Goal: Transaction & Acquisition: Purchase product/service

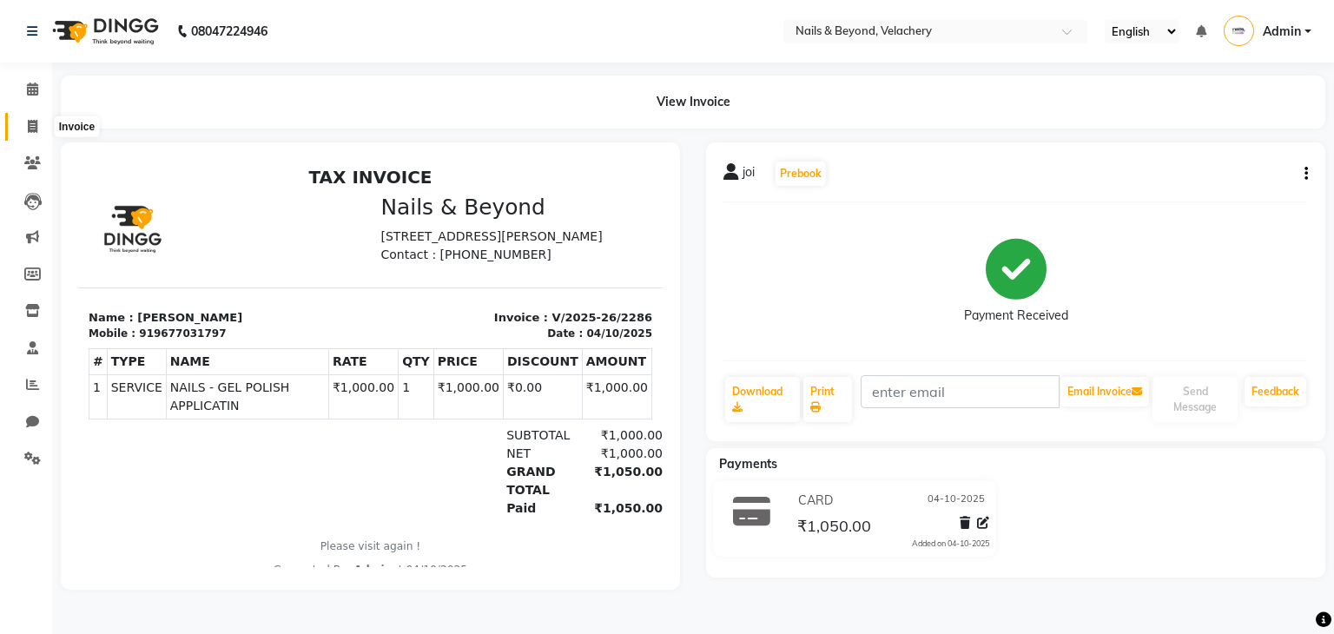
click at [28, 120] on icon at bounding box center [33, 126] width 10 height 13
select select "service"
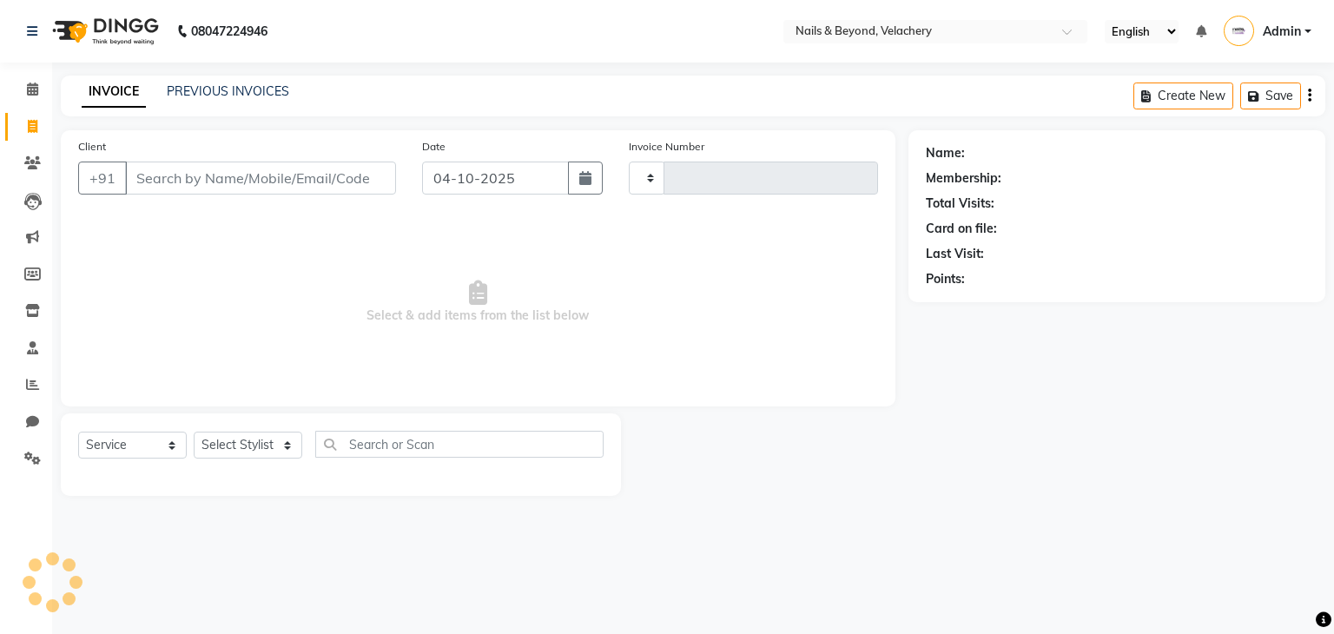
click at [184, 187] on input "Client" at bounding box center [260, 178] width 271 height 33
type input "STA"
type input "2287"
select select "8978"
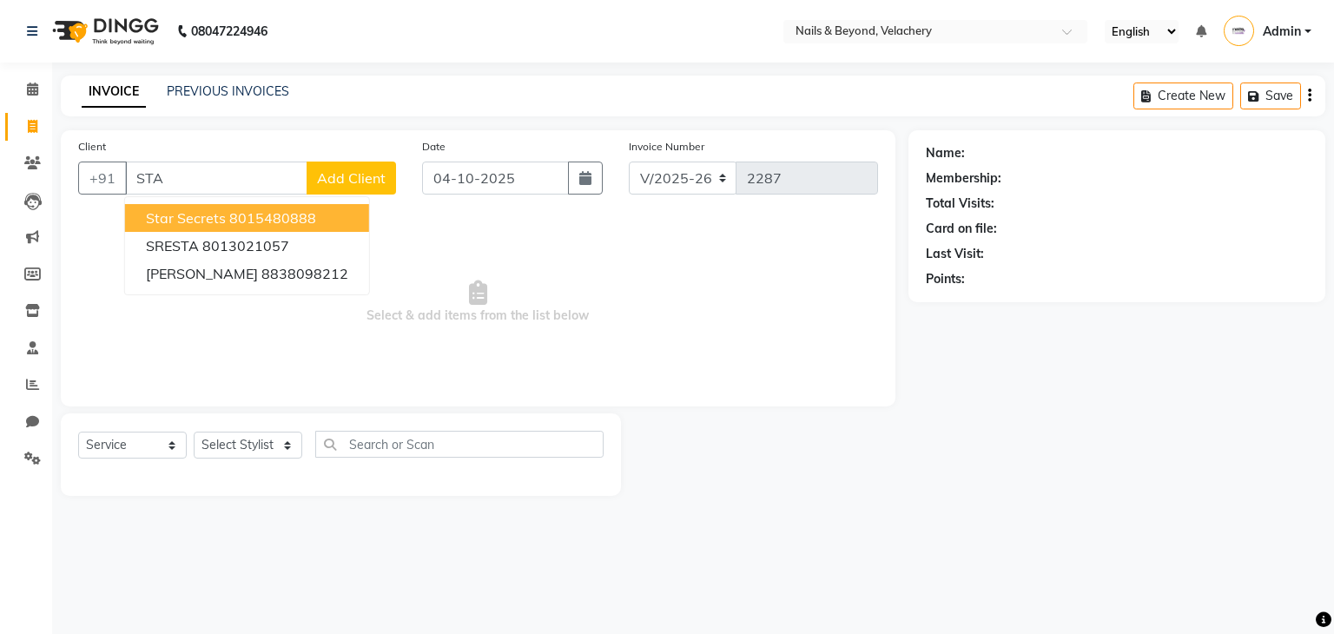
click at [233, 209] on ngb-highlight "8015480888" at bounding box center [272, 217] width 87 height 17
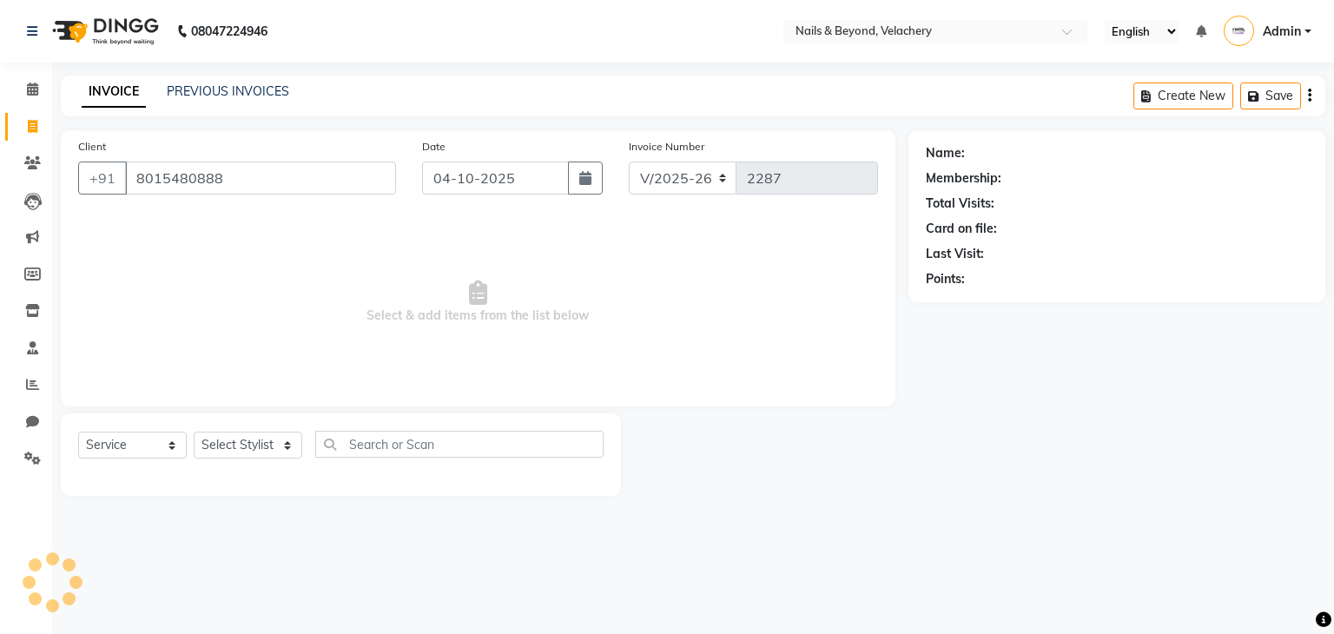
type input "8015480888"
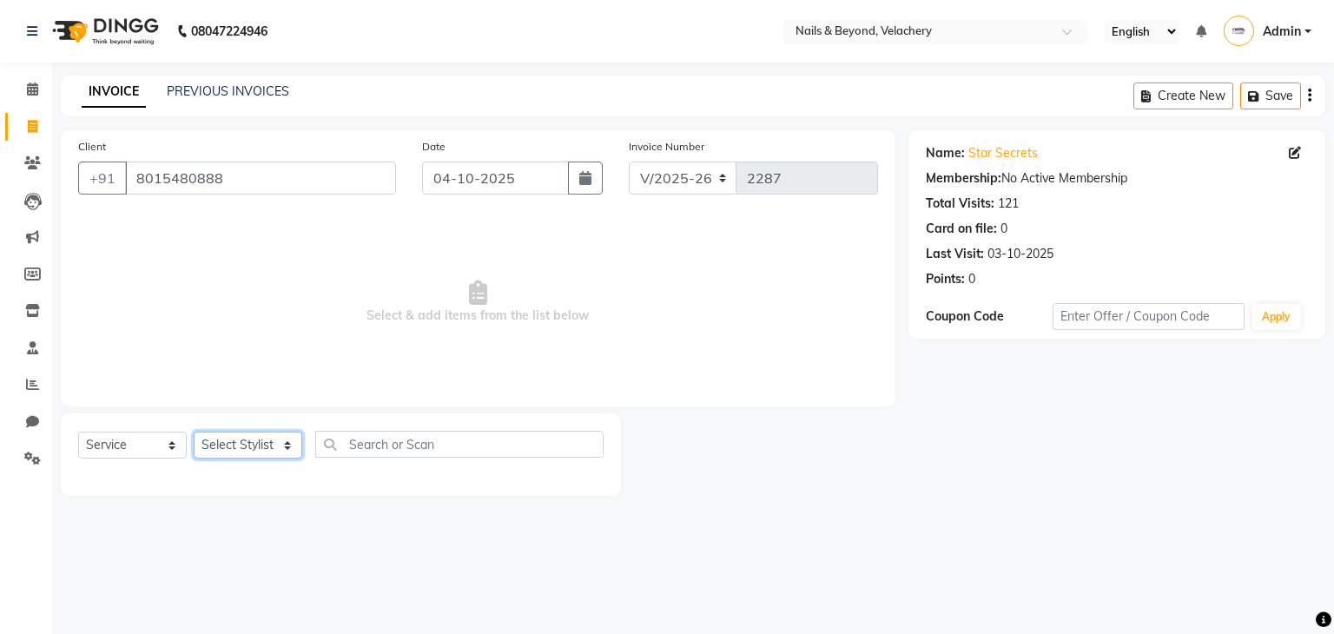
click at [254, 443] on select "Select Stylist [PERSON_NAME] [PERSON_NAME] JANGGINLIN Jothang Konyak [PERSON_NA…" at bounding box center [248, 445] width 109 height 27
click at [194, 432] on select "Select Stylist [PERSON_NAME] [PERSON_NAME] JANGGINLIN Jothang Konyak [PERSON_NA…" at bounding box center [248, 445] width 109 height 27
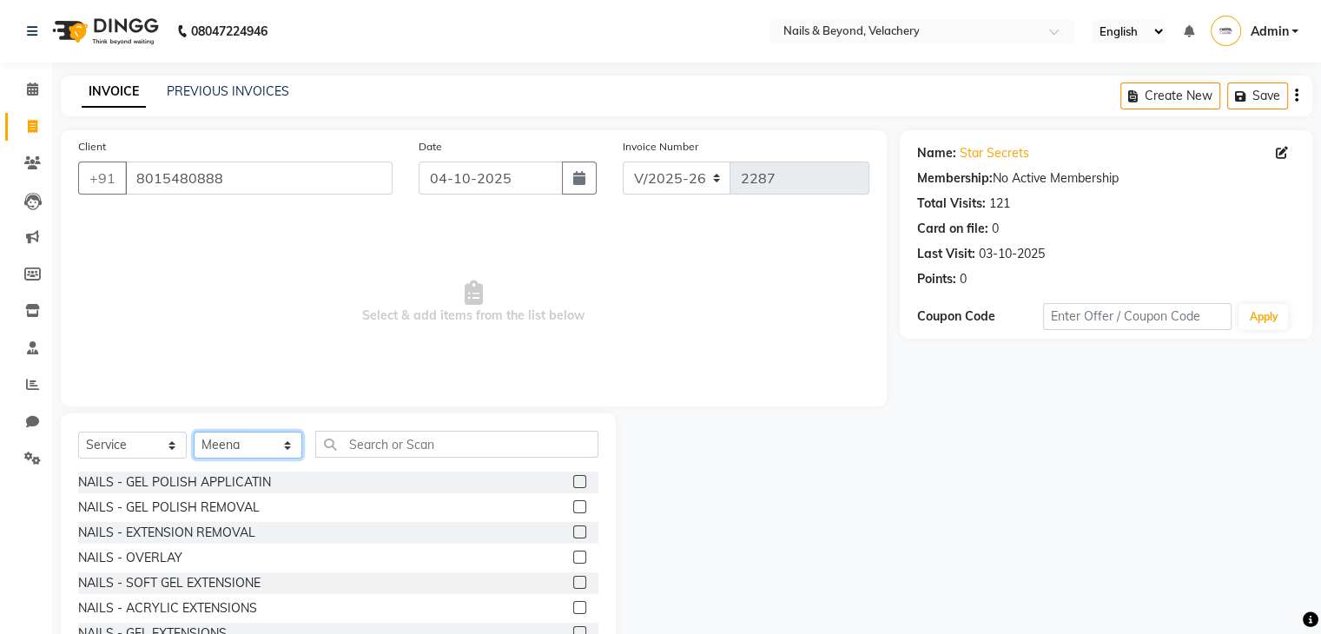
click at [292, 448] on select "Select Stylist [PERSON_NAME] [PERSON_NAME] JANGGINLIN Jothang Konyak [PERSON_NA…" at bounding box center [248, 445] width 109 height 27
select select "91194"
click at [194, 432] on select "Select Stylist [PERSON_NAME] [PERSON_NAME] JANGGINLIN Jothang Konyak [PERSON_NA…" at bounding box center [248, 445] width 109 height 27
click at [427, 443] on input "text" at bounding box center [456, 444] width 283 height 27
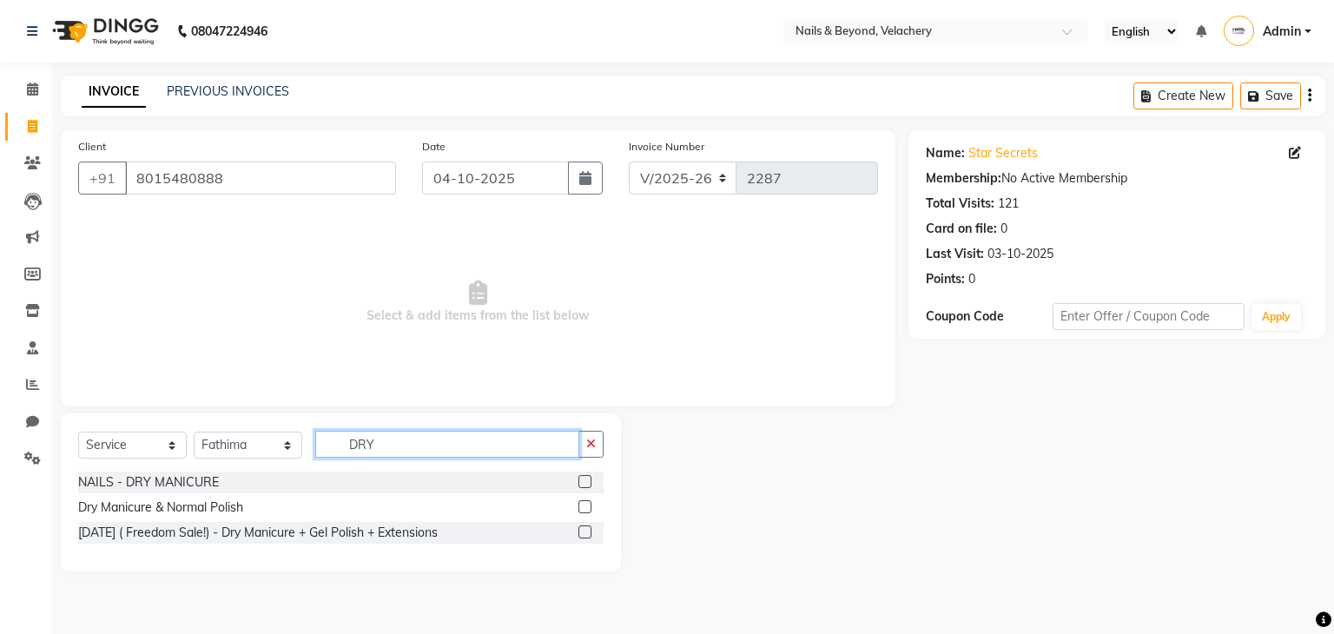
type input "DRY"
click at [588, 504] on label at bounding box center [584, 506] width 13 height 13
click at [588, 504] on input "checkbox" at bounding box center [583, 507] width 11 height 11
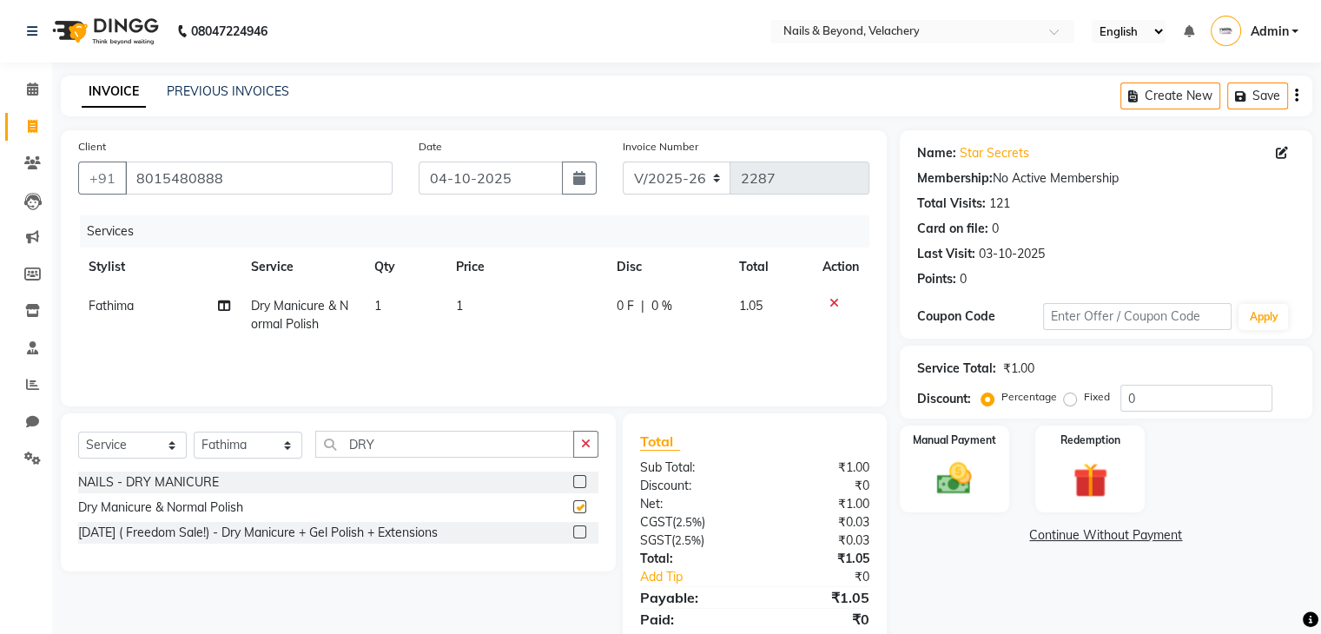
checkbox input "false"
click at [291, 445] on select "Select Stylist [PERSON_NAME] [PERSON_NAME] JANGGINLIN Jothang Konyak [PERSON_NA…" at bounding box center [248, 445] width 109 height 27
select select "91202"
click at [194, 432] on select "Select Stylist [PERSON_NAME] [PERSON_NAME] JANGGINLIN Jothang Konyak [PERSON_NA…" at bounding box center [248, 445] width 109 height 27
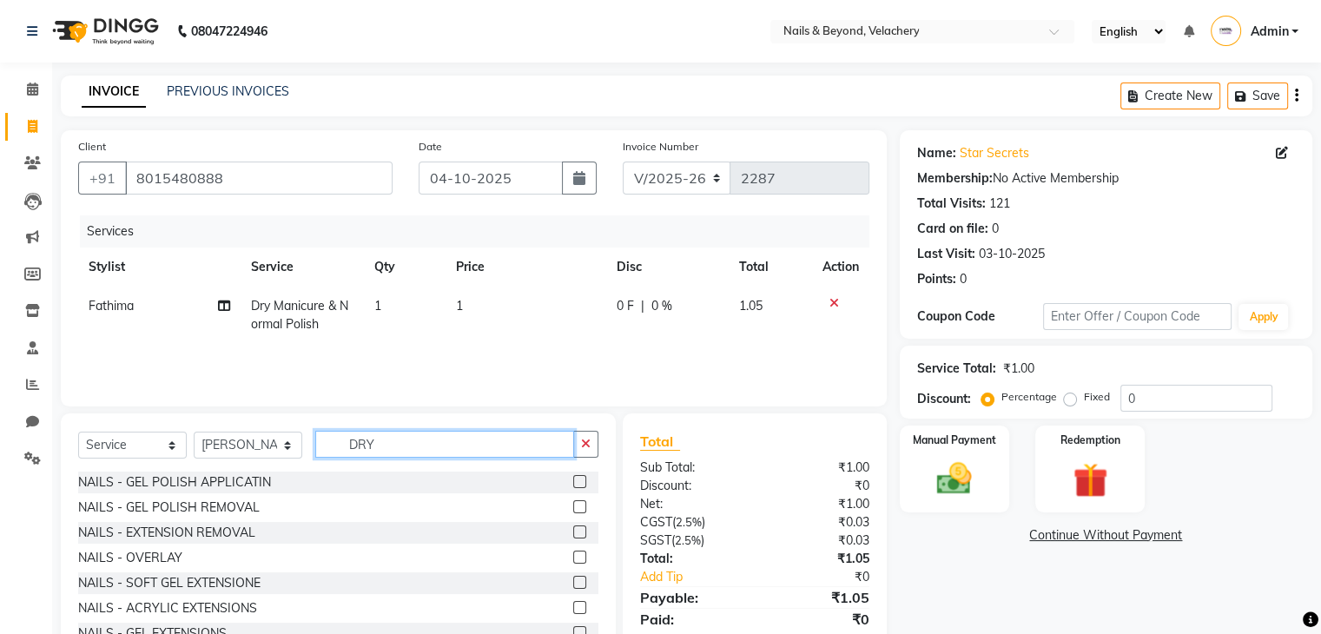
click at [509, 444] on input "DRY" at bounding box center [444, 444] width 259 height 27
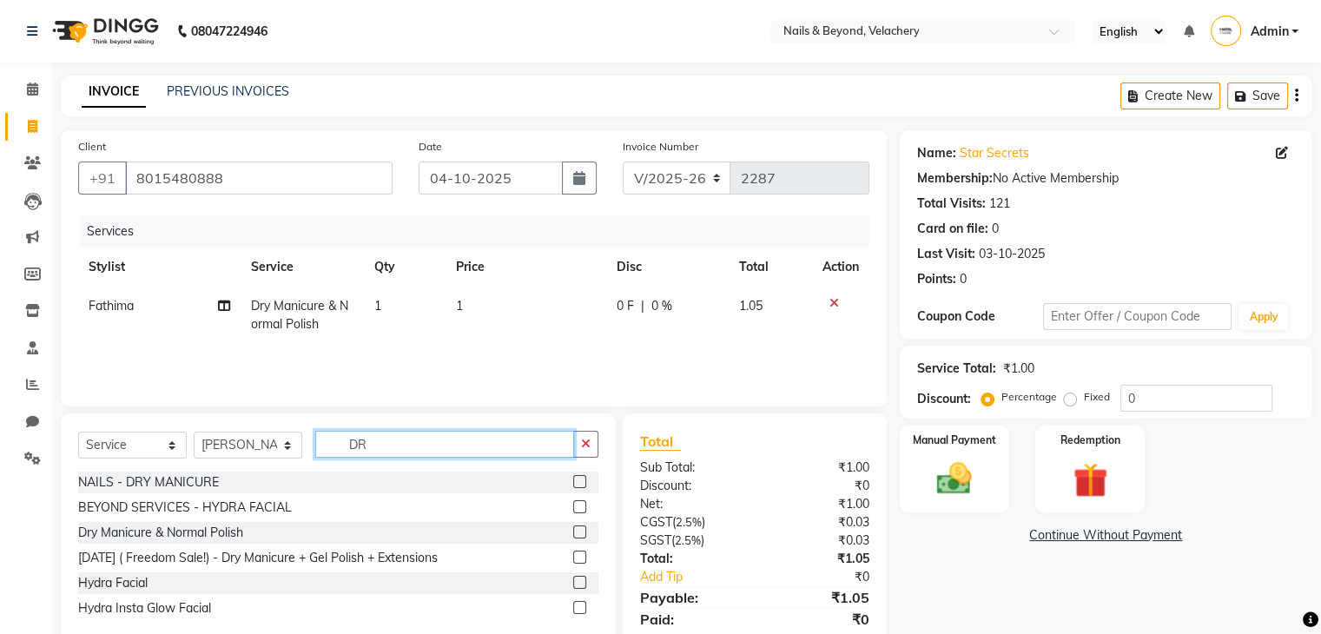
type input "DRY"
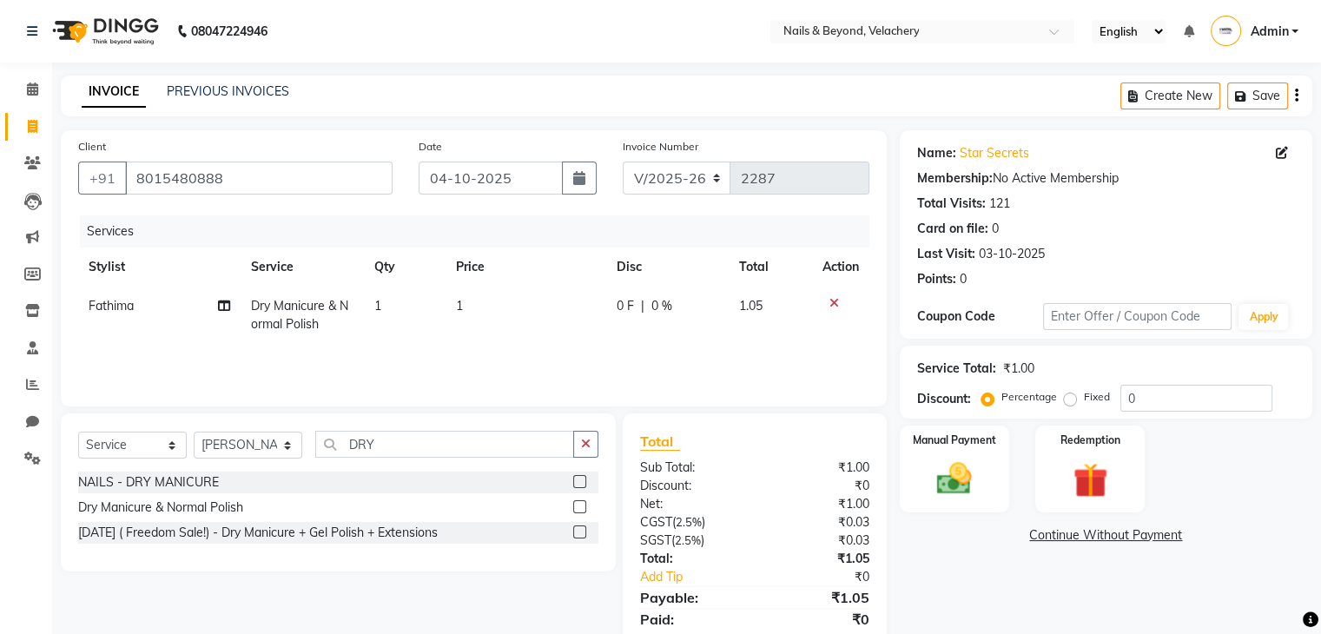
click at [577, 480] on label at bounding box center [579, 481] width 13 height 13
click at [577, 480] on input "checkbox" at bounding box center [578, 482] width 11 height 11
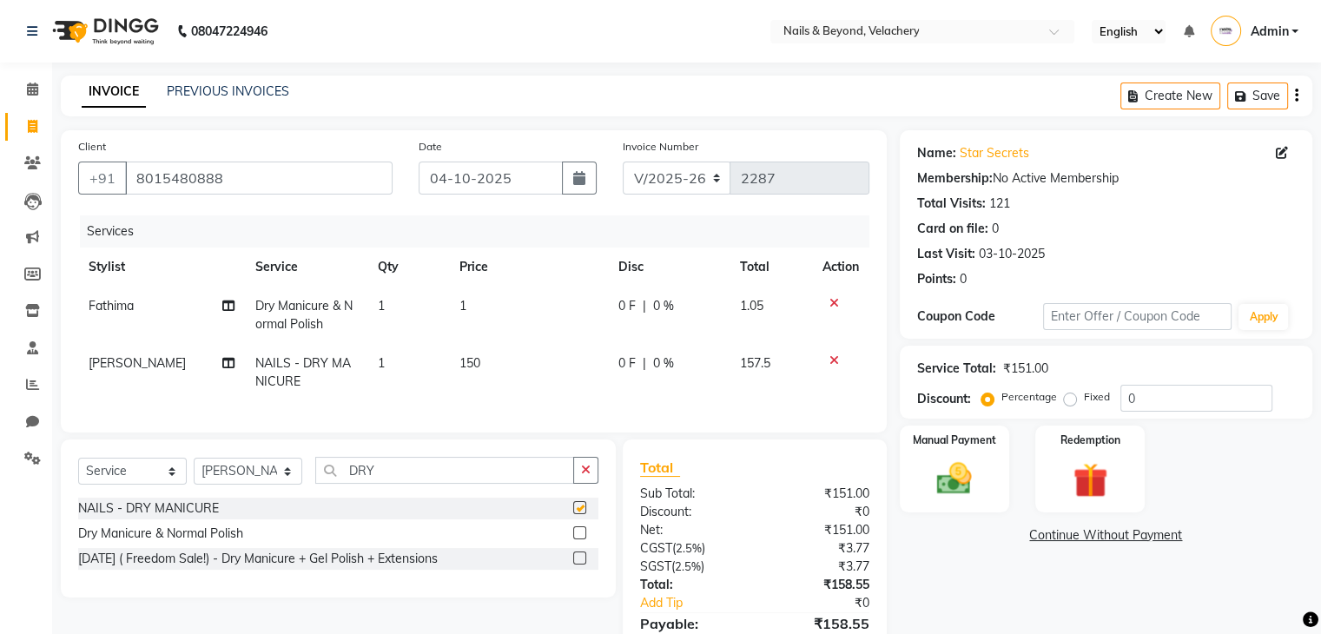
checkbox input "false"
click at [834, 307] on icon at bounding box center [834, 303] width 10 height 12
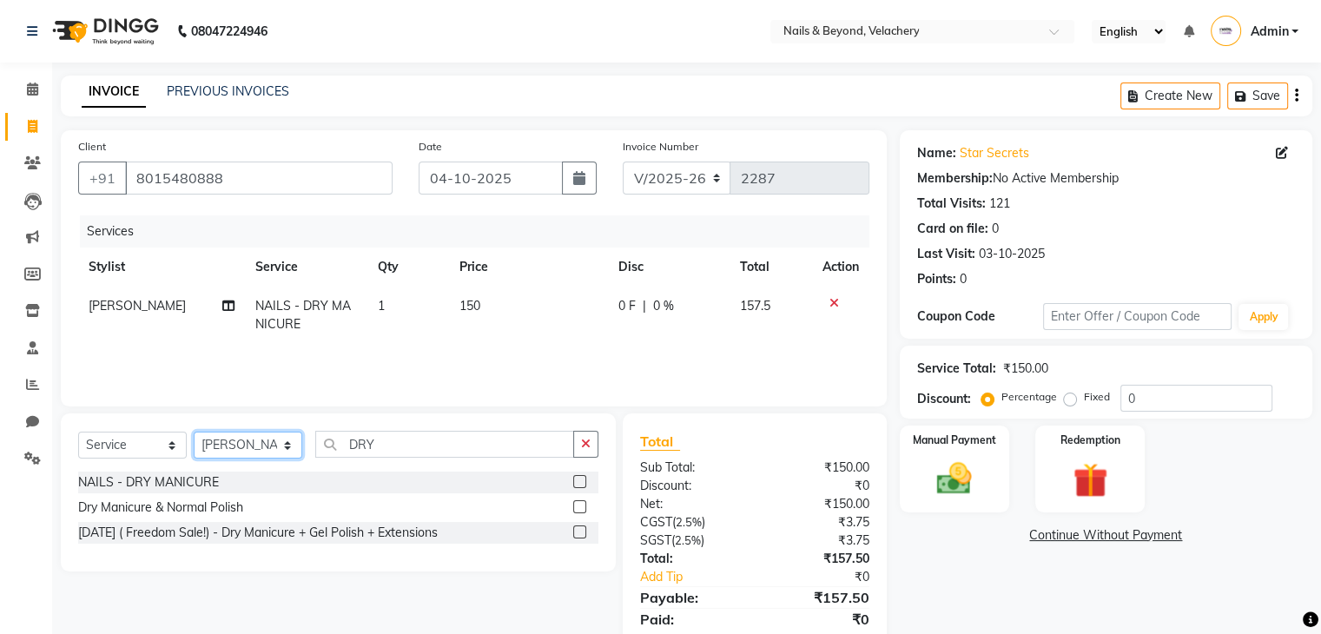
click at [278, 454] on select "Select Stylist [PERSON_NAME] [PERSON_NAME] JANGGINLIN Jothang Konyak [PERSON_NA…" at bounding box center [248, 445] width 109 height 27
select select "91194"
click at [194, 432] on select "Select Stylist [PERSON_NAME] [PERSON_NAME] JANGGINLIN Jothang Konyak [PERSON_NA…" at bounding box center [248, 445] width 109 height 27
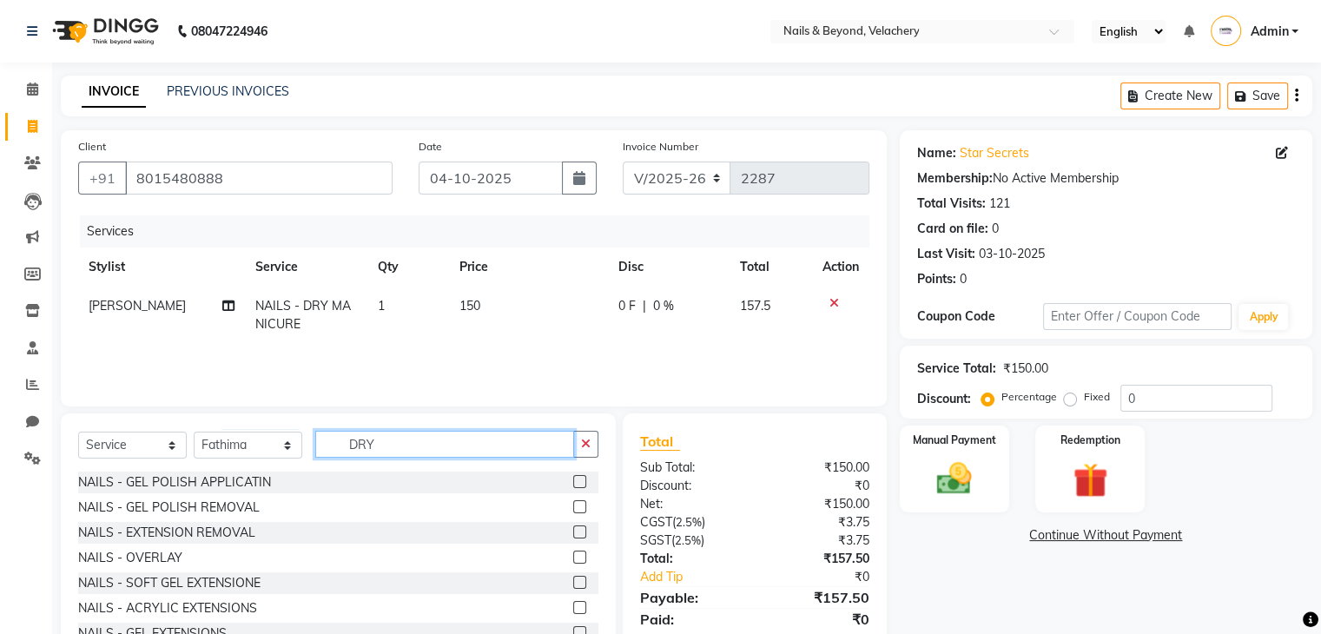
click at [447, 458] on input "DRY" at bounding box center [444, 444] width 259 height 27
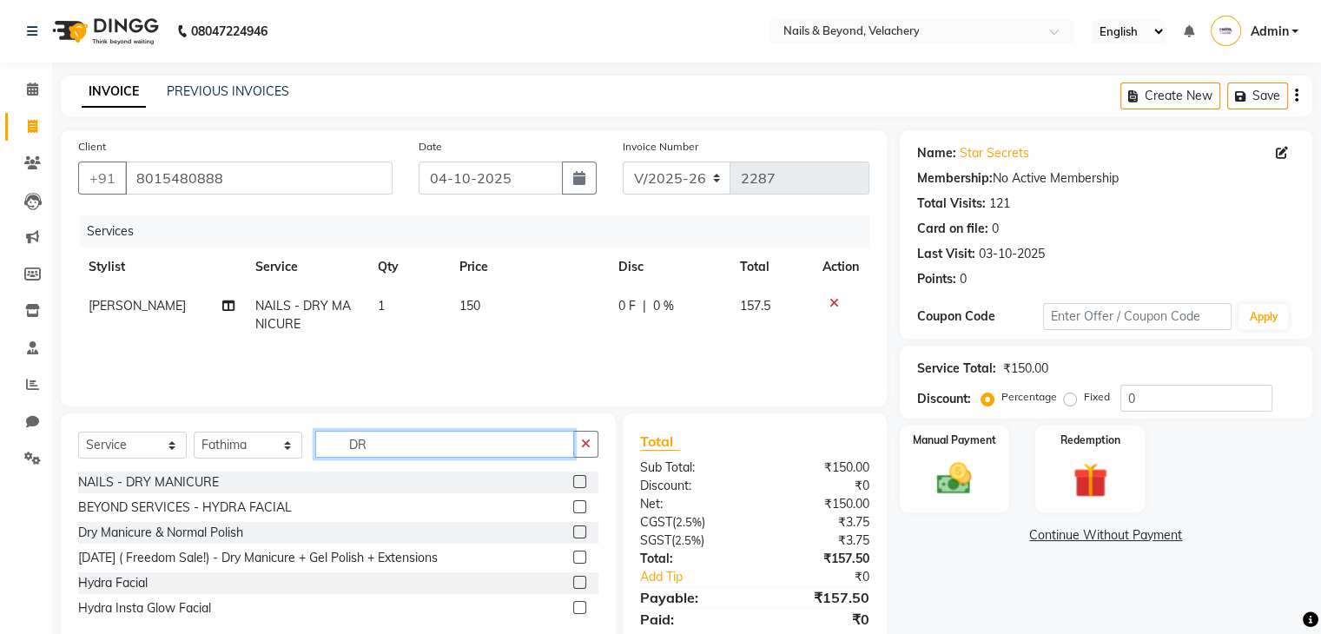
type input "DRY"
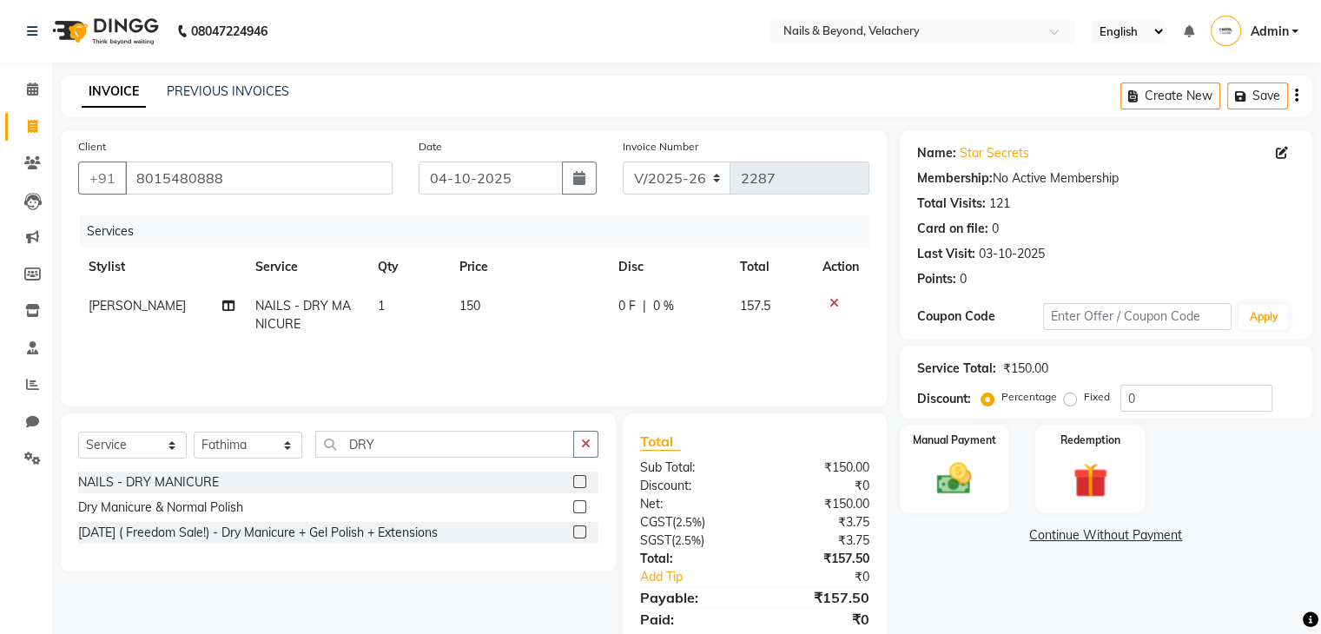
click at [577, 479] on label at bounding box center [579, 481] width 13 height 13
click at [577, 479] on input "checkbox" at bounding box center [578, 482] width 11 height 11
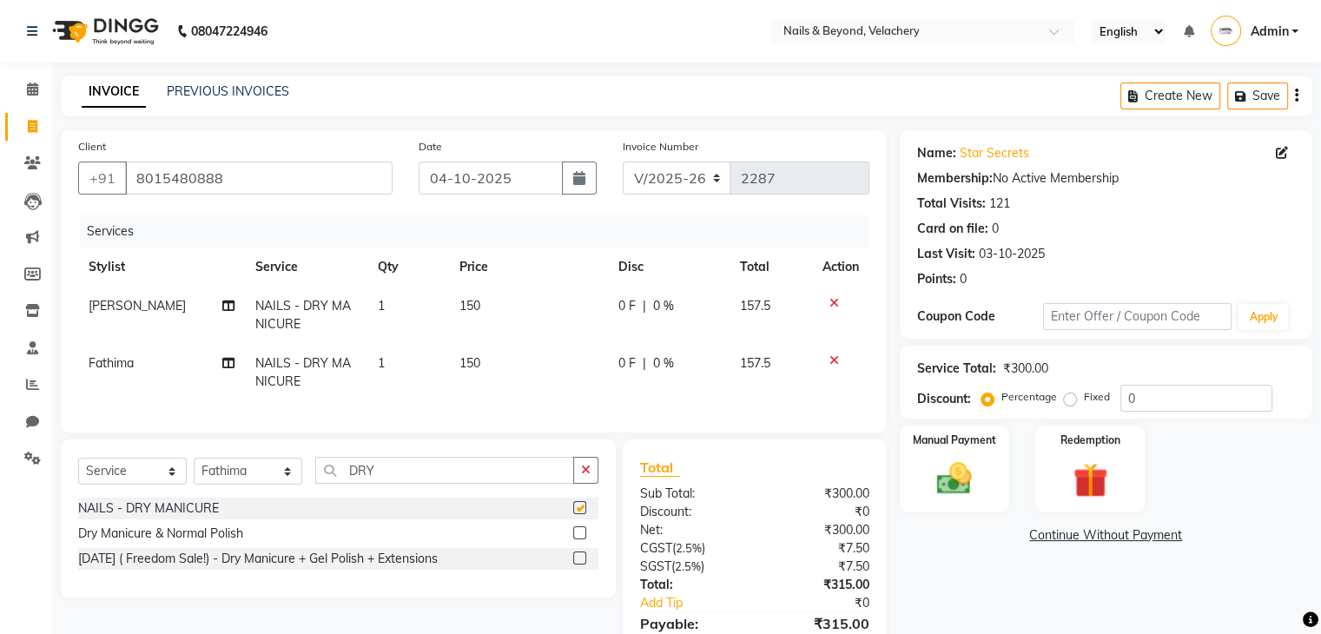
checkbox input "false"
click at [478, 303] on td "150" at bounding box center [528, 315] width 159 height 57
select select "91202"
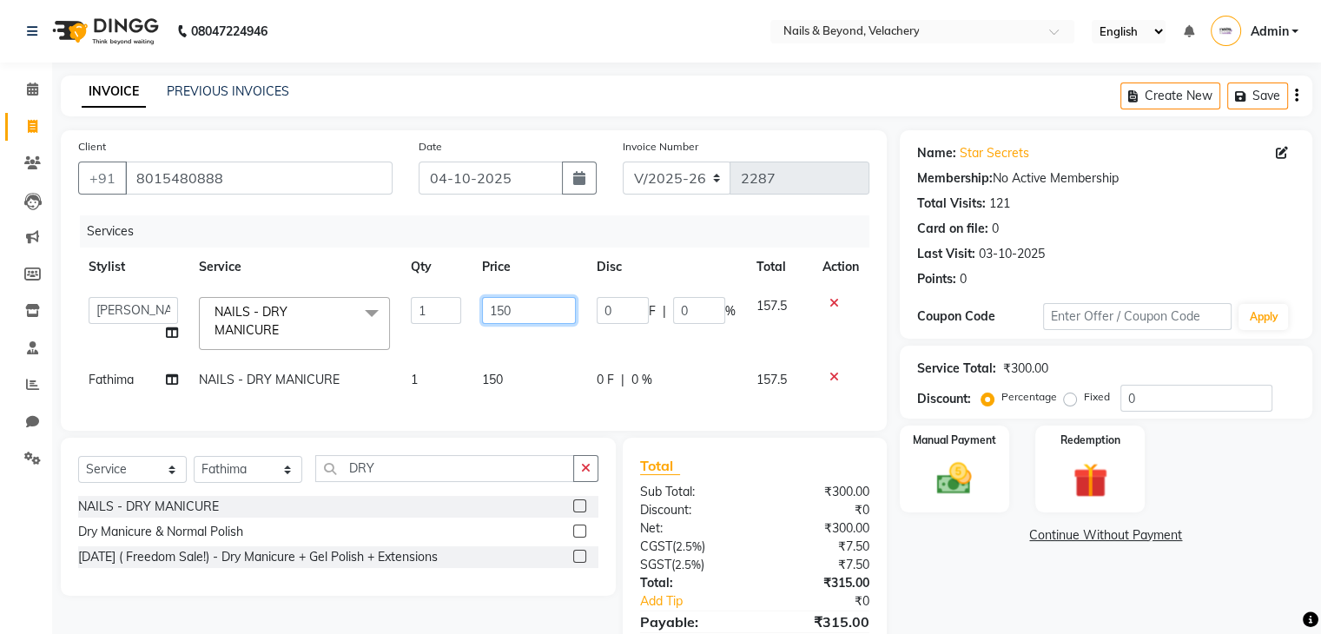
click at [518, 311] on input "150" at bounding box center [529, 310] width 94 height 27
type input "1"
type input "600"
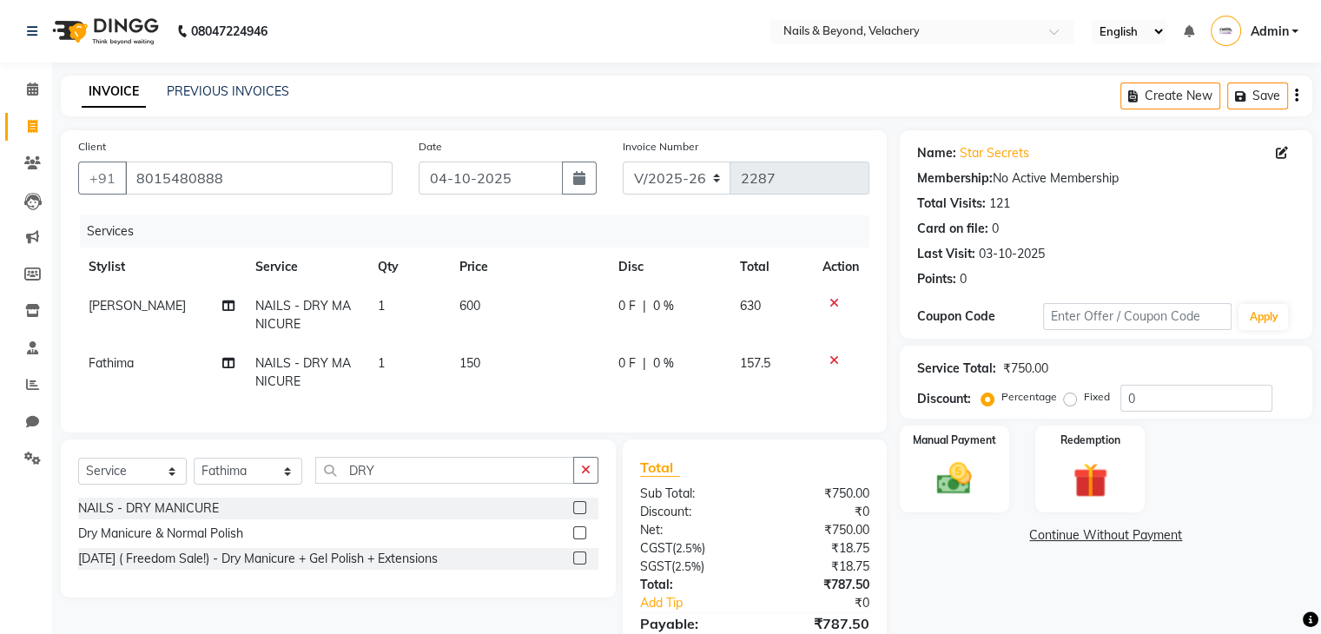
click at [537, 343] on td "600" at bounding box center [528, 315] width 159 height 57
select select "91202"
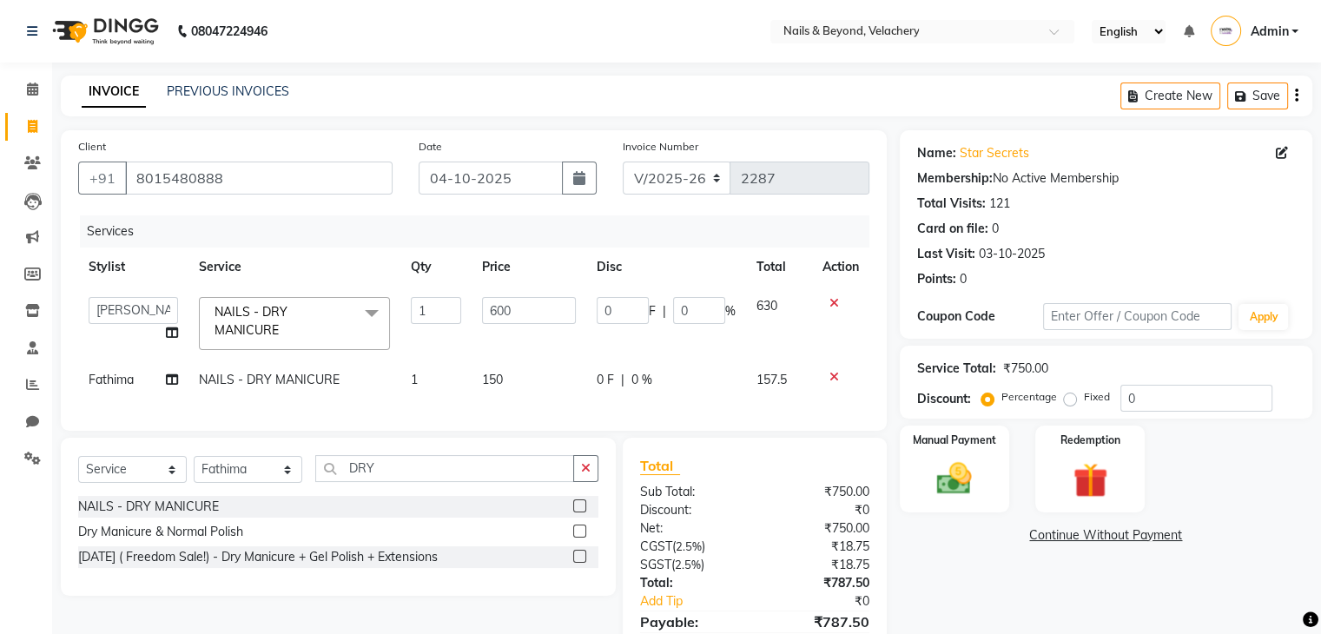
click at [504, 383] on td "150" at bounding box center [528, 379] width 115 height 39
select select "91194"
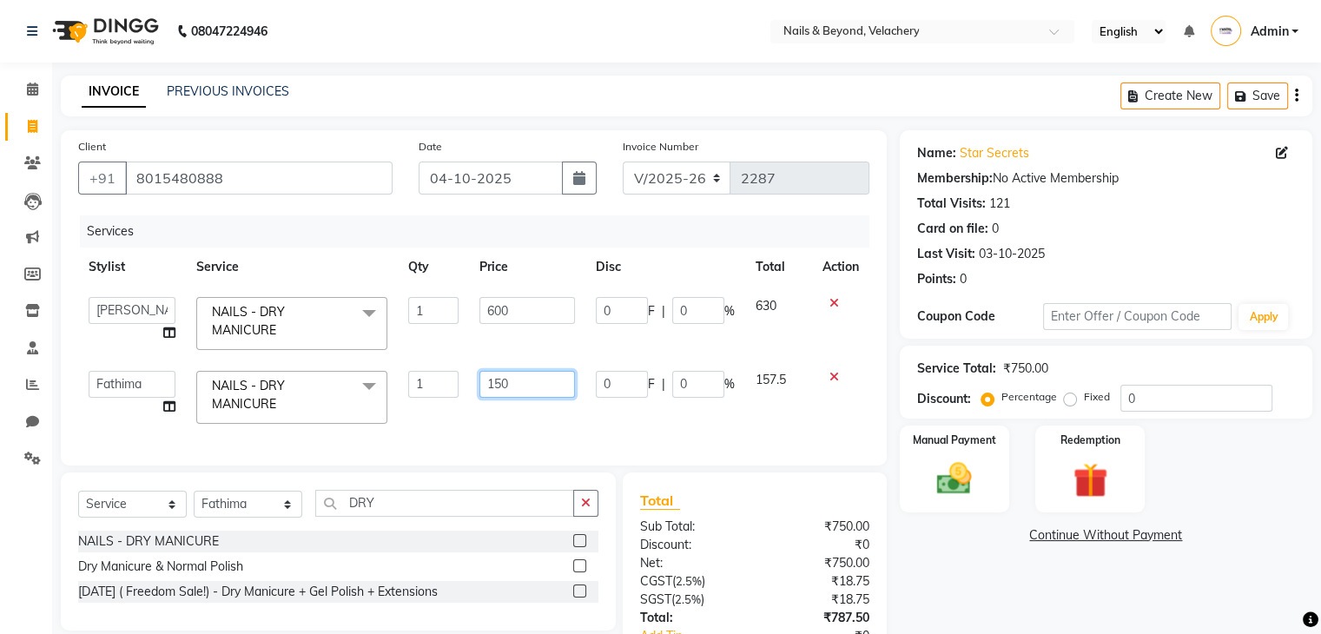
click at [511, 386] on input "150" at bounding box center [527, 384] width 96 height 27
type input "1"
type input "600"
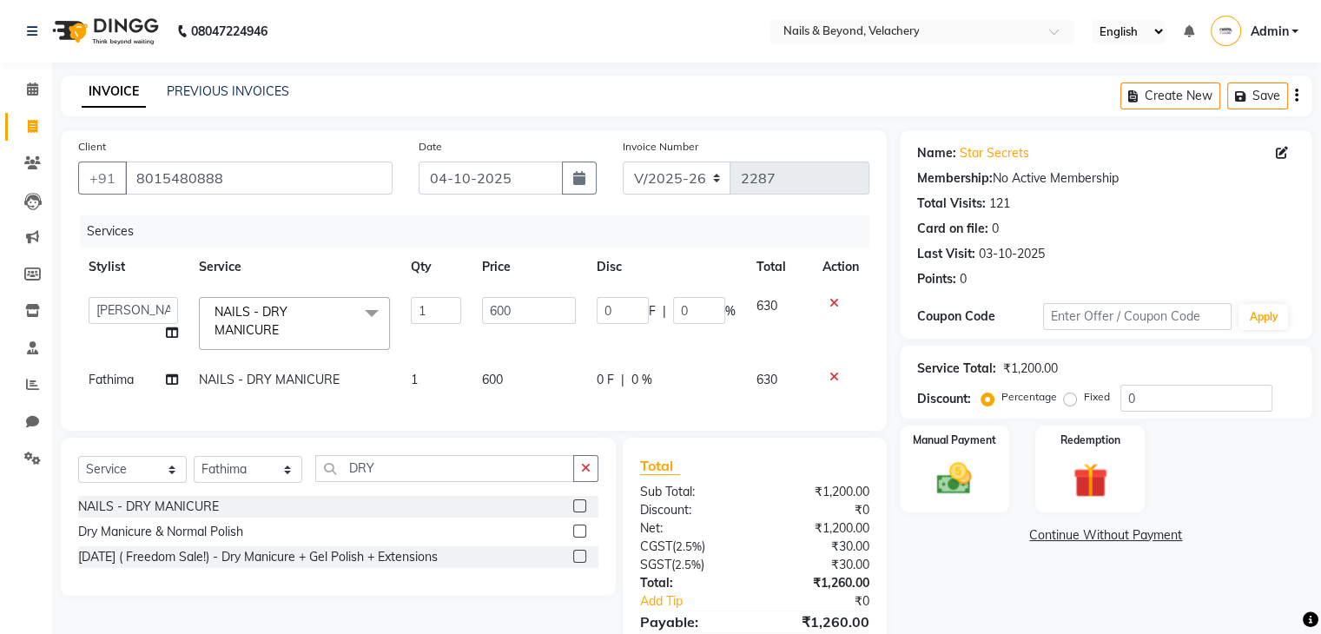
click at [563, 431] on div "Client [PHONE_NUMBER] Date [DATE] Invoice Number V/2025 V/[PHONE_NUMBER] Servic…" at bounding box center [474, 280] width 826 height 300
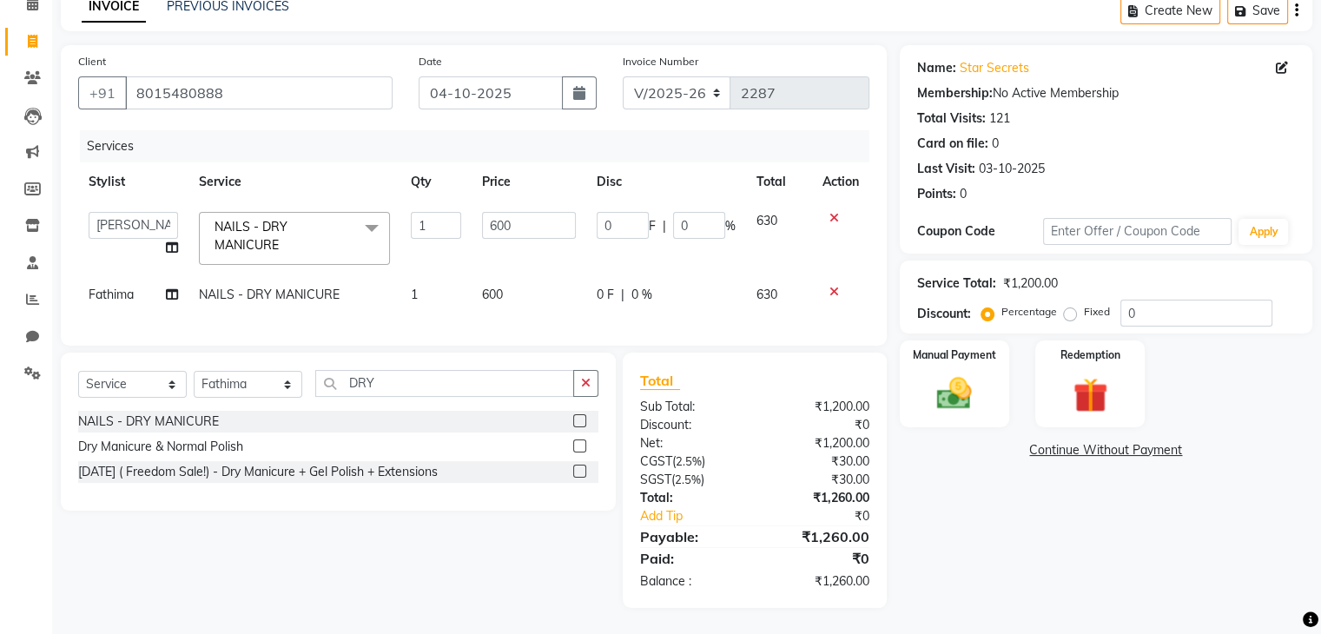
click at [1011, 571] on div "Name: Star Secrets Membership: No Active Membership Total Visits: 121 Card on f…" at bounding box center [1112, 326] width 425 height 563
click at [970, 374] on img at bounding box center [954, 394] width 58 height 42
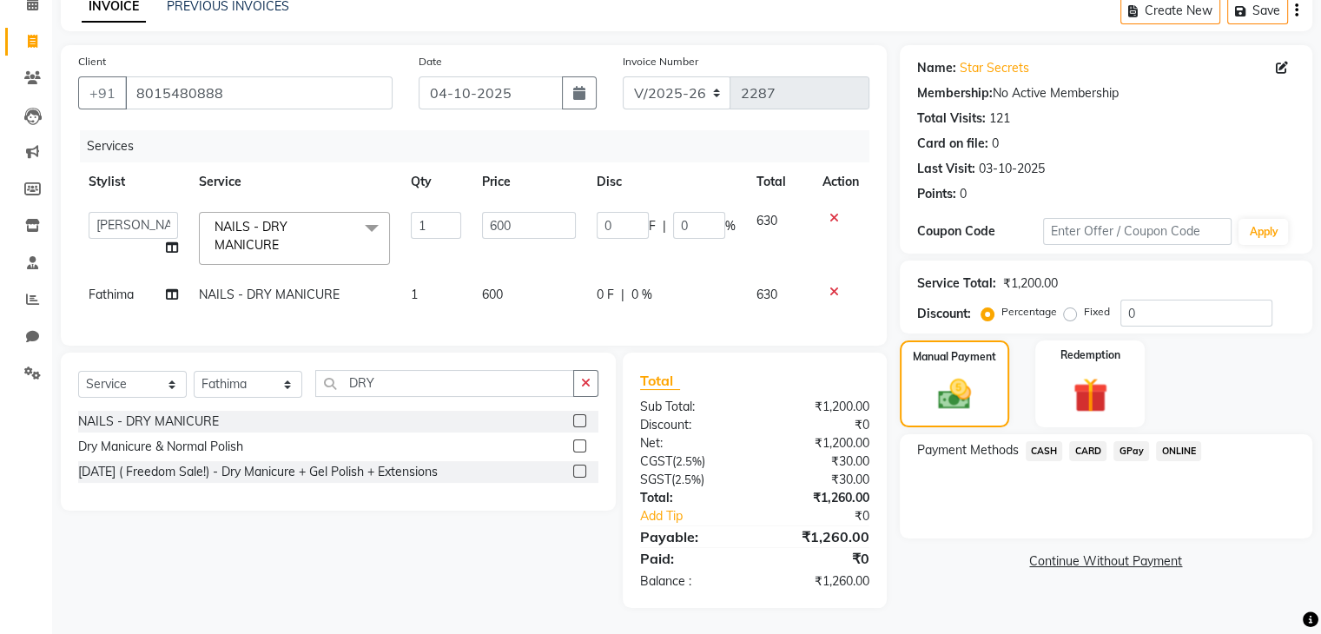
click at [1081, 441] on span "CARD" at bounding box center [1087, 451] width 37 height 20
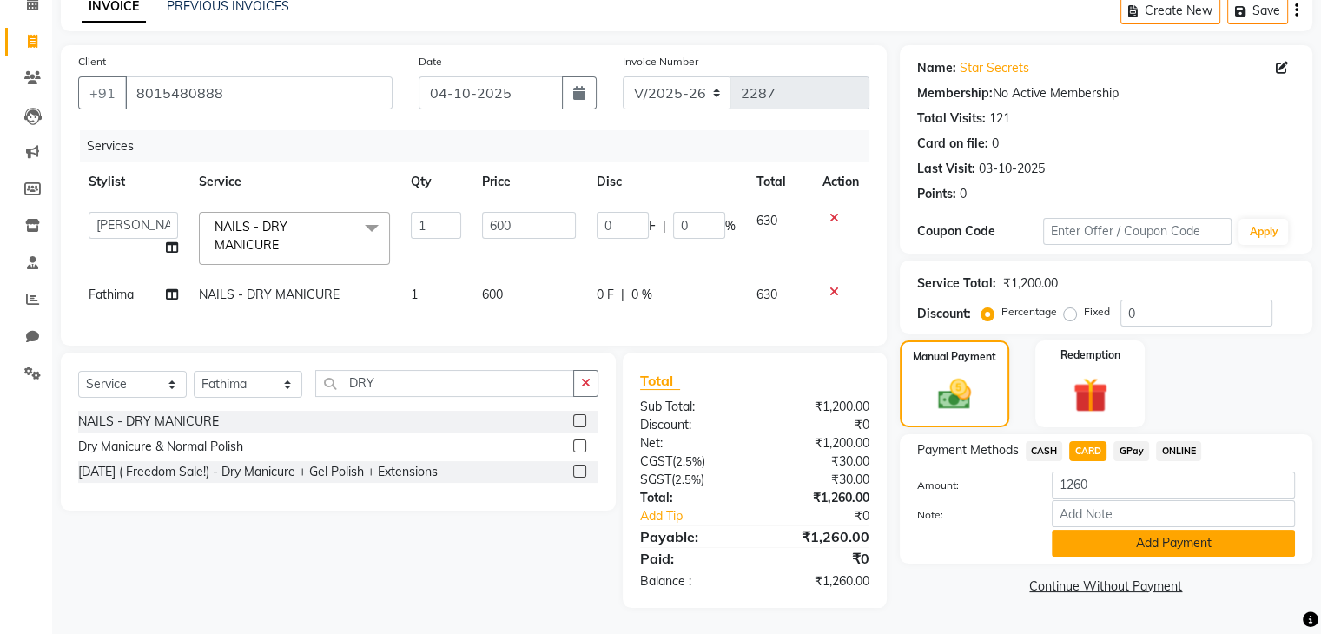
click at [1157, 533] on button "Add Payment" at bounding box center [1173, 543] width 243 height 27
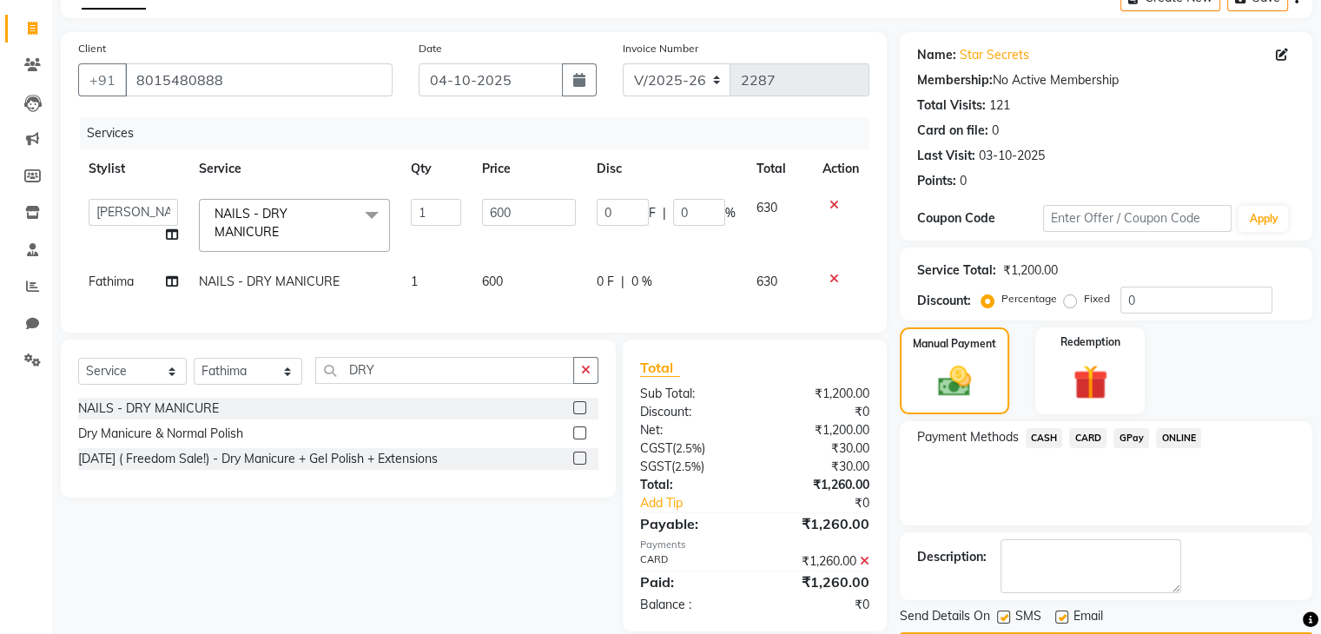
scroll to position [148, 0]
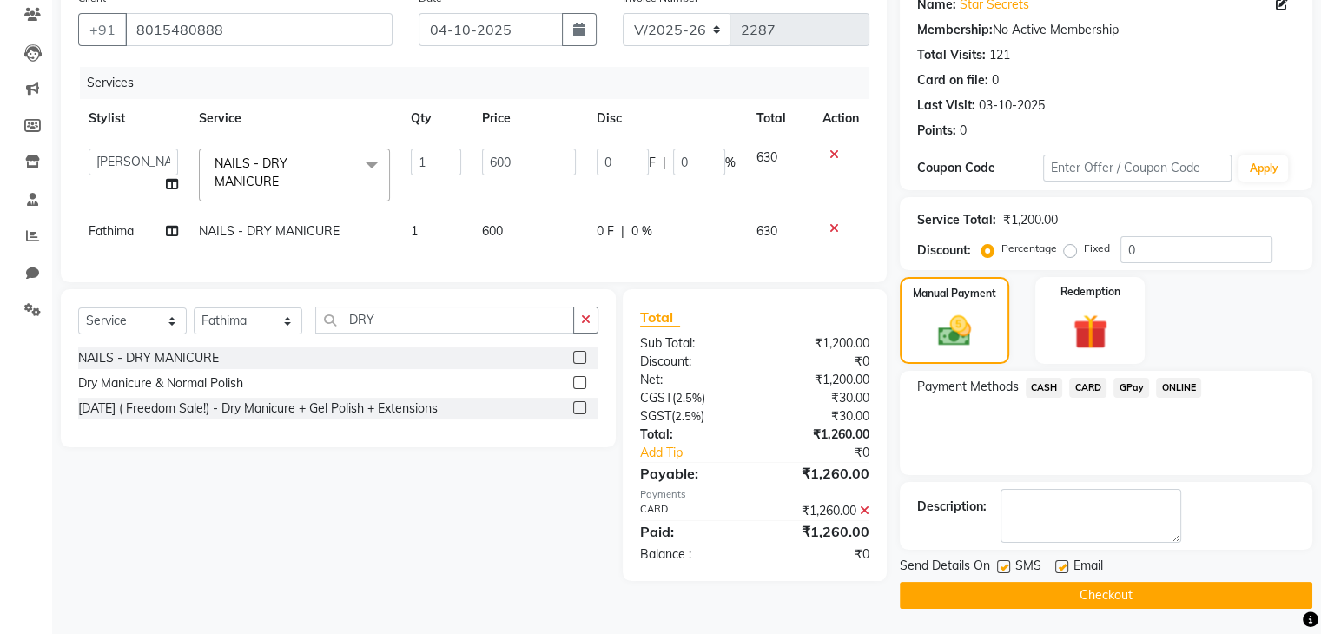
click at [1149, 597] on button "Checkout" at bounding box center [1106, 595] width 412 height 27
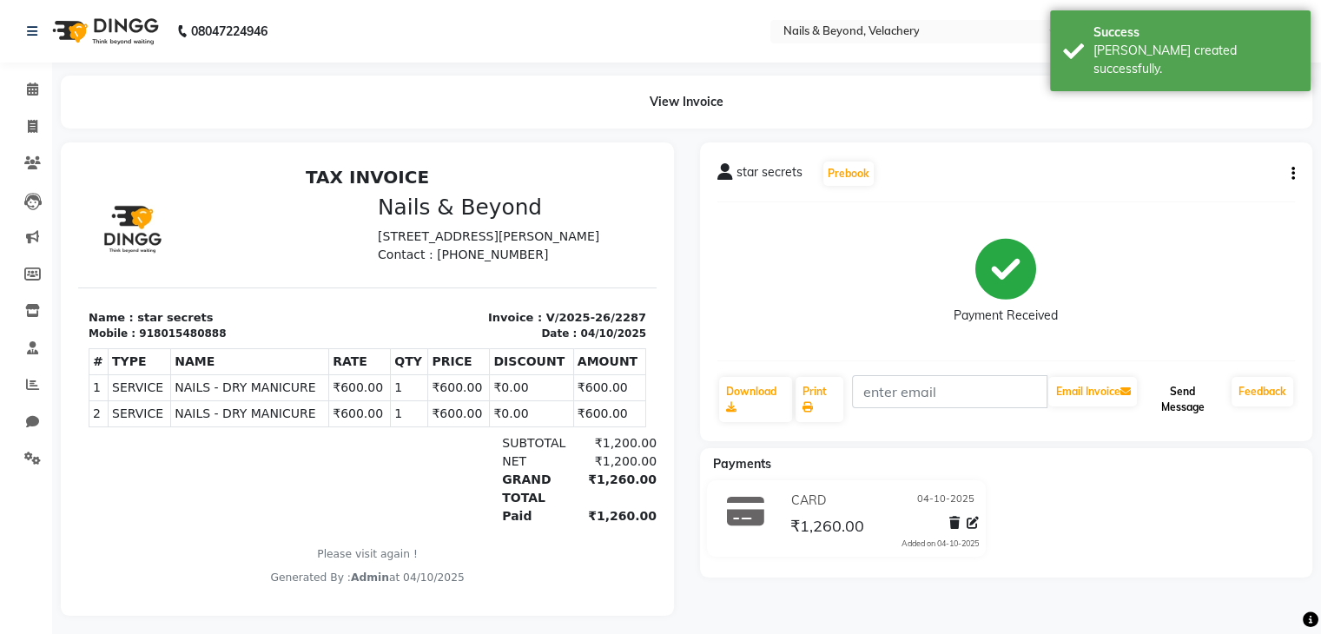
click at [1178, 408] on button "Send Message" at bounding box center [1182, 399] width 84 height 45
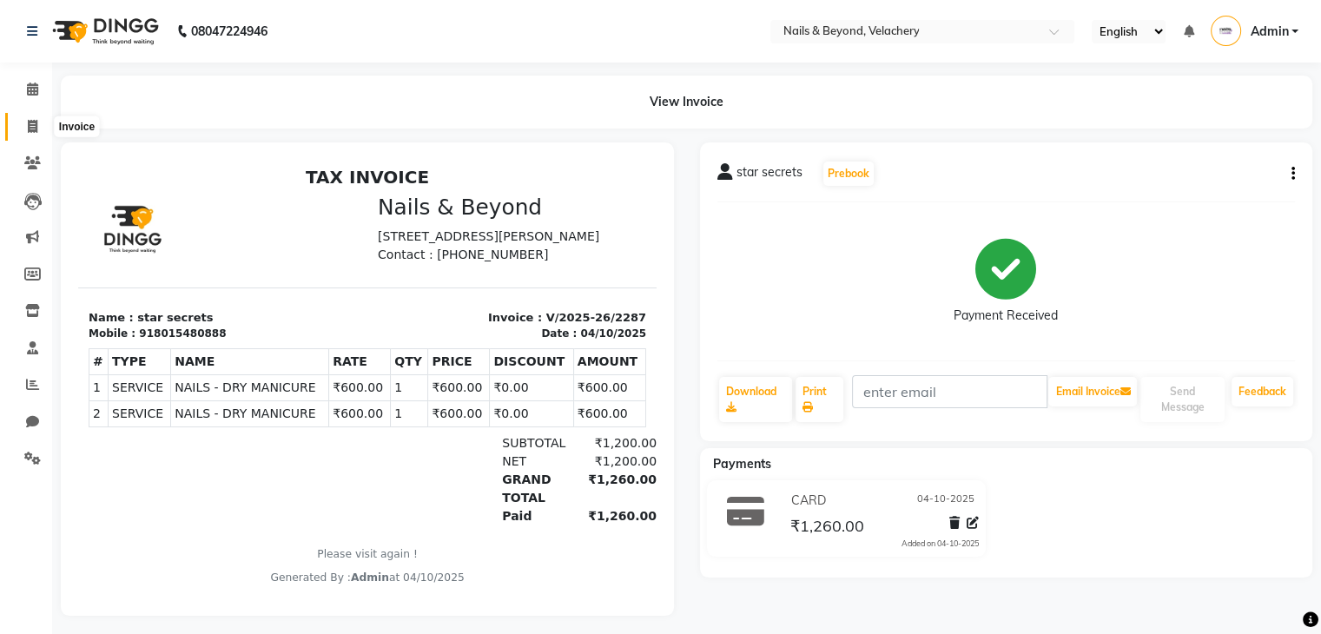
click at [30, 122] on icon at bounding box center [33, 126] width 10 height 13
select select "service"
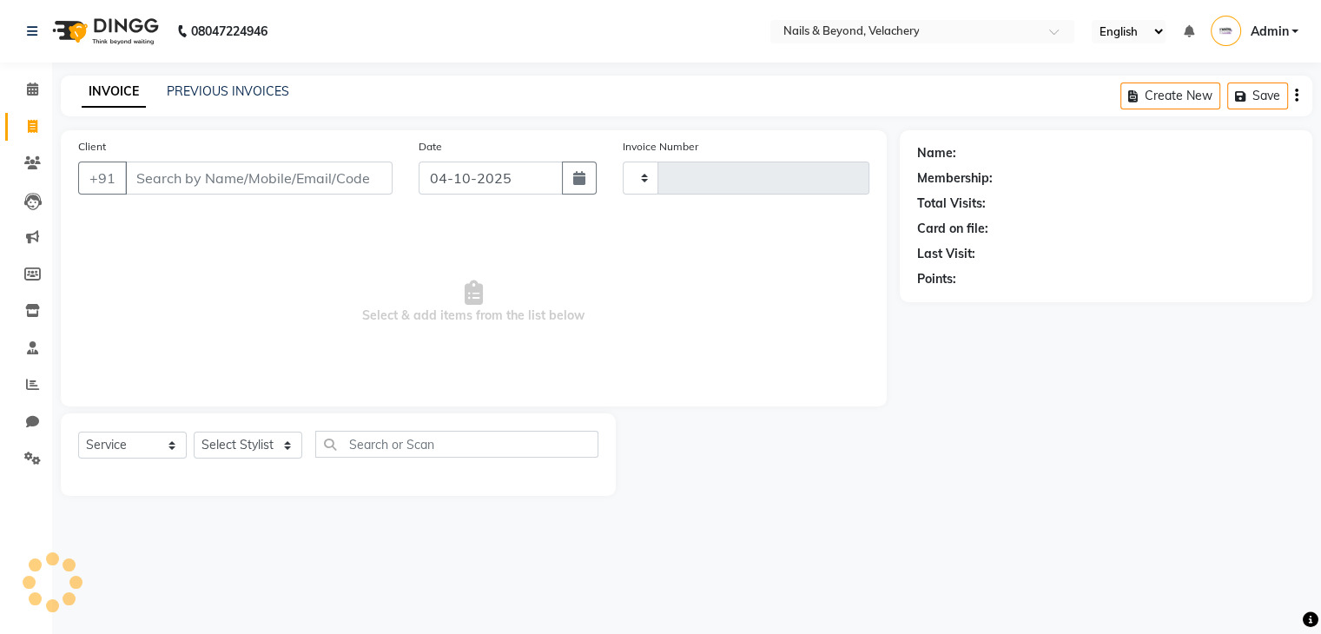
type input "2288"
select select "8978"
click at [41, 385] on span at bounding box center [32, 385] width 30 height 20
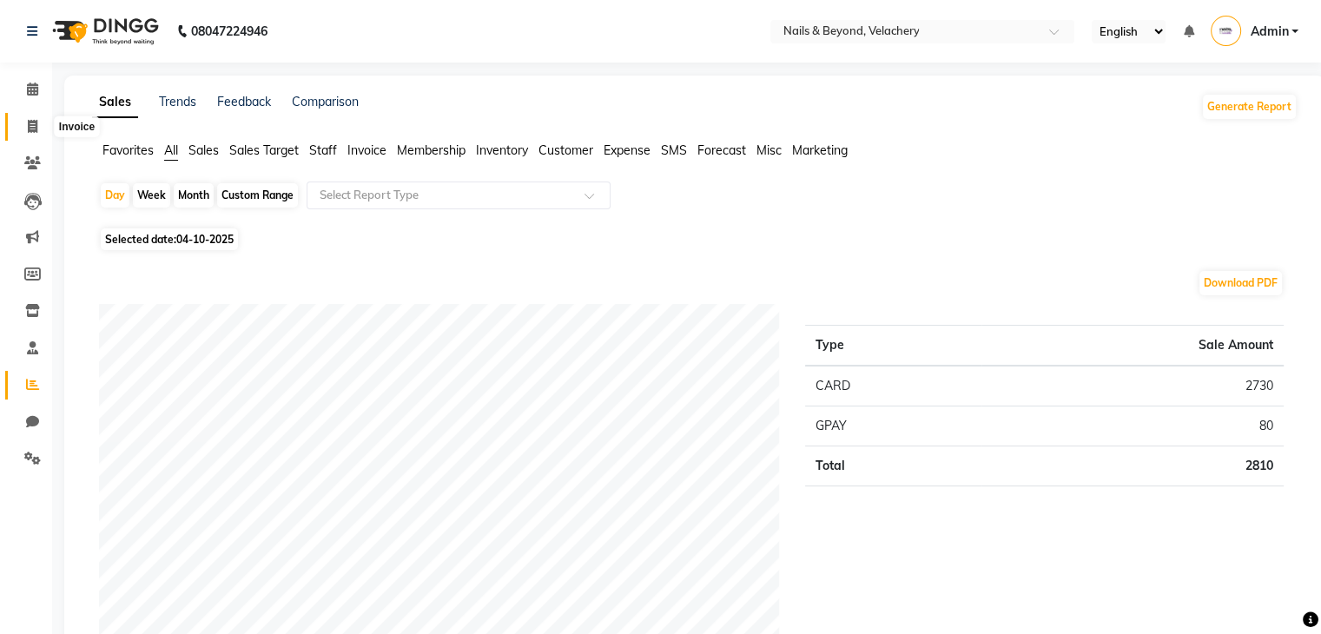
click at [35, 126] on icon at bounding box center [33, 126] width 10 height 13
select select "service"
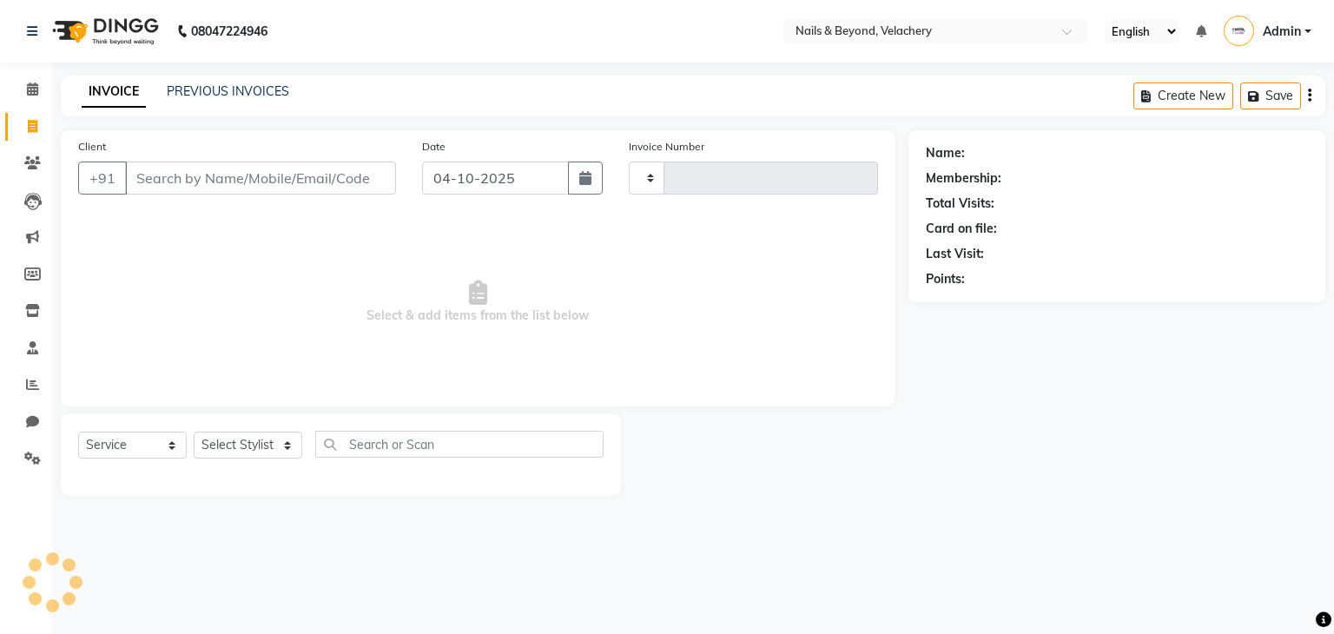
type input "2288"
select select "8978"
click at [0, 22] on nav "08047224946 Select Location × Nails & Beyond, Velachery English ENGLISH Español…" at bounding box center [667, 31] width 1334 height 63
click at [241, 181] on input "Client" at bounding box center [260, 178] width 271 height 33
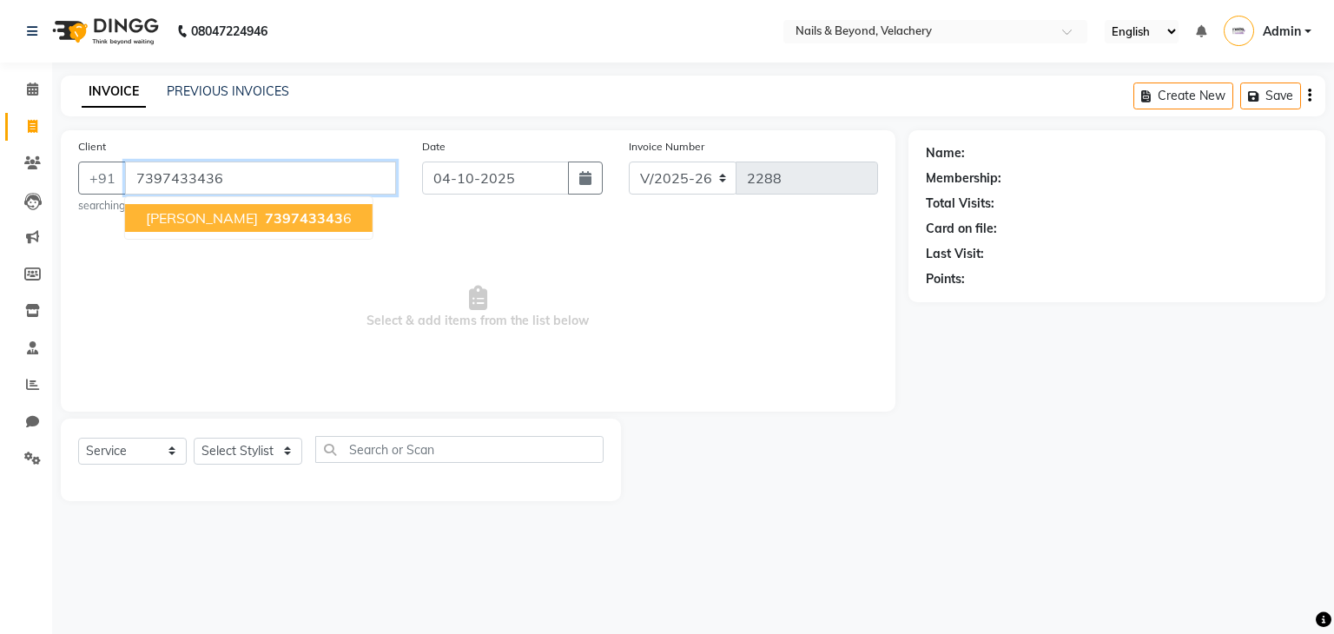
type input "7397433436"
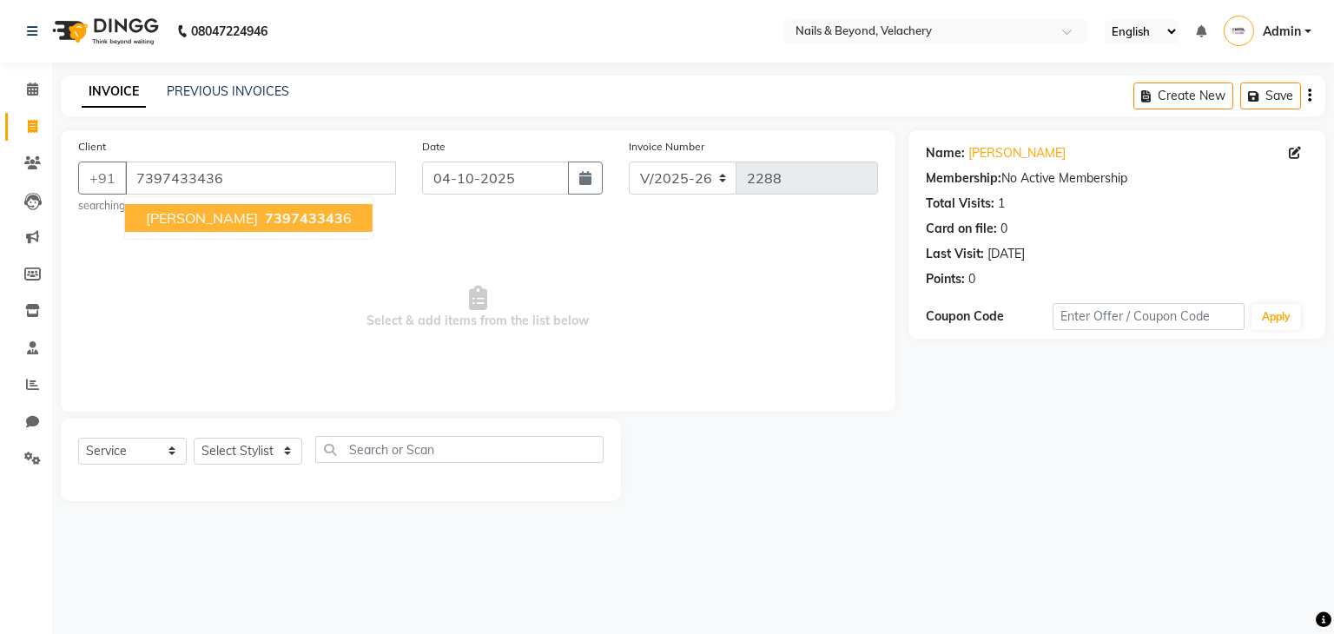
click at [265, 226] on span "739743343" at bounding box center [304, 217] width 78 height 17
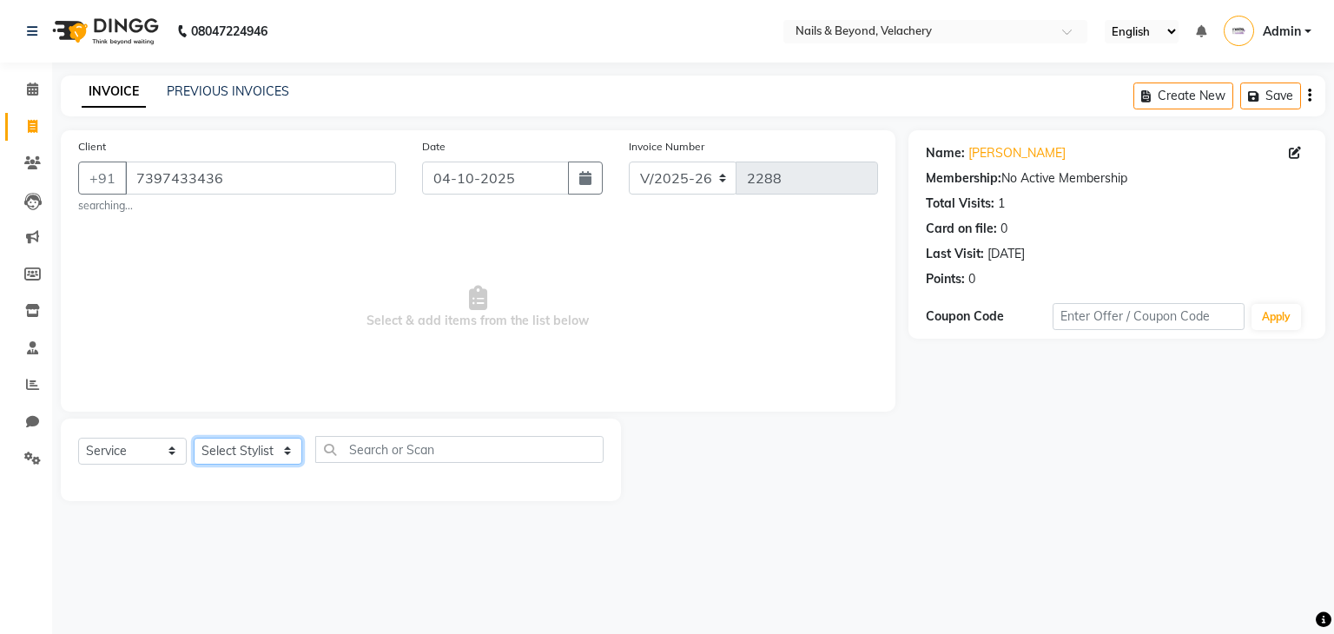
click at [285, 449] on select "Select Stylist [PERSON_NAME] [PERSON_NAME] JANGGINLIN Jothang Konyak [PERSON_NA…" at bounding box center [248, 451] width 109 height 27
select select "91198"
click at [194, 438] on select "Select Stylist [PERSON_NAME] [PERSON_NAME] JANGGINLIN Jothang Konyak [PERSON_NA…" at bounding box center [248, 451] width 109 height 27
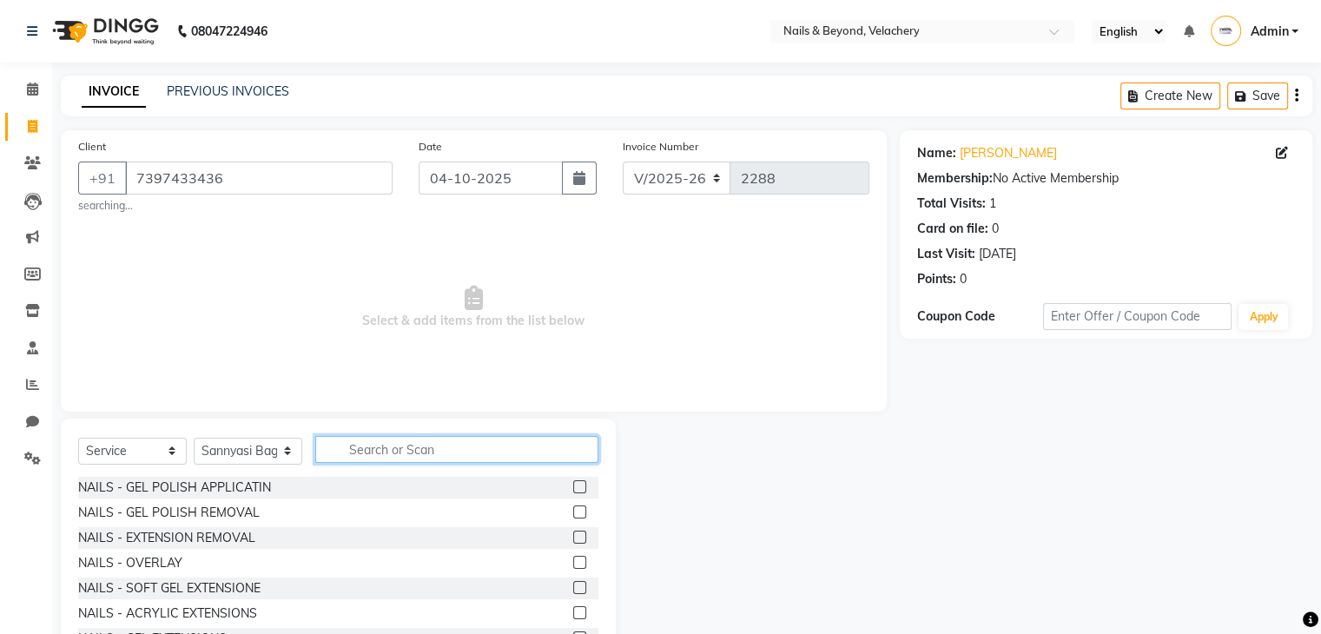
click at [409, 457] on input "text" at bounding box center [456, 449] width 283 height 27
type input "GEL"
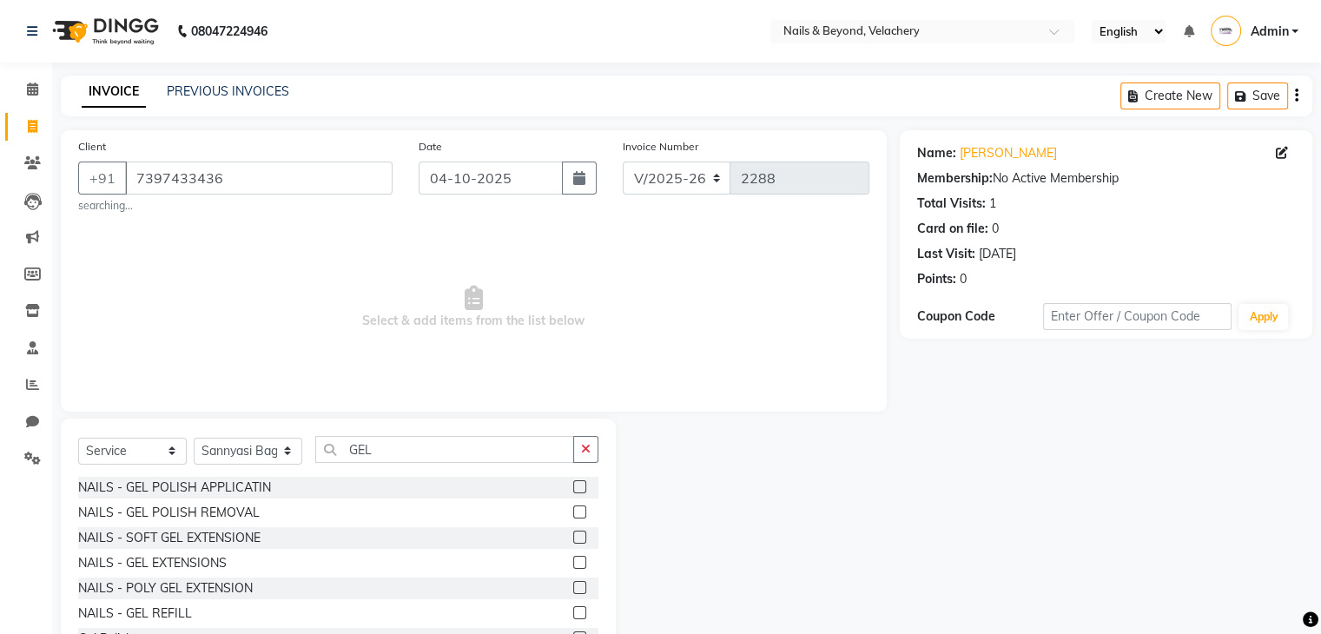
click at [573, 564] on label at bounding box center [579, 562] width 13 height 13
click at [573, 564] on input "checkbox" at bounding box center [578, 562] width 11 height 11
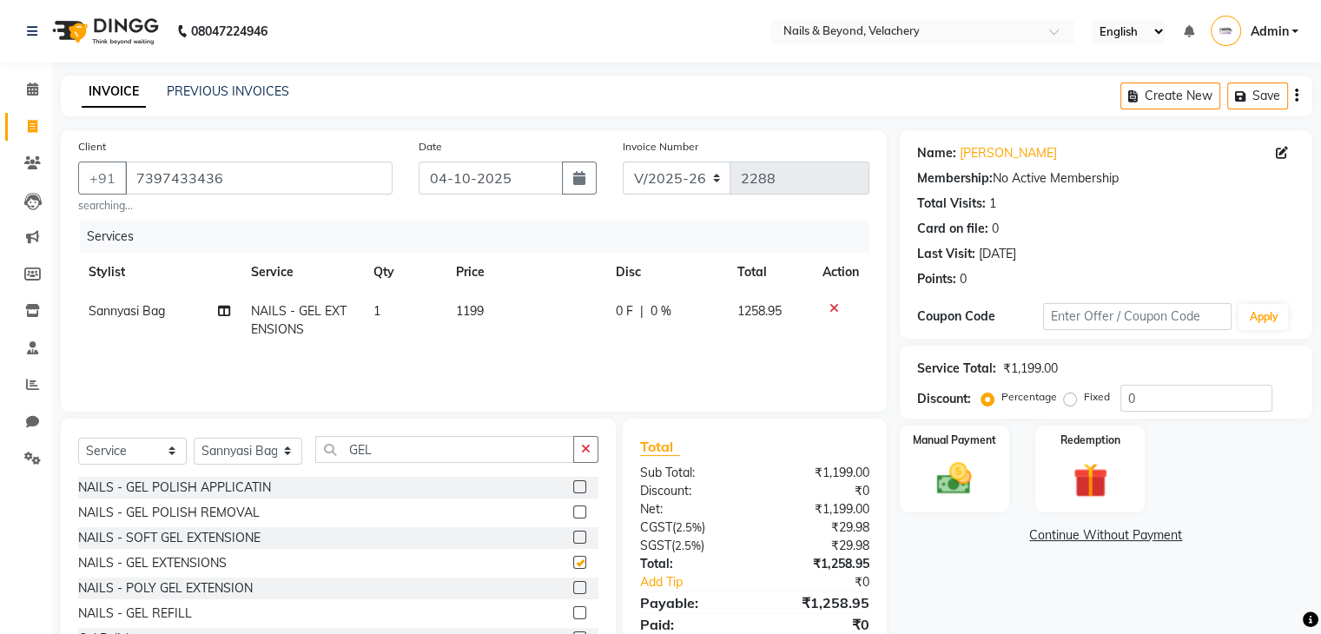
checkbox input "false"
click at [411, 453] on input "GEL" at bounding box center [444, 449] width 259 height 27
type input "G"
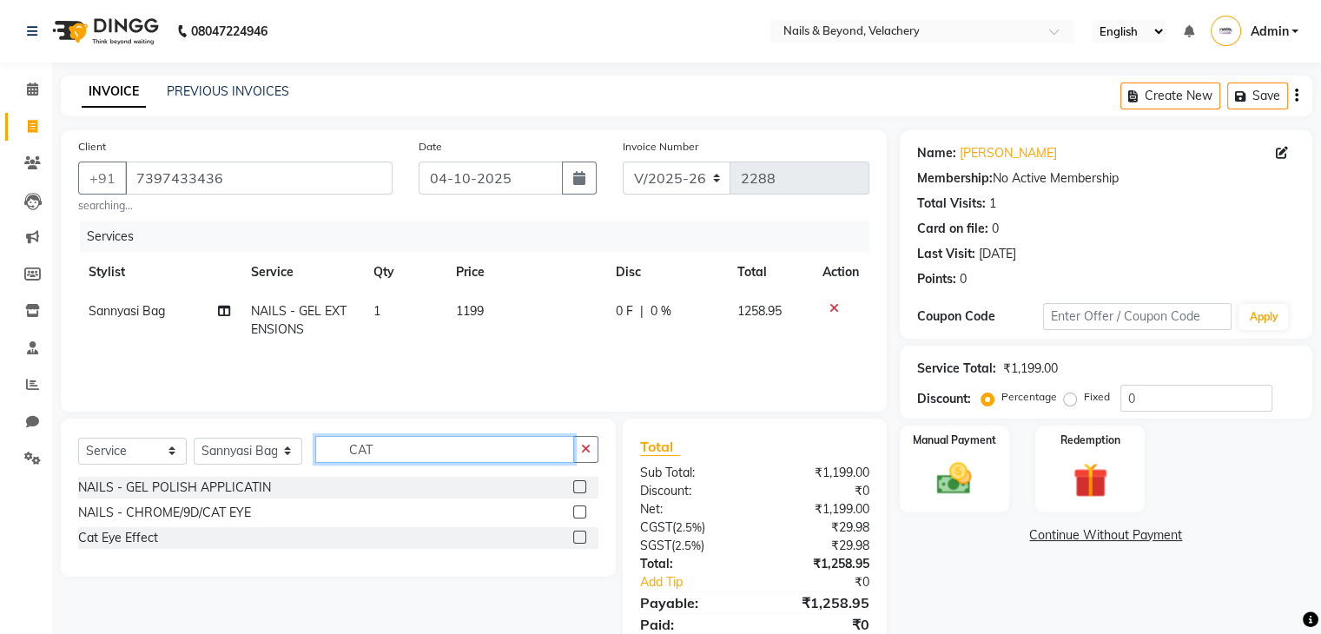
type input "CAT"
click at [576, 513] on label at bounding box center [579, 511] width 13 height 13
click at [576, 513] on input "checkbox" at bounding box center [578, 512] width 11 height 11
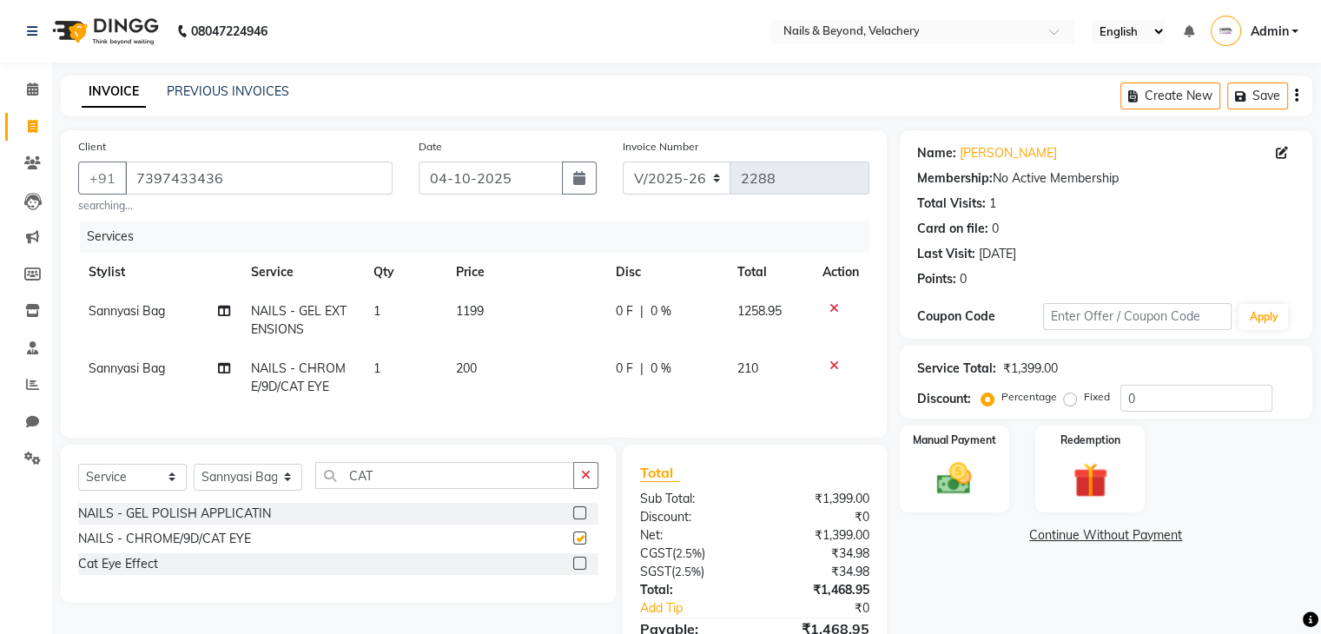
checkbox input "false"
click at [396, 489] on input "CAT" at bounding box center [444, 475] width 259 height 27
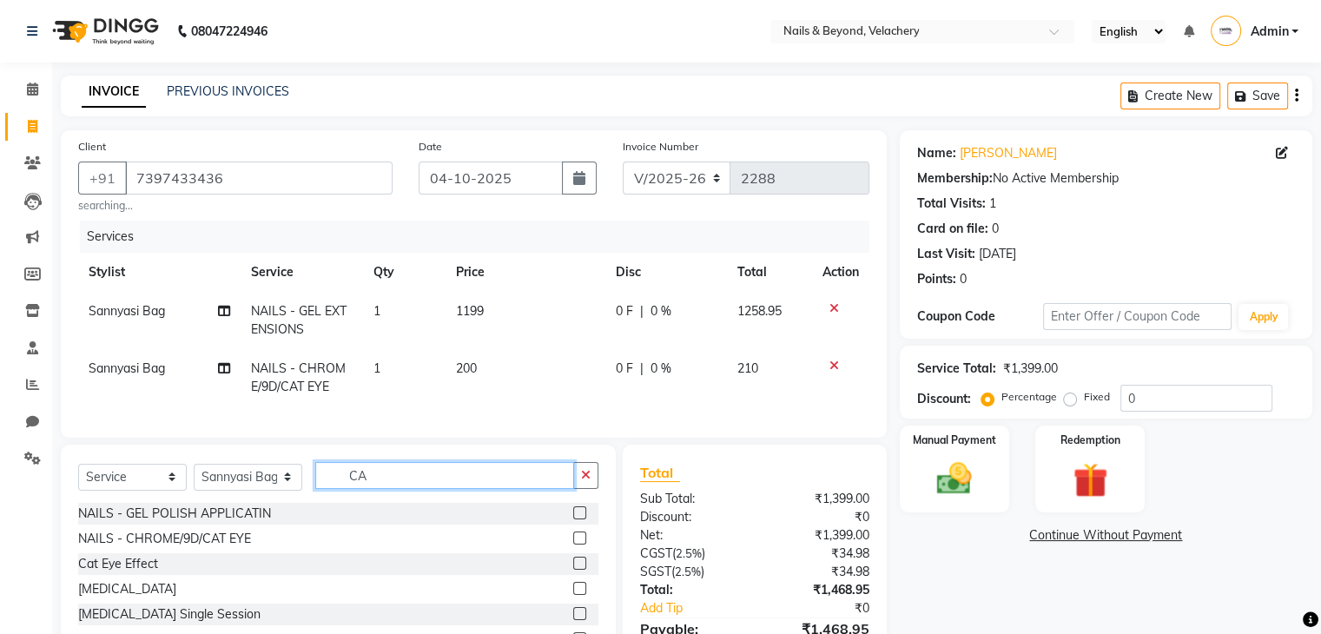
type input "C"
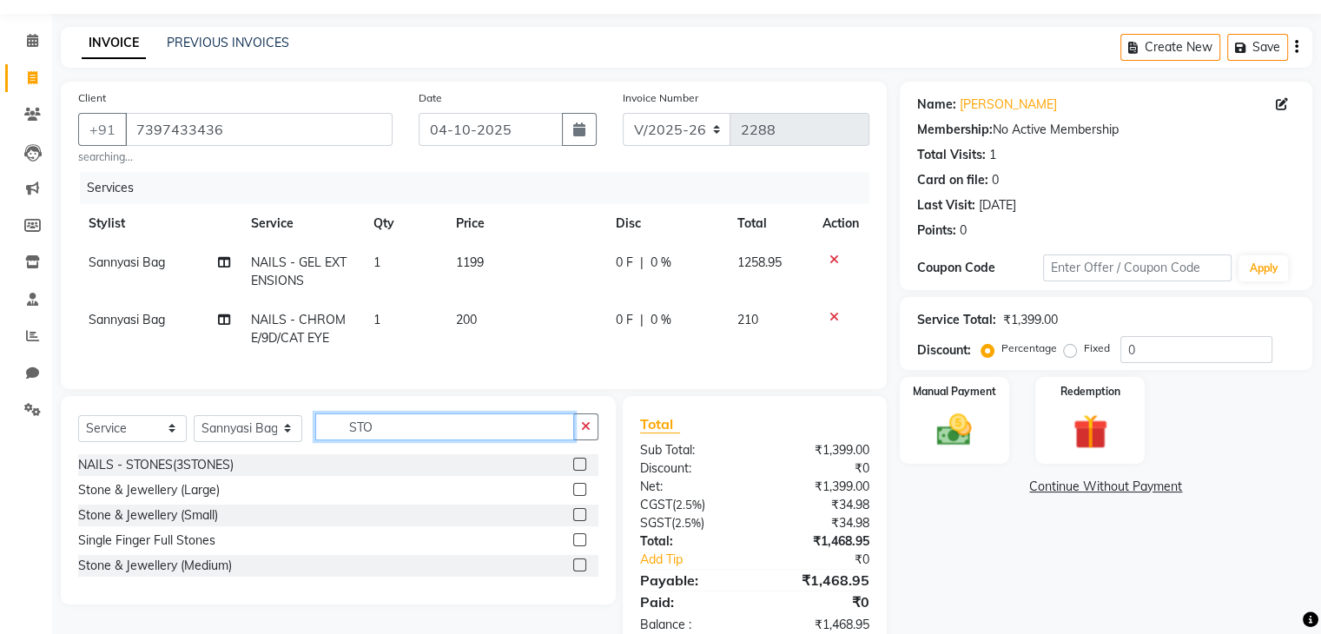
scroll to position [54, 0]
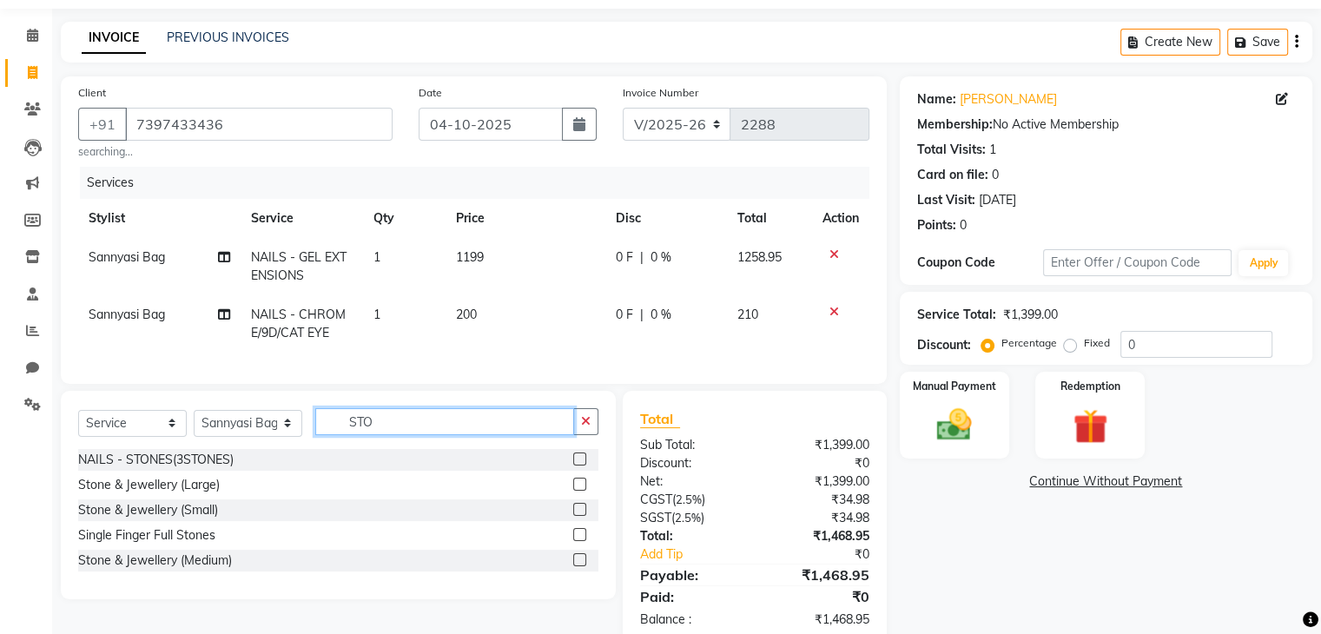
type input "STO"
click at [581, 516] on label at bounding box center [579, 509] width 13 height 13
click at [581, 516] on input "checkbox" at bounding box center [578, 509] width 11 height 11
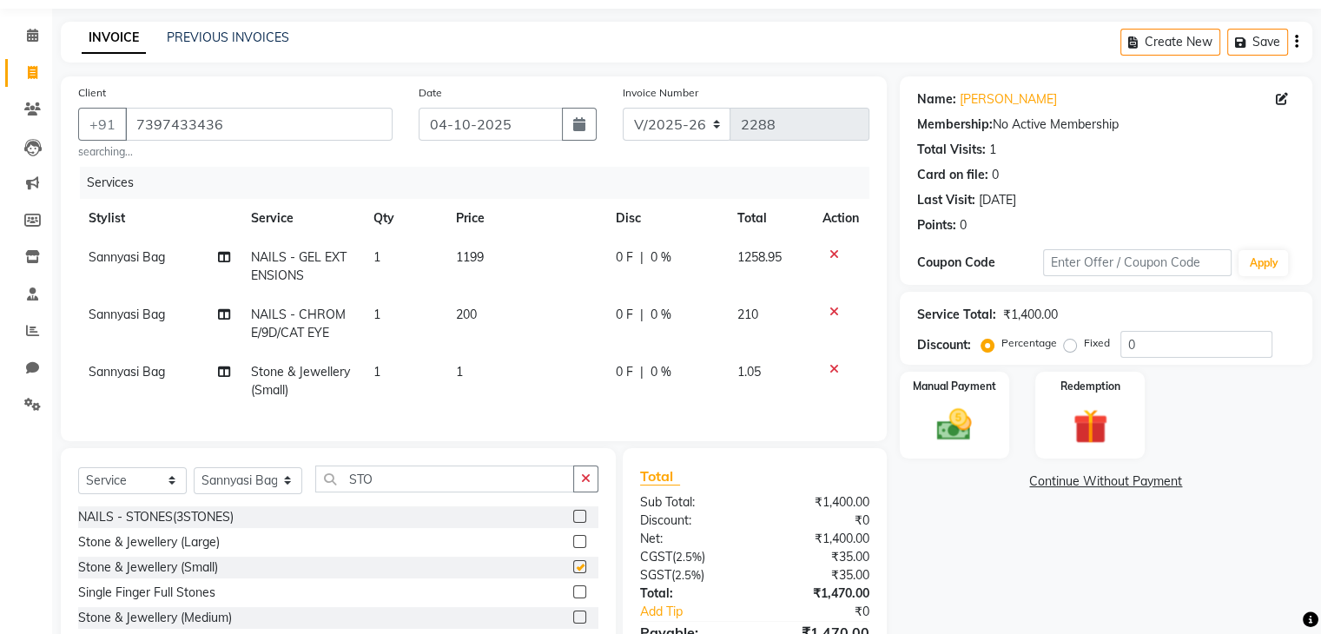
checkbox input "false"
click at [470, 368] on td "1" at bounding box center [525, 381] width 160 height 57
select select "91198"
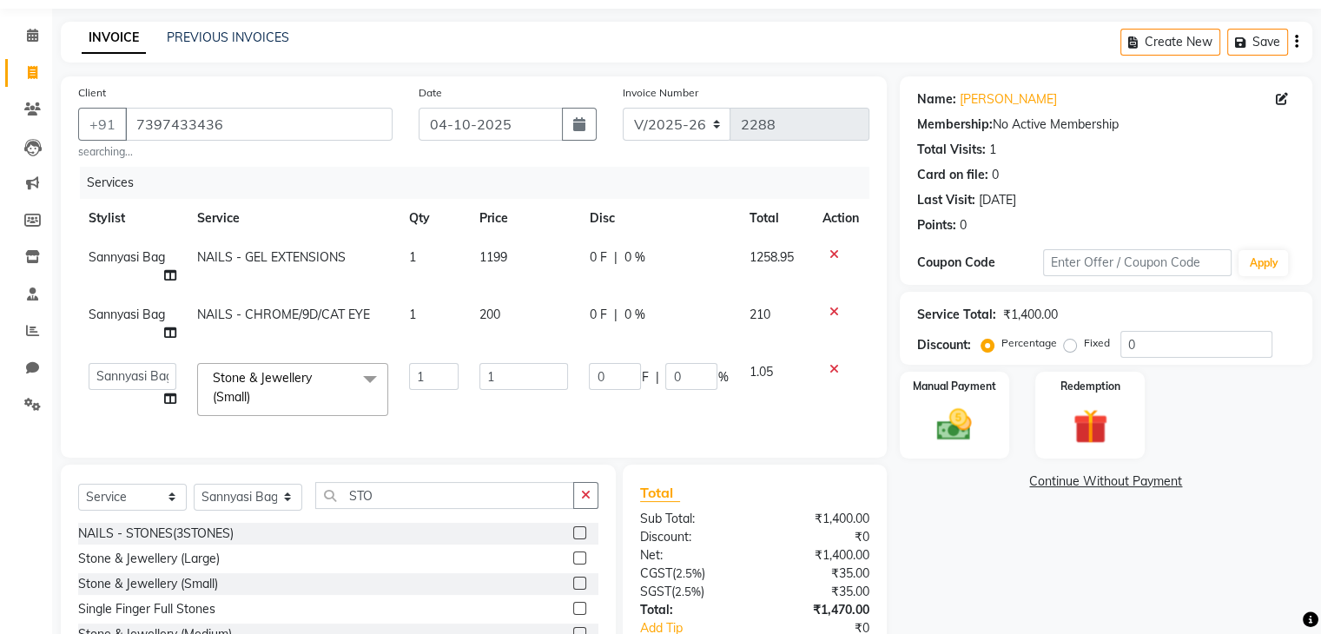
click at [496, 313] on span "200" at bounding box center [489, 315] width 21 height 16
select select "91198"
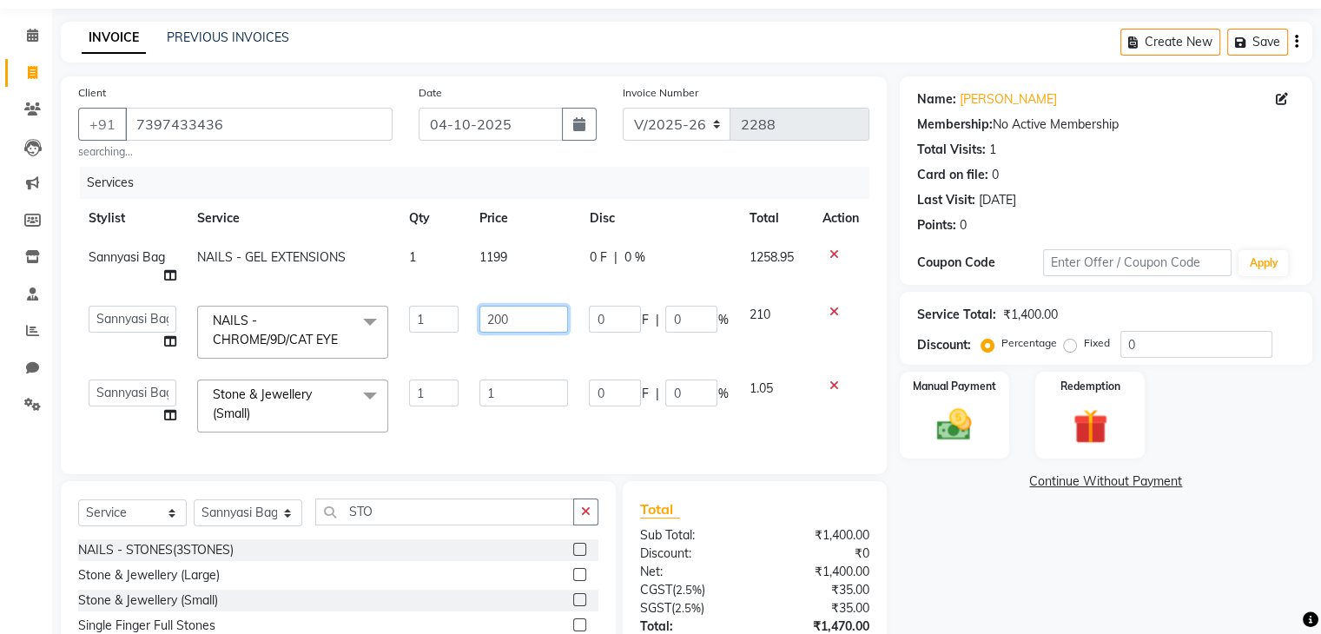
click at [512, 314] on input "200" at bounding box center [523, 319] width 89 height 27
type input "2000"
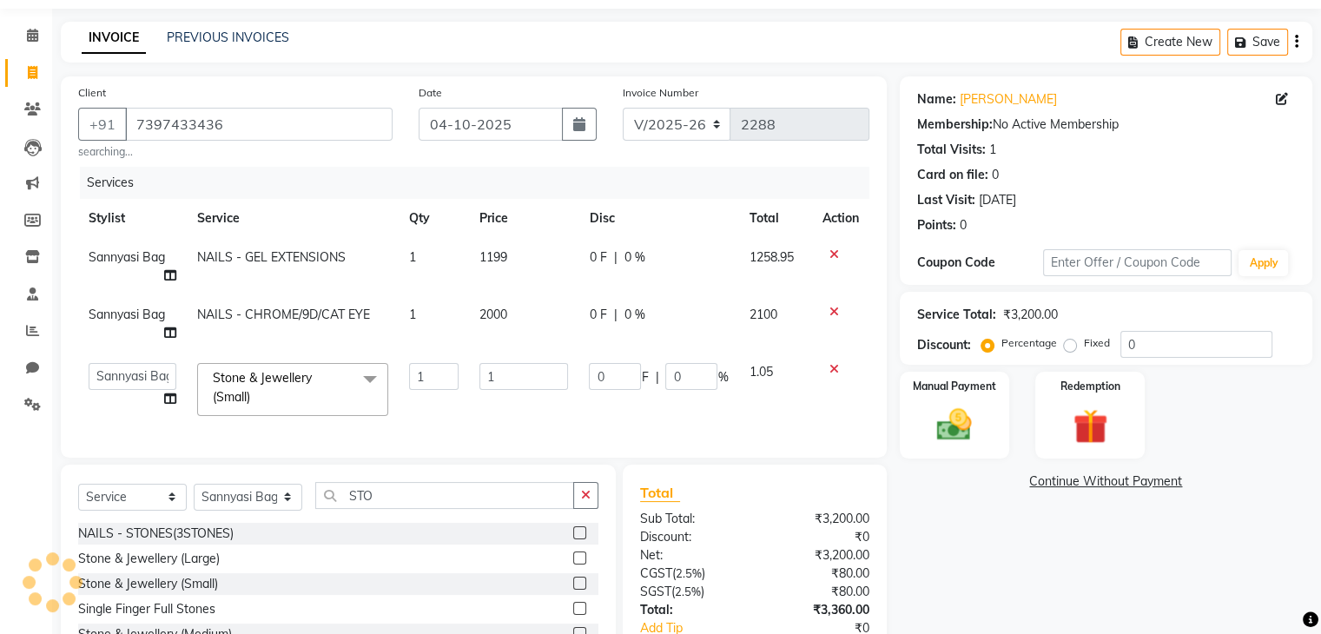
click at [546, 342] on td "2000" at bounding box center [524, 323] width 110 height 57
select select "91198"
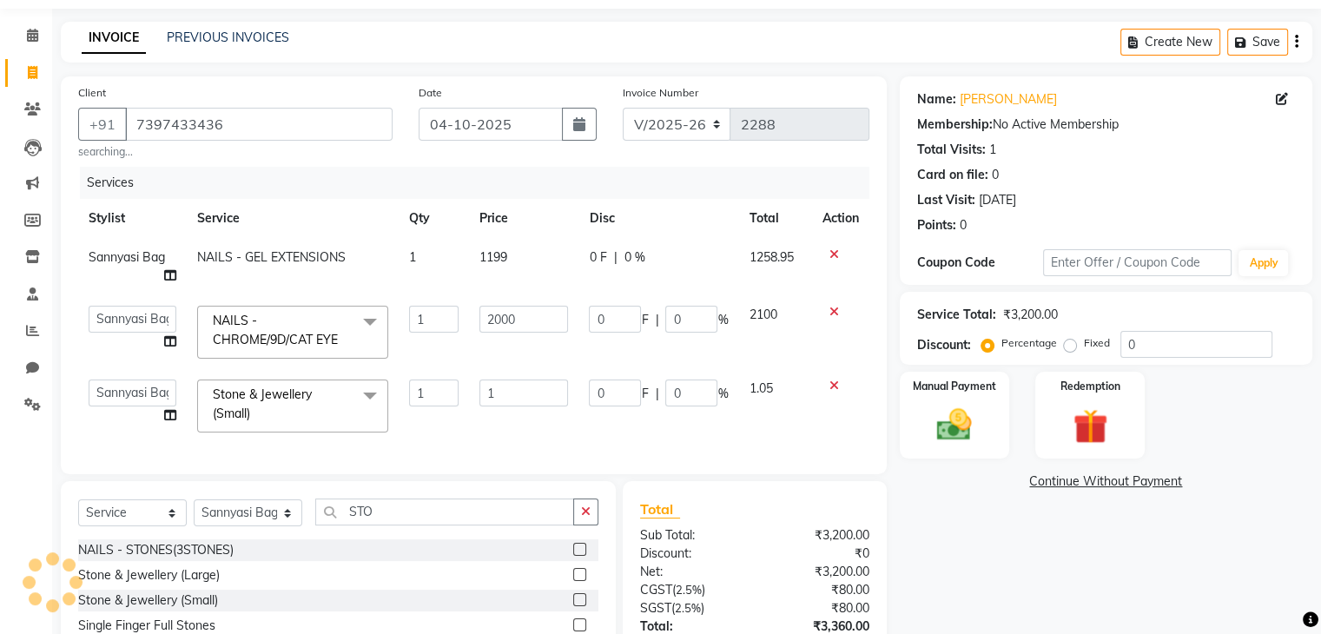
click at [511, 260] on td "1199" at bounding box center [524, 266] width 110 height 57
select select "91198"
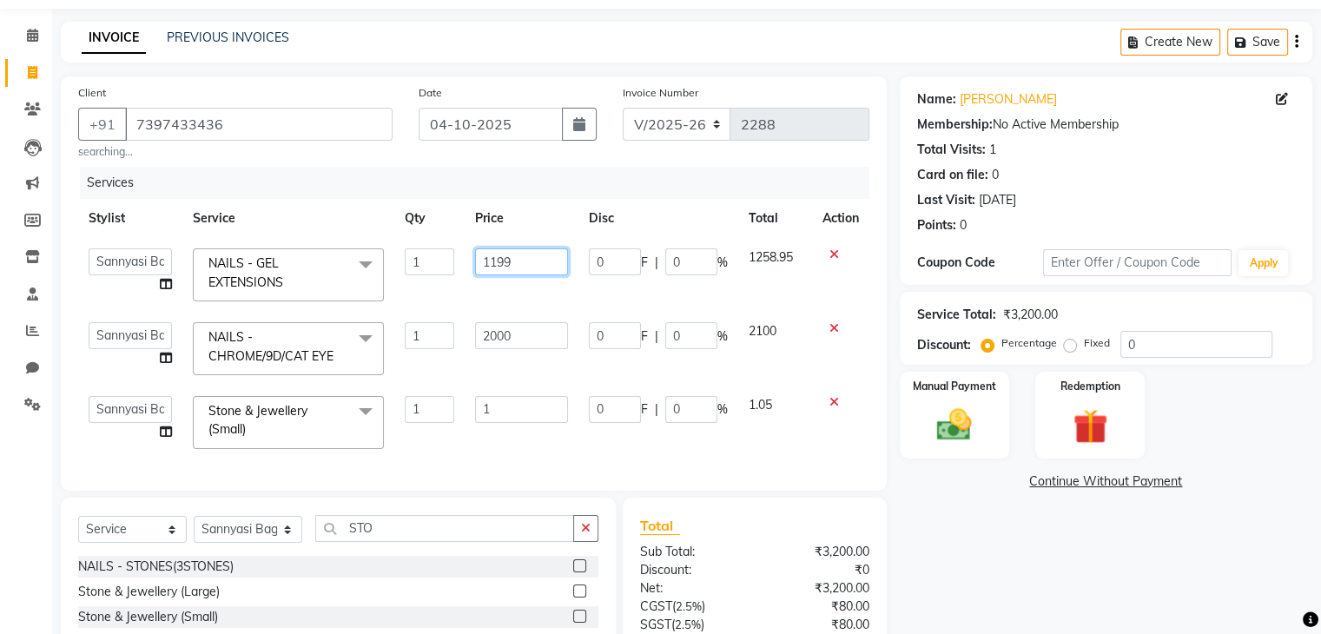
click at [511, 260] on input "1199" at bounding box center [521, 261] width 92 height 27
type input "1"
type input "2400"
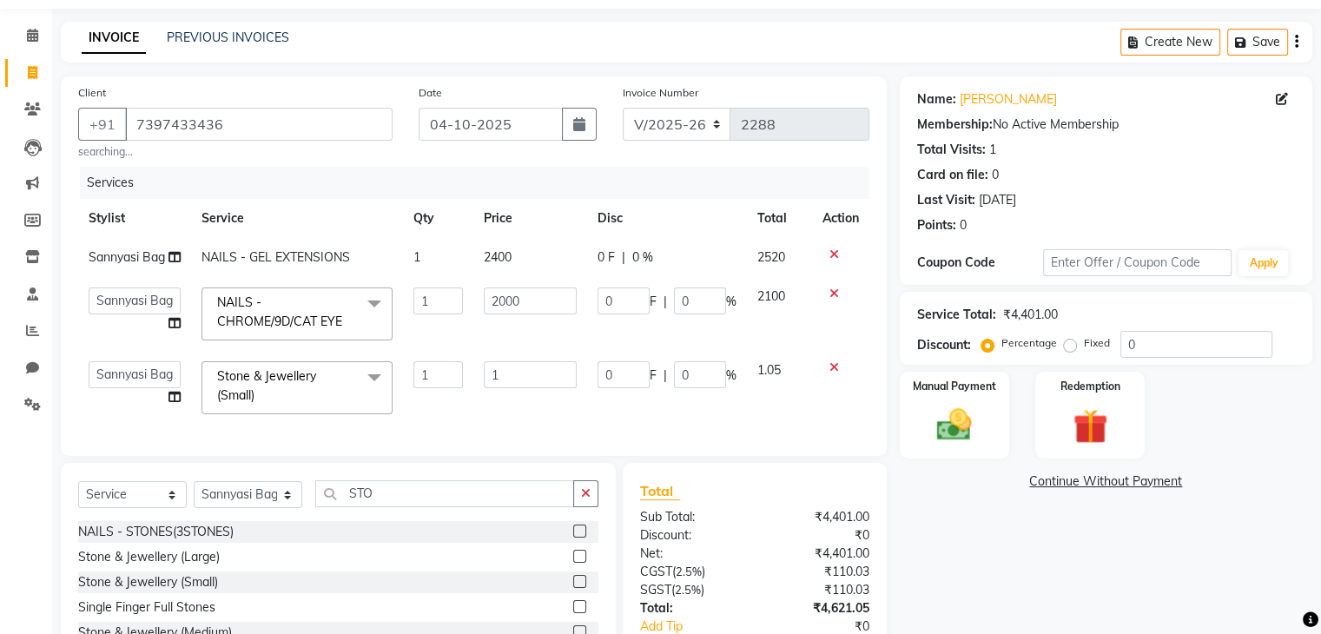
click at [511, 306] on tbody "Sannyasi Bag NAILS - GEL EXTENSIONS 1 2400 0 F | 0 % 2520 [PERSON_NAME] [PERSON…" at bounding box center [473, 331] width 791 height 187
click at [521, 373] on input "1" at bounding box center [530, 374] width 93 height 27
type input "50"
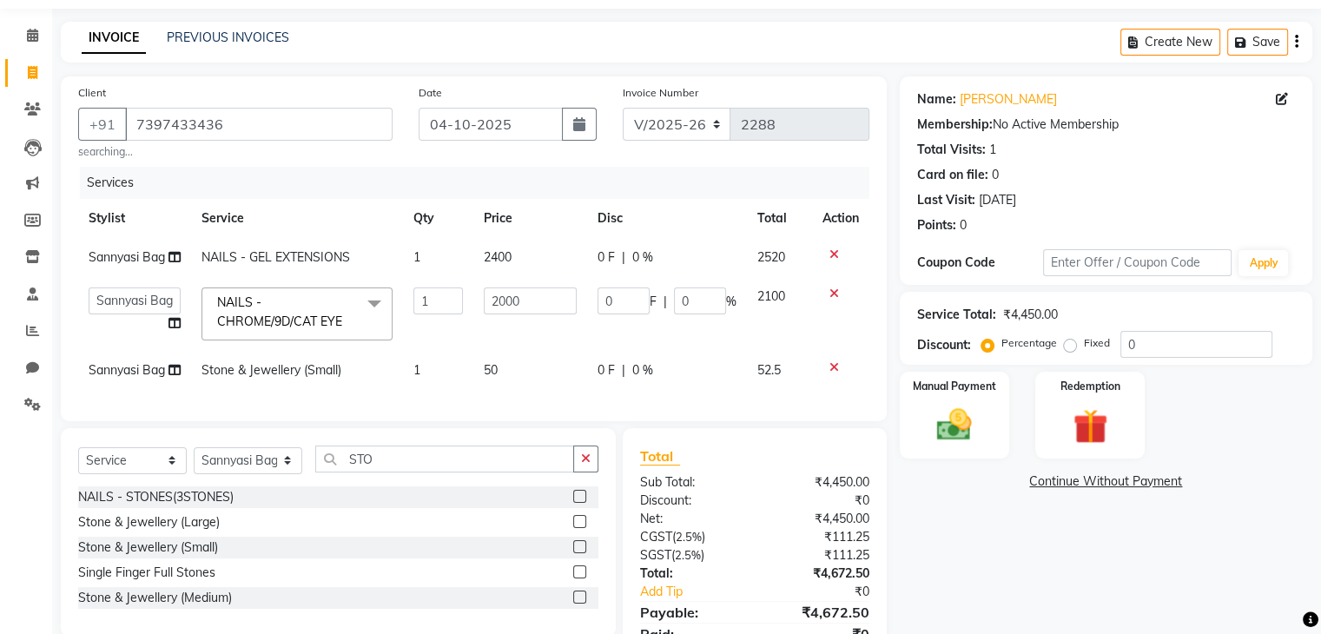
click at [434, 375] on td "1" at bounding box center [438, 370] width 70 height 39
select select "91198"
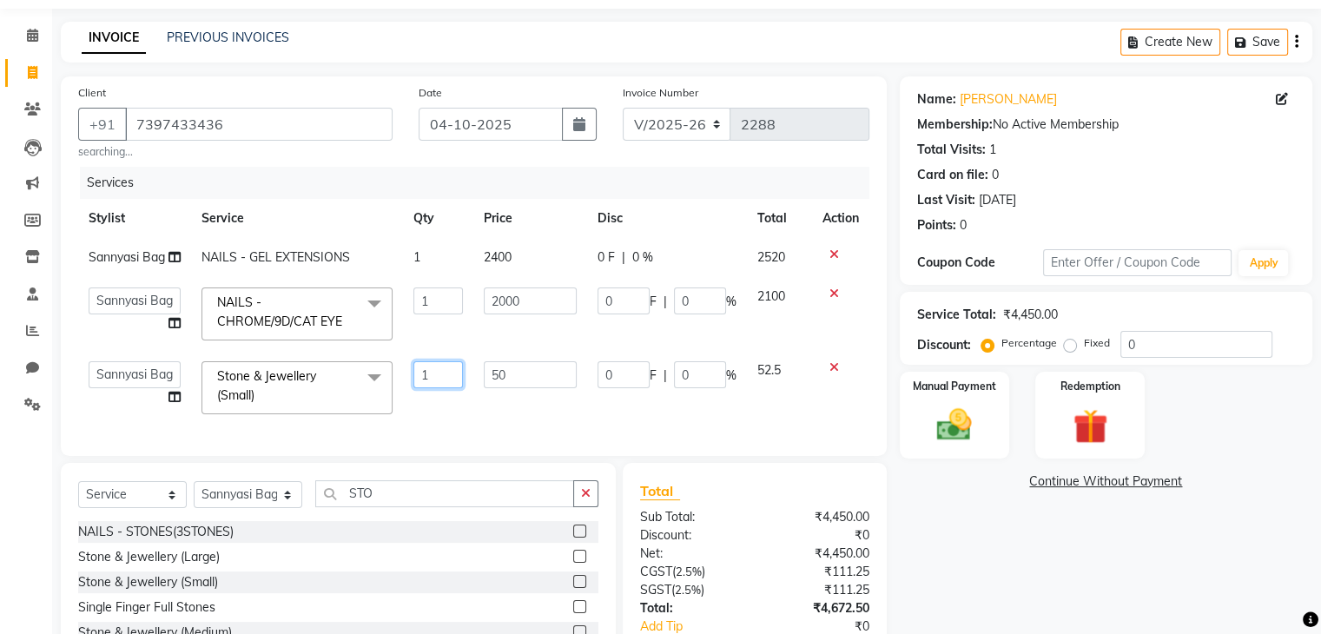
click at [434, 375] on input "1" at bounding box center [437, 374] width 49 height 27
type input "10"
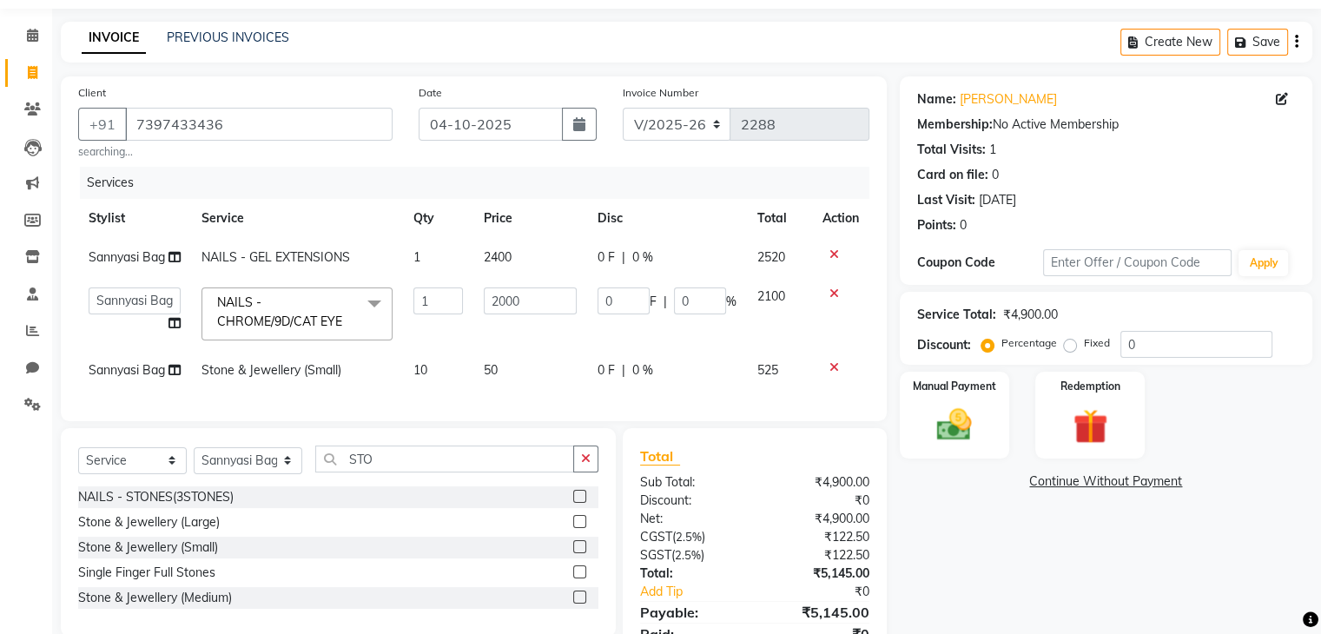
click at [516, 347] on td "2000" at bounding box center [530, 314] width 114 height 74
click at [1007, 547] on div "Name: [PERSON_NAME] Membership: No Active Membership Total Visits: 1 Card on fi…" at bounding box center [1112, 379] width 425 height 607
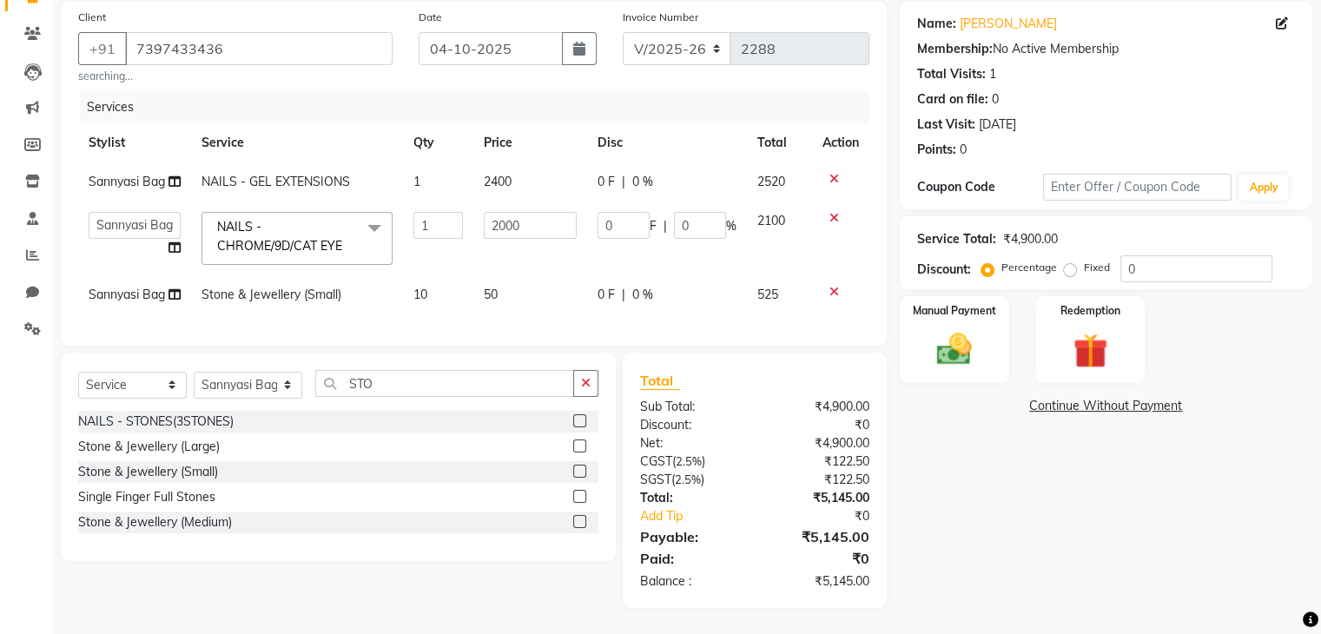
scroll to position [0, 0]
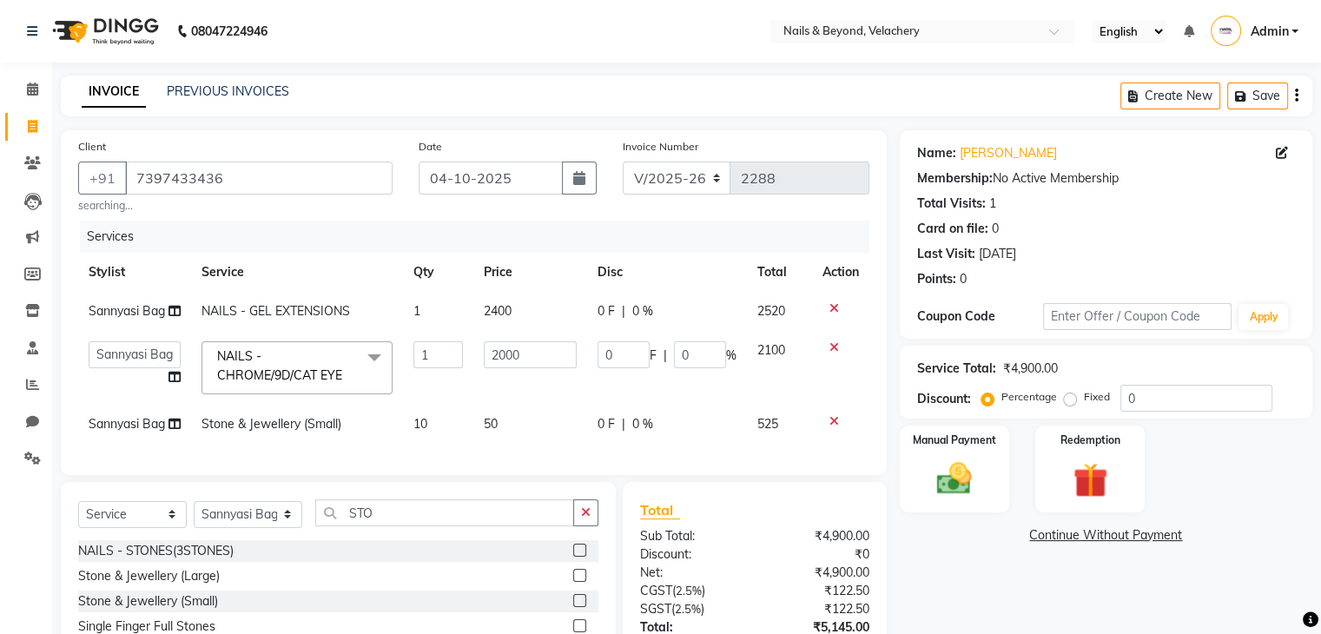
click at [523, 416] on td "50" at bounding box center [530, 424] width 114 height 39
select select "91198"
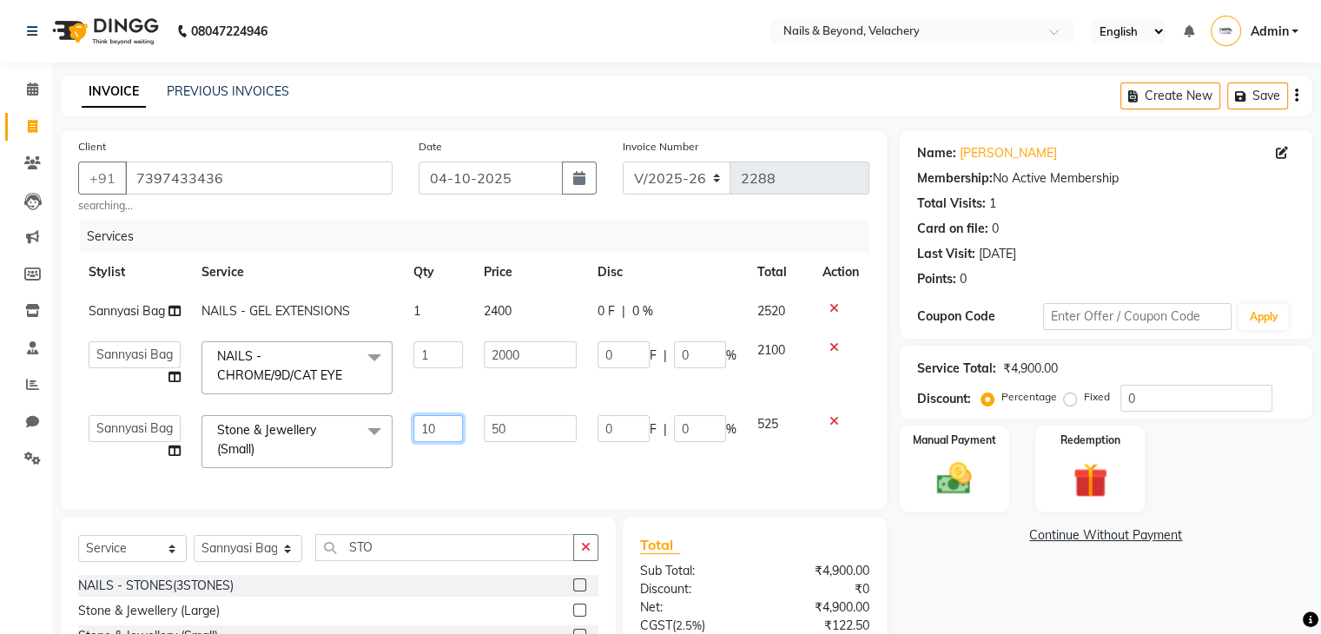
click at [432, 438] on input "10" at bounding box center [437, 428] width 49 height 27
type input "1"
type input "5"
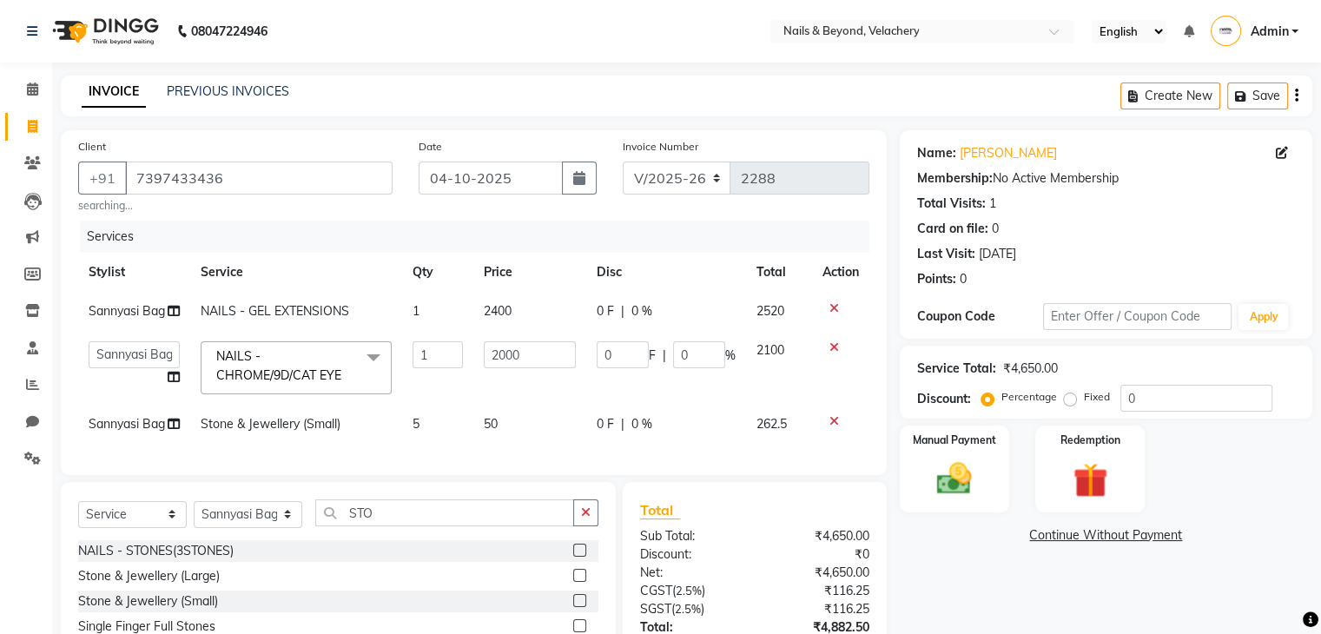
click at [547, 458] on div "Services Stylist Service Qty Price Disc Total Action Sannyasi Bag NAILS - GEL E…" at bounding box center [473, 339] width 791 height 237
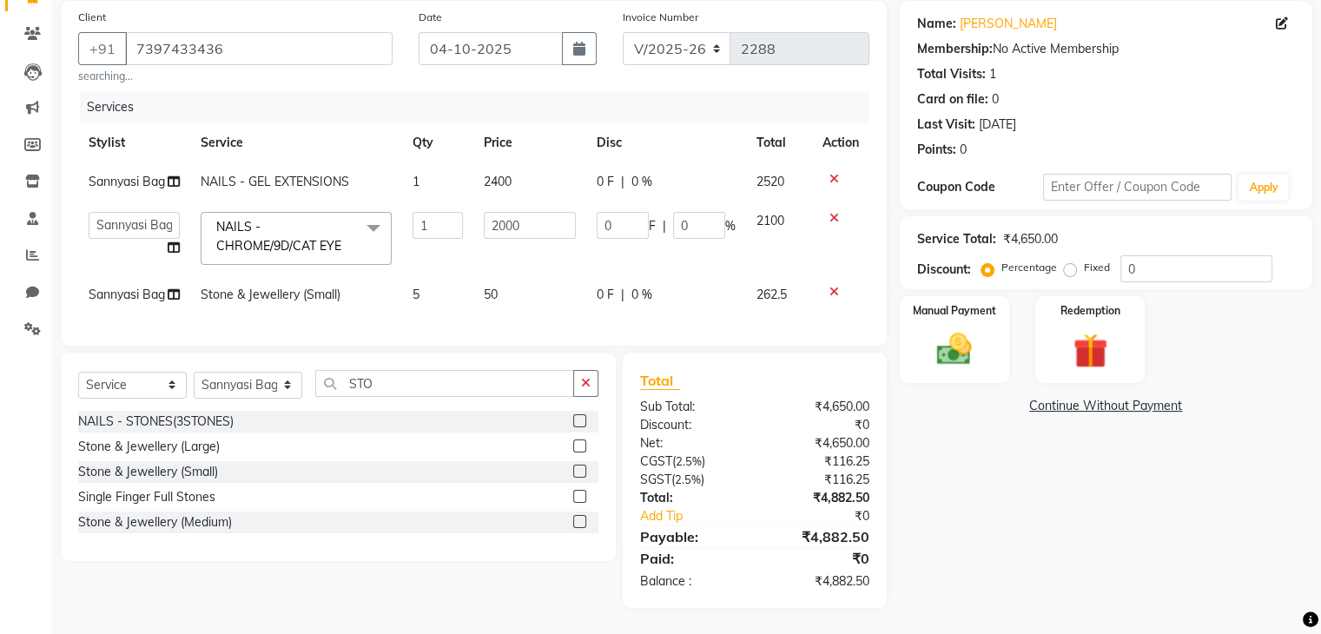
scroll to position [139, 0]
click at [425, 286] on td "5" at bounding box center [437, 294] width 70 height 39
select select "91198"
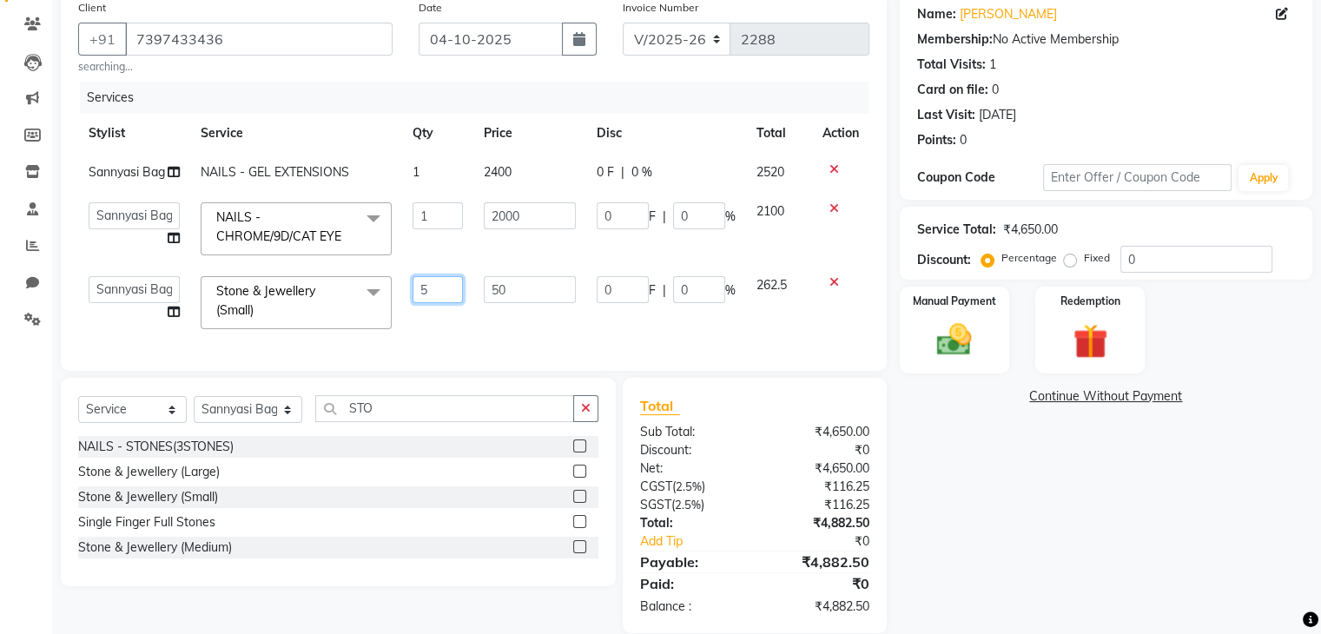
click at [433, 294] on input "5" at bounding box center [436, 289] width 49 height 27
type input "10"
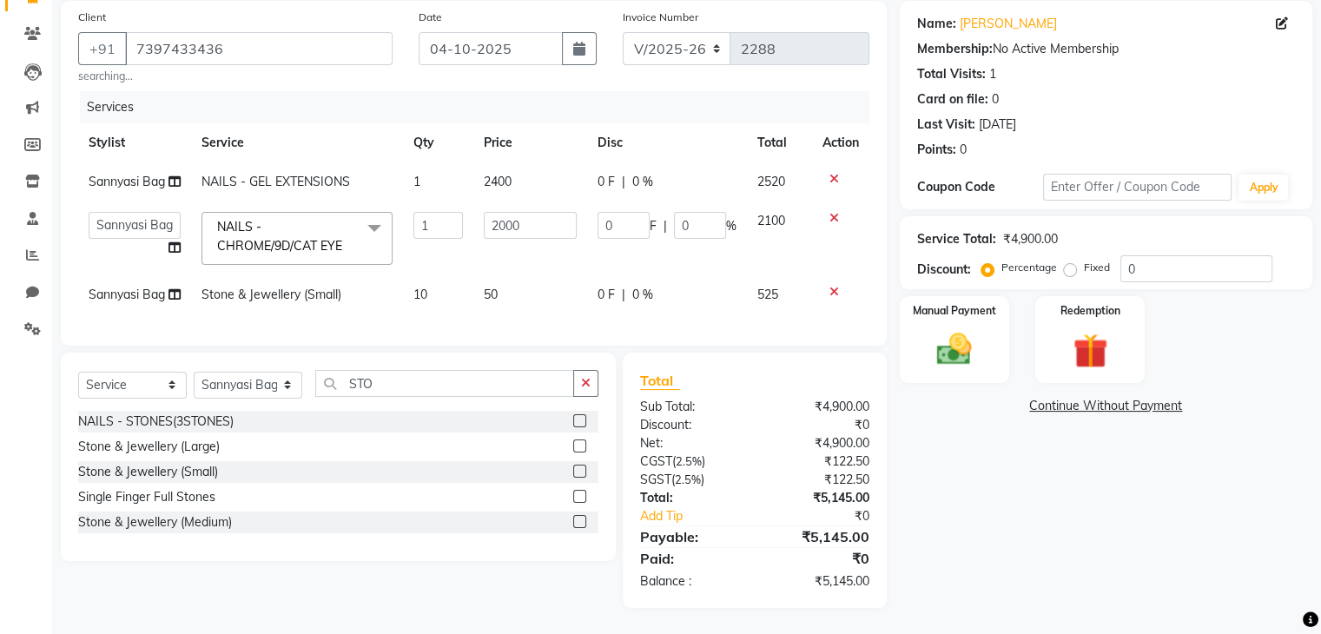
click at [527, 313] on div "Services Stylist Service Qty Price Disc Total Action Sannyasi Bag NAILS - GEL E…" at bounding box center [473, 209] width 791 height 237
click at [548, 286] on td "50" at bounding box center [530, 294] width 114 height 39
select select "91198"
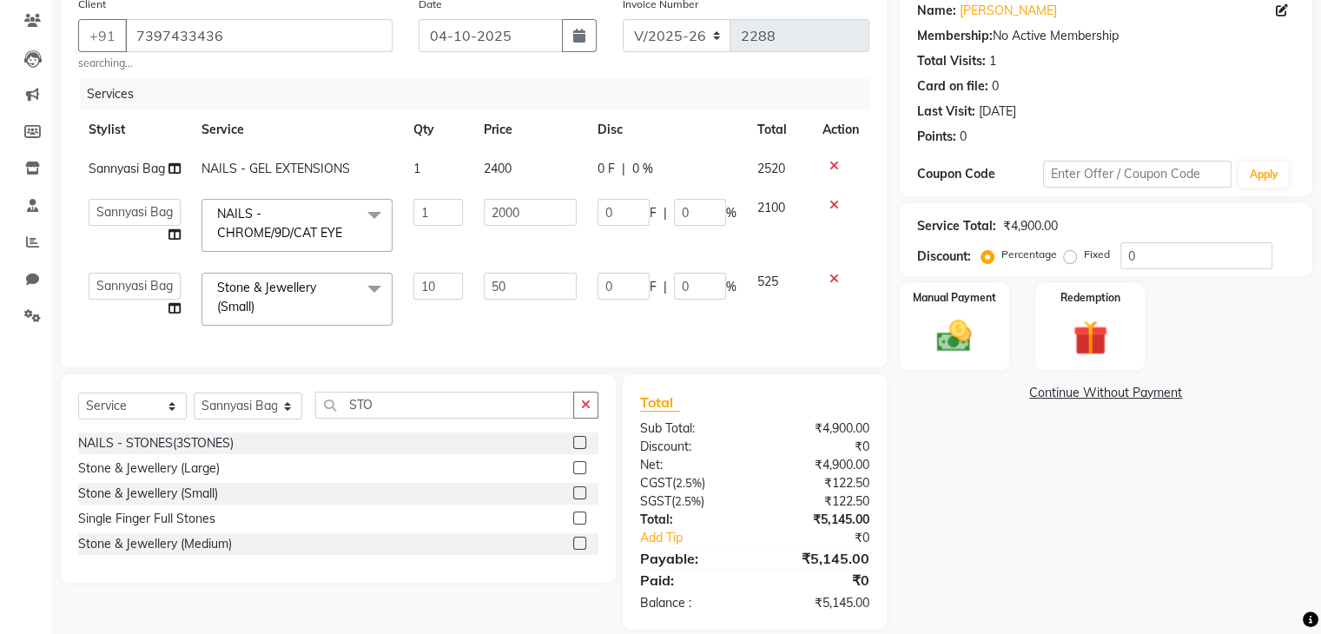
click at [500, 479] on div "Stone & Jewellery (Large)" at bounding box center [338, 469] width 520 height 22
click at [604, 320] on td "0 F | 0 %" at bounding box center [667, 299] width 160 height 74
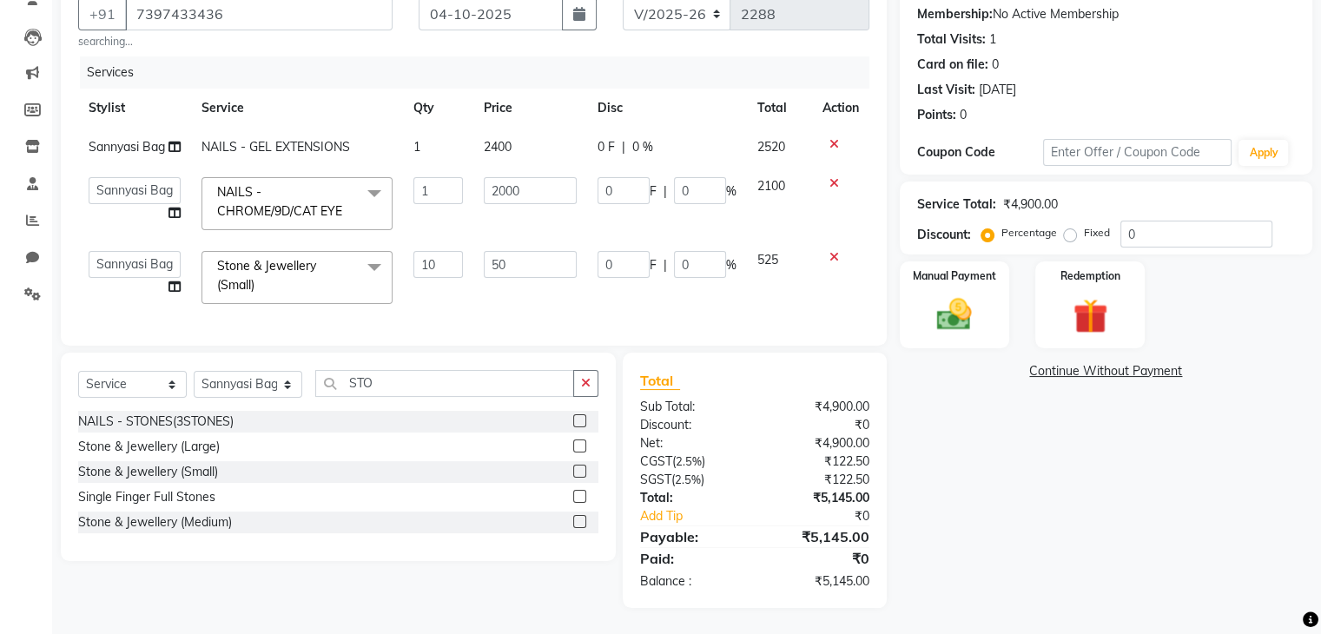
scroll to position [176, 0]
click at [441, 251] on input "10" at bounding box center [437, 264] width 49 height 27
type input "1"
type input "8"
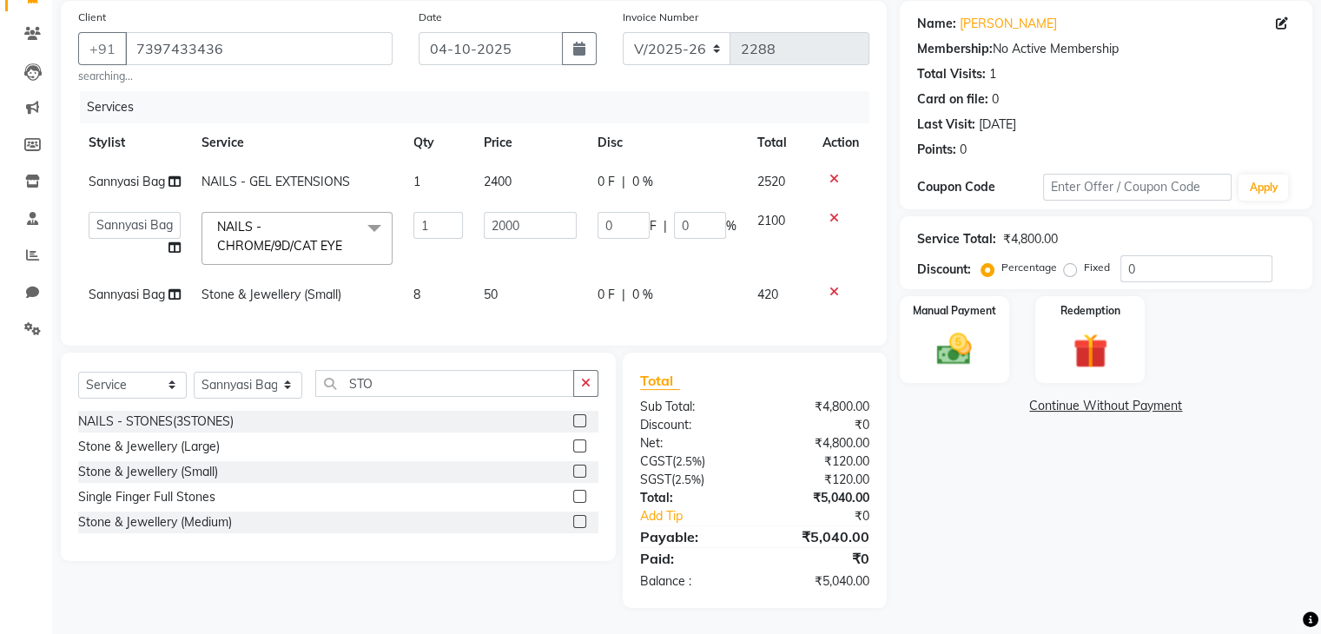
click at [516, 287] on td "50" at bounding box center [530, 294] width 114 height 39
select select "91198"
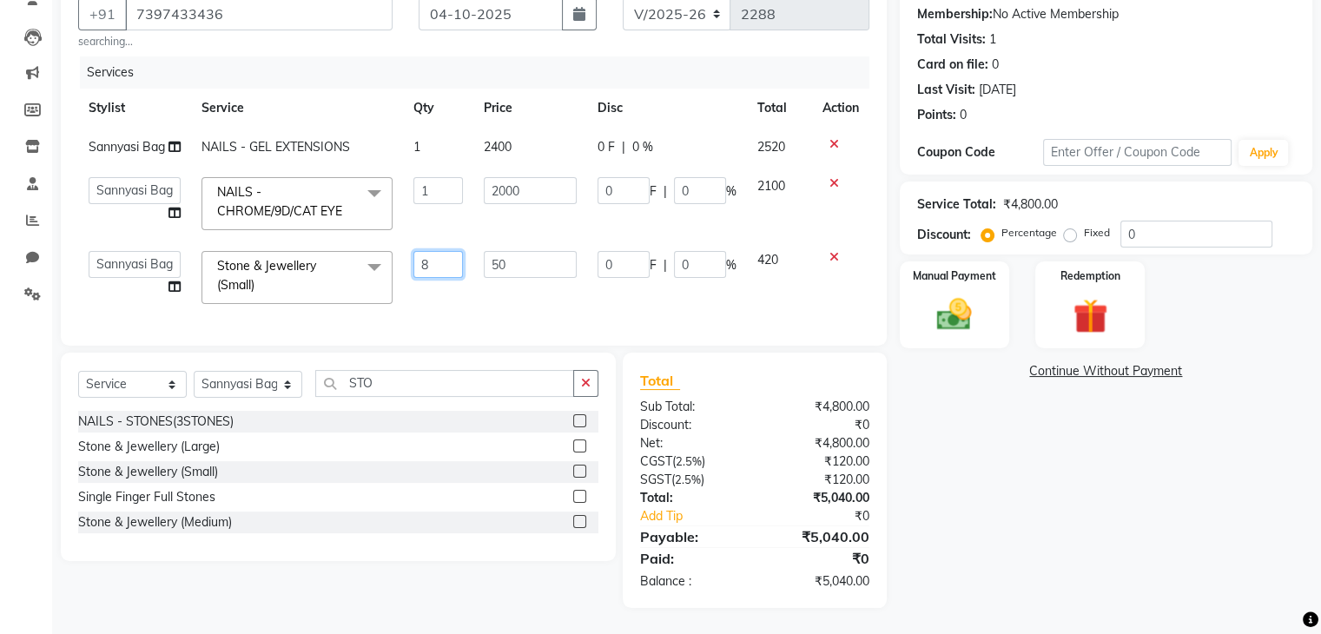
click at [457, 251] on input "8" at bounding box center [437, 264] width 49 height 27
type input "7"
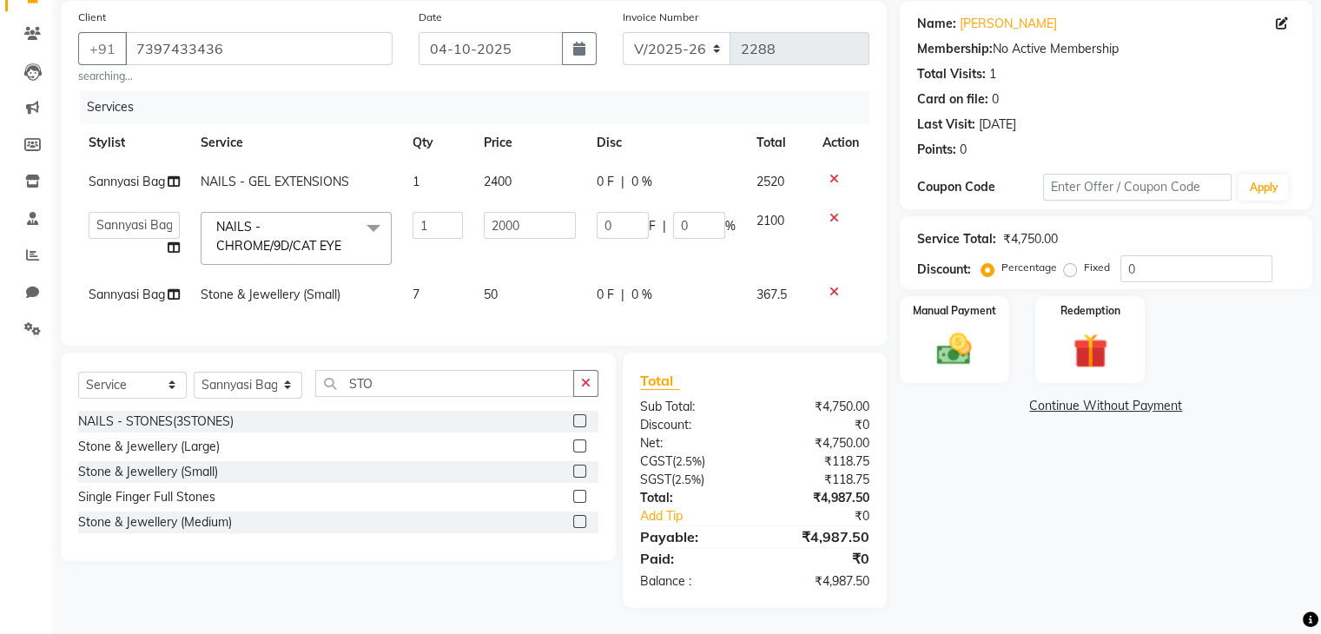
click at [498, 284] on td "50" at bounding box center [529, 294] width 113 height 39
select select "91198"
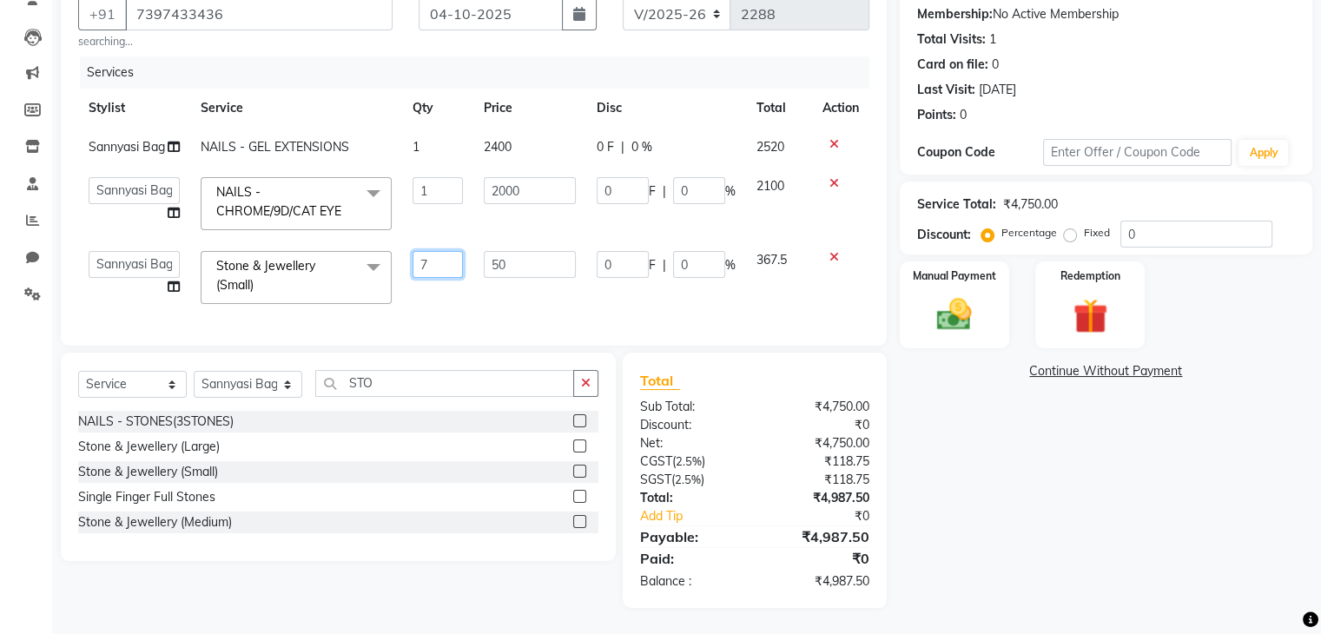
click at [435, 262] on input "7" at bounding box center [436, 264] width 49 height 27
type input "8"
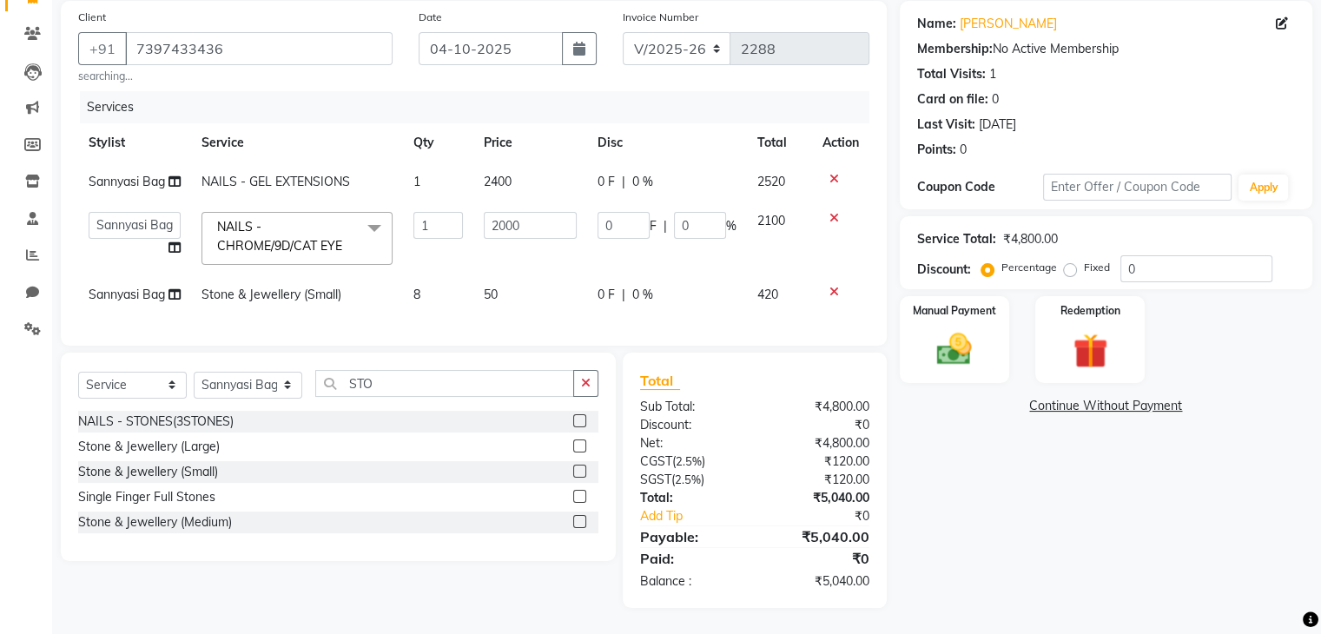
click at [465, 294] on td "8" at bounding box center [438, 294] width 70 height 39
select select "91198"
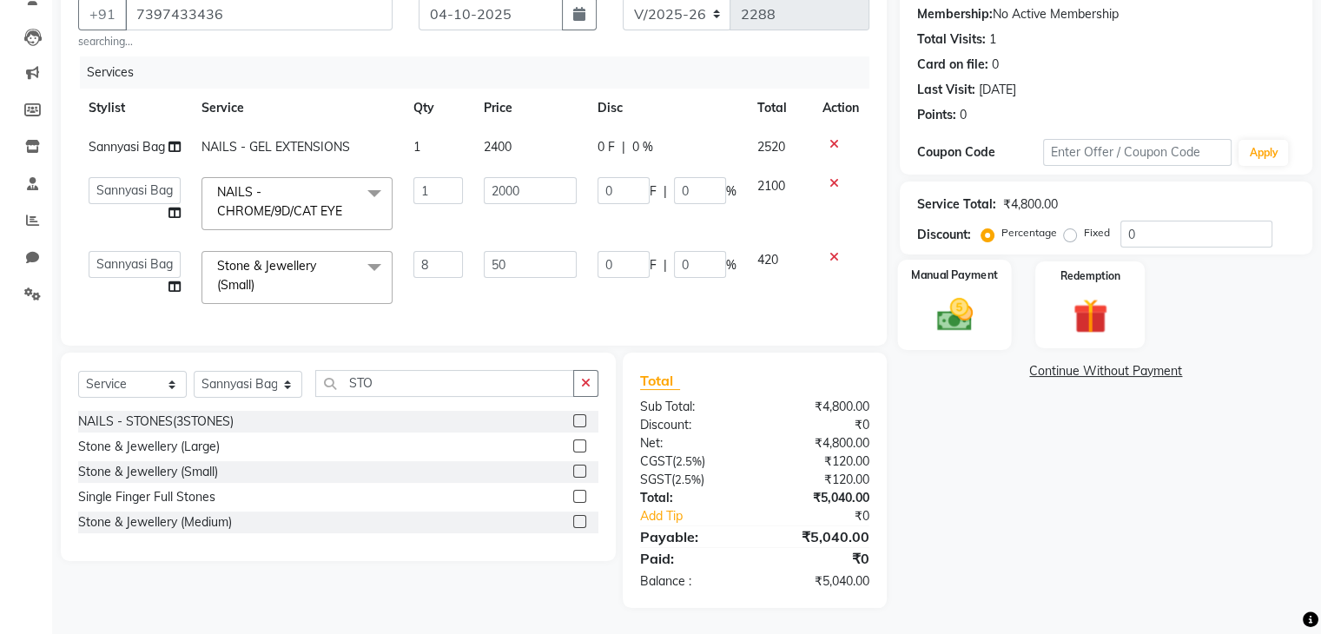
click at [992, 279] on div "Manual Payment" at bounding box center [954, 304] width 114 height 89
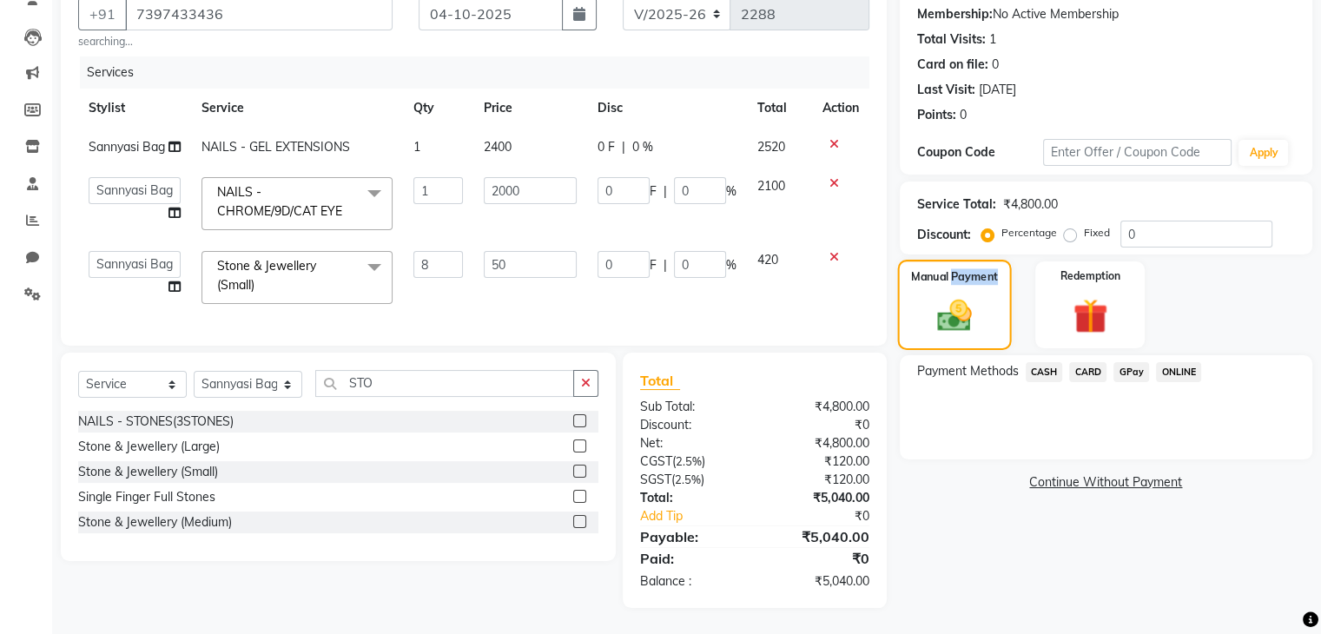
click at [992, 279] on div "Manual Payment" at bounding box center [954, 304] width 114 height 89
click at [1043, 362] on span "CASH" at bounding box center [1043, 372] width 37 height 20
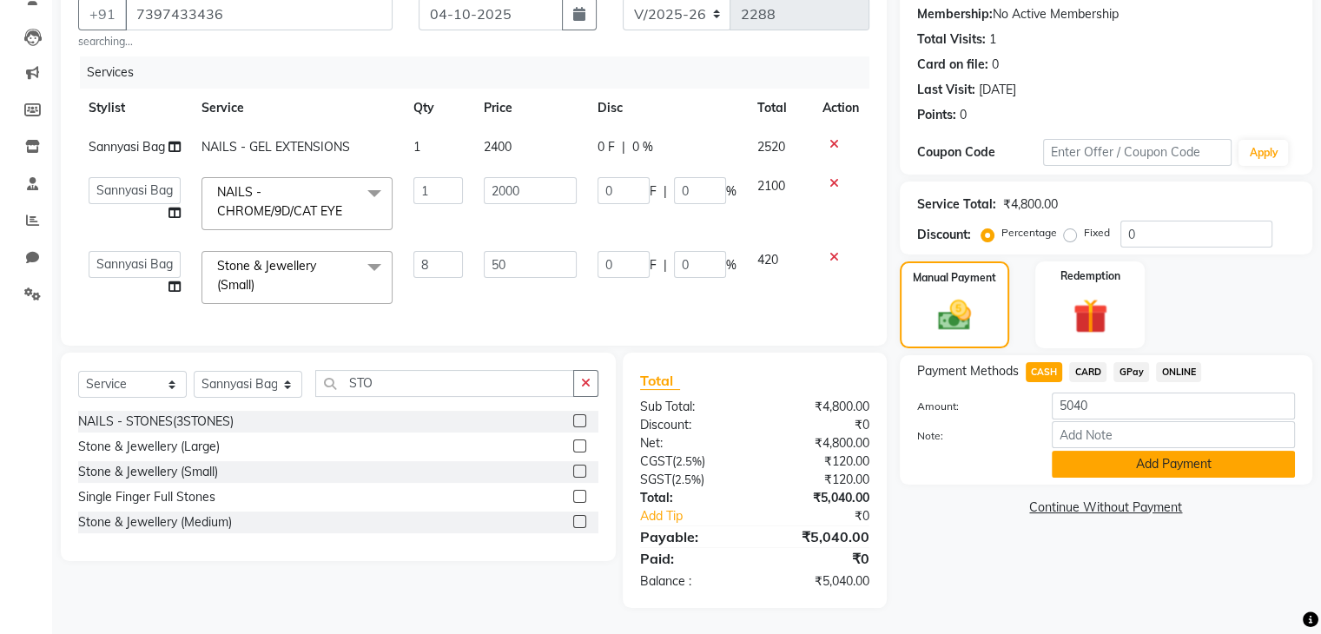
click at [1087, 460] on button "Add Payment" at bounding box center [1173, 464] width 243 height 27
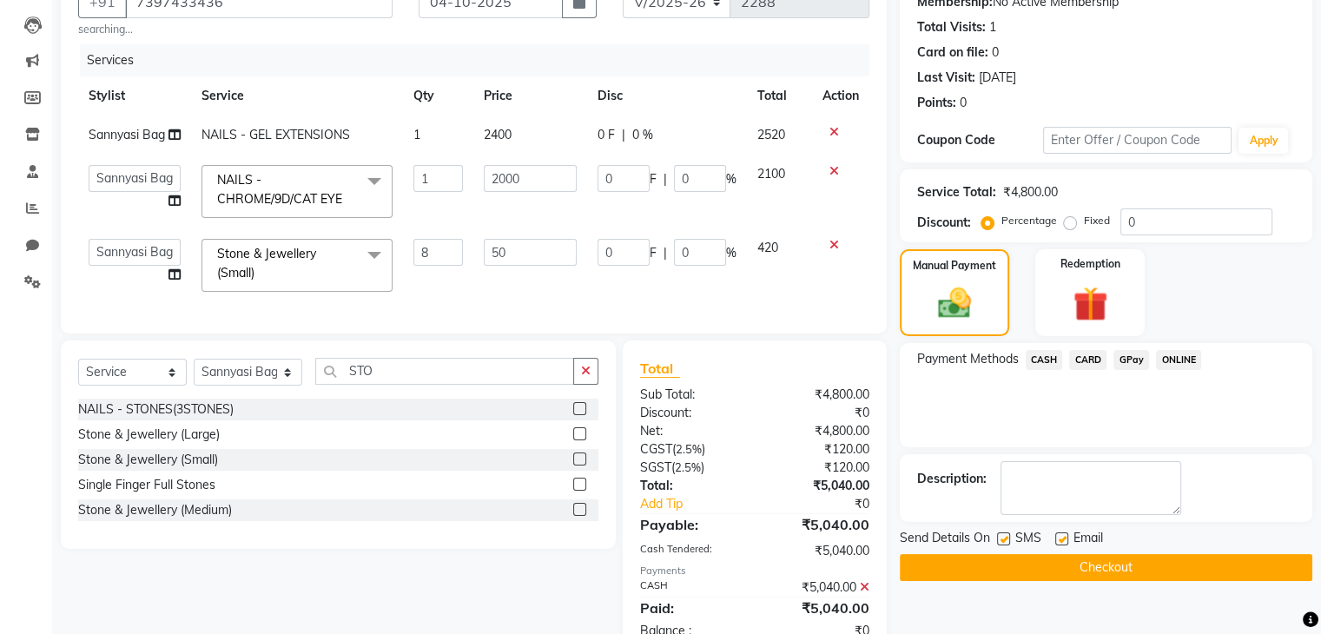
click at [1102, 564] on button "Checkout" at bounding box center [1106, 567] width 412 height 27
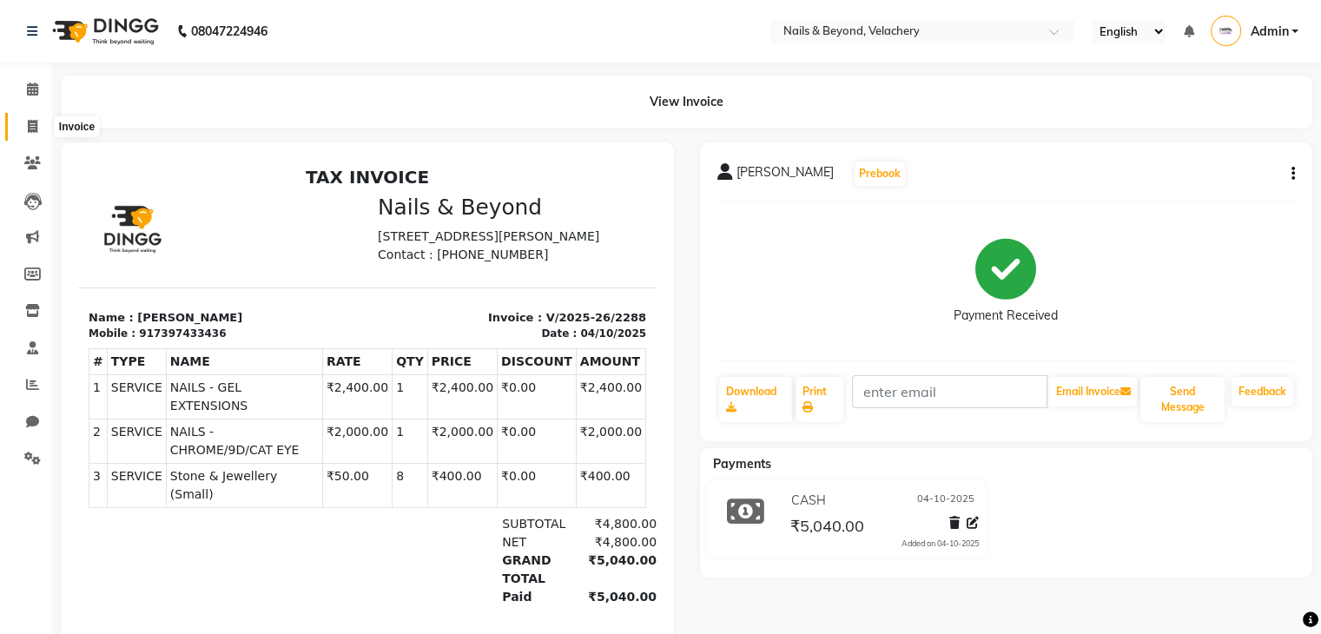
click at [32, 126] on icon at bounding box center [33, 126] width 10 height 13
select select "service"
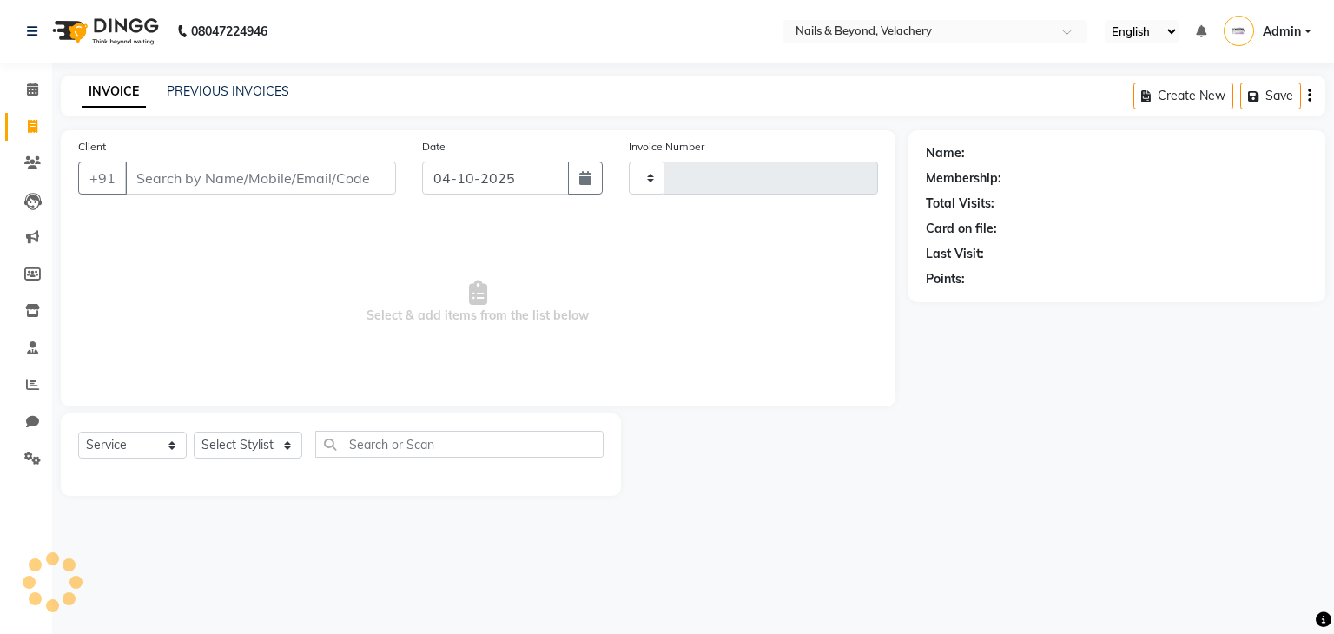
type input "2289"
select select "8978"
click at [27, 383] on icon at bounding box center [32, 384] width 13 height 13
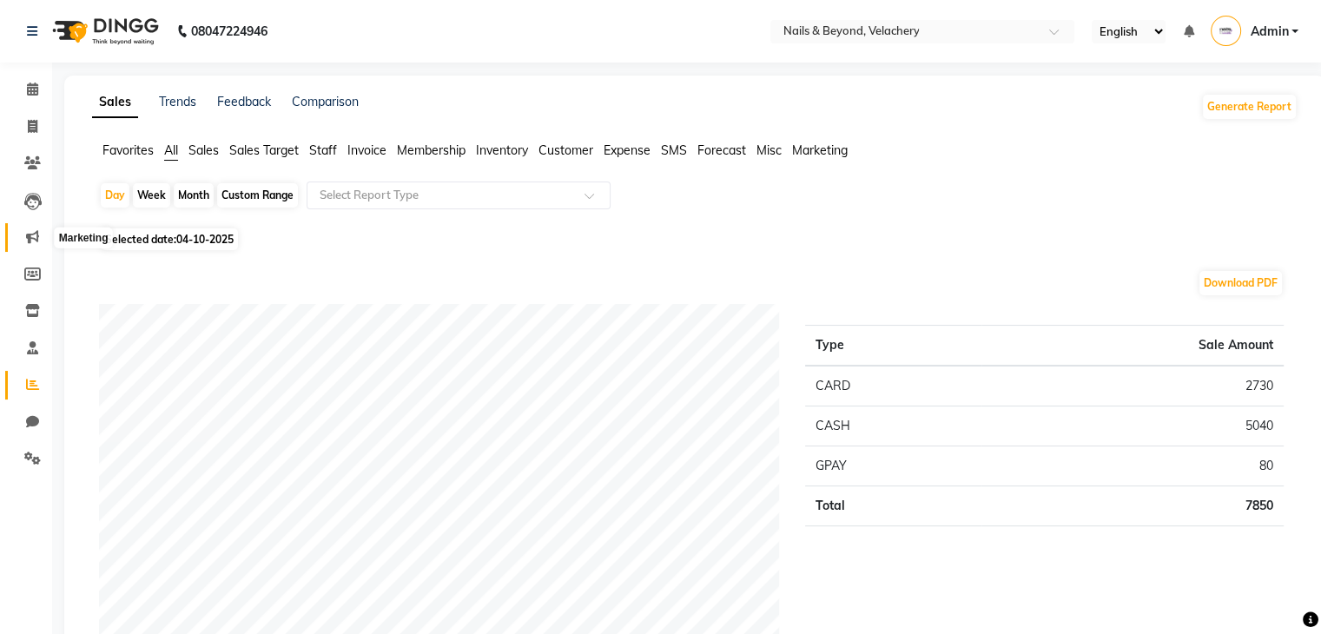
click at [24, 242] on span at bounding box center [32, 237] width 30 height 20
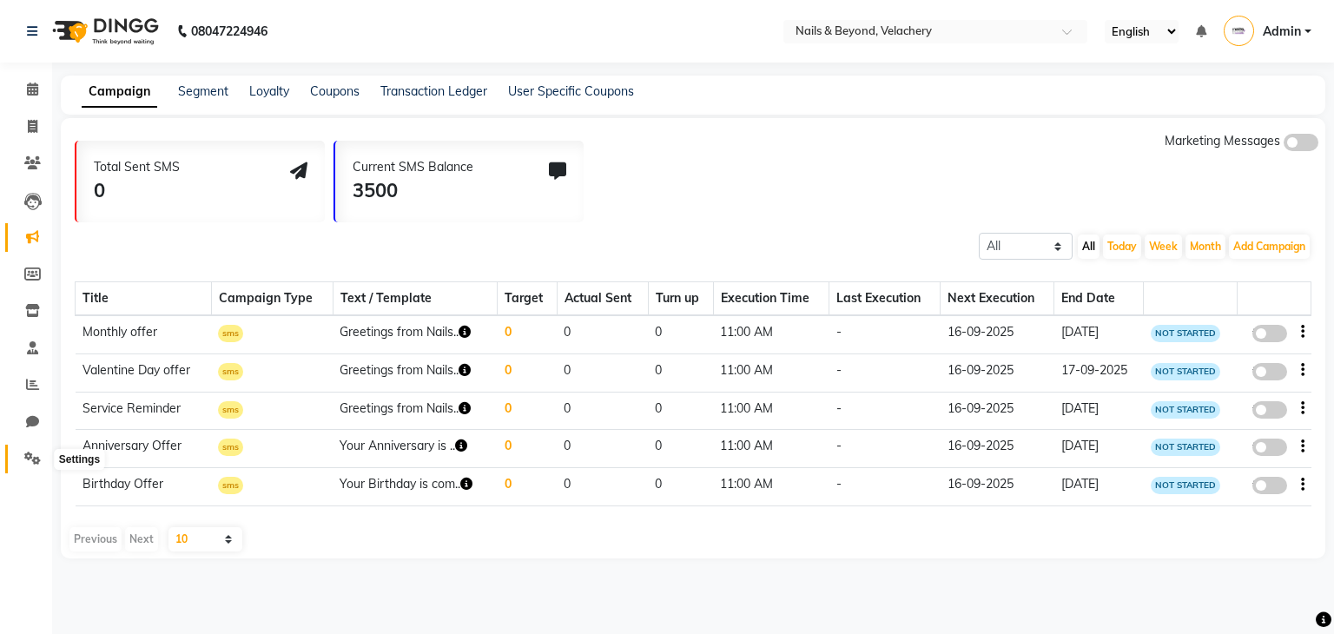
click at [28, 456] on icon at bounding box center [32, 458] width 16 height 13
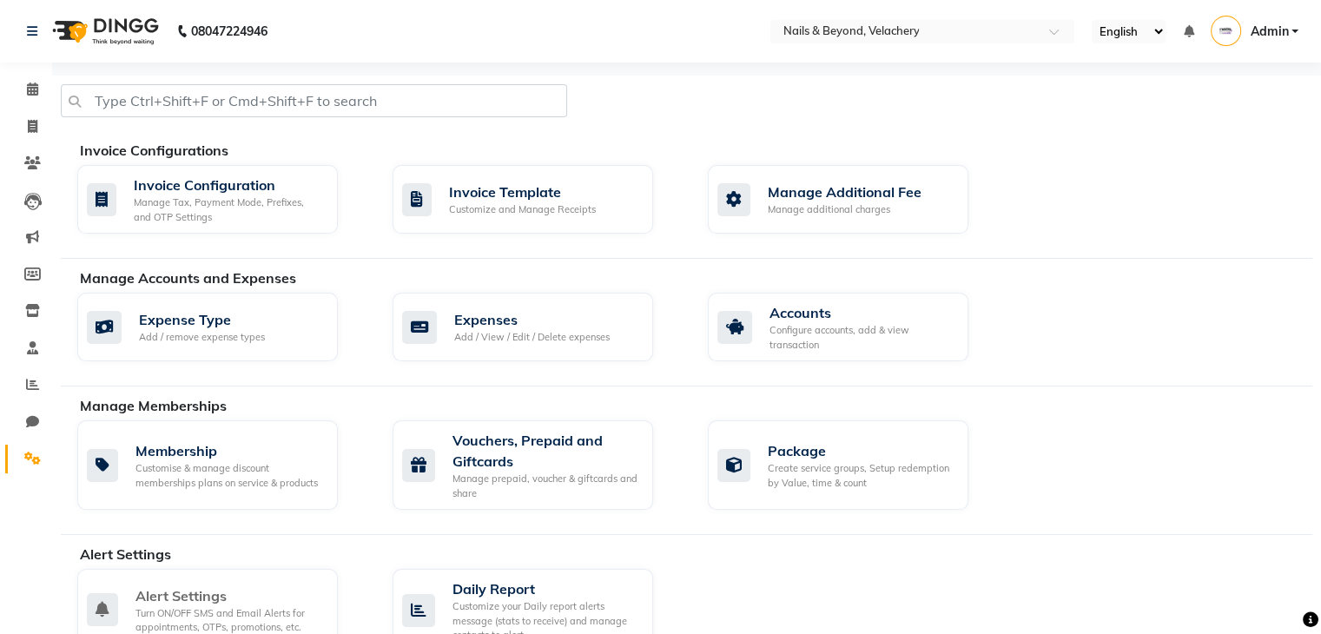
click at [227, 586] on div "Alert Settings" at bounding box center [229, 595] width 188 height 21
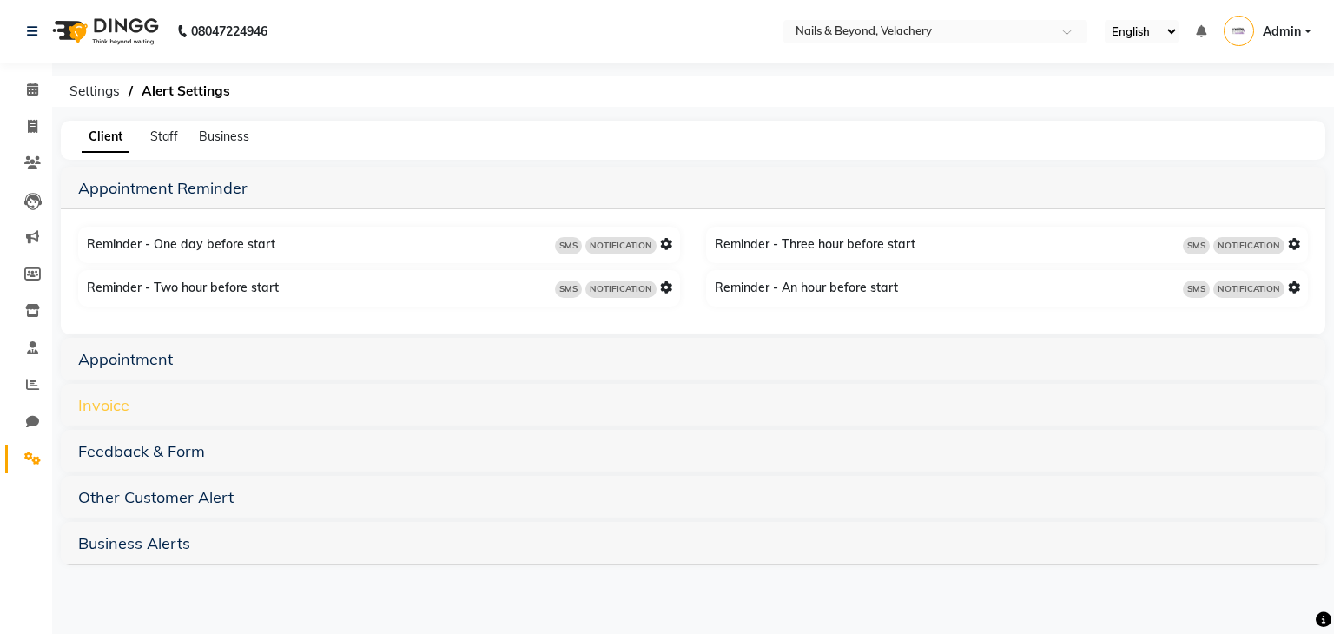
click at [109, 413] on link "Invoice" at bounding box center [103, 405] width 51 height 20
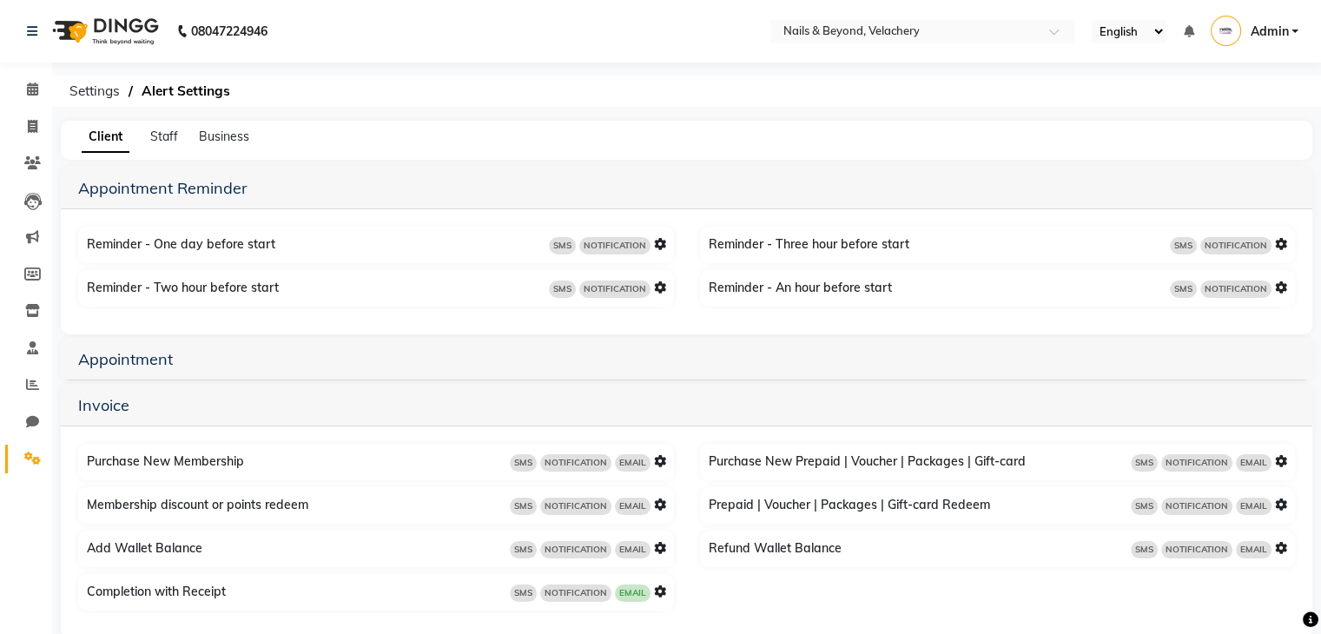
click at [656, 595] on icon at bounding box center [660, 591] width 12 height 12
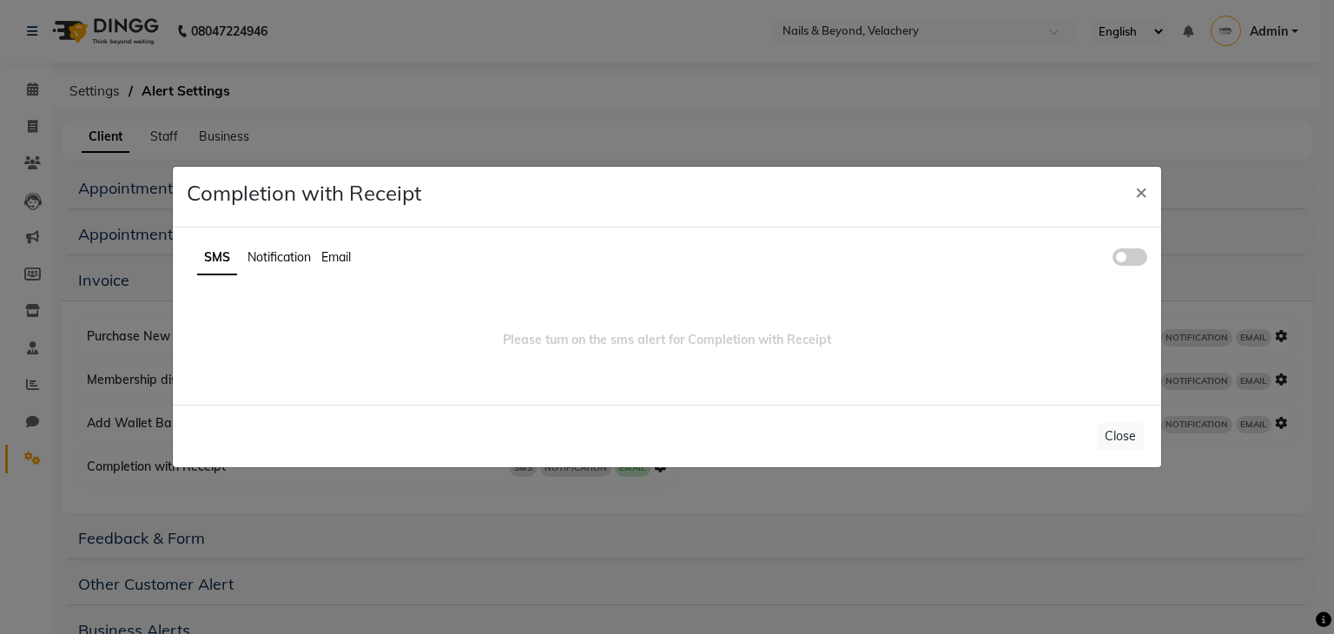
click at [1140, 260] on span at bounding box center [1129, 256] width 35 height 17
click at [1112, 260] on input "checkbox" at bounding box center [1112, 260] width 0 height 0
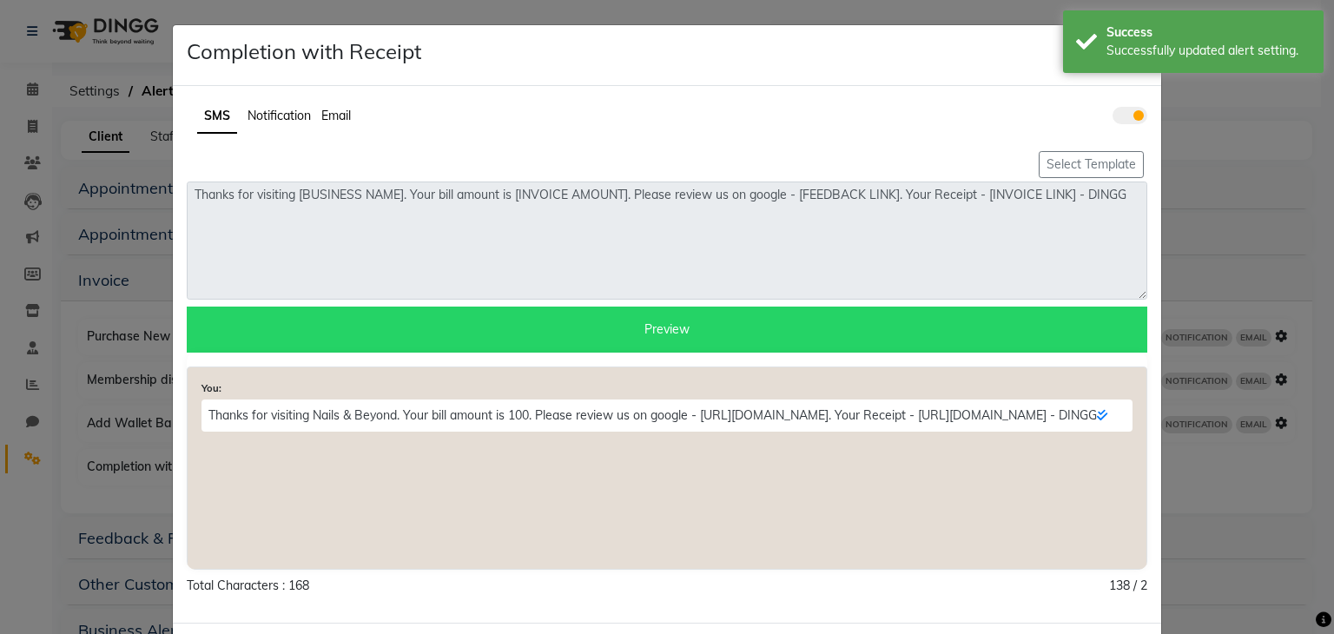
drag, startPoint x: 1140, startPoint y: 260, endPoint x: 1131, endPoint y: 332, distance: 72.7
click at [1123, 345] on div "Select Template Thanks for visiting [BUSINESS NAME]. Your bill amount is [INVOI…" at bounding box center [667, 378] width 986 height 461
click at [1050, 162] on button "Select Template" at bounding box center [1090, 164] width 105 height 27
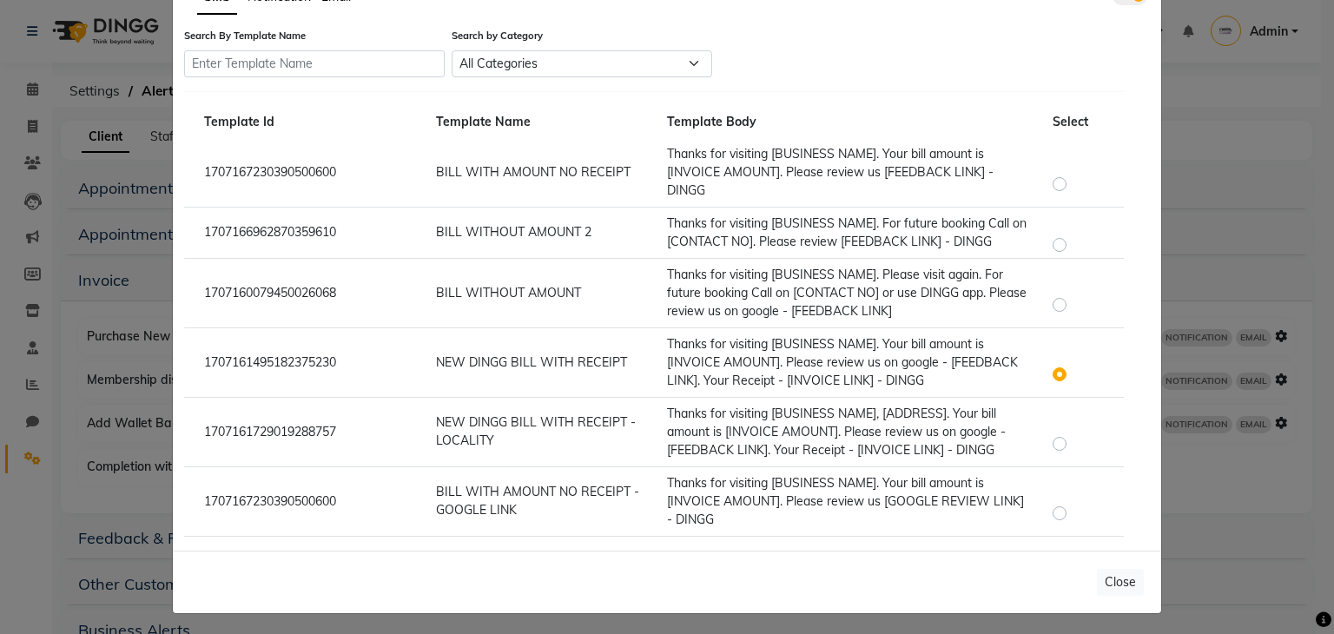
scroll to position [121, 0]
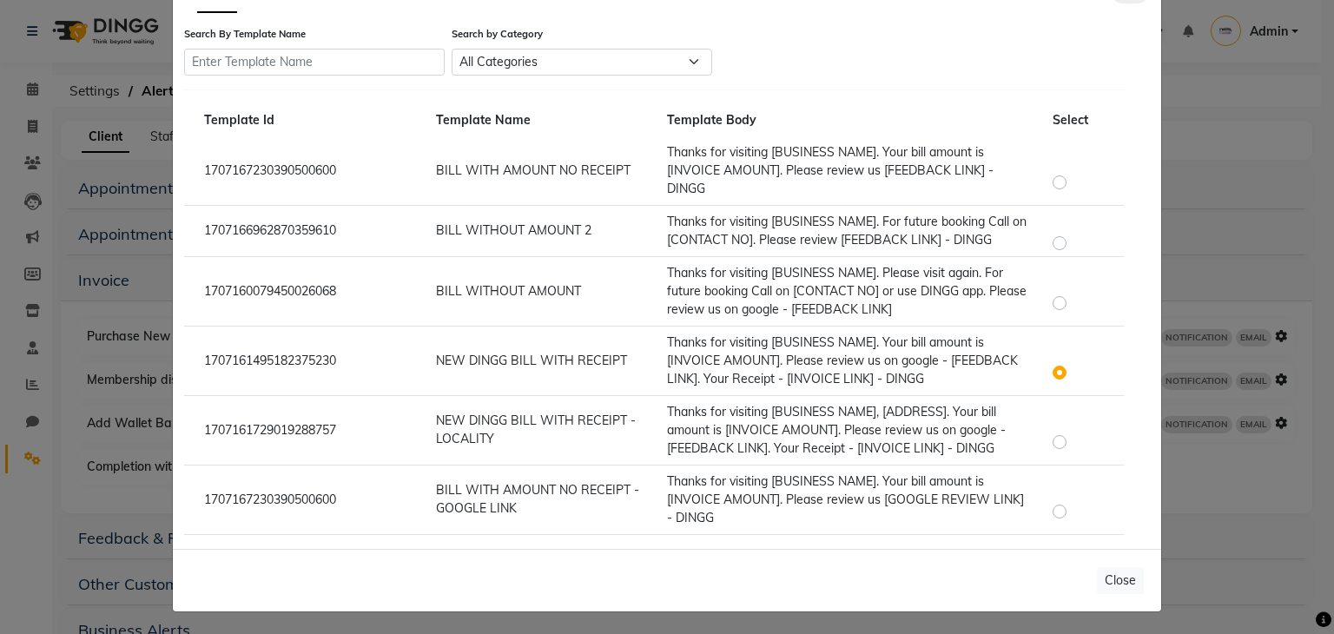
click at [1073, 432] on label at bounding box center [1073, 432] width 0 height 0
click at [1056, 439] on input "radio" at bounding box center [1062, 433] width 12 height 12
radio input "true"
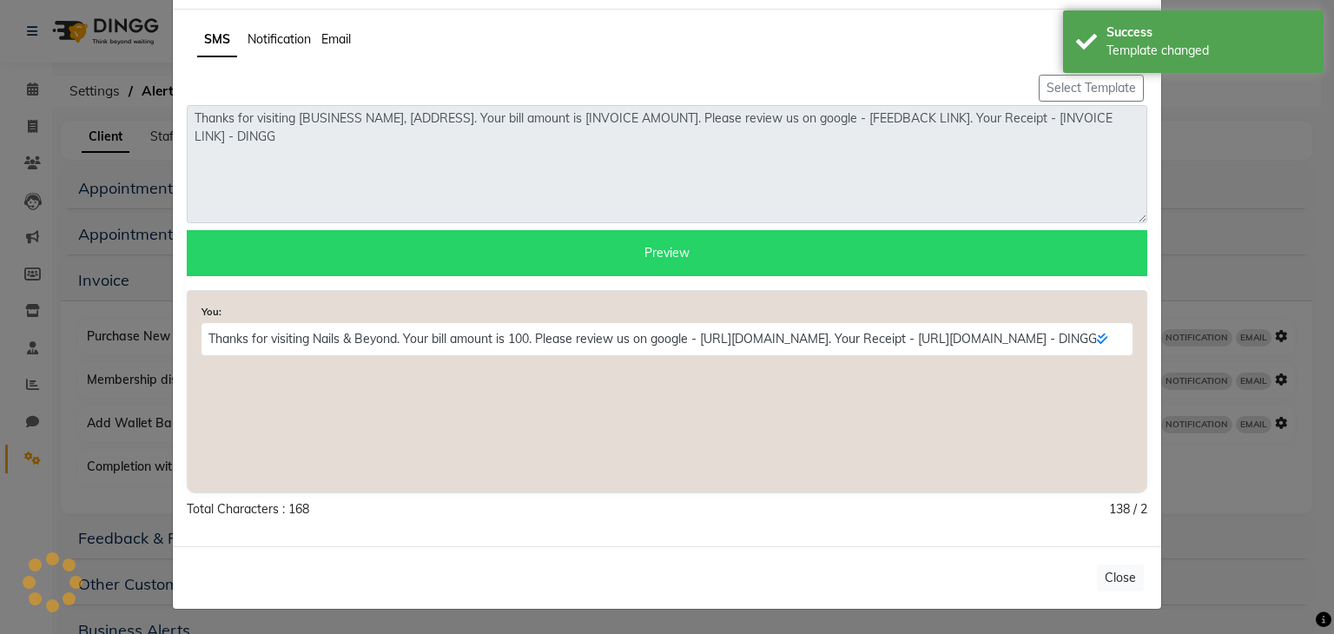
scroll to position [74, 0]
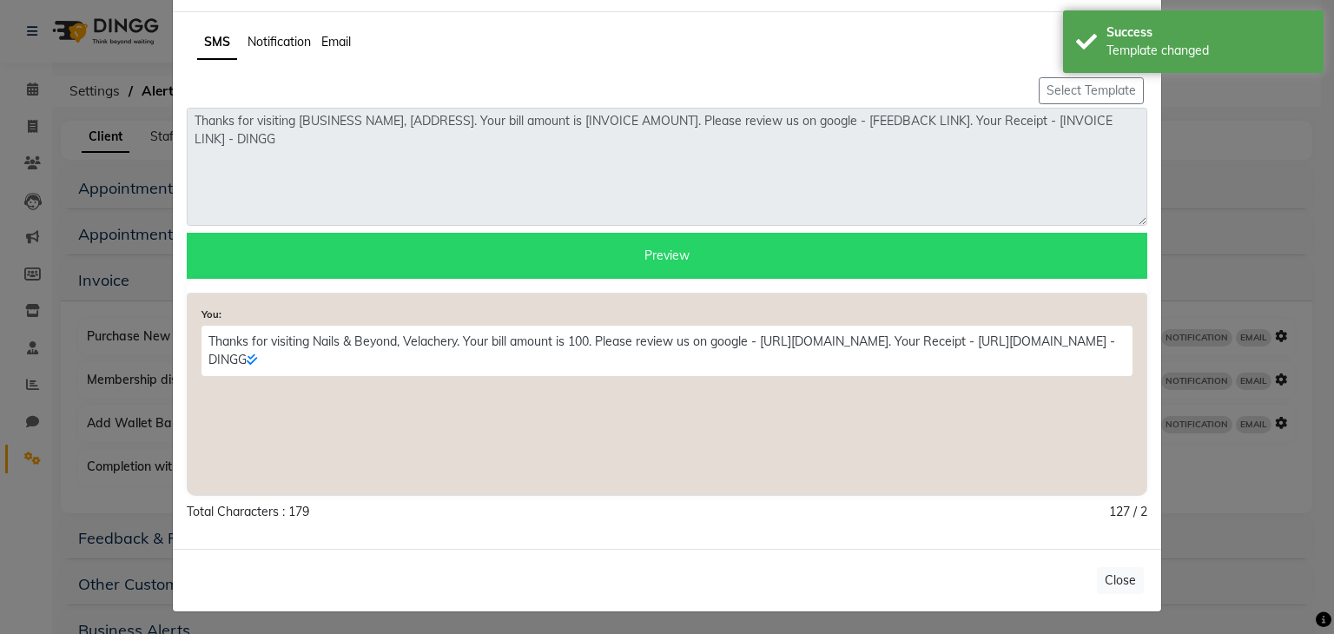
click at [761, 524] on div "Select Template Thanks for visiting [BUSINESS NAME], [ADDRESS]. Your bill amoun…" at bounding box center [667, 304] width 986 height 461
drag, startPoint x: 948, startPoint y: 498, endPoint x: 1105, endPoint y: 576, distance: 175.5
click at [1105, 576] on button "Close" at bounding box center [1120, 580] width 47 height 27
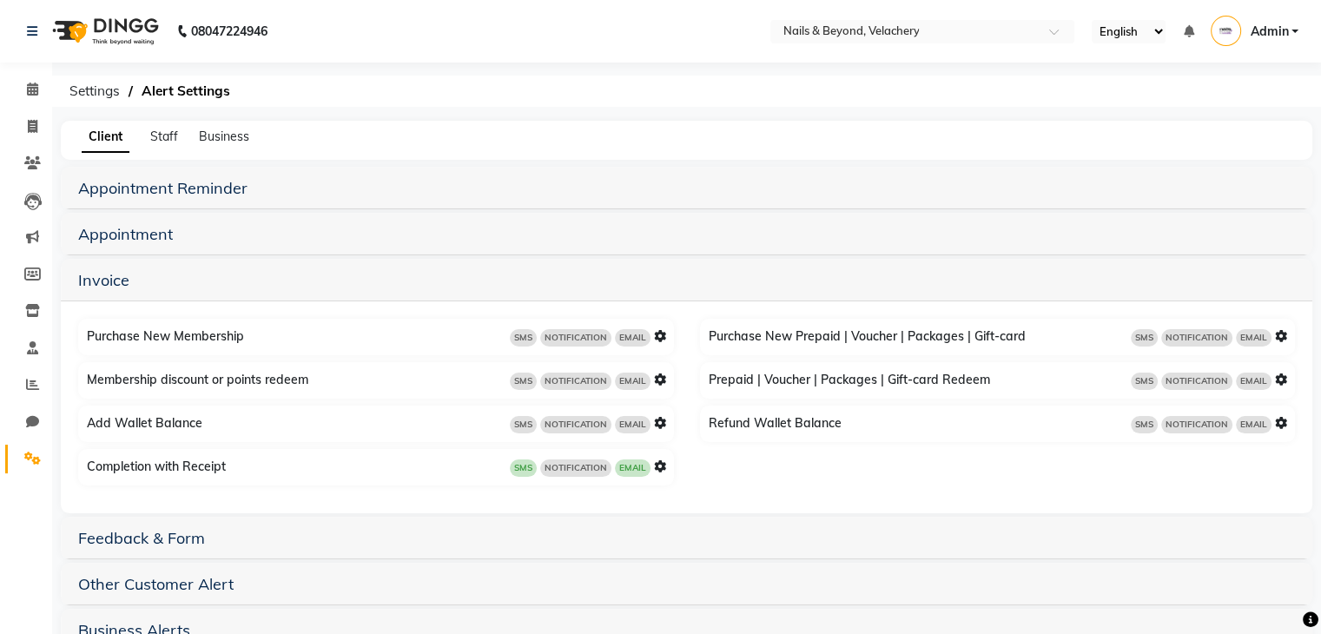
click at [657, 465] on icon at bounding box center [660, 466] width 12 height 12
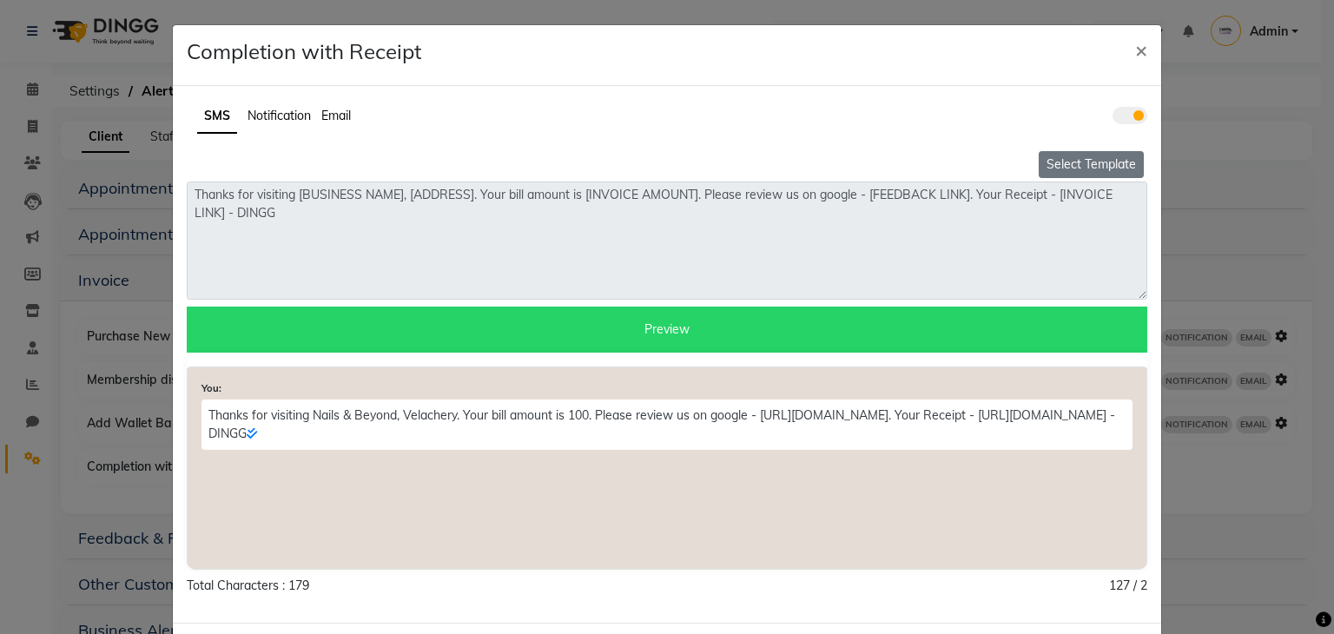
click at [1068, 168] on button "Select Template" at bounding box center [1090, 164] width 105 height 27
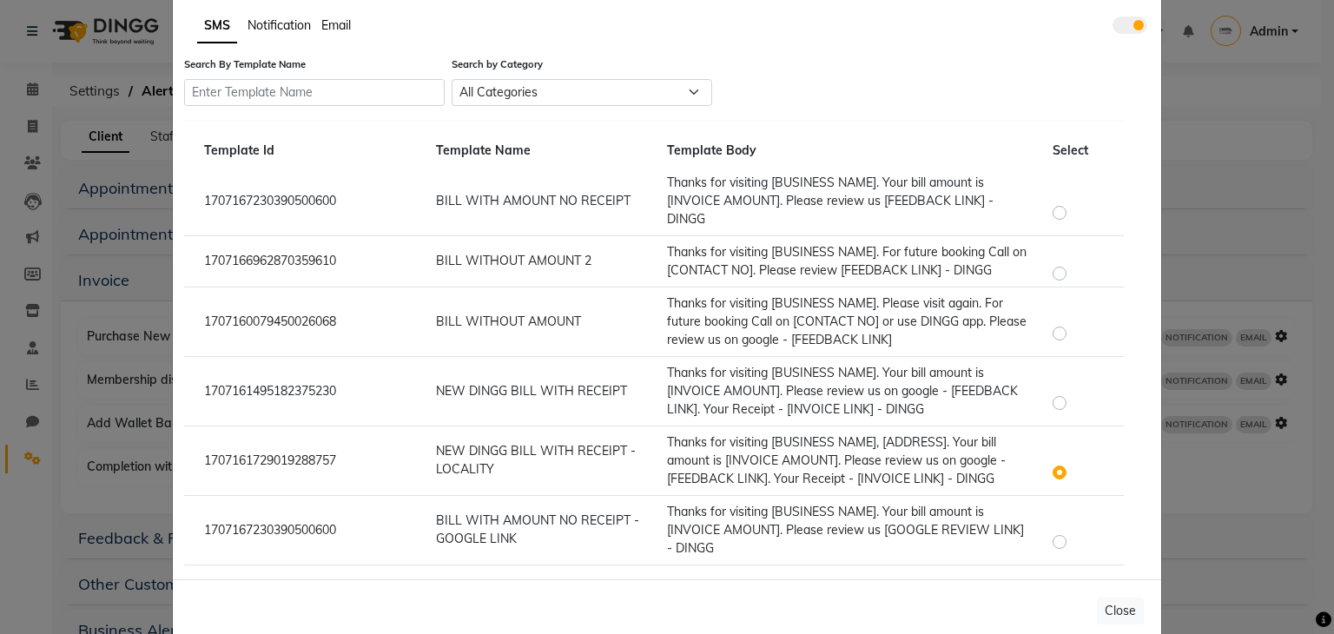
scroll to position [121, 0]
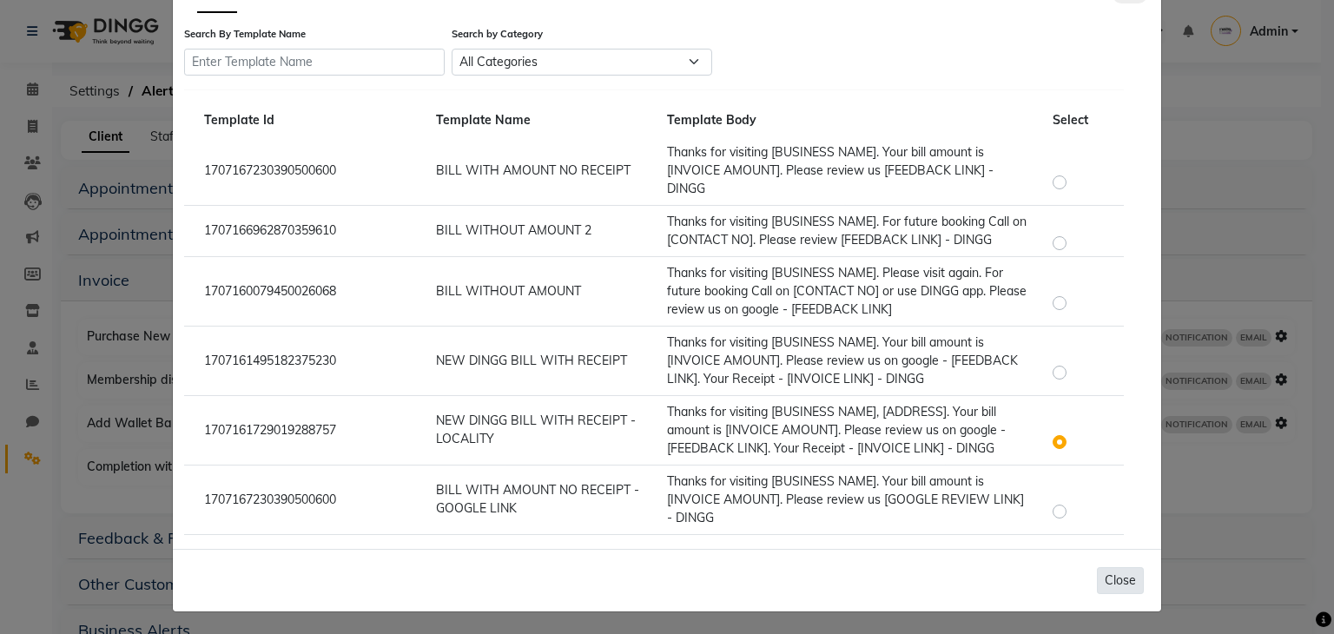
click at [1108, 578] on button "Close" at bounding box center [1120, 580] width 47 height 27
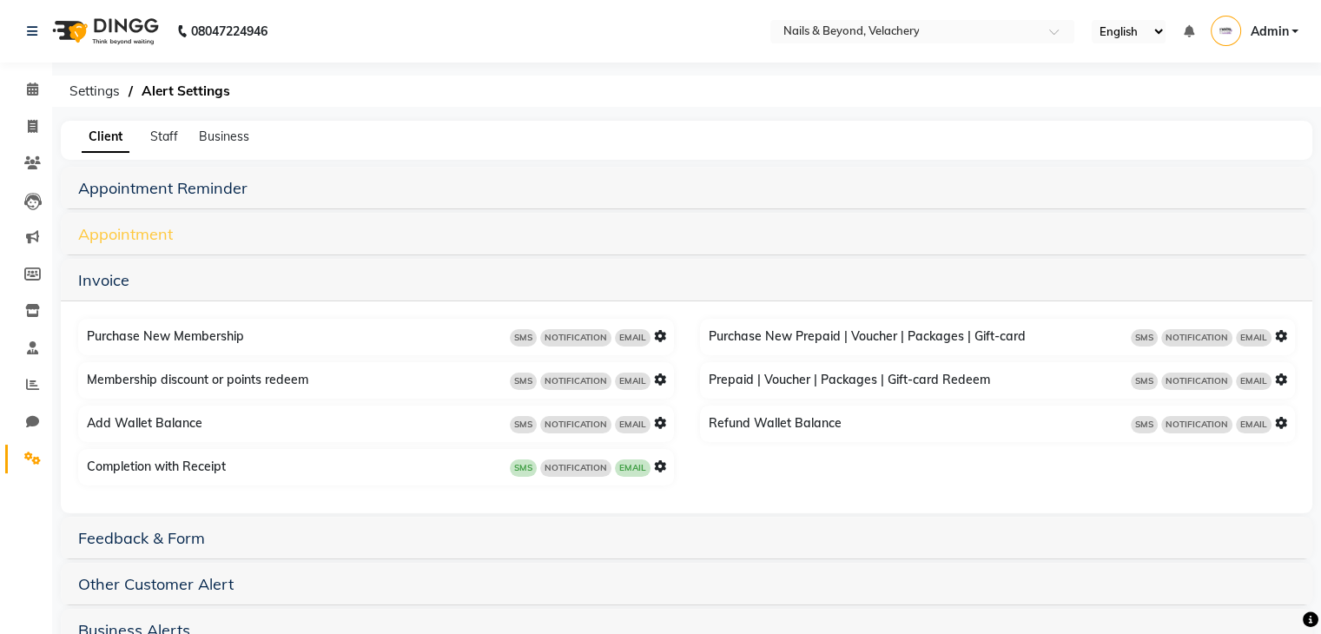
click at [120, 234] on link "Appointment" at bounding box center [125, 234] width 95 height 20
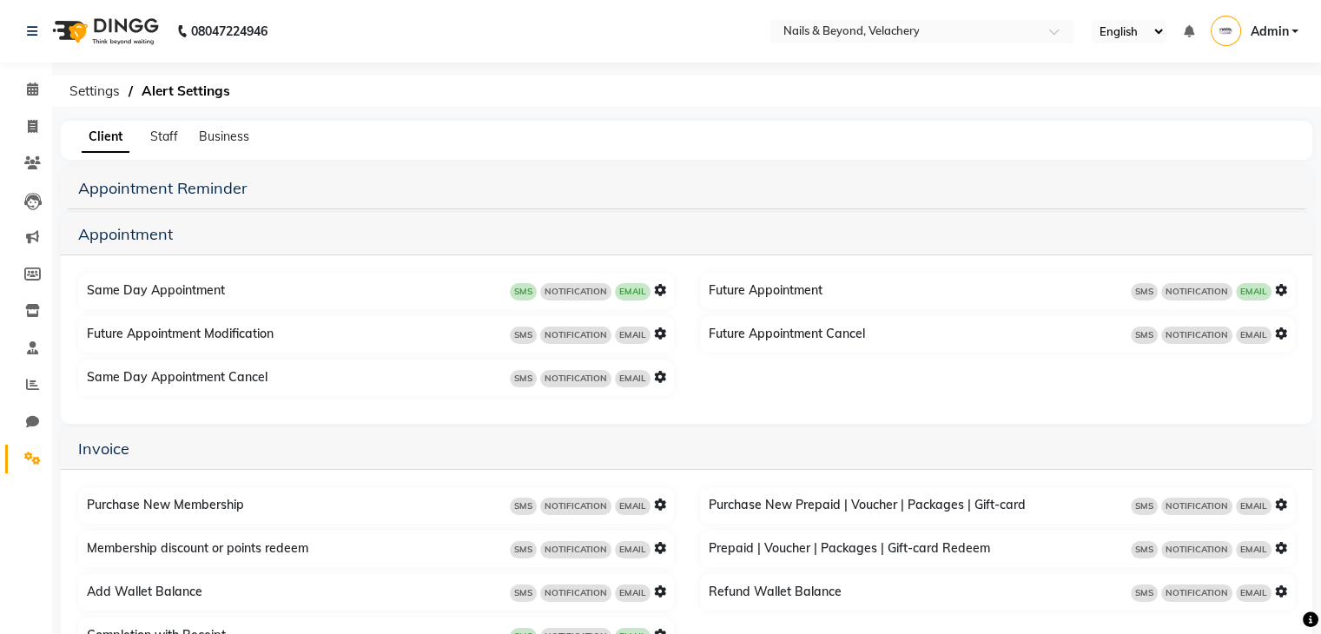
click at [656, 289] on icon at bounding box center [660, 290] width 12 height 12
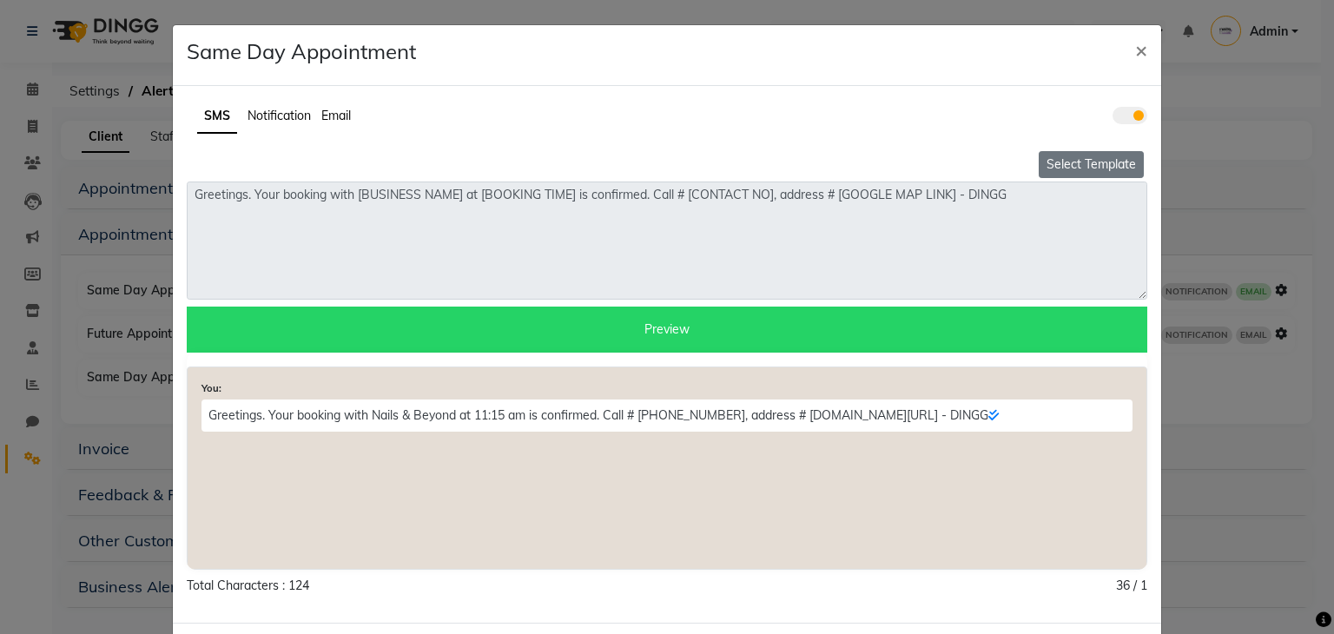
click at [1069, 168] on button "Select Template" at bounding box center [1090, 164] width 105 height 27
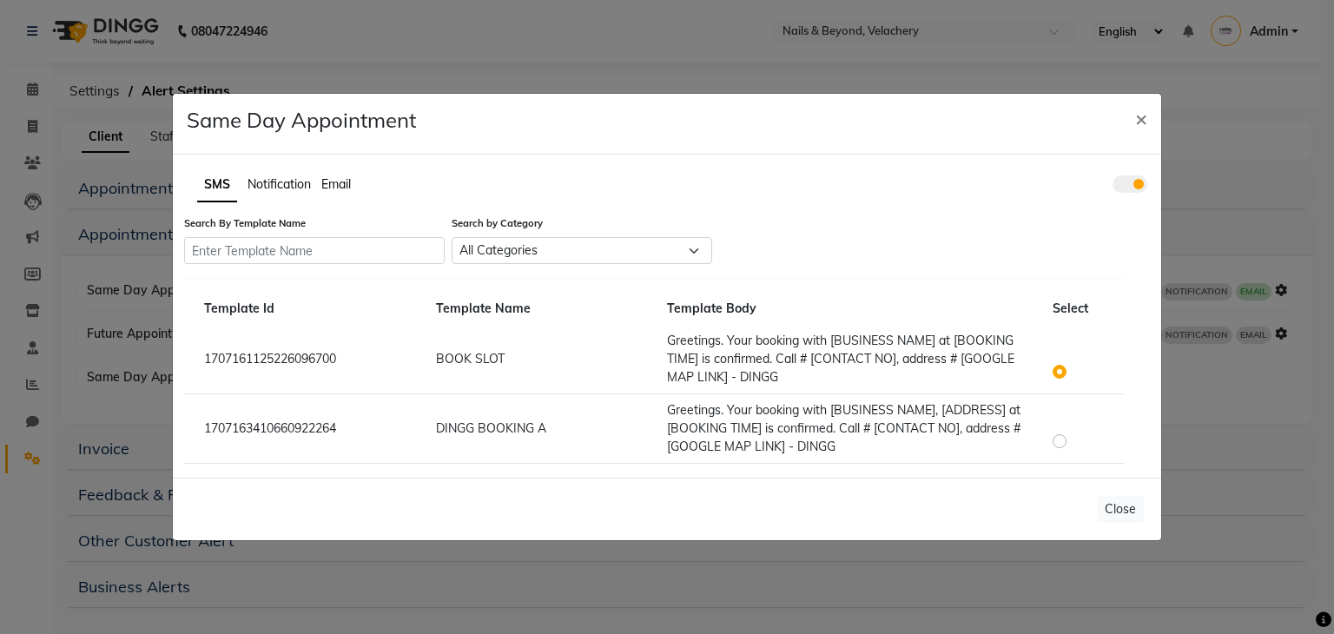
click at [1073, 430] on label at bounding box center [1073, 430] width 0 height 0
click at [1059, 438] on input "radio" at bounding box center [1062, 432] width 12 height 12
radio input "true"
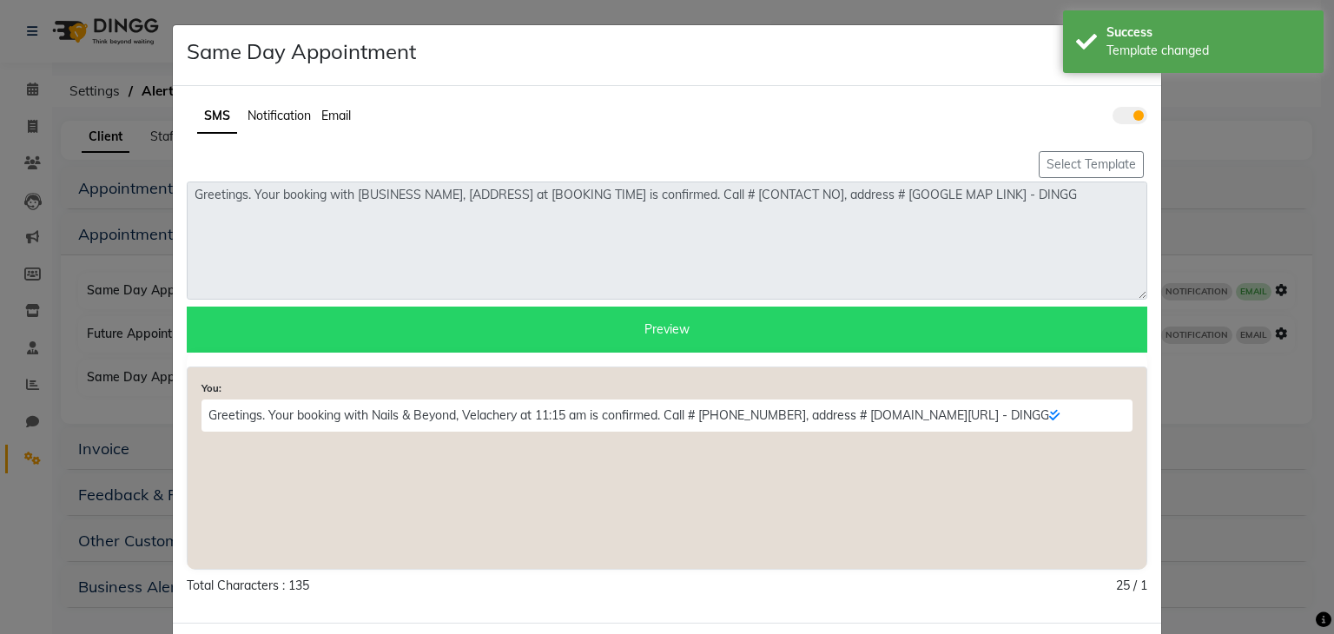
scroll to position [74, 0]
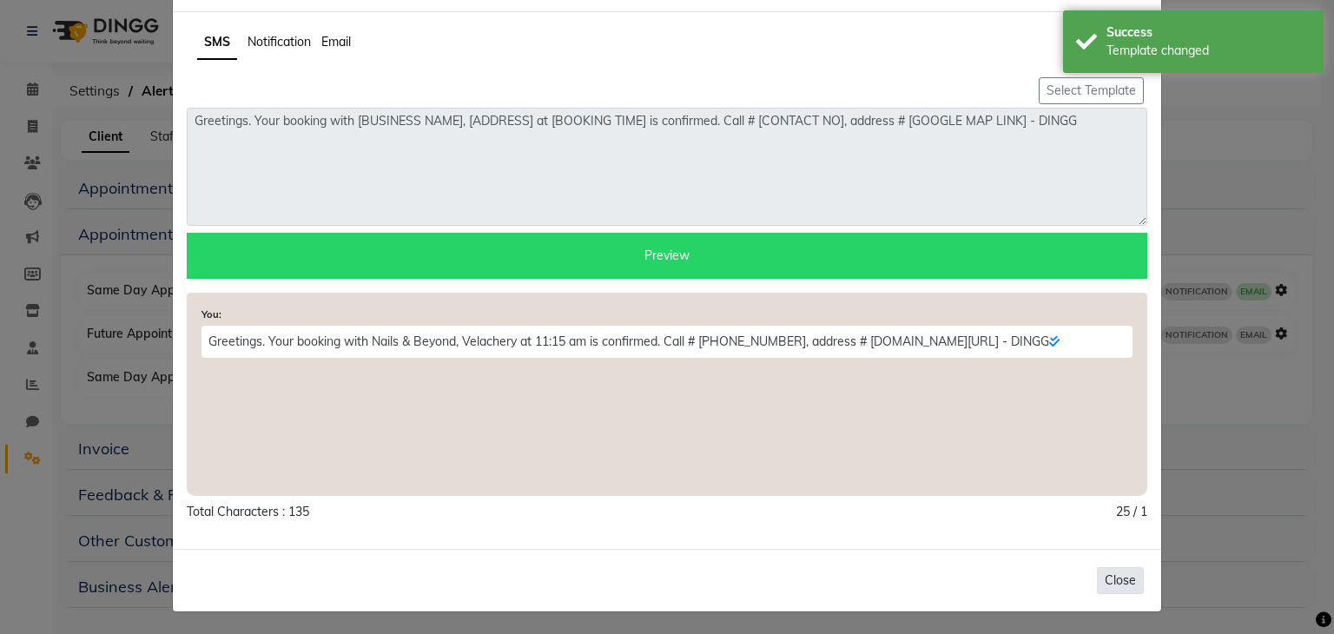
click at [1110, 588] on button "Close" at bounding box center [1120, 580] width 47 height 27
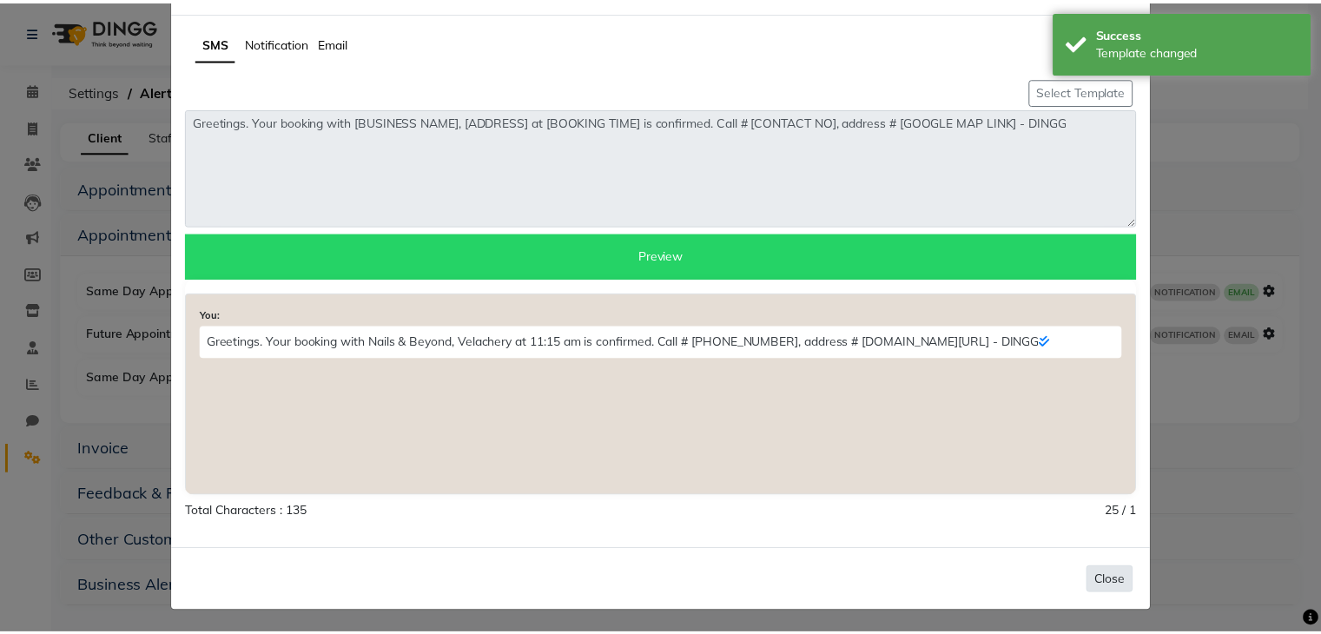
scroll to position [0, 0]
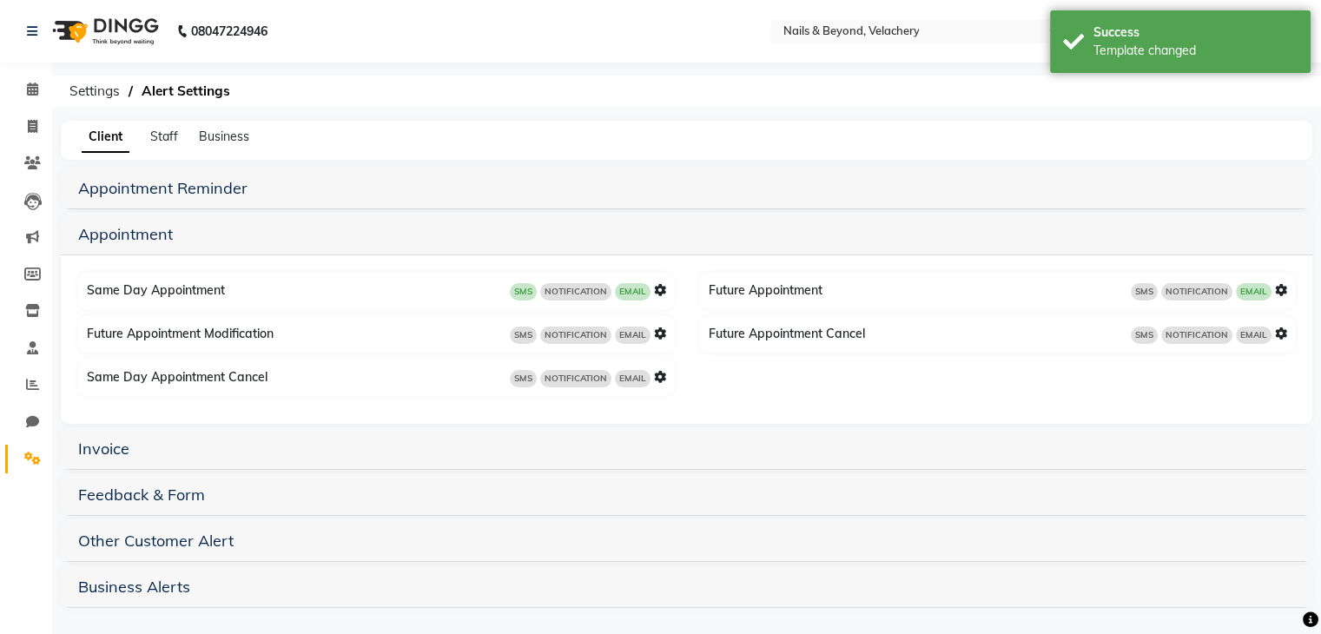
click at [1110, 583] on h5 "Business Alerts" at bounding box center [686, 586] width 1216 height 21
click at [1278, 290] on icon at bounding box center [1281, 290] width 12 height 12
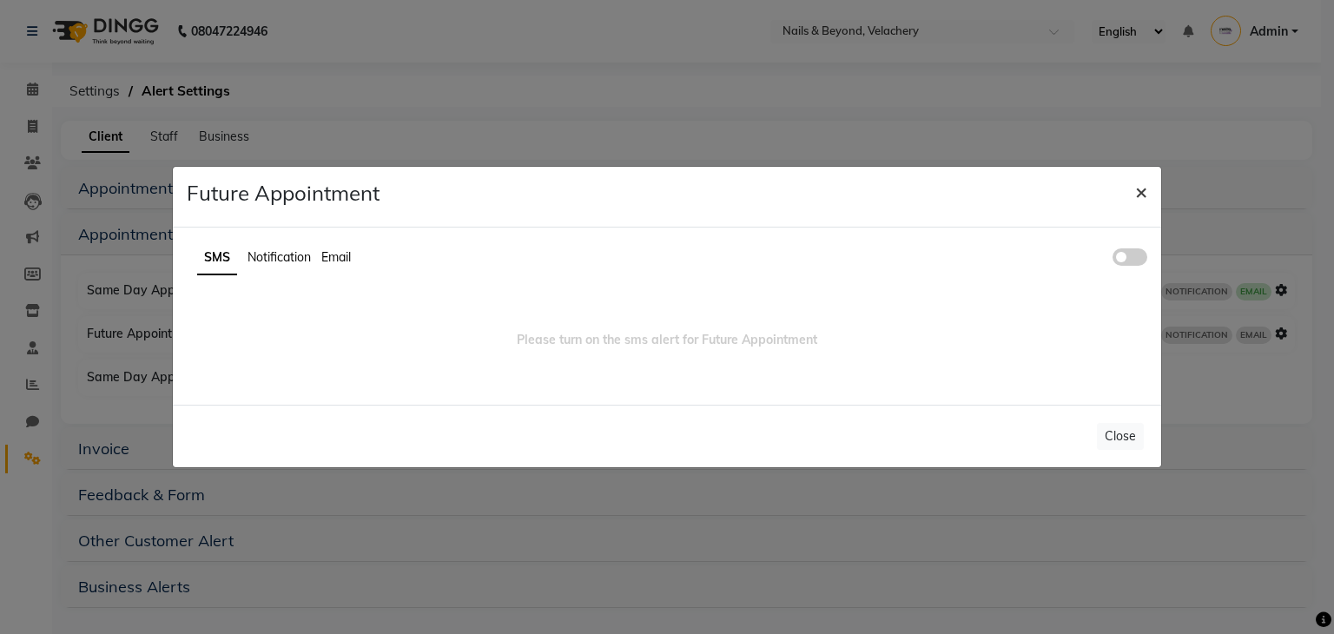
click at [1137, 194] on span "×" at bounding box center [1141, 191] width 12 height 26
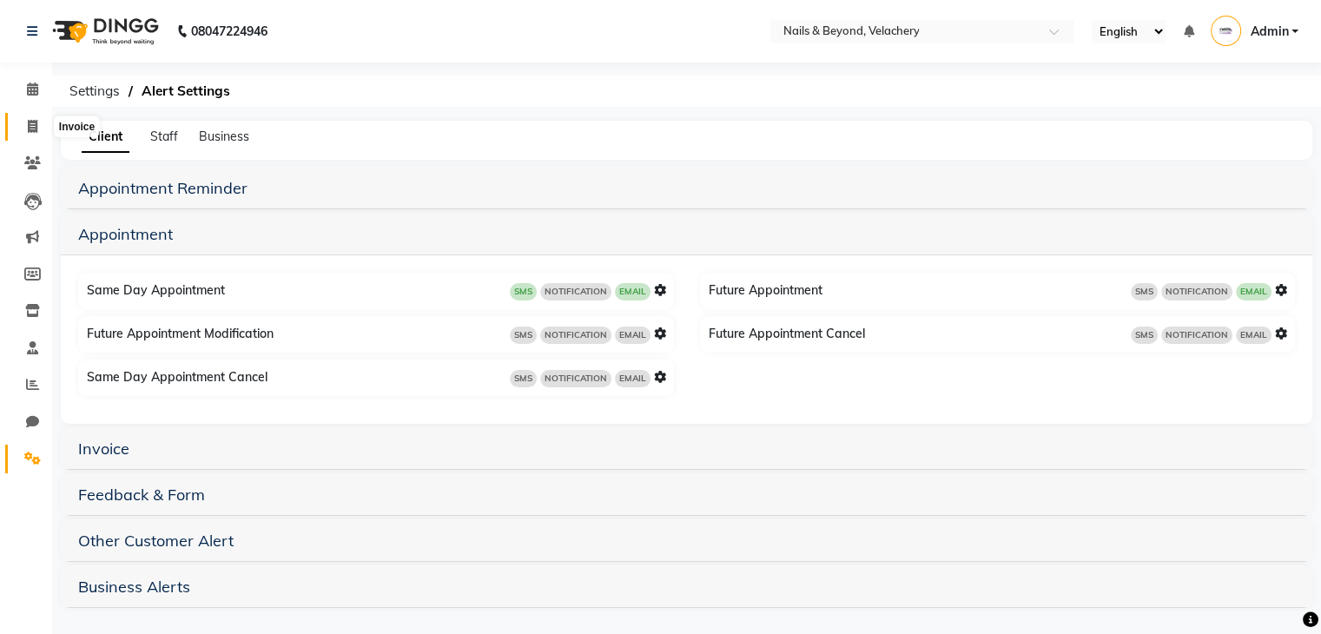
click at [24, 132] on span at bounding box center [32, 127] width 30 height 20
select select "service"
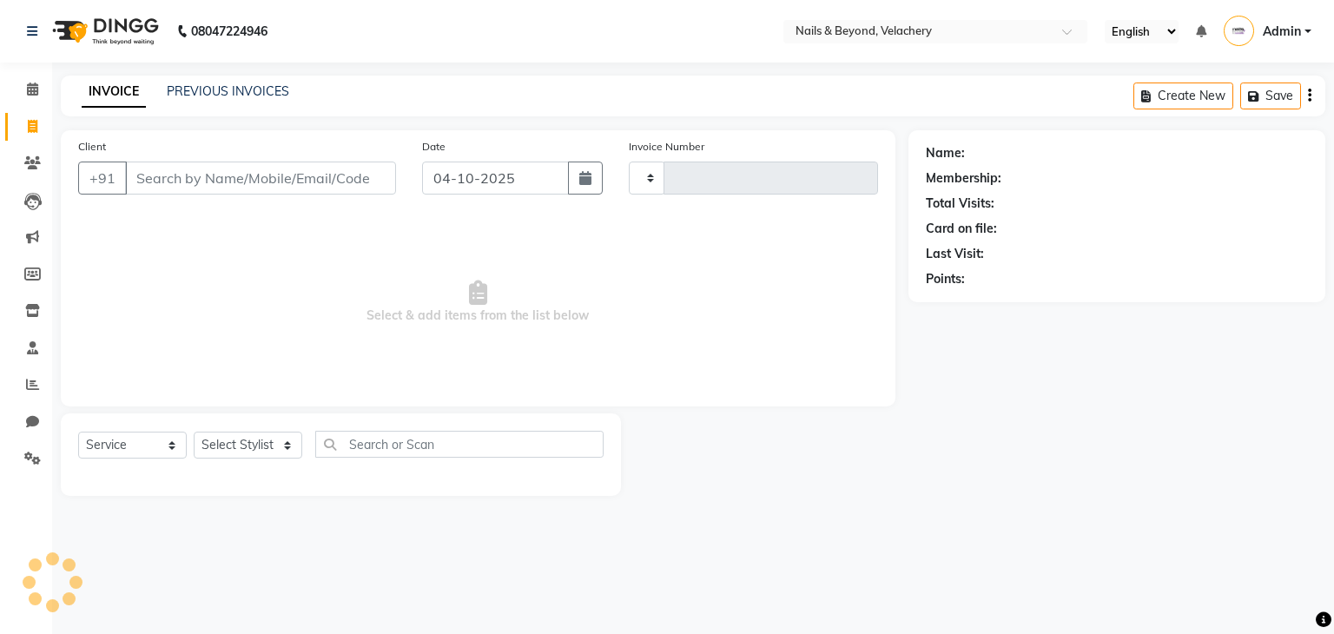
type input "2289"
select select "8978"
click at [32, 386] on icon at bounding box center [32, 384] width 13 height 13
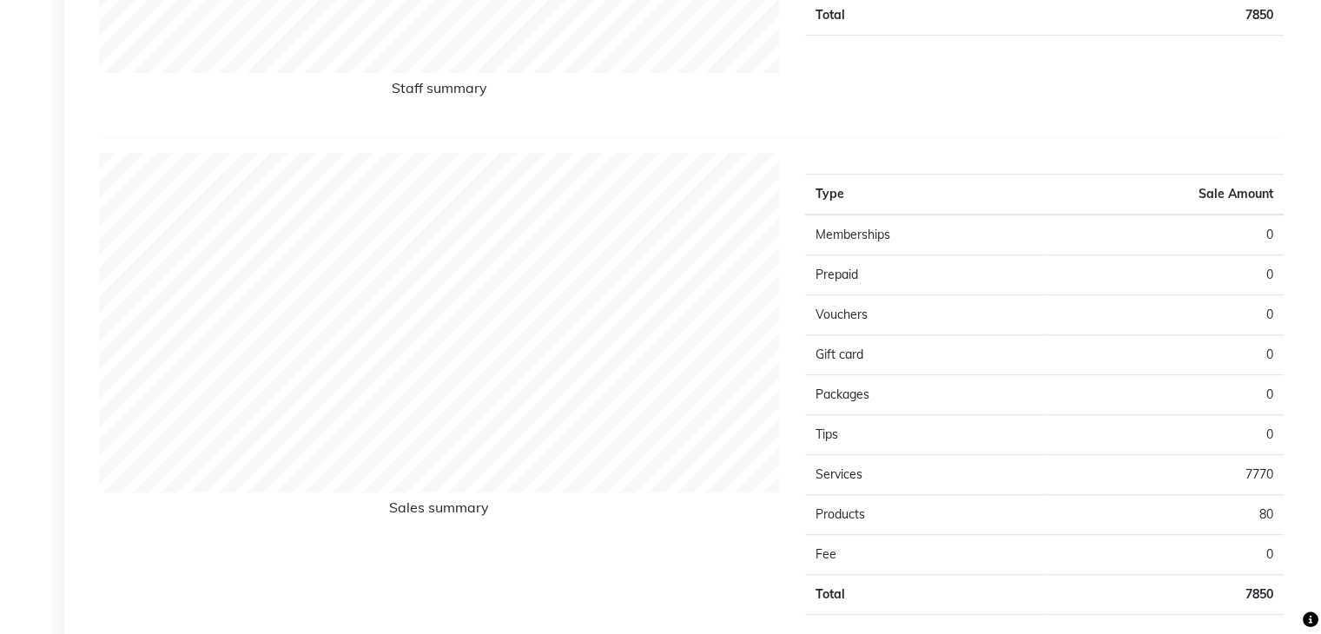
scroll to position [992, 0]
click at [814, 386] on td "Packages" at bounding box center [924, 393] width 239 height 40
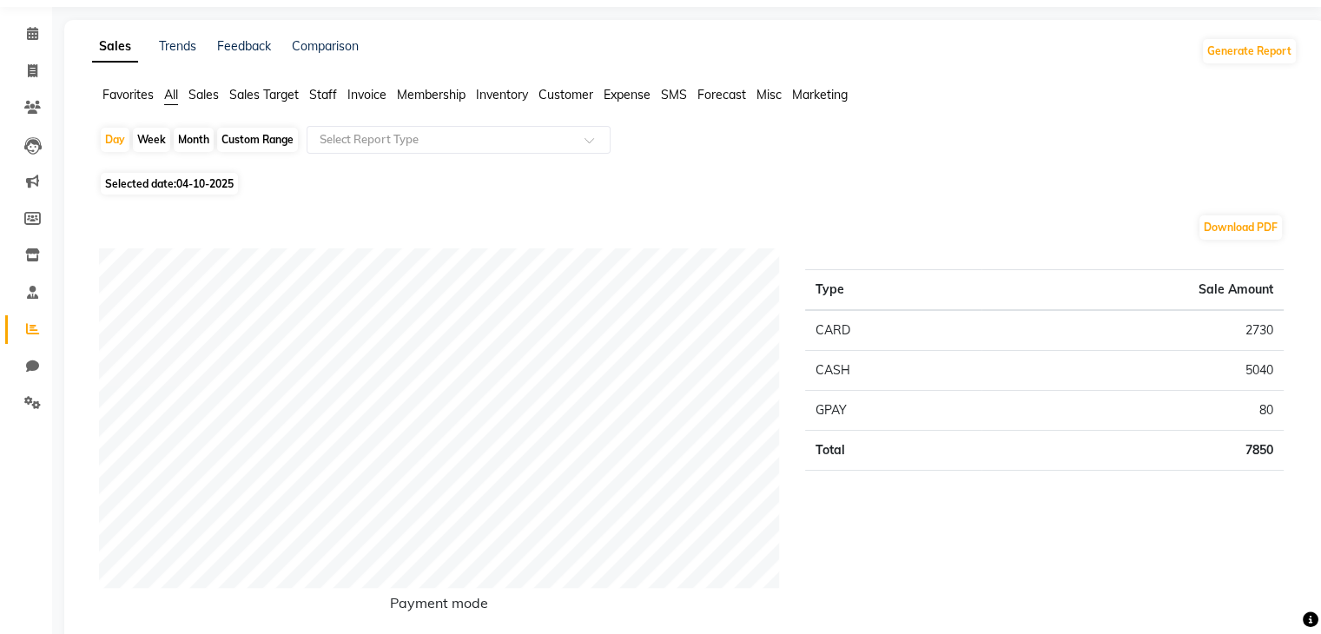
scroll to position [0, 0]
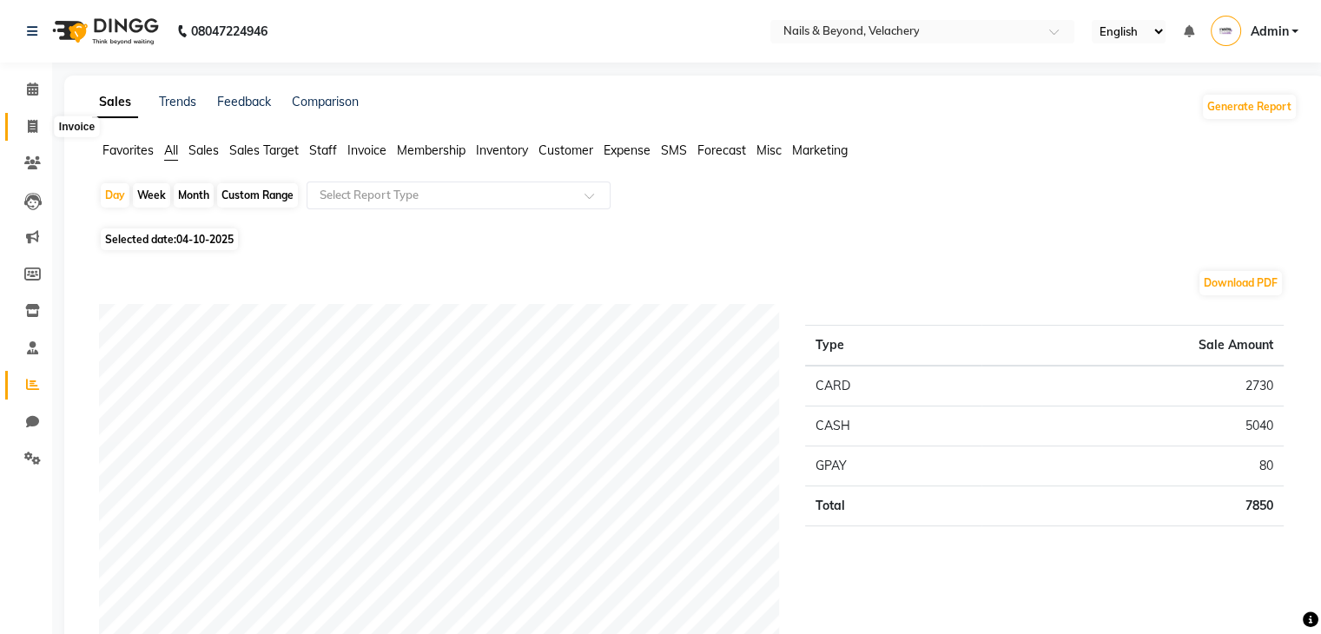
click at [32, 130] on icon at bounding box center [33, 126] width 10 height 13
select select "service"
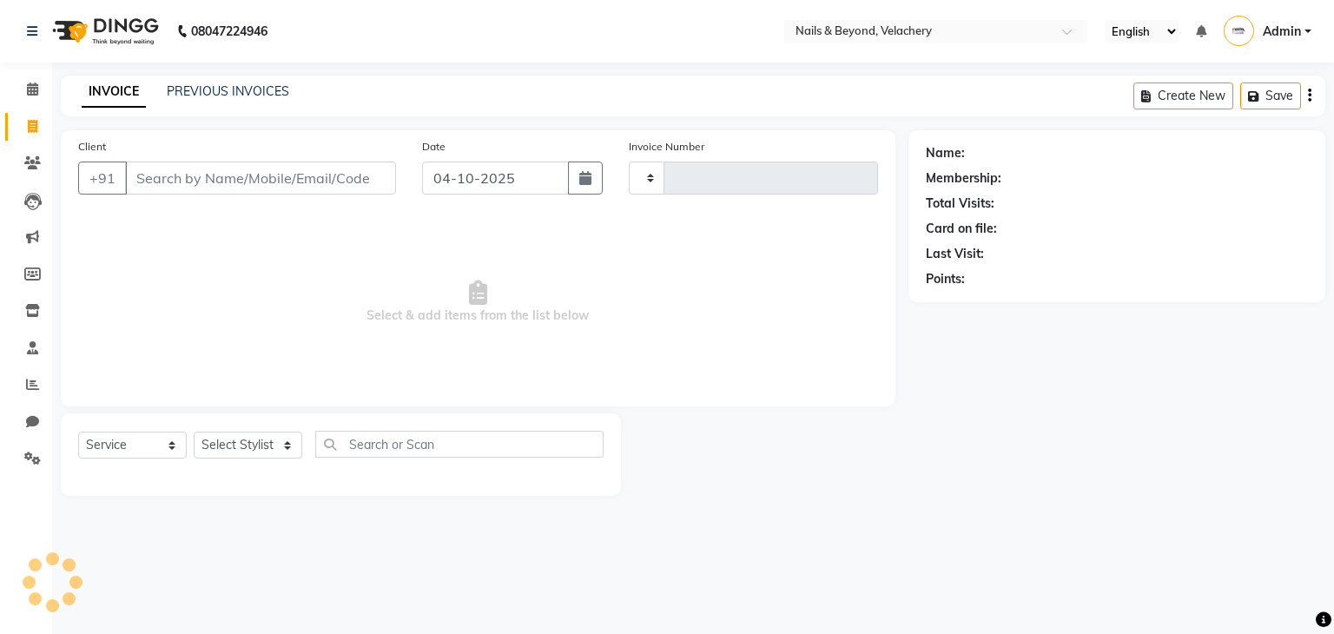
type input "2289"
select select "8978"
click at [182, 173] on input "Client" at bounding box center [260, 178] width 271 height 33
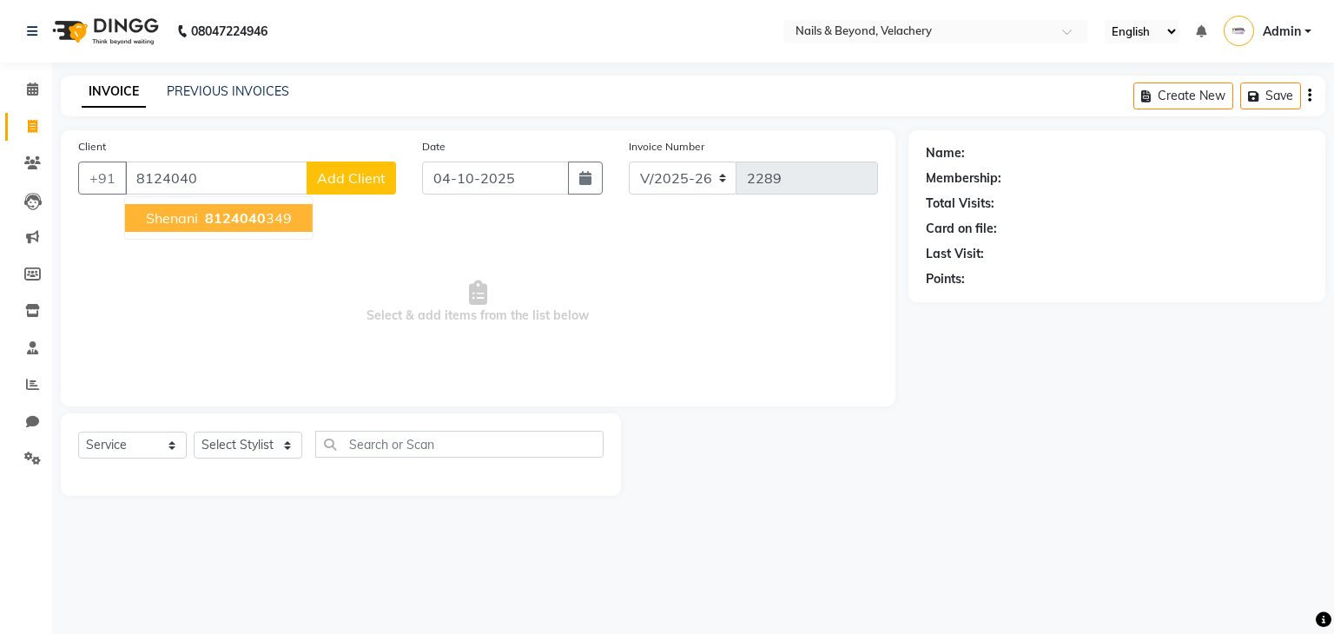
click at [265, 230] on button "shenani 8124040 349" at bounding box center [219, 218] width 188 height 28
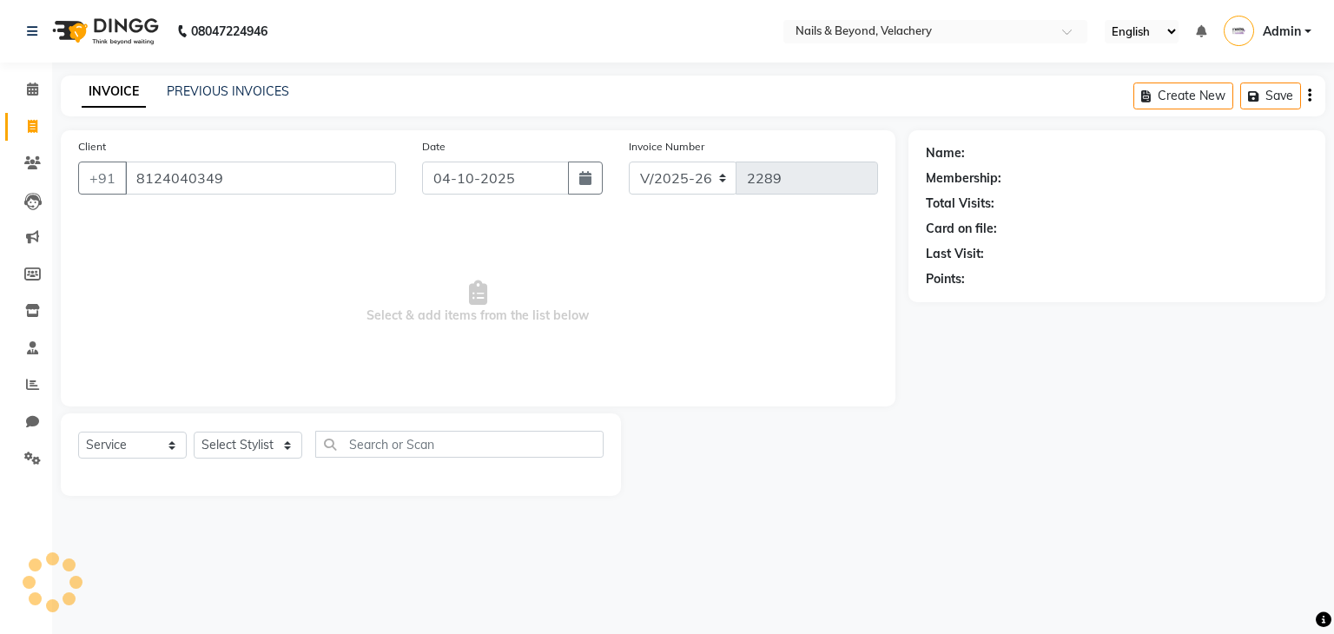
type input "8124040349"
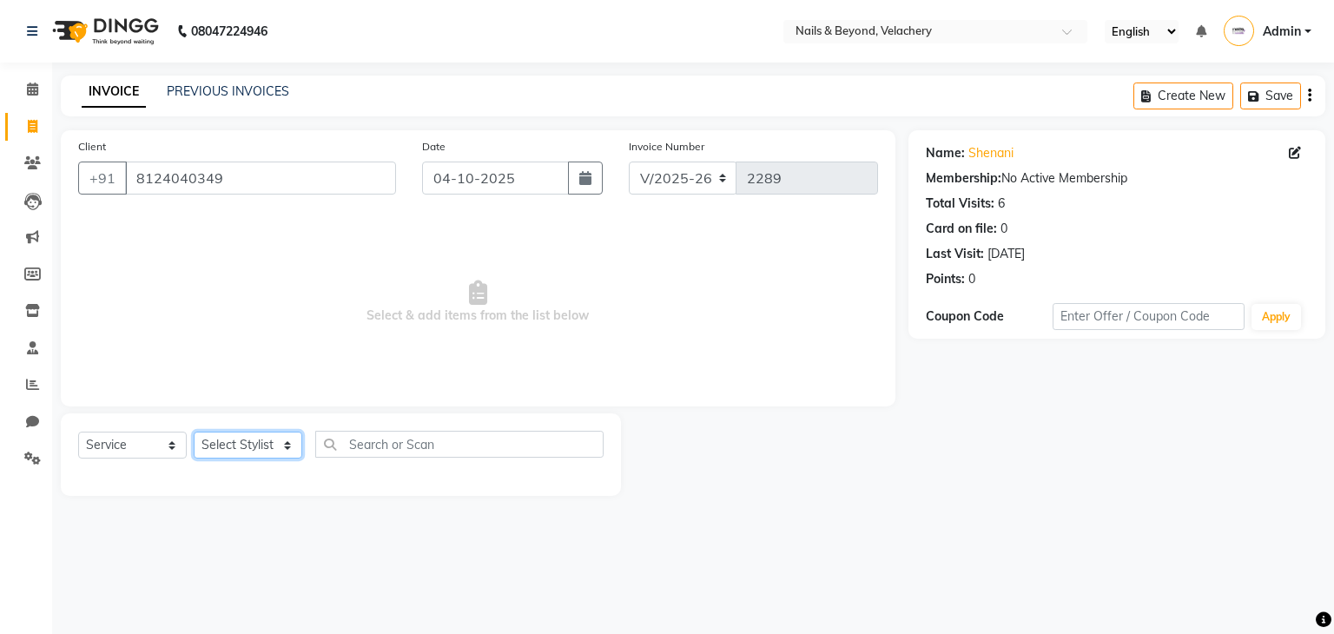
click at [254, 445] on select "Select Stylist [PERSON_NAME] [PERSON_NAME] JANGGINLIN Jothang Konyak [PERSON_NA…" at bounding box center [248, 445] width 109 height 27
click at [194, 432] on select "Select Stylist [PERSON_NAME] [PERSON_NAME] JANGGINLIN Jothang Konyak [PERSON_NA…" at bounding box center [248, 445] width 109 height 27
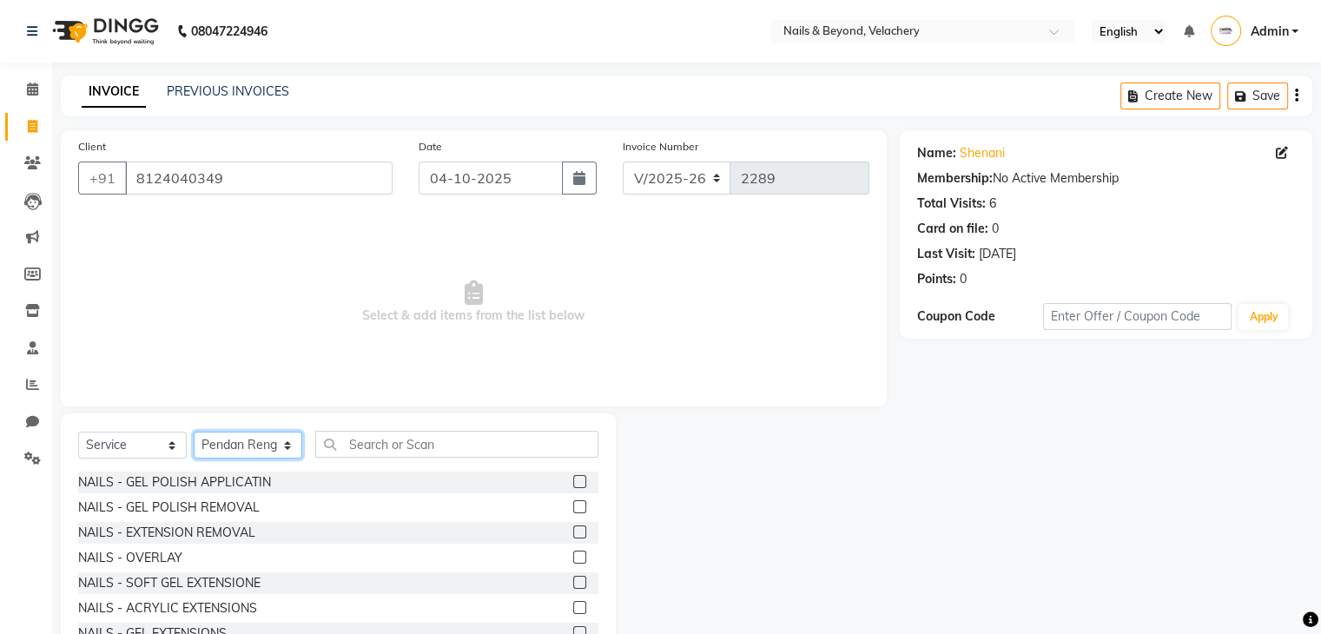
click at [278, 449] on select "Select Stylist [PERSON_NAME] [PERSON_NAME] JANGGINLIN Jothang Konyak [PERSON_NA…" at bounding box center [248, 445] width 109 height 27
select select "91195"
click at [194, 432] on select "Select Stylist [PERSON_NAME] [PERSON_NAME] JANGGINLIN Jothang Konyak [PERSON_NA…" at bounding box center [248, 445] width 109 height 27
click at [424, 442] on input "text" at bounding box center [456, 444] width 283 height 27
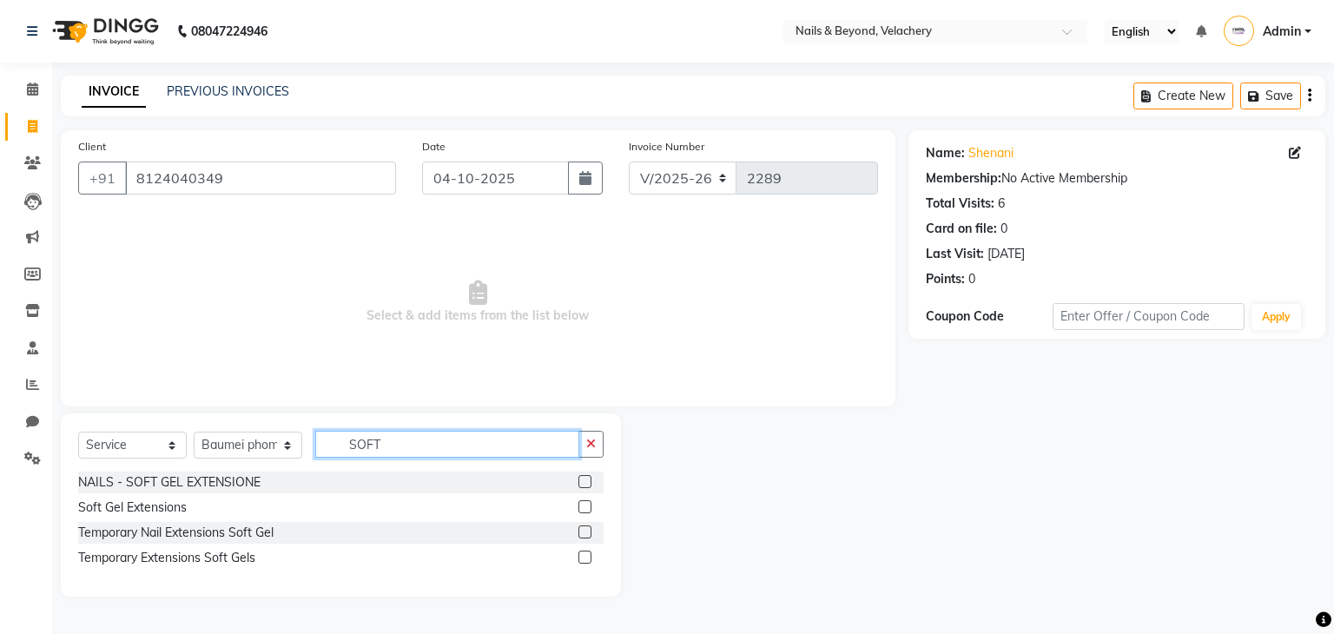
type input "SOFT"
click at [585, 504] on label at bounding box center [584, 506] width 13 height 13
click at [585, 504] on input "checkbox" at bounding box center [583, 507] width 11 height 11
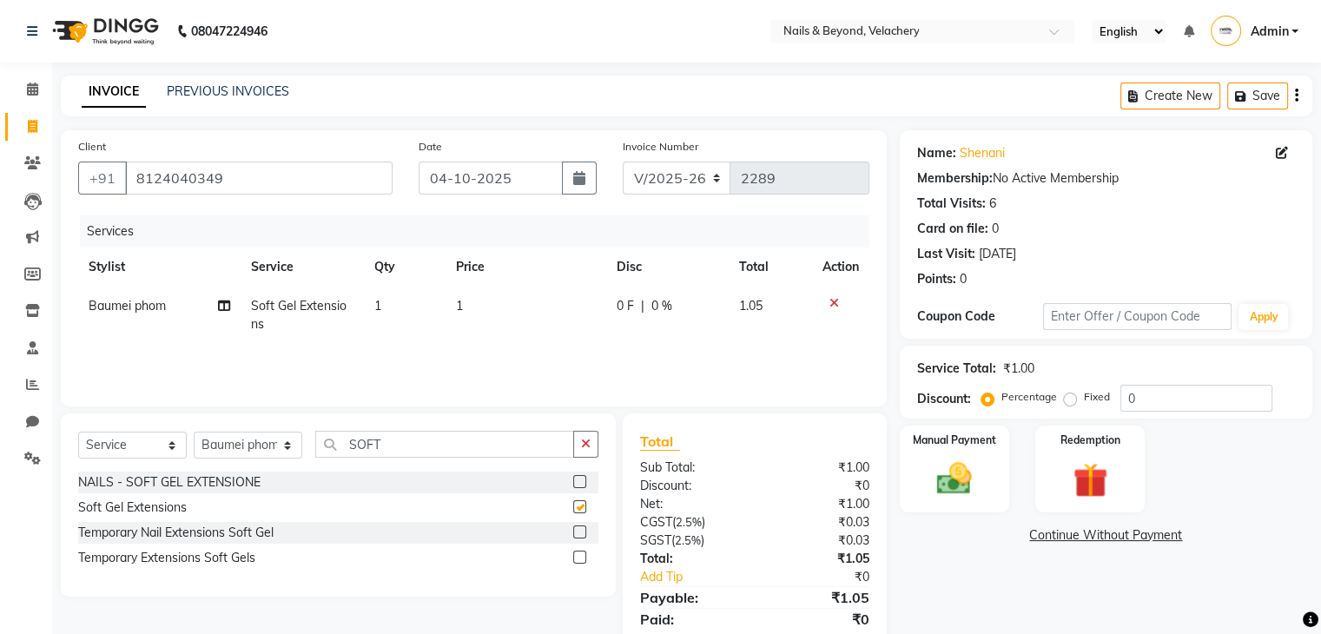
checkbox input "false"
click at [397, 437] on input "SOFT" at bounding box center [444, 444] width 259 height 27
type input "S"
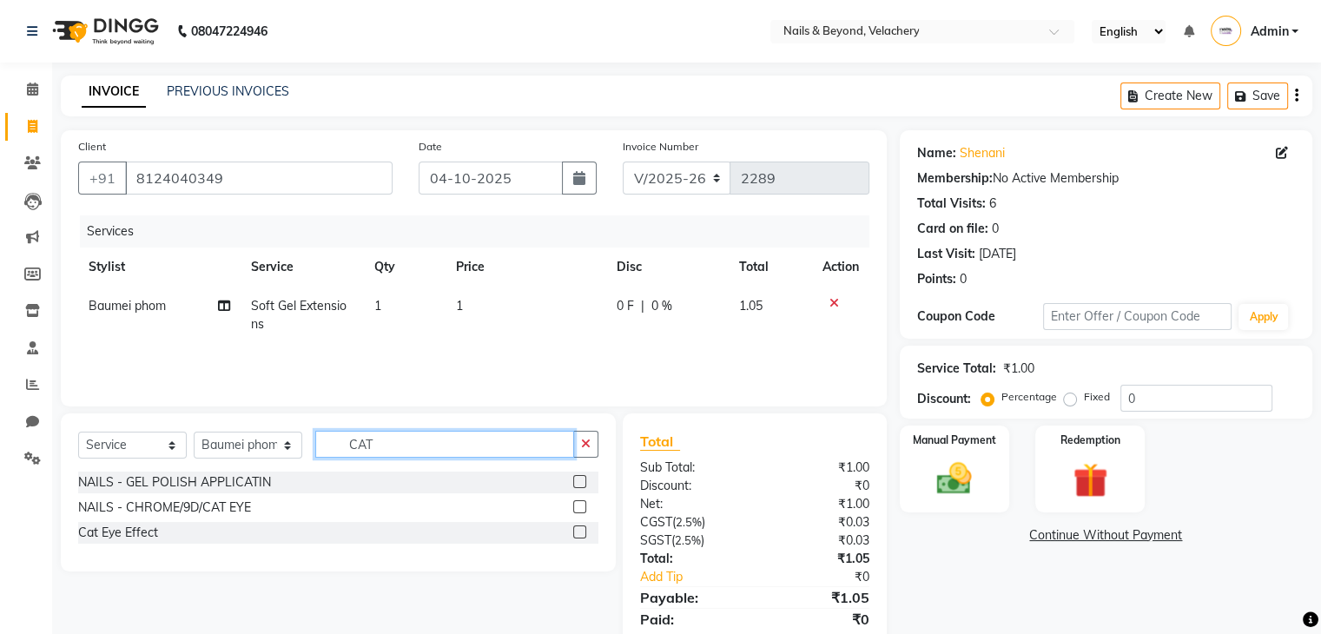
type input "CAT"
click at [577, 535] on label at bounding box center [579, 531] width 13 height 13
click at [577, 535] on input "checkbox" at bounding box center [578, 532] width 11 height 11
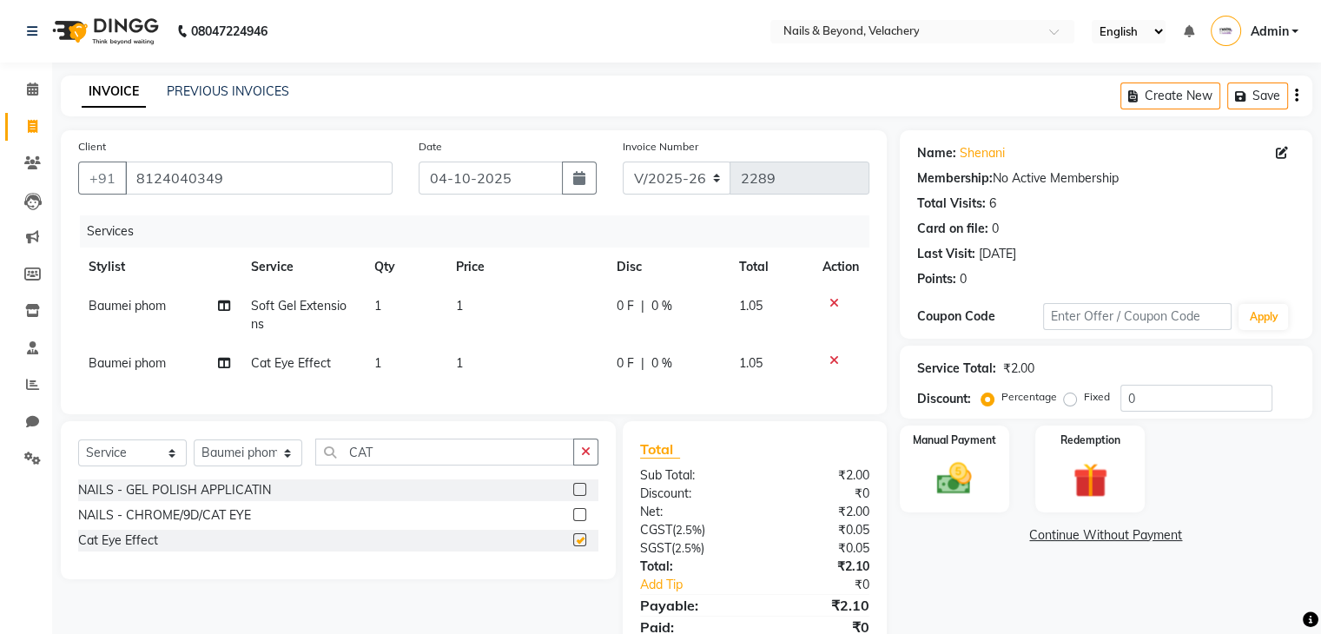
checkbox input "false"
click at [382, 465] on input "CAT" at bounding box center [444, 451] width 259 height 27
type input "C"
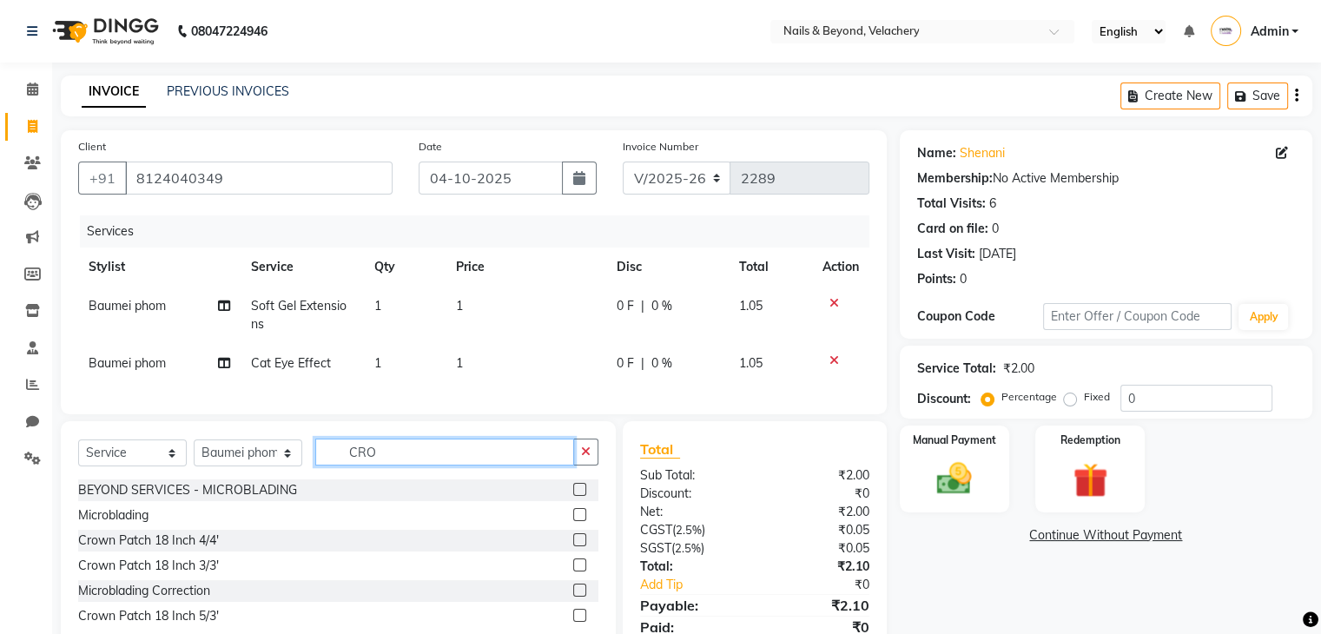
scroll to position [82, 0]
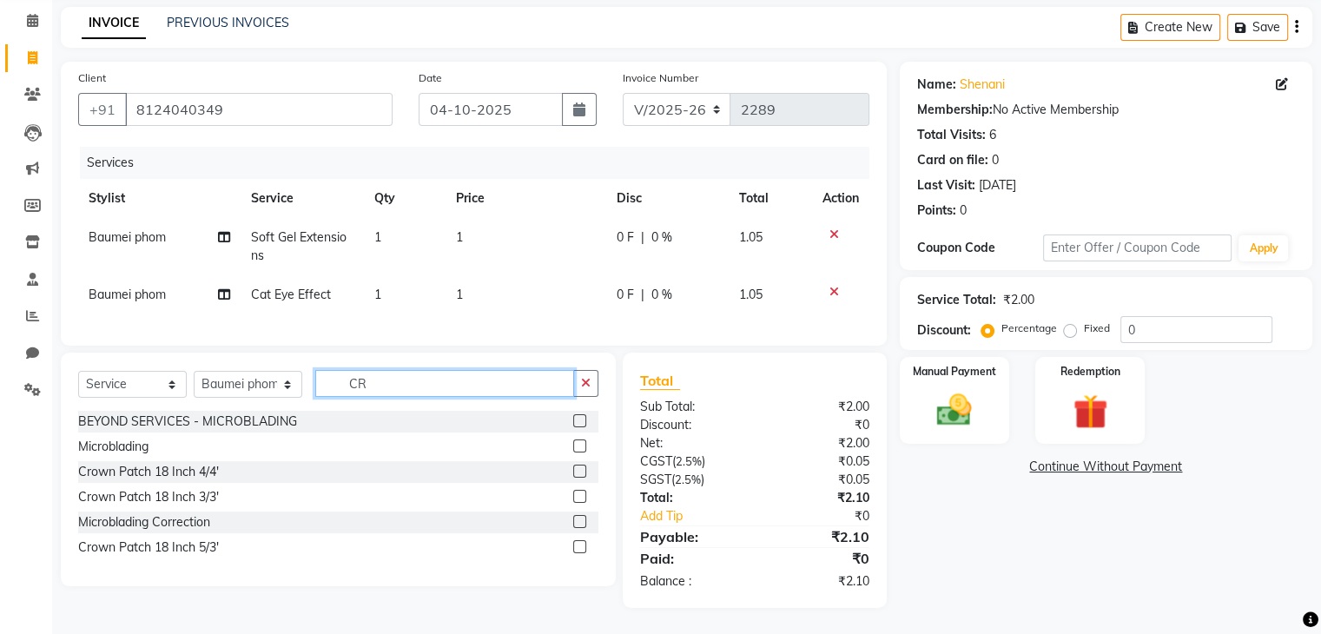
type input "C"
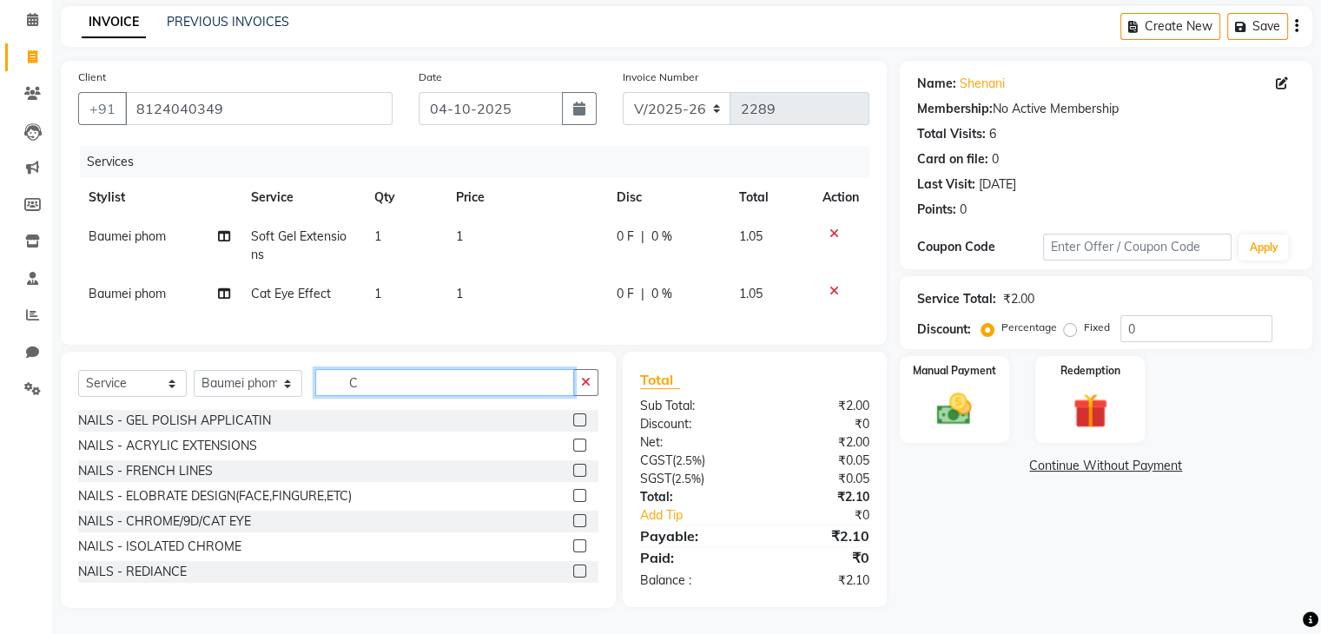
type input "C"
click at [573, 521] on label at bounding box center [579, 520] width 13 height 13
click at [573, 521] on input "checkbox" at bounding box center [578, 521] width 11 height 11
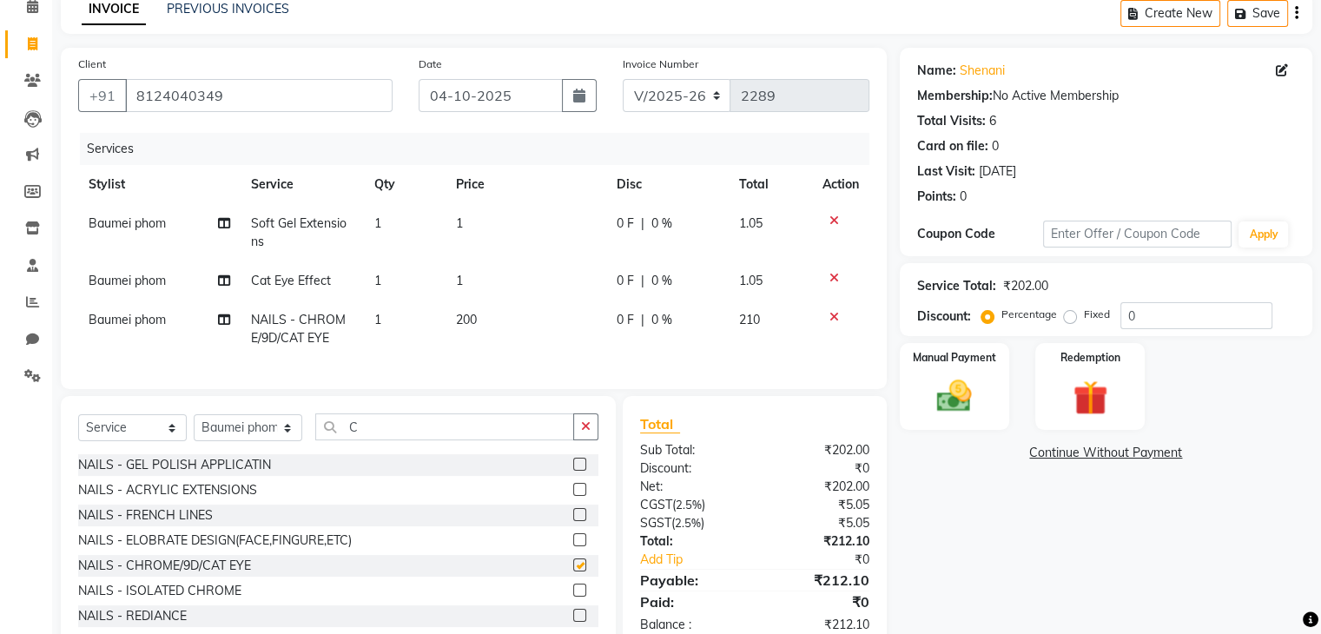
checkbox input "false"
click at [470, 227] on td "1" at bounding box center [525, 232] width 161 height 57
select select "91195"
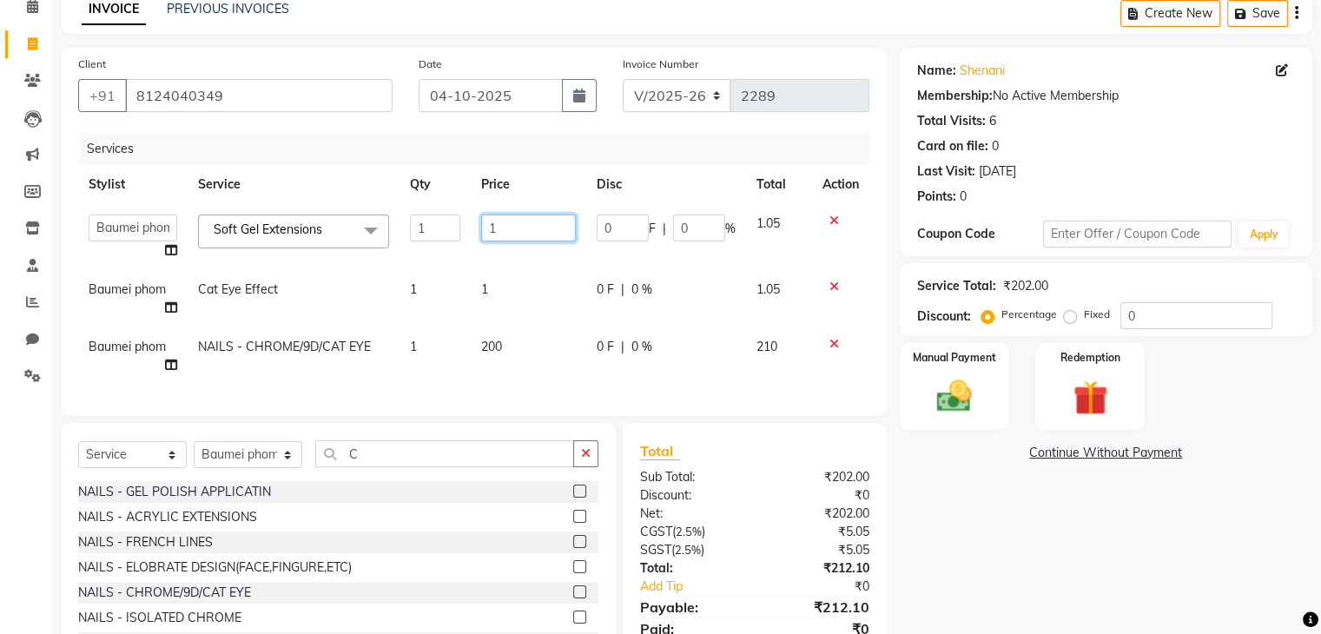
click at [503, 234] on input "1" at bounding box center [528, 227] width 95 height 27
type input "1000"
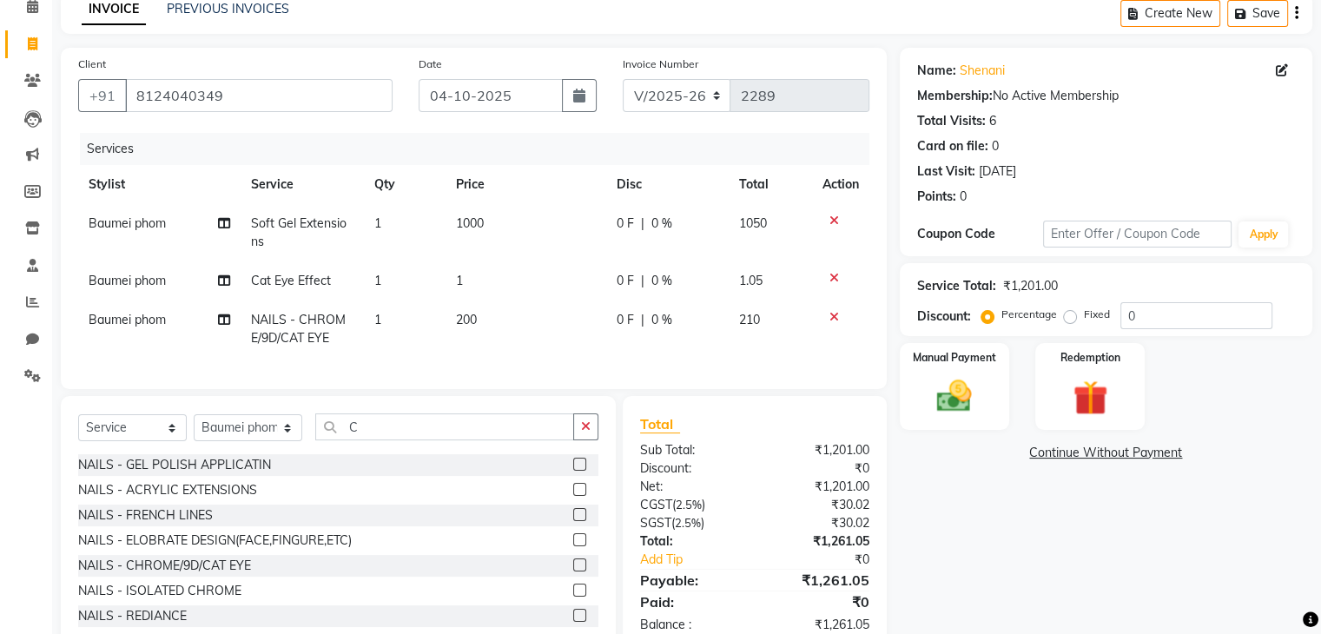
click at [544, 313] on tbody "Baumei phom Soft Gel Extensions 1 1000 0 F | 0 % 1050 Baumei phom Cat Eye Effec…" at bounding box center [473, 281] width 791 height 154
click at [465, 274] on td "1" at bounding box center [525, 280] width 161 height 39
select select "91195"
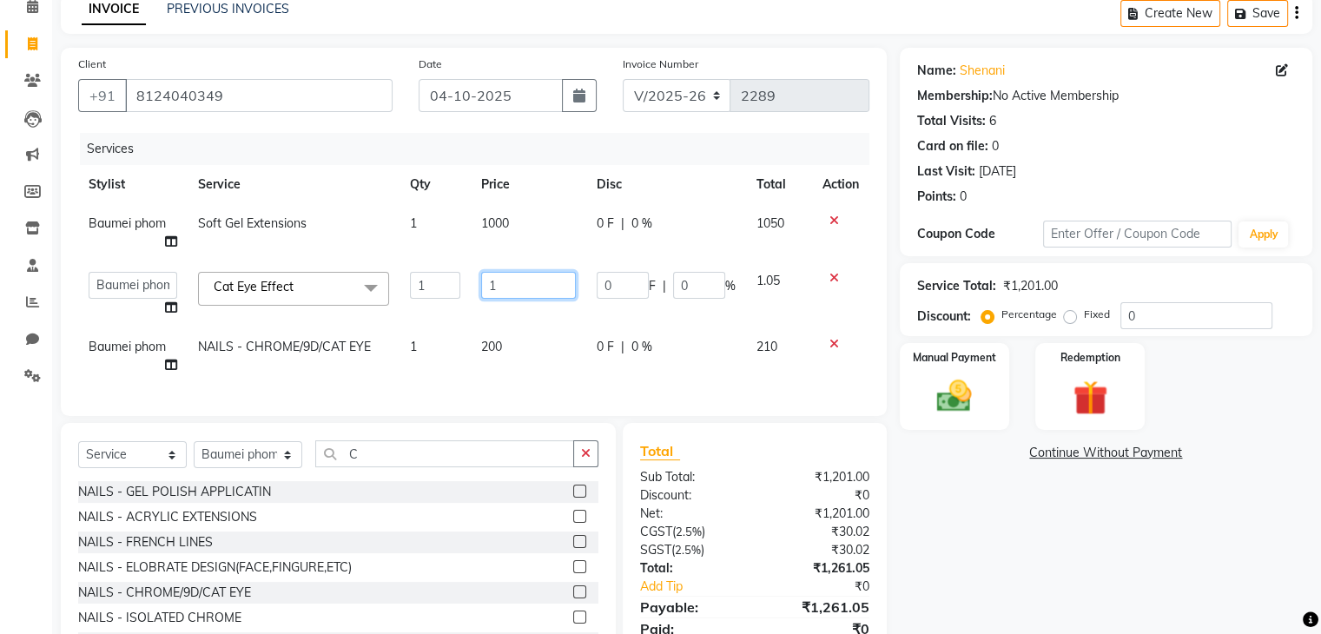
click at [519, 289] on input "1" at bounding box center [528, 285] width 95 height 27
type input "1000"
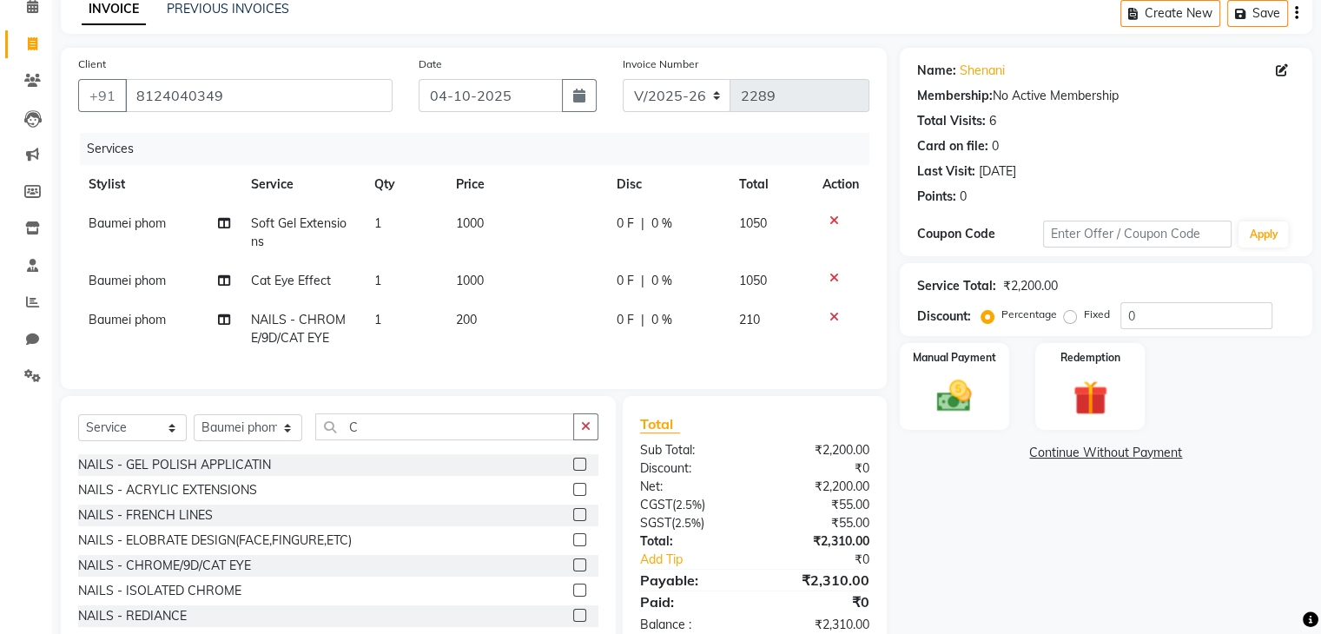
click at [531, 313] on tbody "Baumei phom Soft Gel Extensions 1 1000 0 F | 0 % 1050 Baumei phom Cat Eye Effec…" at bounding box center [473, 281] width 791 height 154
click at [485, 320] on td "200" at bounding box center [525, 328] width 161 height 57
select select "91195"
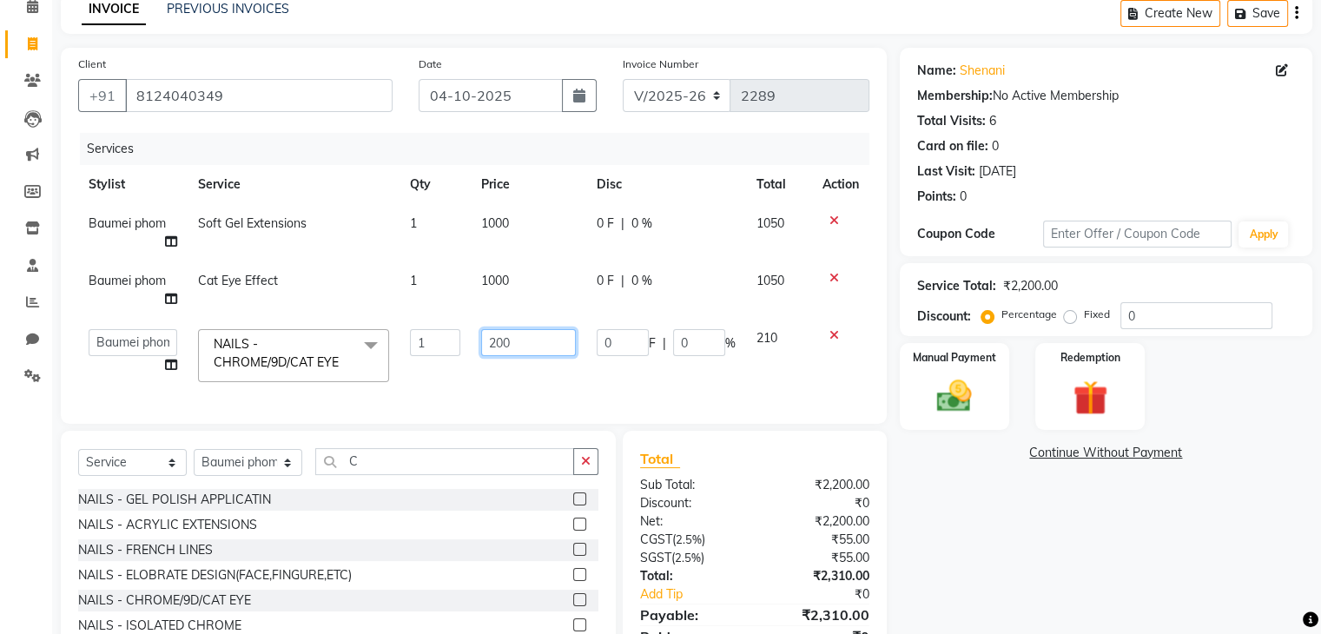
click at [520, 354] on input "200" at bounding box center [528, 342] width 95 height 27
type input "2"
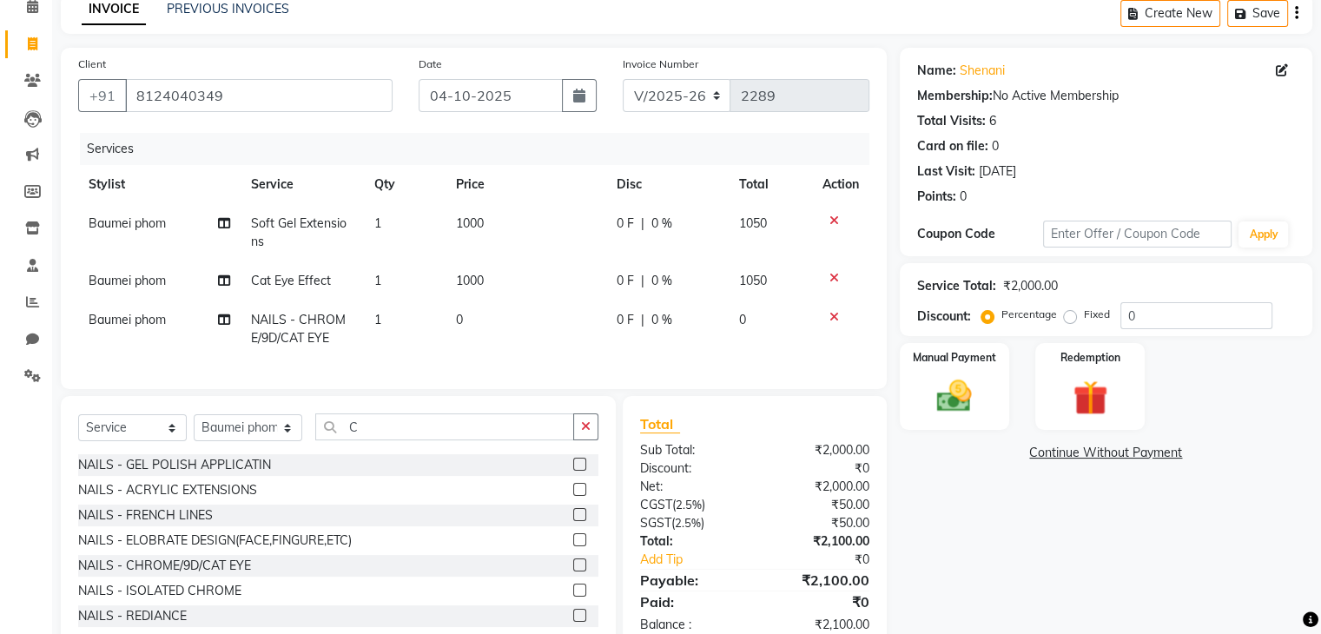
click at [474, 324] on td "0" at bounding box center [525, 328] width 161 height 57
select select "91195"
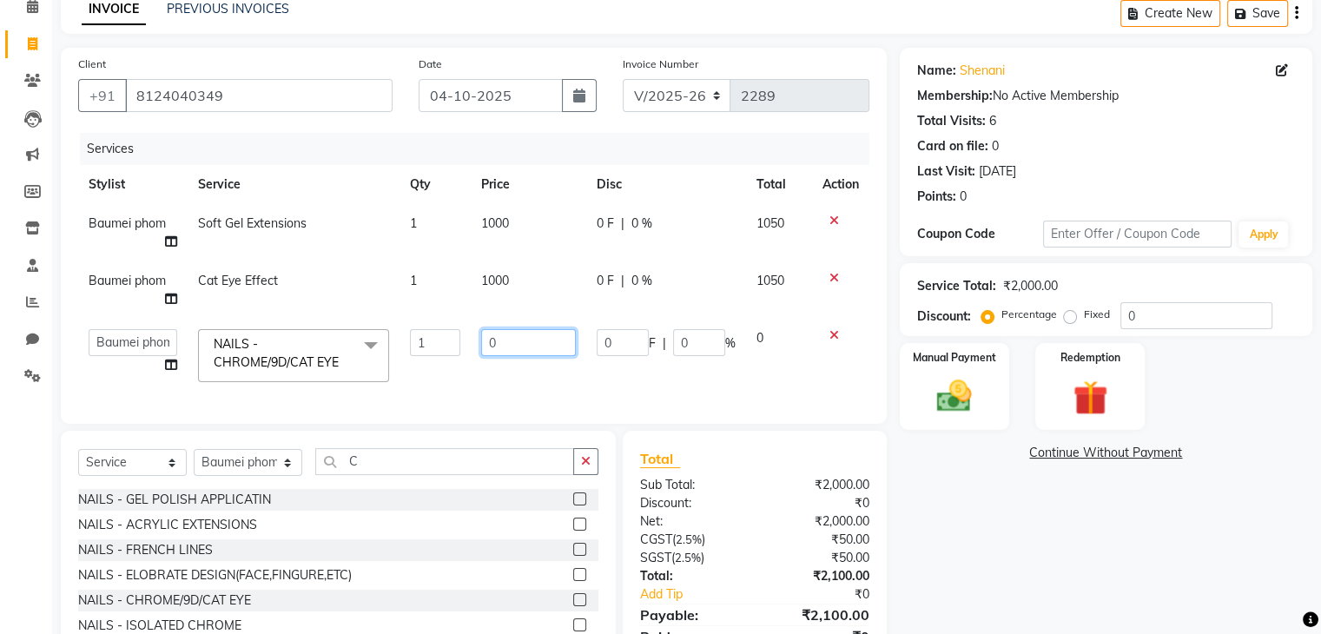
click at [532, 346] on input "0" at bounding box center [528, 342] width 95 height 27
type input "1000"
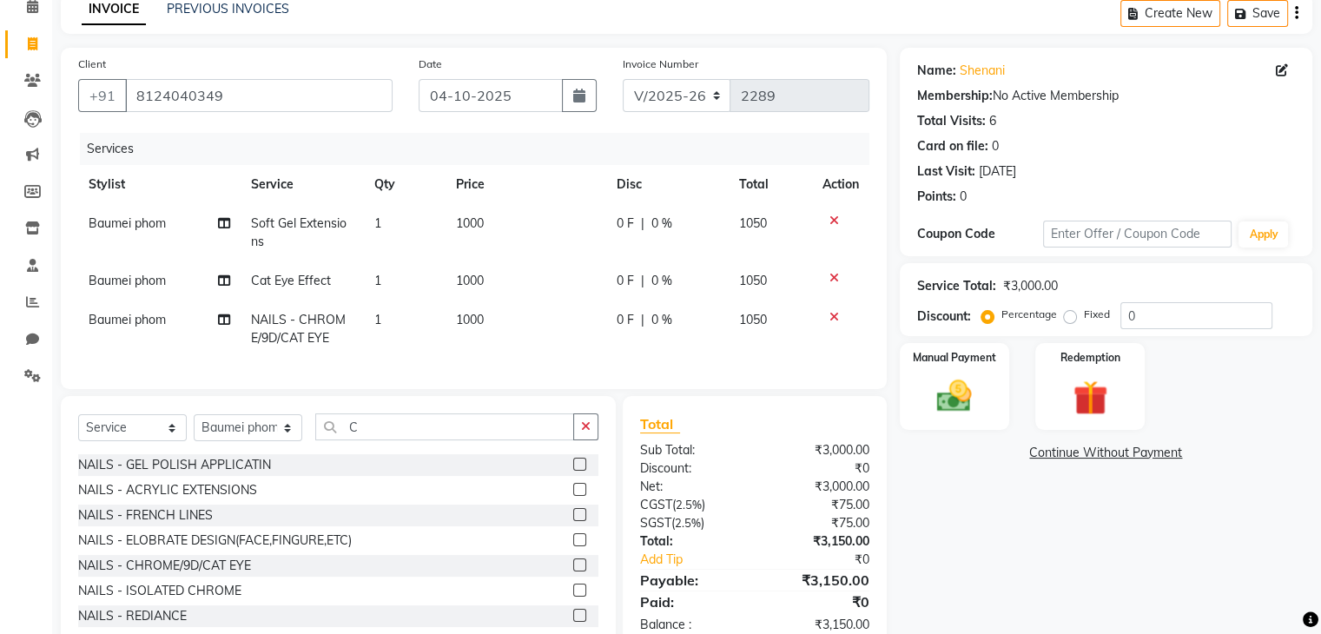
click at [548, 365] on div "Services Stylist Service Qty Price Disc Total Action Baumei phom Soft Gel Exten…" at bounding box center [473, 252] width 791 height 239
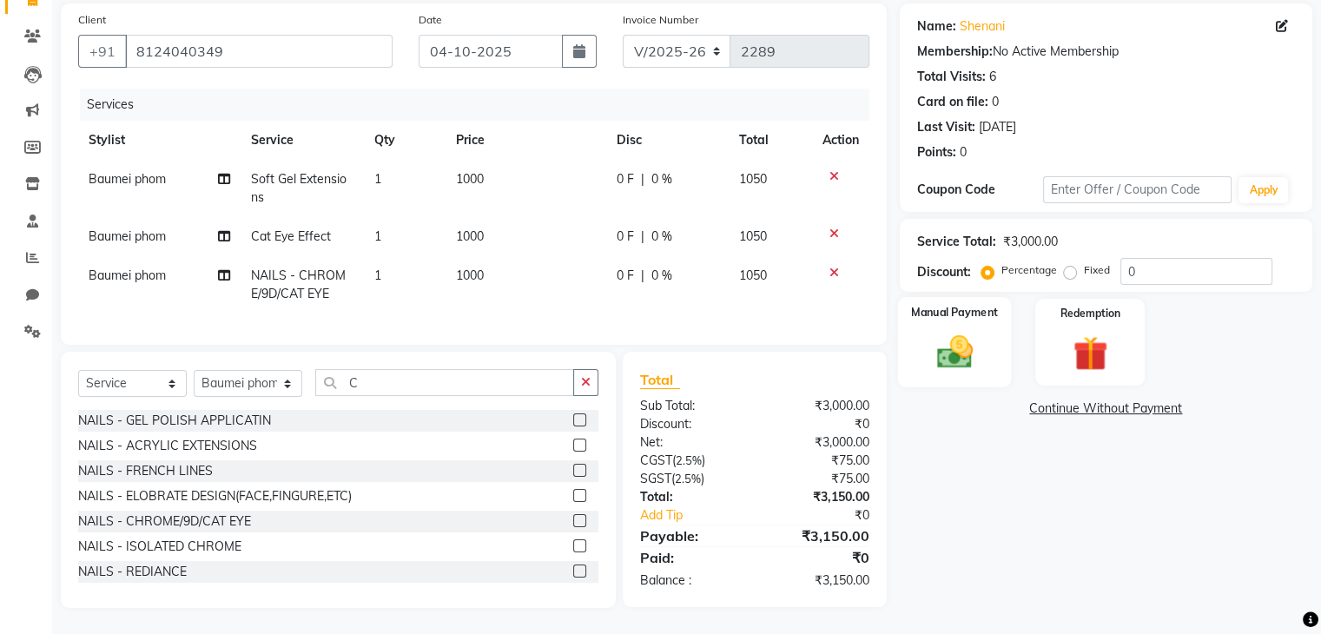
click at [964, 332] on img at bounding box center [954, 353] width 58 height 42
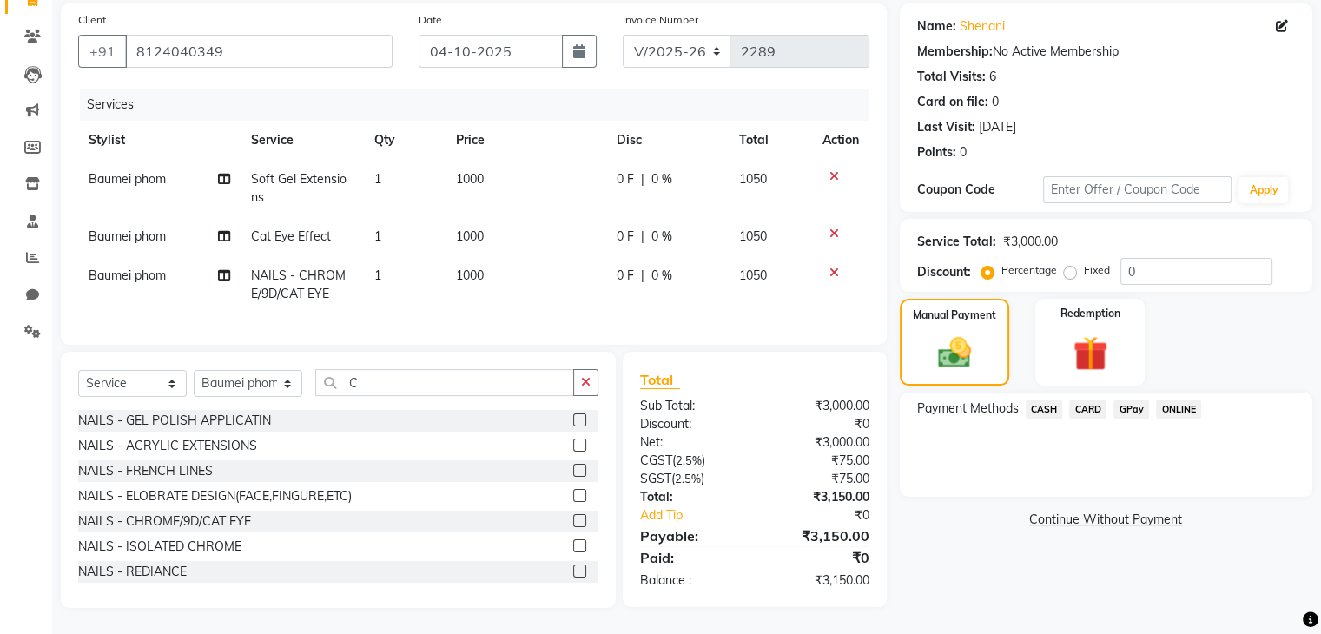
click at [1126, 399] on span "GPay" at bounding box center [1131, 409] width 36 height 20
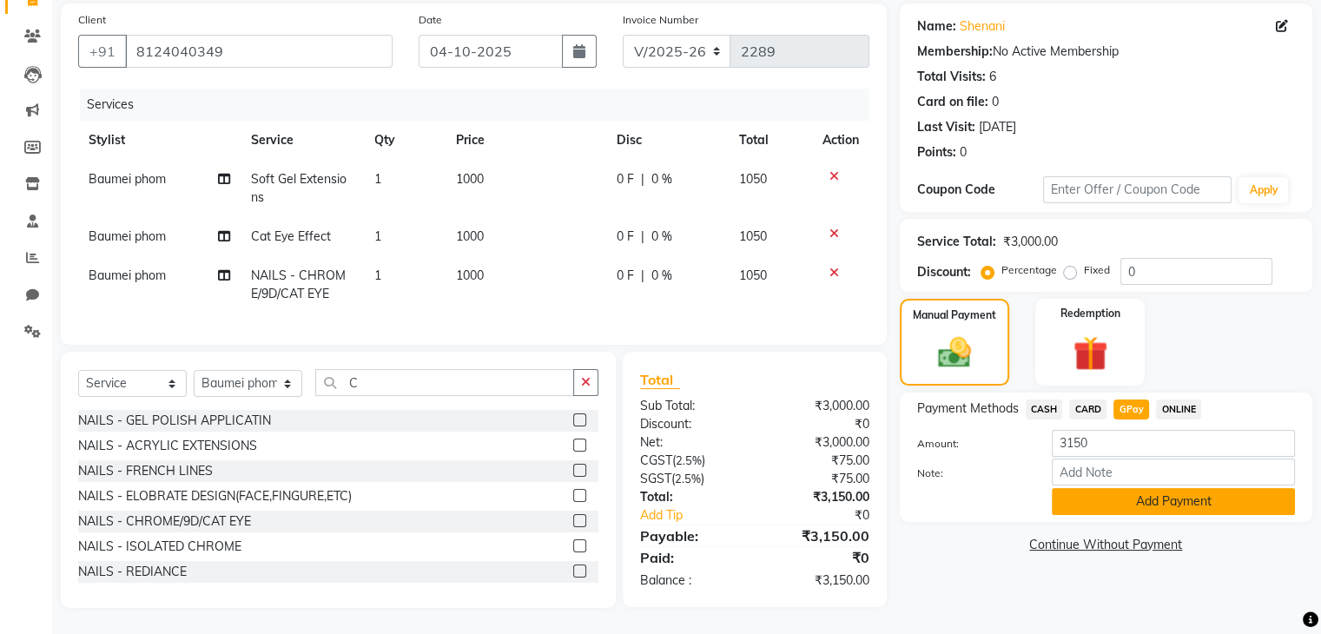
click at [1131, 491] on button "Add Payment" at bounding box center [1173, 501] width 243 height 27
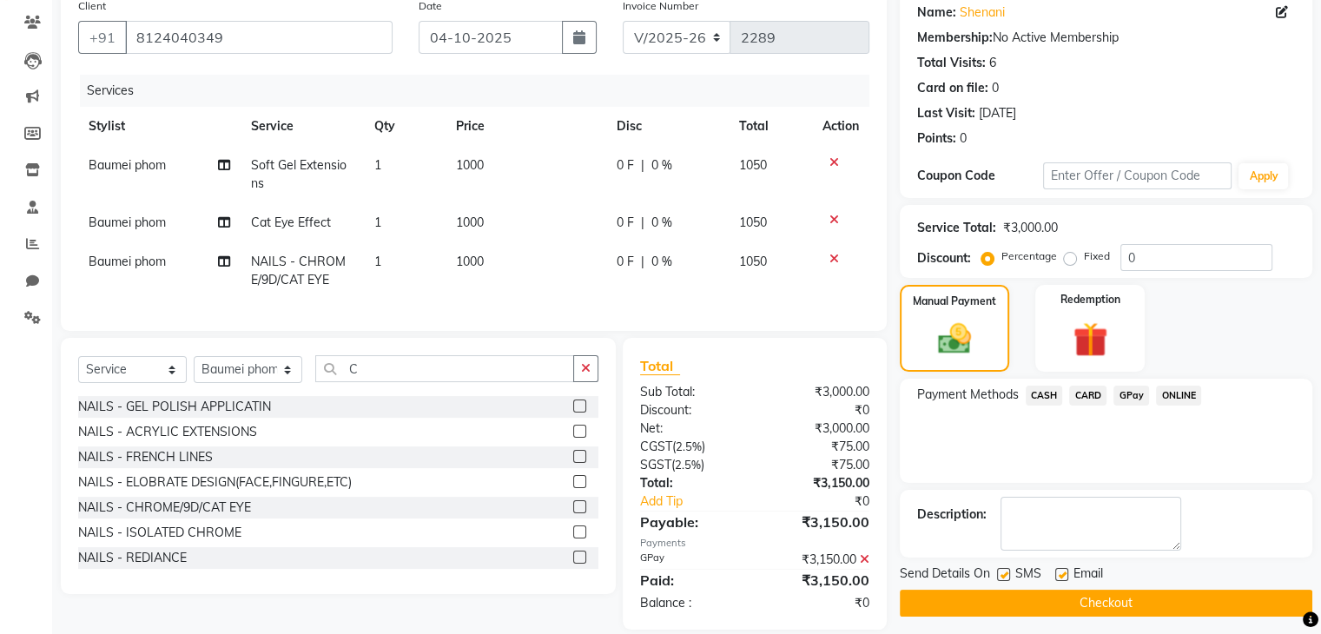
click at [1122, 596] on button "Checkout" at bounding box center [1106, 603] width 412 height 27
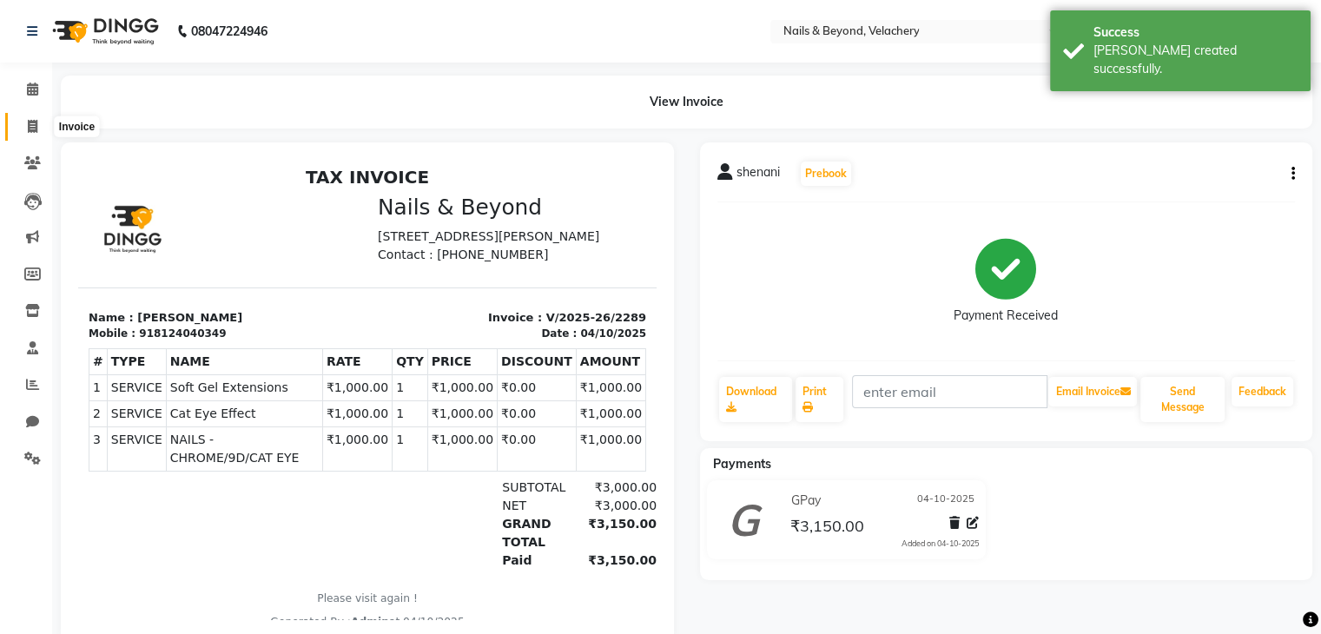
click at [24, 130] on span at bounding box center [32, 127] width 30 height 20
select select "service"
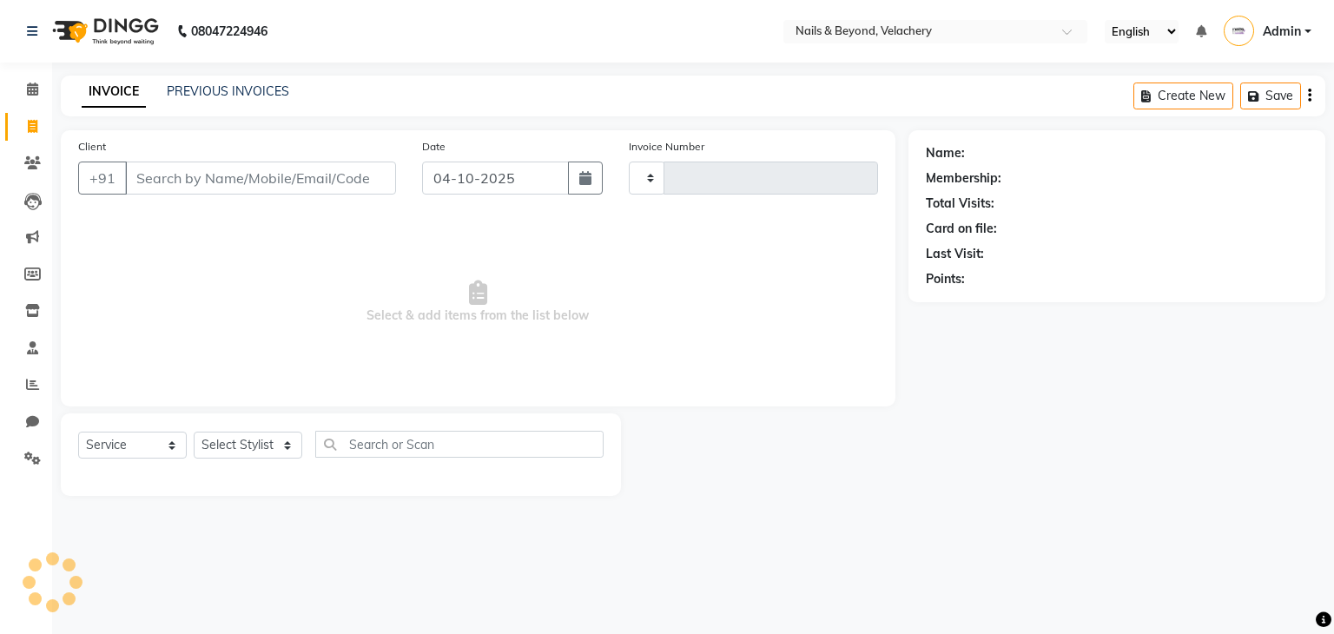
type input "2290"
select select "8978"
click at [240, 171] on input "Client" at bounding box center [260, 178] width 271 height 33
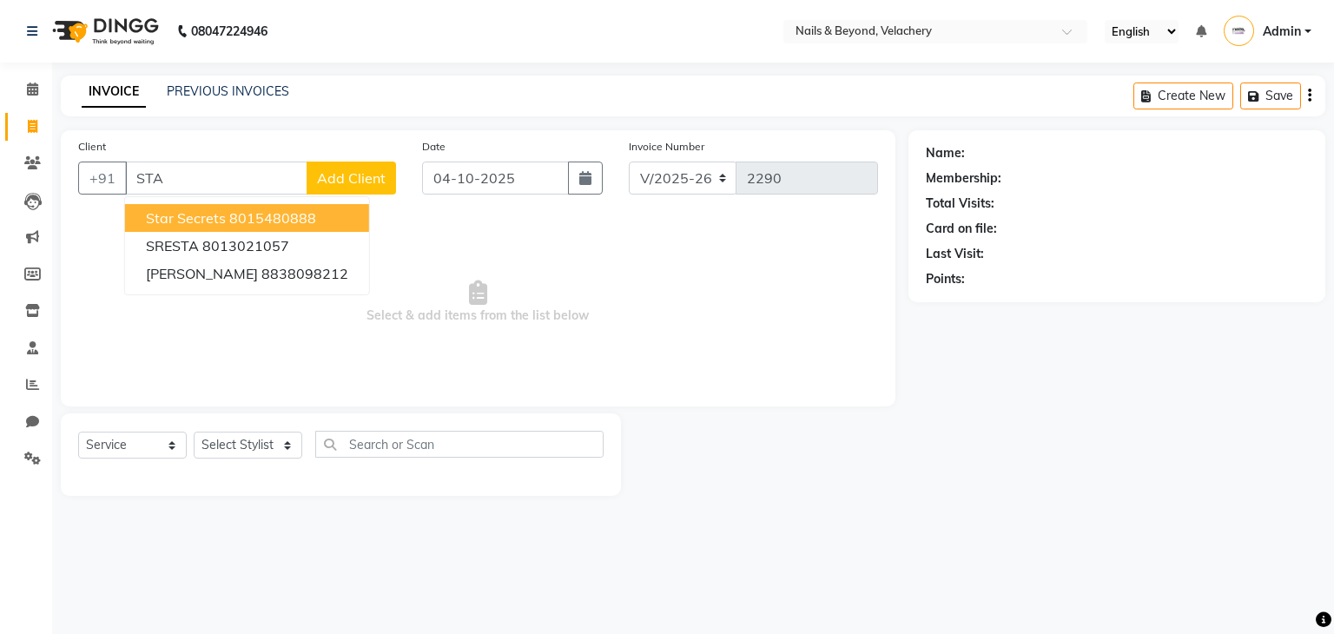
click at [248, 217] on ngb-highlight "8015480888" at bounding box center [272, 217] width 87 height 17
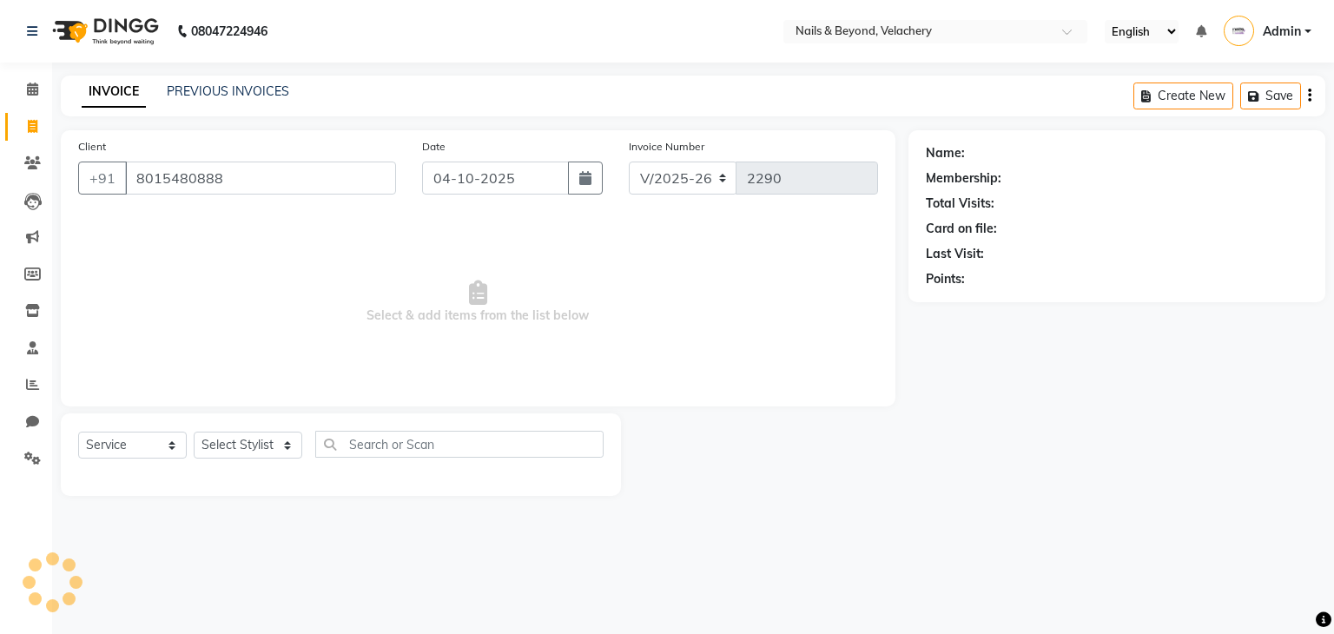
type input "8015480888"
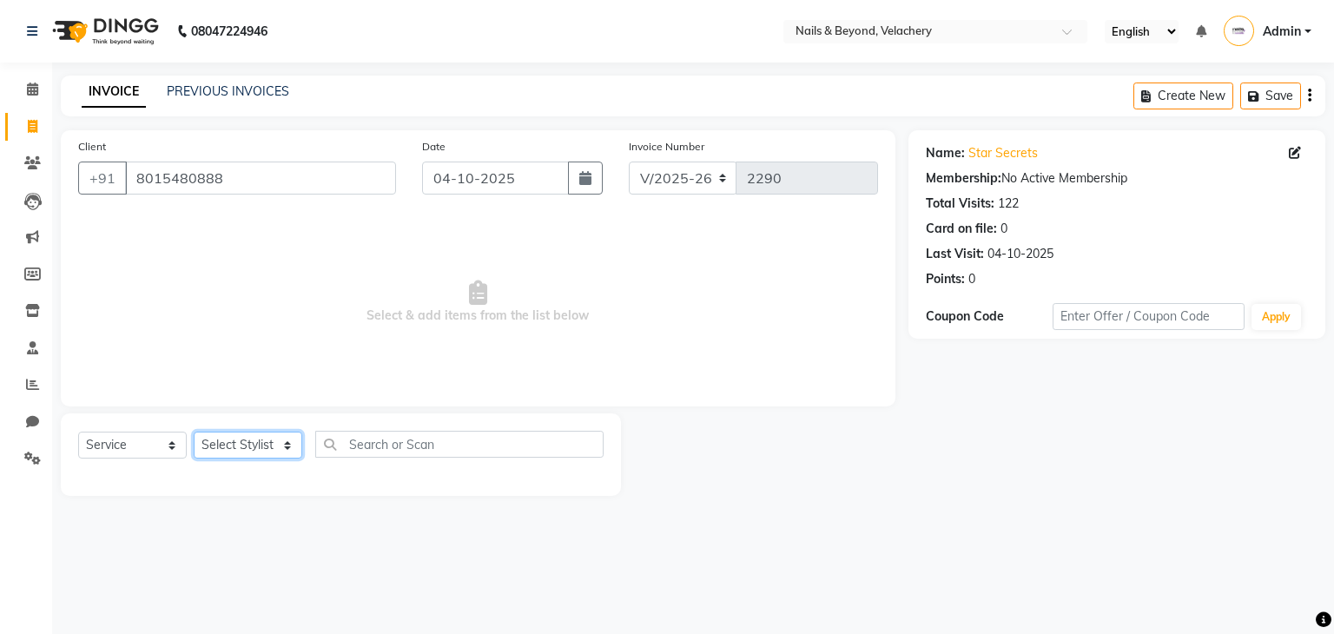
click at [276, 451] on select "Select Stylist [PERSON_NAME] [PERSON_NAME] JANGGINLIN Jothang Konyak [PERSON_NA…" at bounding box center [248, 445] width 109 height 27
select select "91199"
click at [194, 432] on select "Select Stylist [PERSON_NAME] [PERSON_NAME] JANGGINLIN Jothang Konyak [PERSON_NA…" at bounding box center [248, 445] width 109 height 27
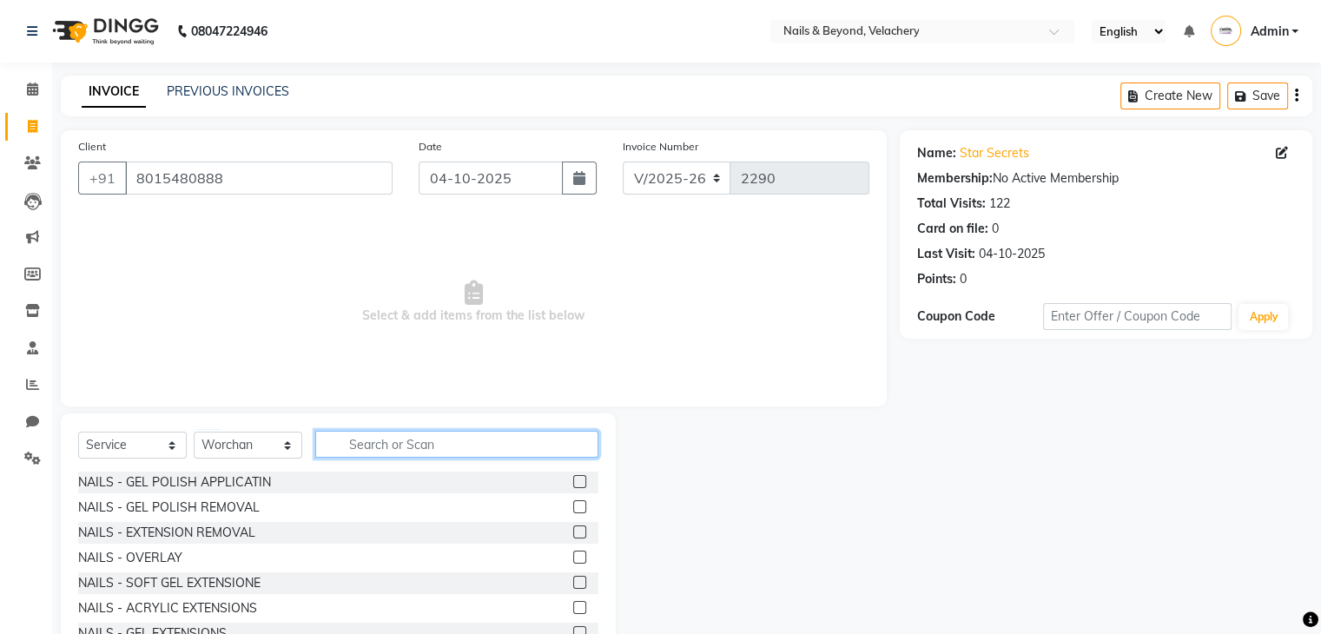
click at [373, 453] on input "text" at bounding box center [456, 444] width 283 height 27
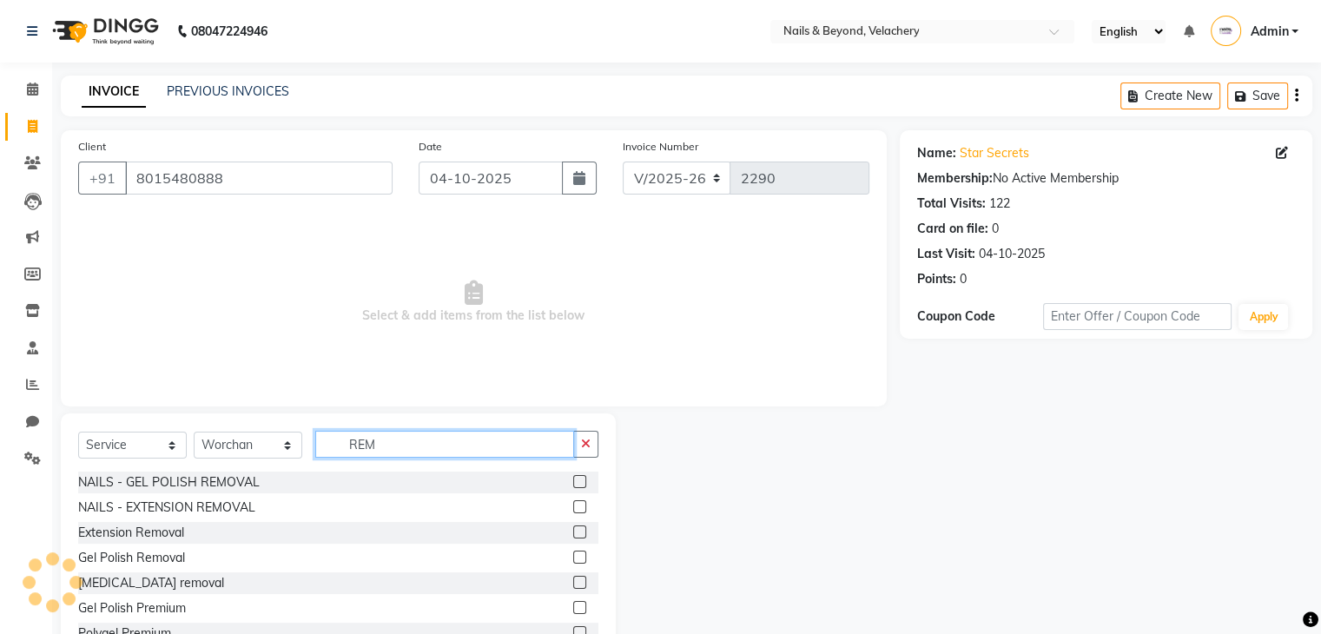
type input "REM"
click at [573, 484] on label at bounding box center [579, 481] width 13 height 13
click at [573, 484] on input "checkbox" at bounding box center [578, 482] width 11 height 11
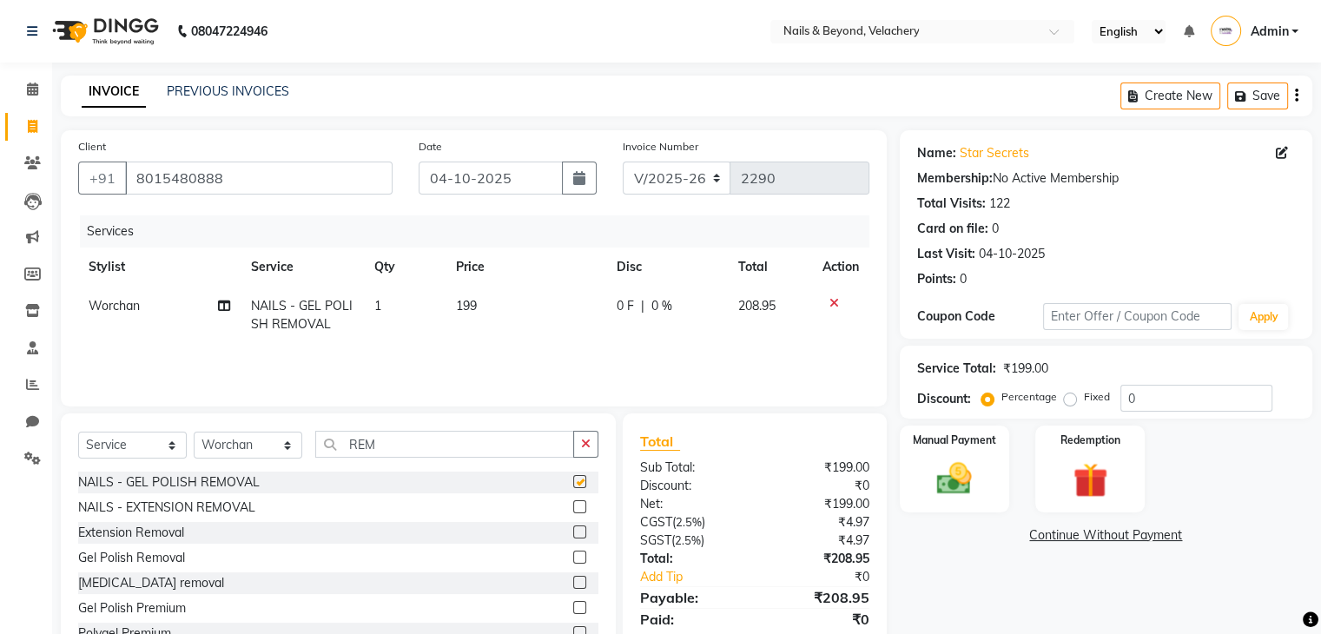
checkbox input "false"
click at [386, 445] on input "REM" at bounding box center [444, 444] width 259 height 27
type input "R"
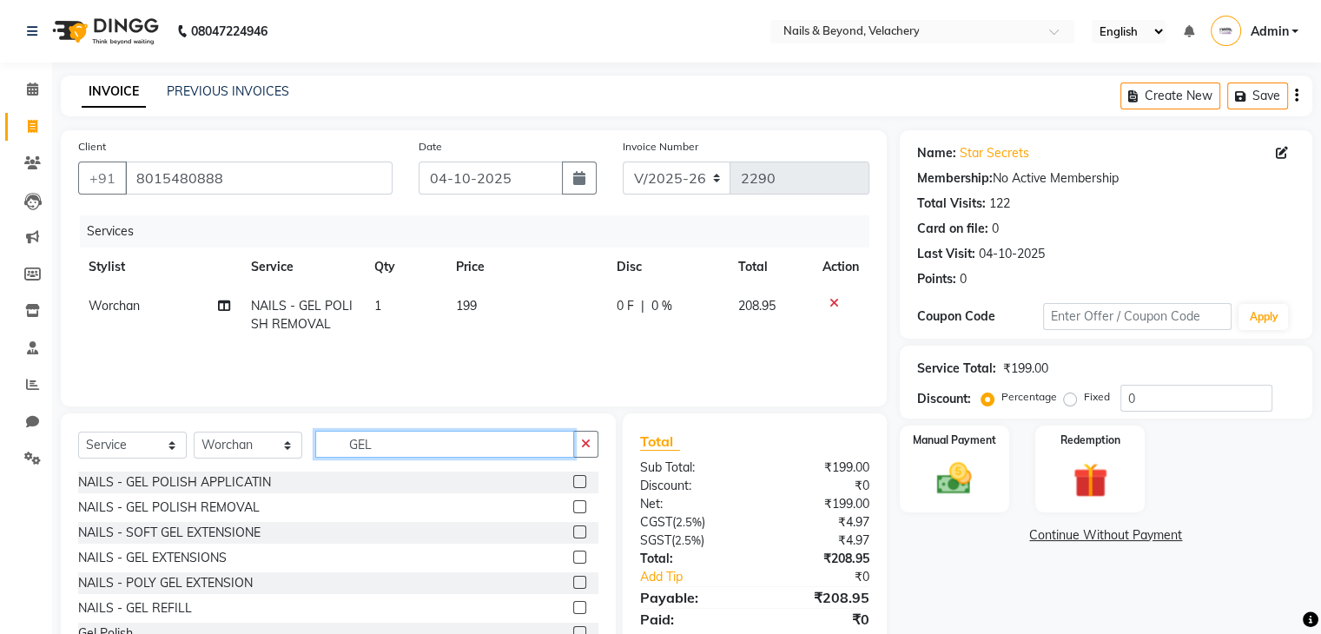
type input "GEL"
click at [573, 483] on label at bounding box center [579, 481] width 13 height 13
click at [573, 483] on input "checkbox" at bounding box center [578, 482] width 11 height 11
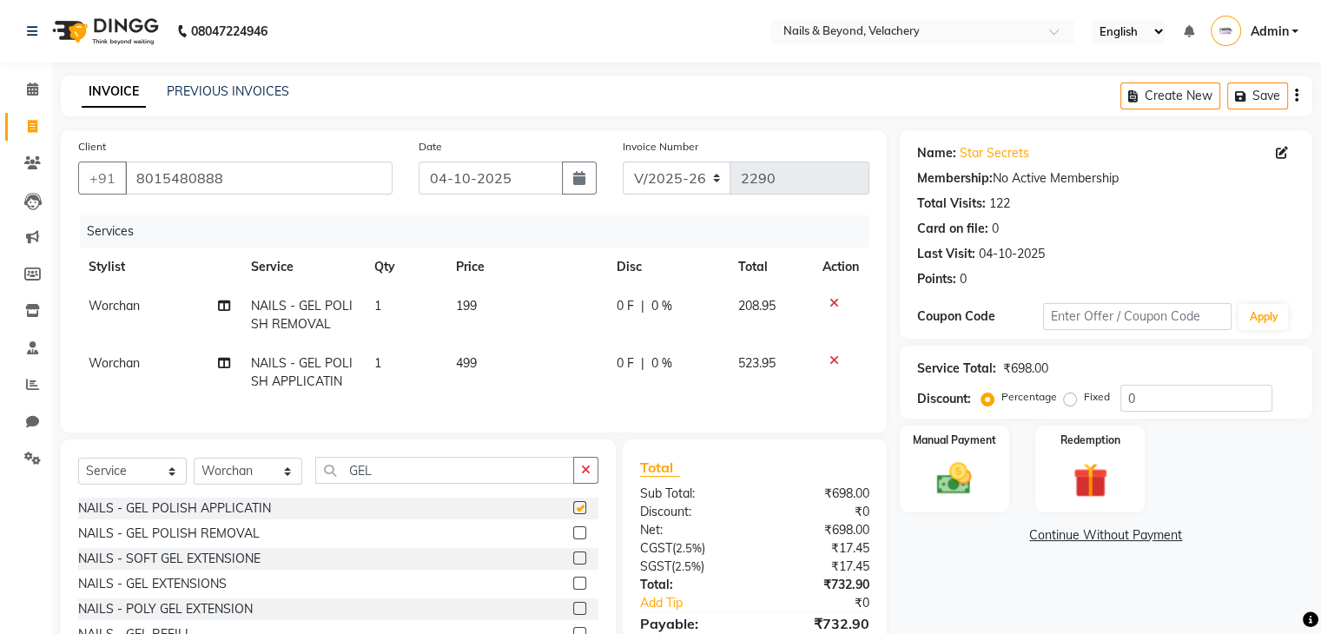
checkbox input "false"
click at [472, 307] on span "199" at bounding box center [466, 306] width 21 height 16
select select "91199"
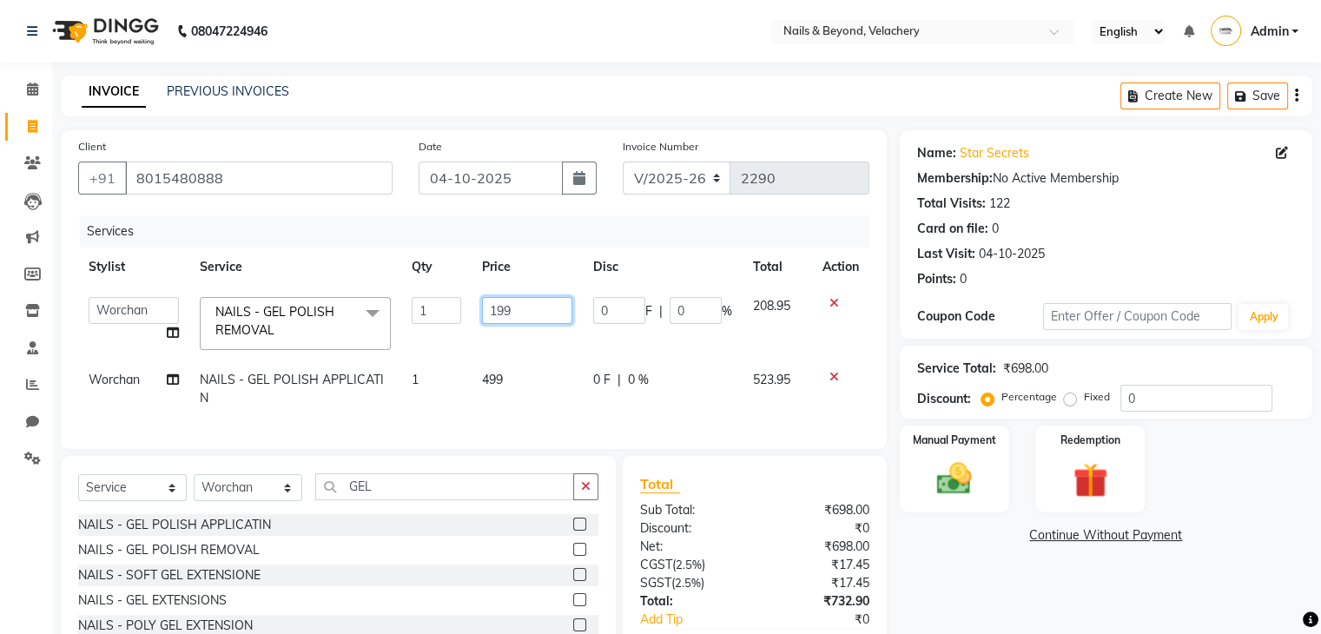
click at [514, 310] on input "199" at bounding box center [527, 310] width 90 height 27
type input "1"
type input "400"
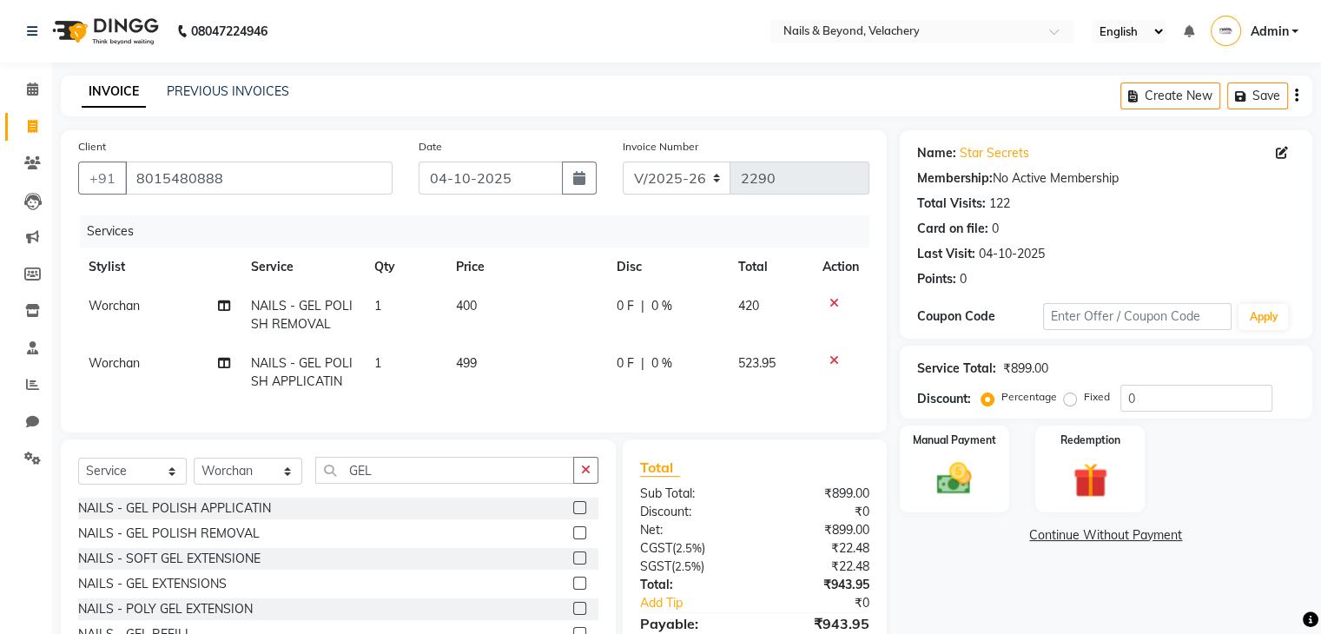
click at [524, 327] on td "400" at bounding box center [525, 315] width 160 height 57
select select "91199"
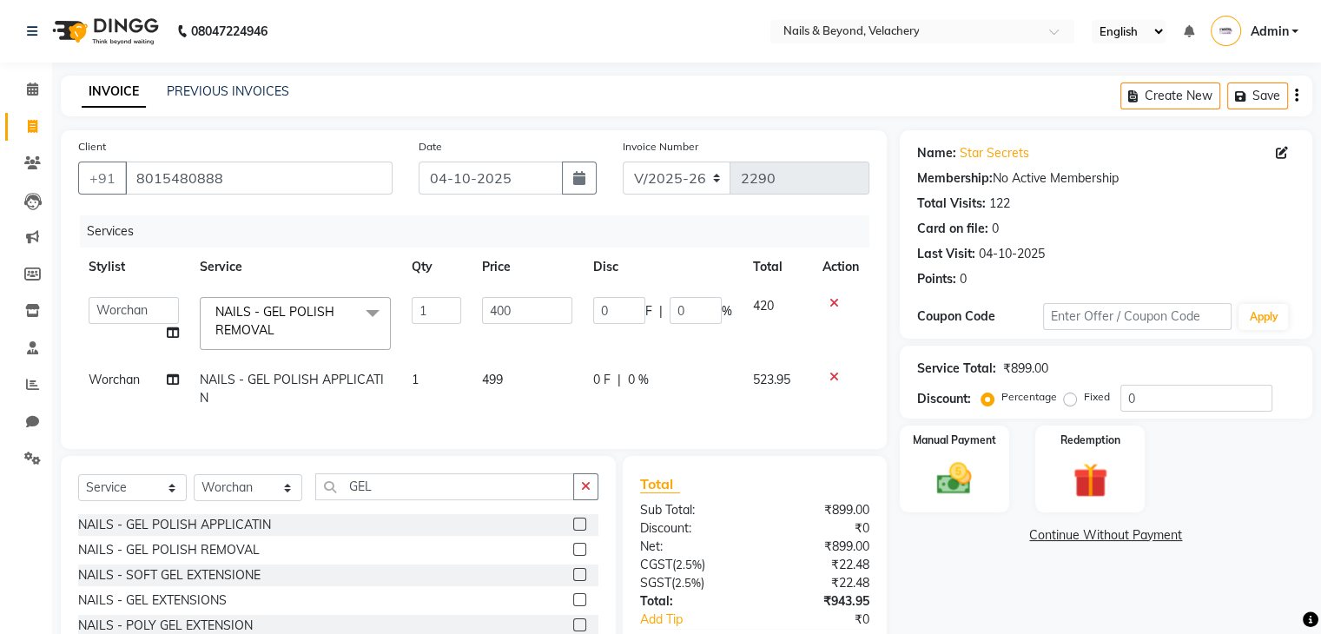
click at [506, 377] on td "499" at bounding box center [526, 388] width 111 height 57
select select "91199"
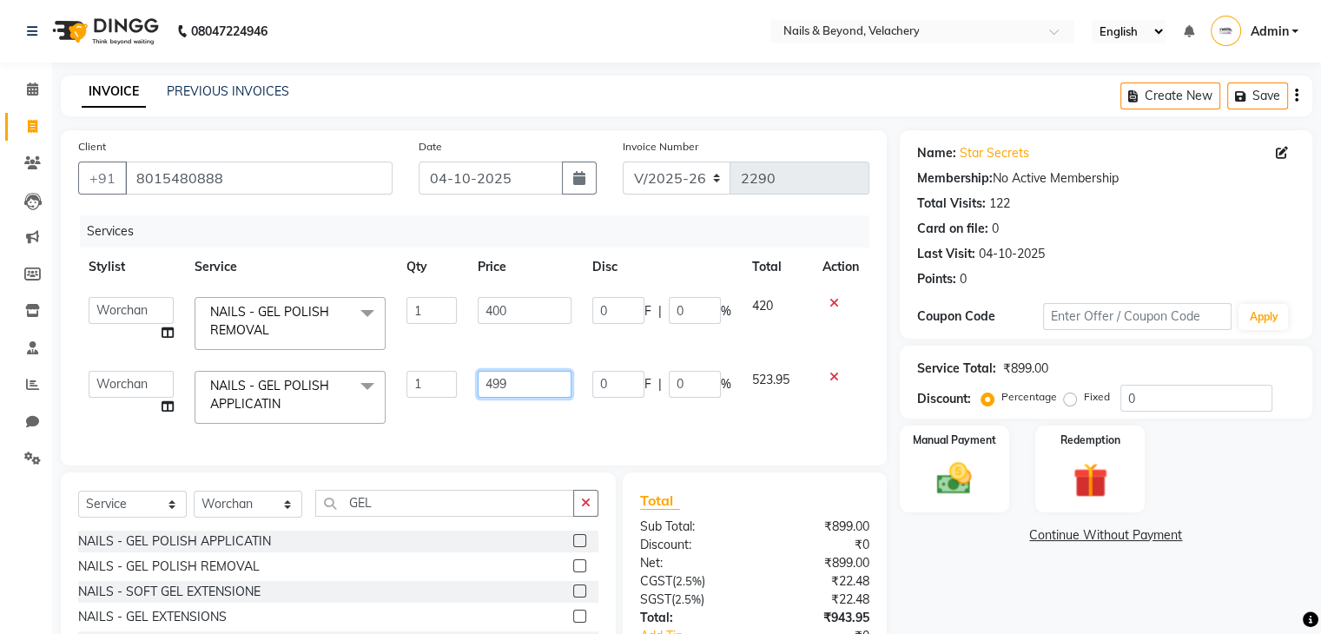
click at [513, 388] on input "499" at bounding box center [525, 384] width 94 height 27
type input "4"
type input "1000"
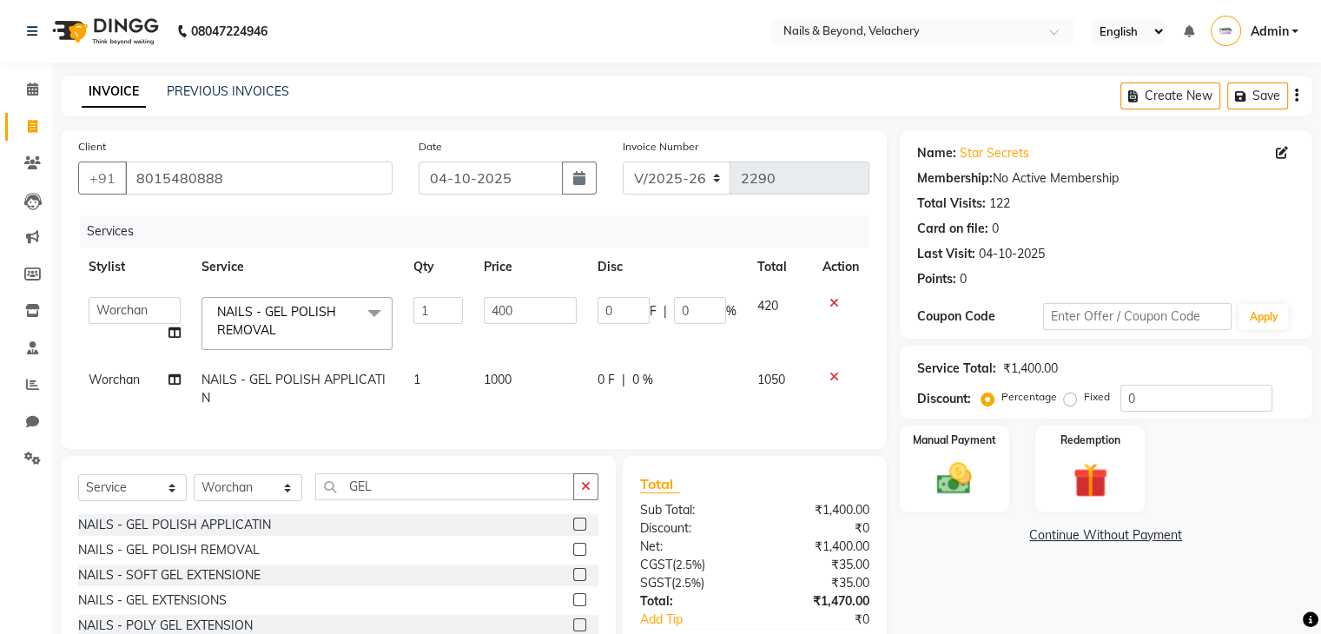
click at [566, 425] on div "Services Stylist Service Qty Price Disc Total Action [PERSON_NAME] [PERSON_NAME…" at bounding box center [473, 323] width 791 height 216
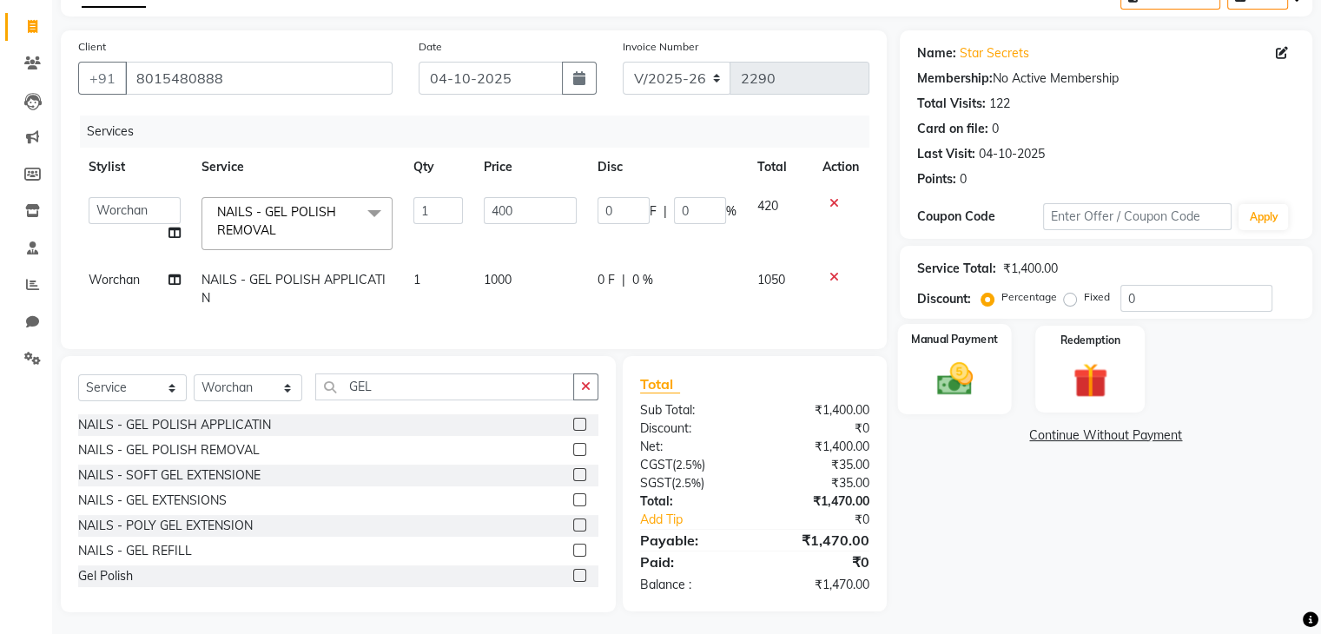
click at [963, 373] on img at bounding box center [954, 380] width 58 height 42
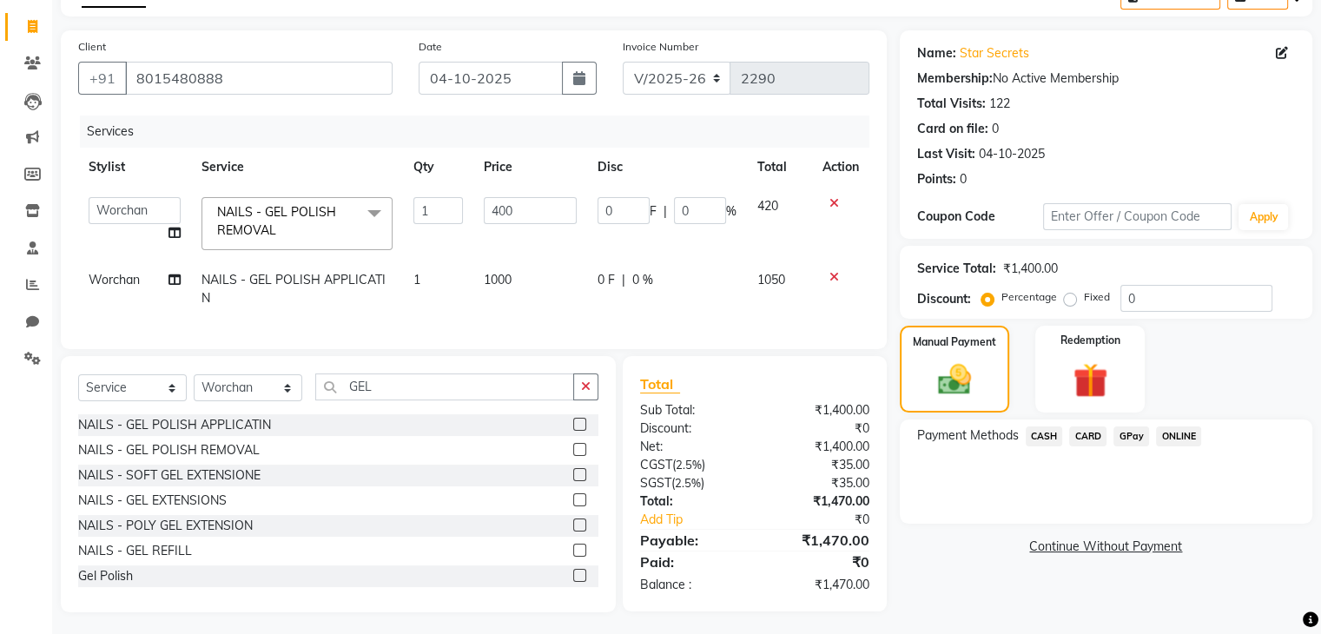
click at [1135, 442] on span "GPay" at bounding box center [1131, 436] width 36 height 20
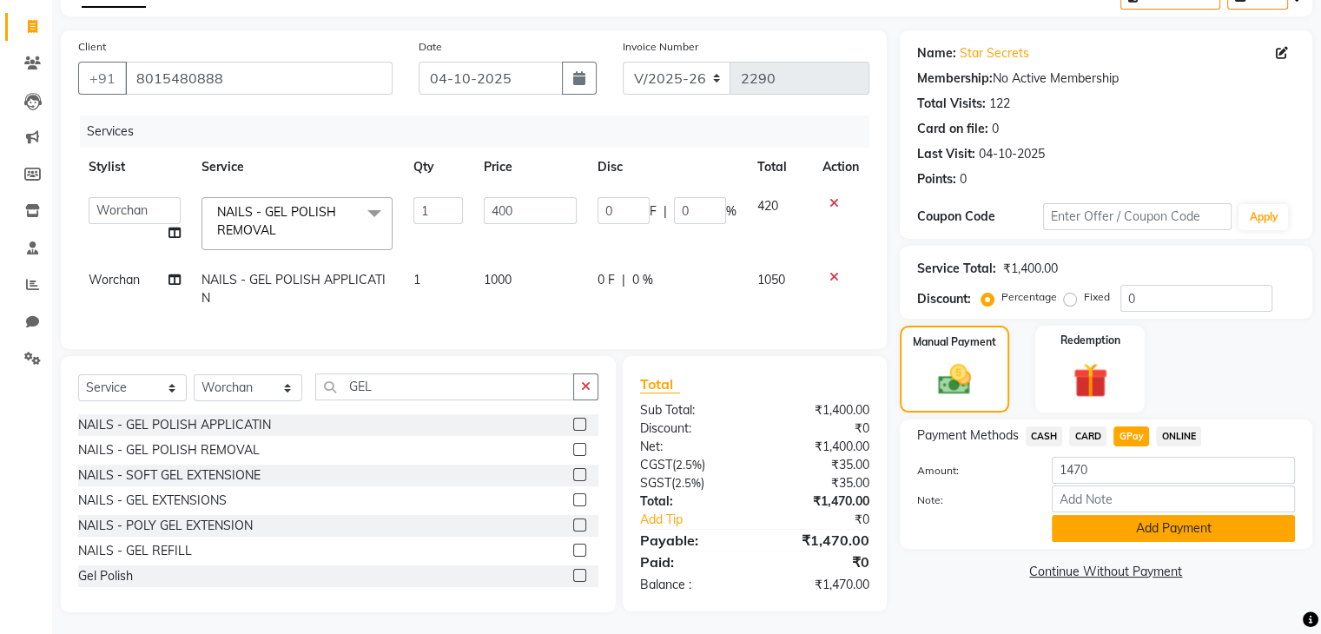
click at [1167, 536] on button "Add Payment" at bounding box center [1173, 528] width 243 height 27
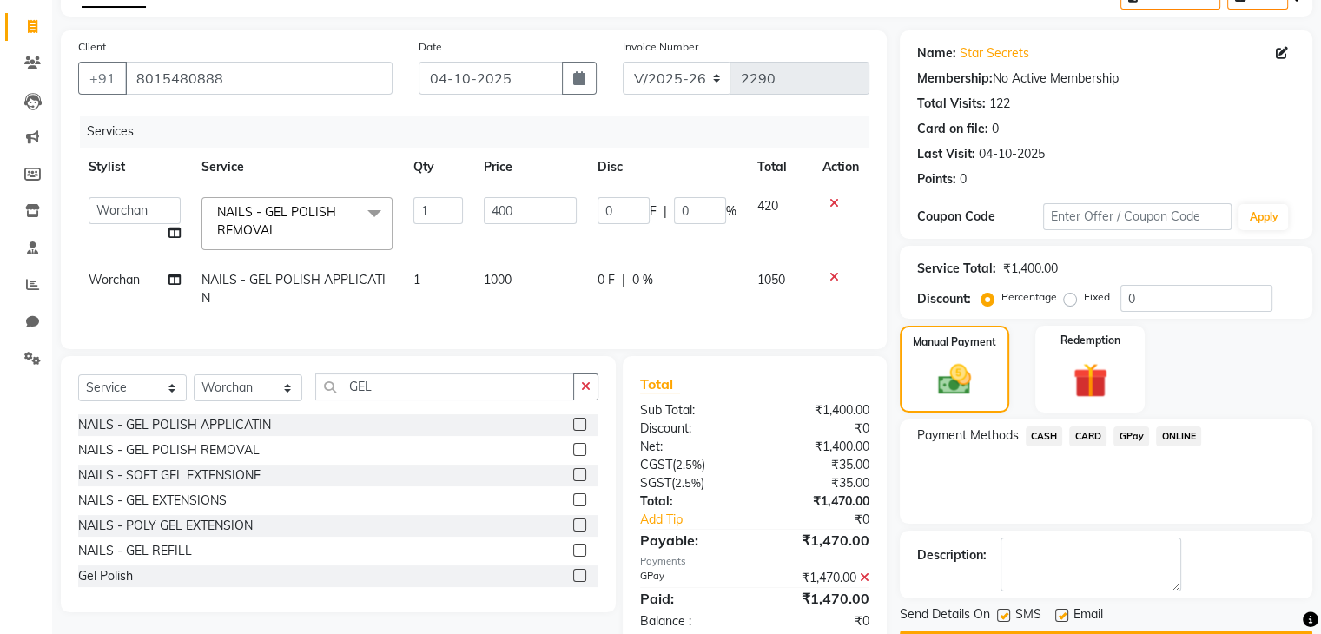
scroll to position [148, 0]
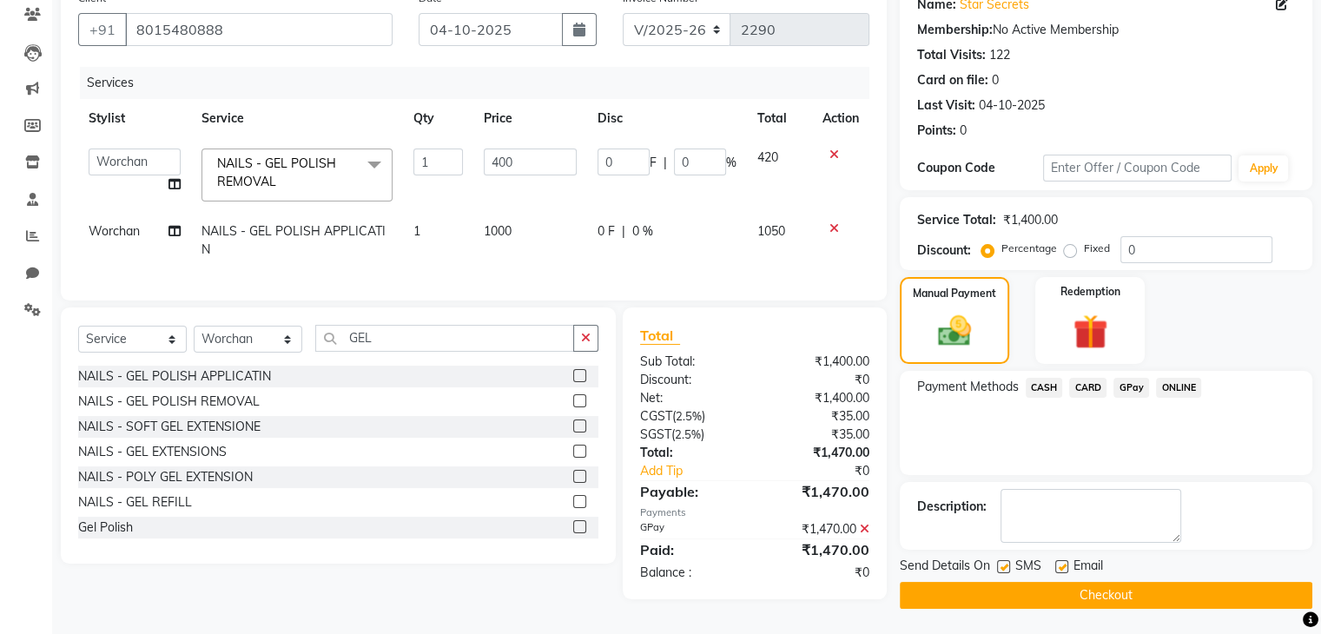
click at [1151, 597] on button "Checkout" at bounding box center [1106, 595] width 412 height 27
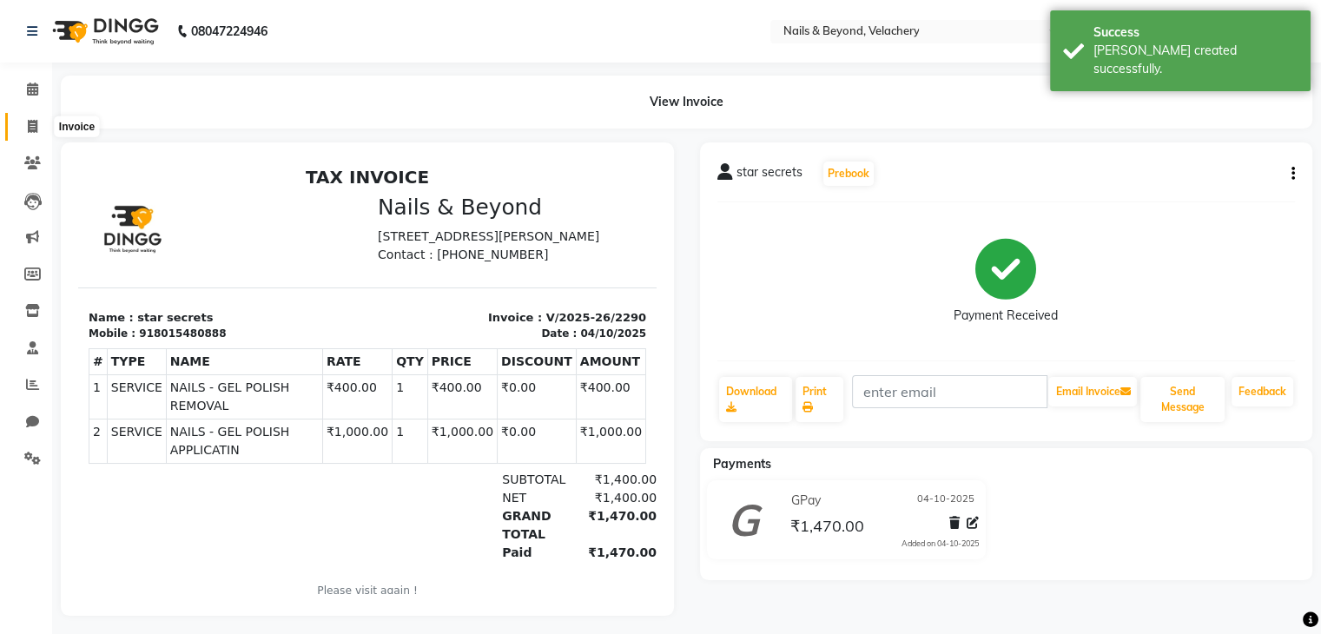
click at [31, 127] on icon at bounding box center [33, 126] width 10 height 13
select select "service"
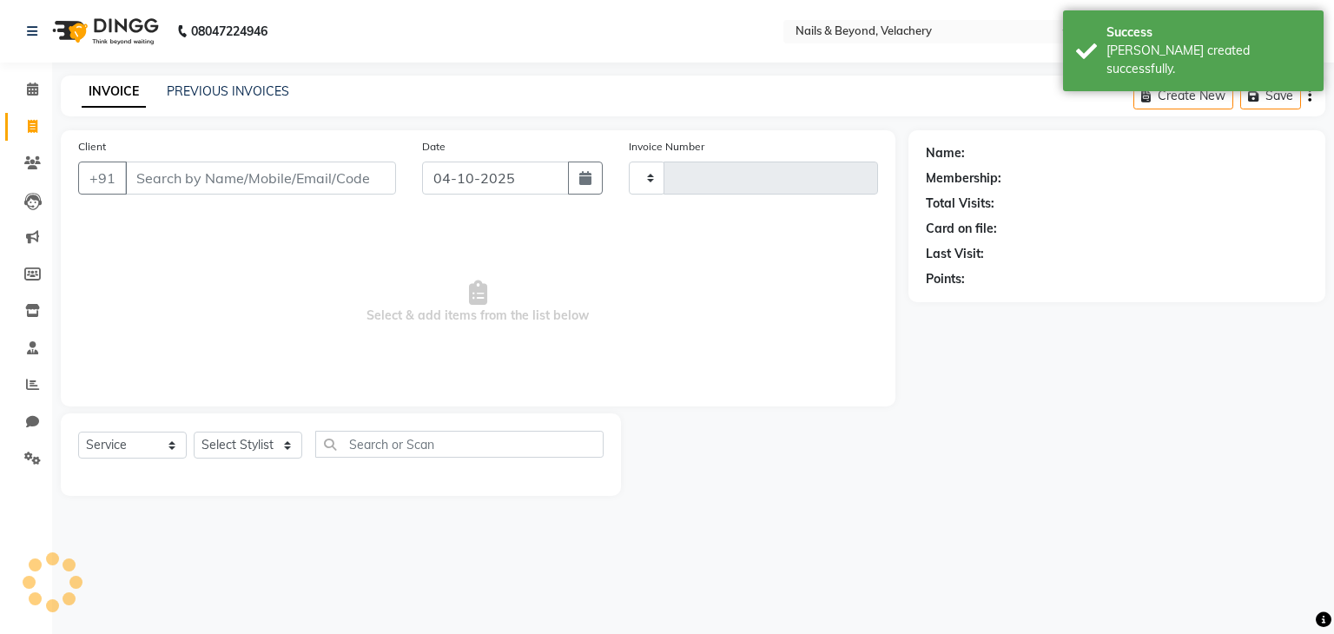
type input "2291"
select select "8978"
click at [28, 385] on icon at bounding box center [32, 384] width 13 height 13
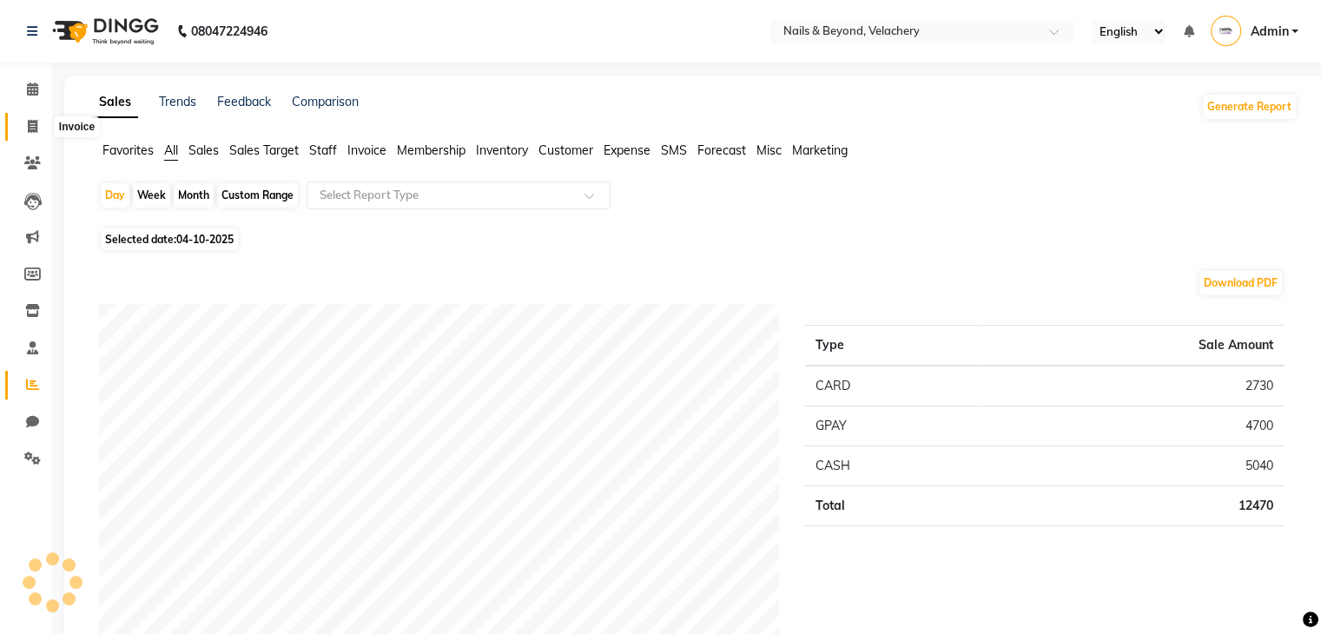
click at [46, 131] on span at bounding box center [32, 127] width 30 height 20
select select "service"
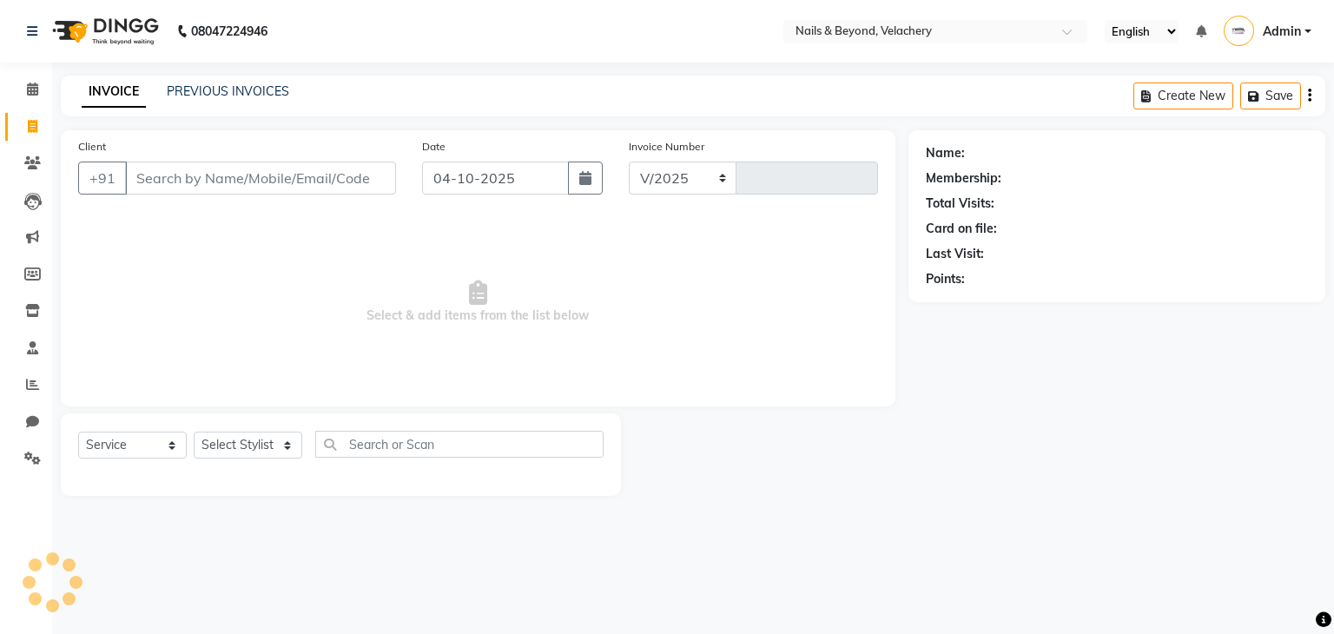
select select "8978"
type input "2291"
click at [1013, 459] on div "Name: Membership: Total Visits: Card on file: Last Visit: Points:" at bounding box center [1123, 313] width 430 height 366
click at [966, 440] on div "Name: Membership: Total Visits: Card on file: Last Visit: Points:" at bounding box center [1123, 313] width 430 height 366
click at [230, 83] on link "PREVIOUS INVOICES" at bounding box center [228, 91] width 122 height 16
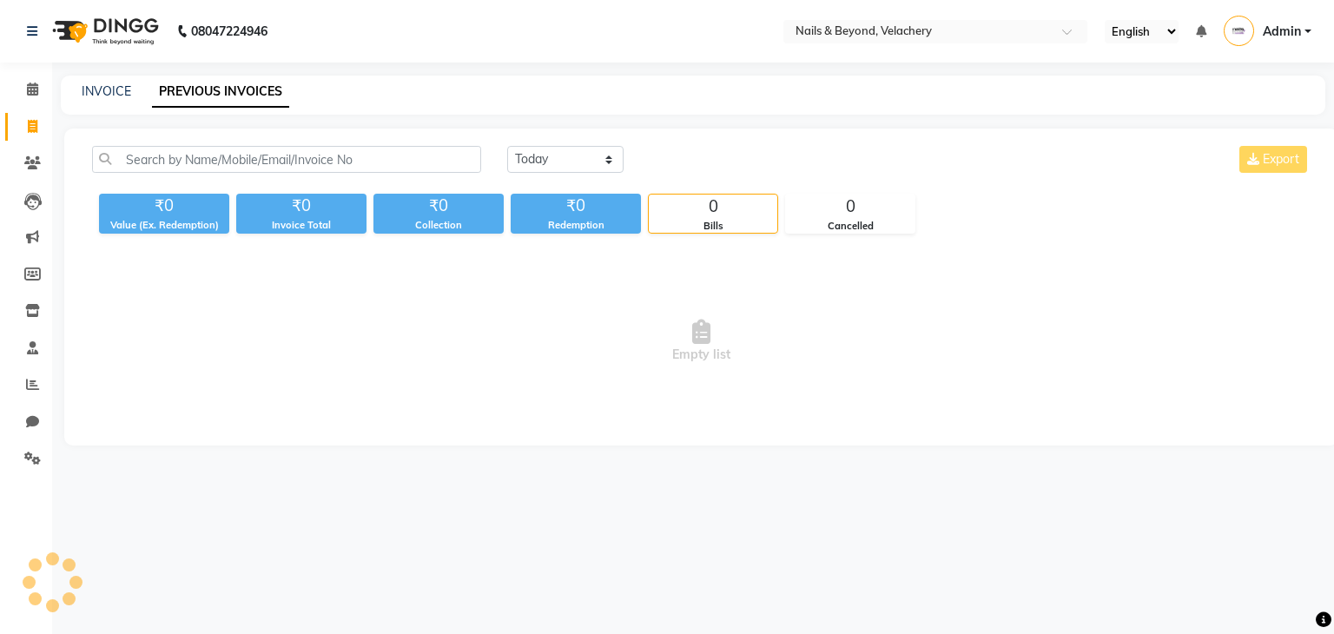
click at [230, 83] on link "PREVIOUS INVOICES" at bounding box center [220, 91] width 137 height 31
click at [192, 147] on input "text" at bounding box center [286, 159] width 389 height 27
click at [110, 92] on link "INVOICE" at bounding box center [106, 91] width 49 height 16
select select "service"
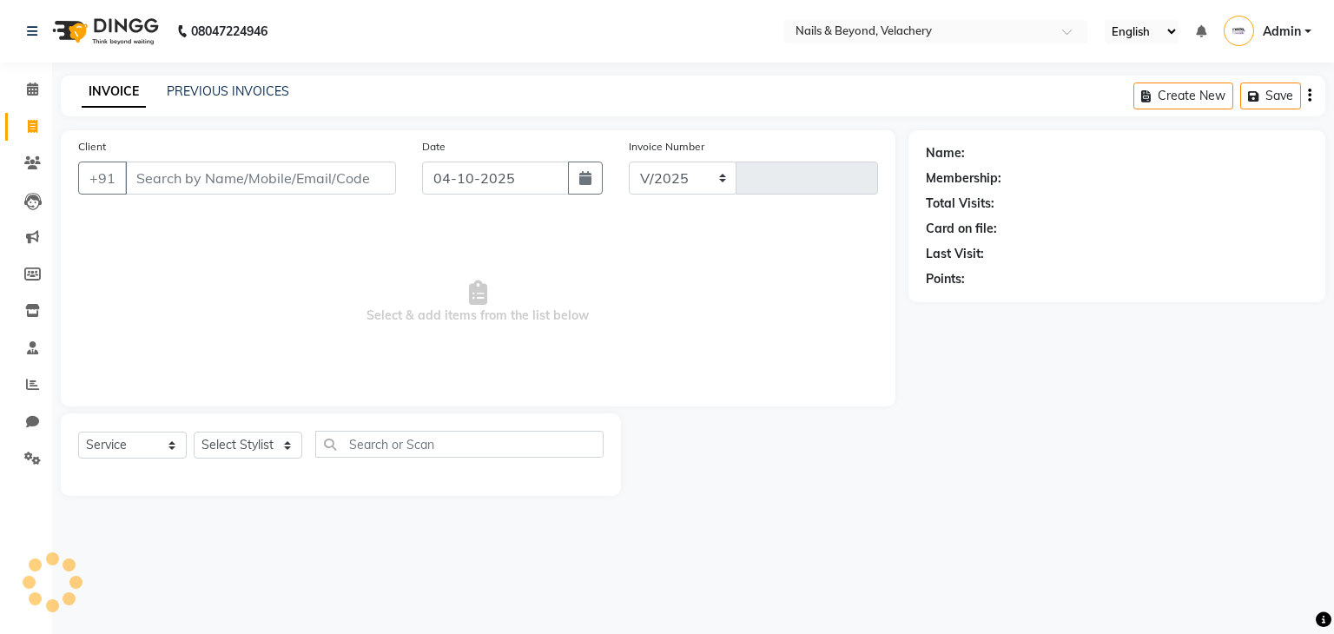
select select "8978"
type input "2291"
click at [229, 84] on link "PREVIOUS INVOICES" at bounding box center [228, 91] width 122 height 16
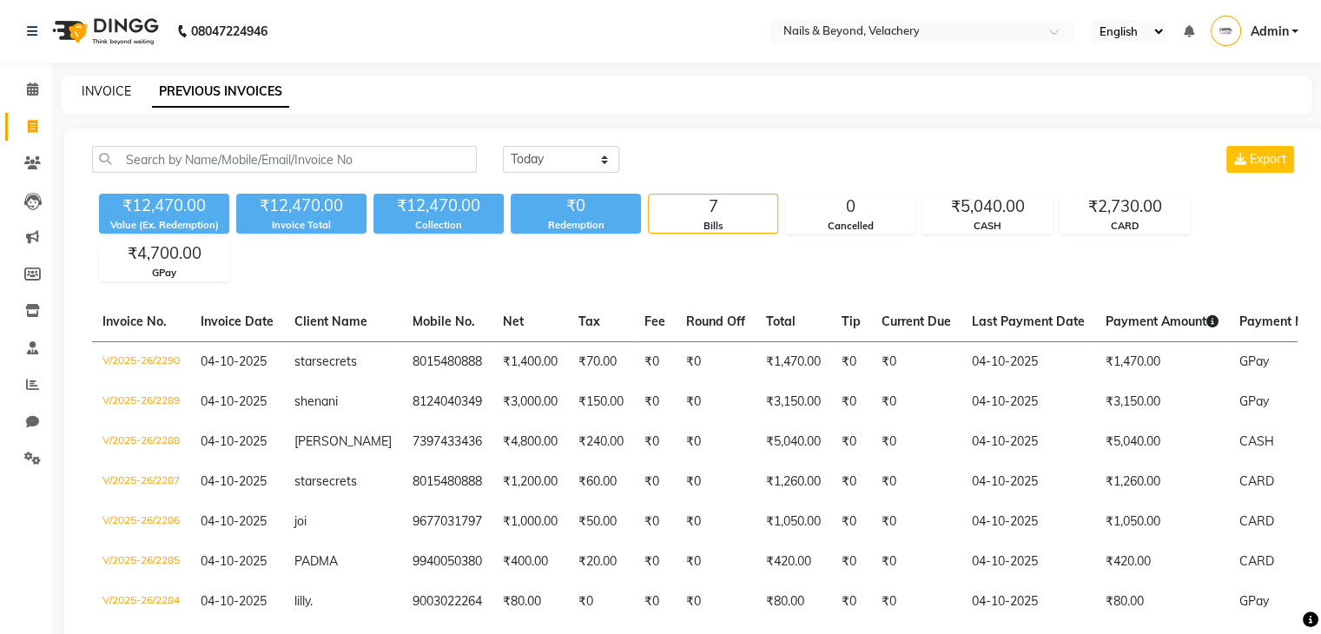
click at [107, 95] on link "INVOICE" at bounding box center [106, 91] width 49 height 16
select select "service"
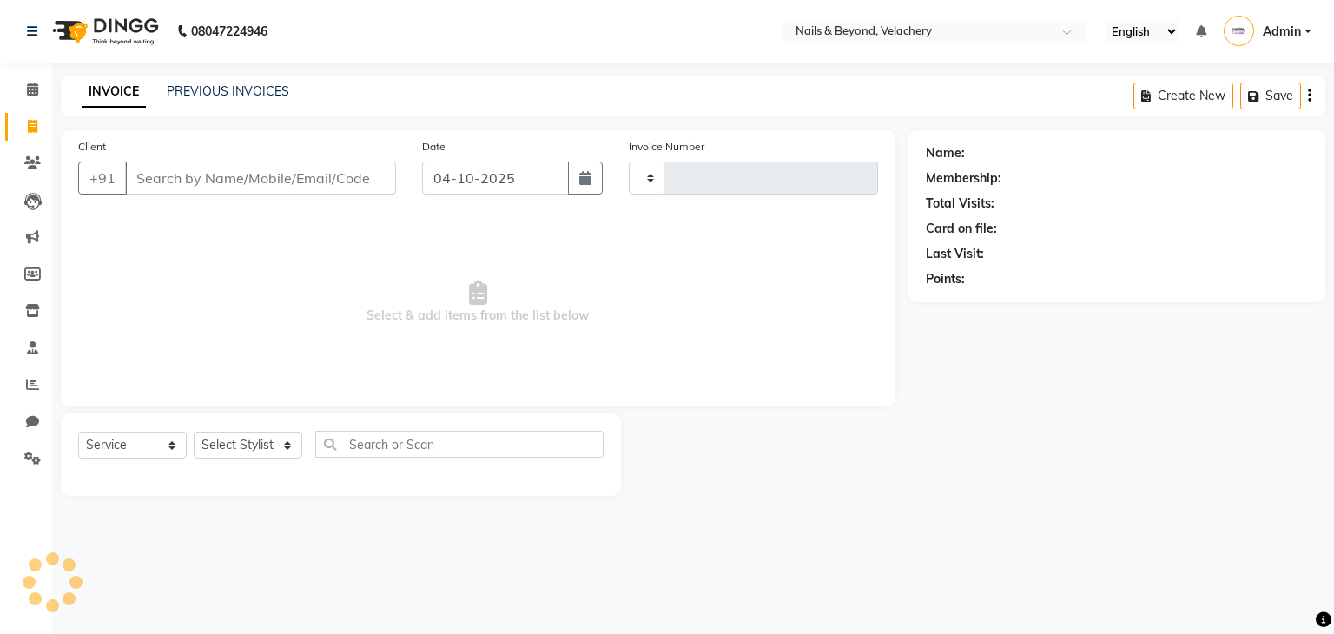
type input "2291"
select select "8978"
click at [37, 380] on icon at bounding box center [32, 384] width 13 height 13
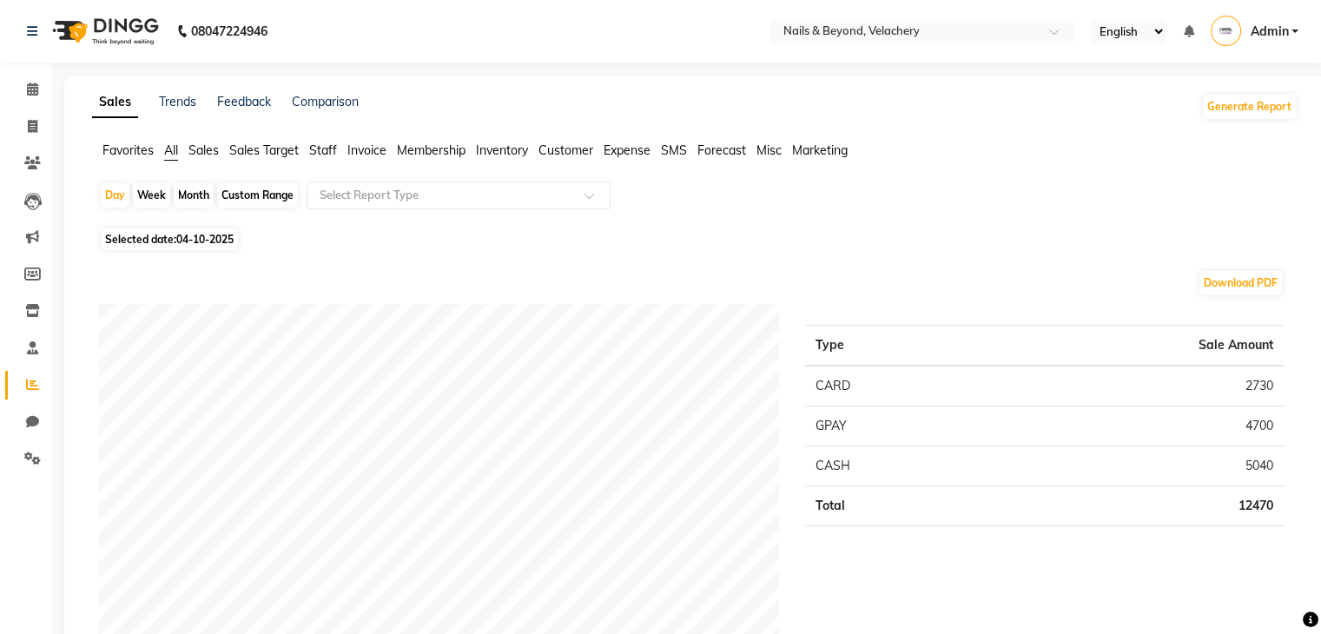
click at [221, 241] on span "04-10-2025" at bounding box center [204, 239] width 57 height 13
select select "10"
select select "2025"
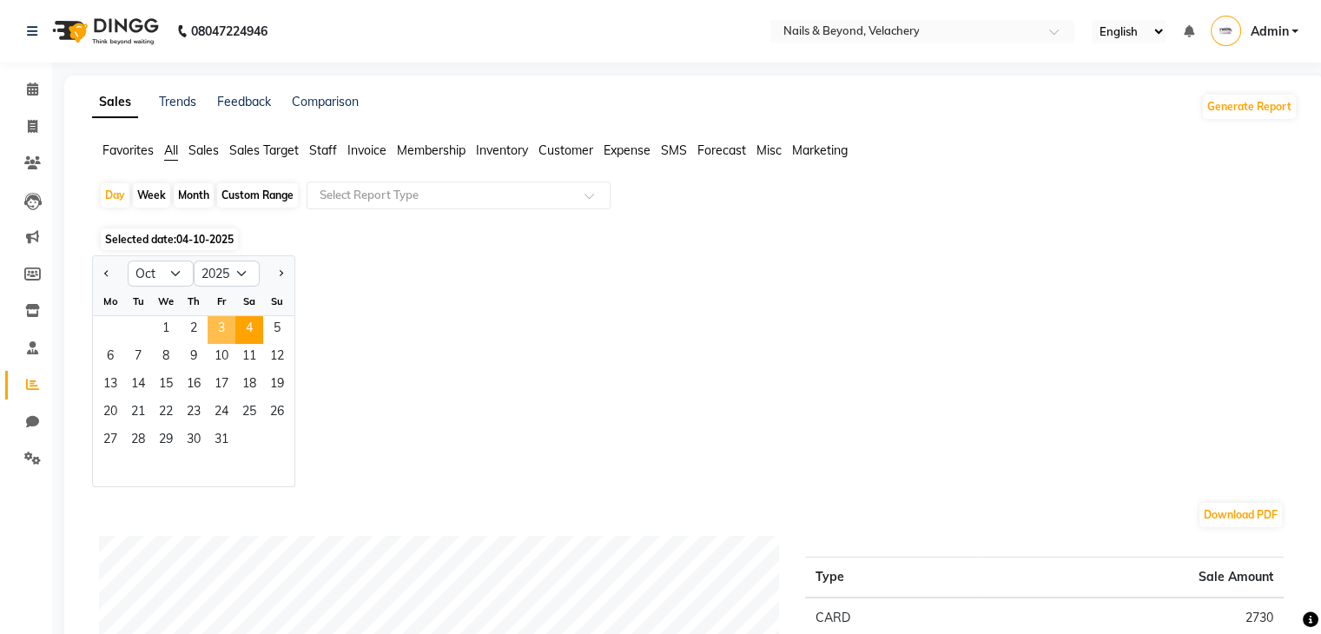
click at [226, 326] on span "3" at bounding box center [222, 330] width 28 height 28
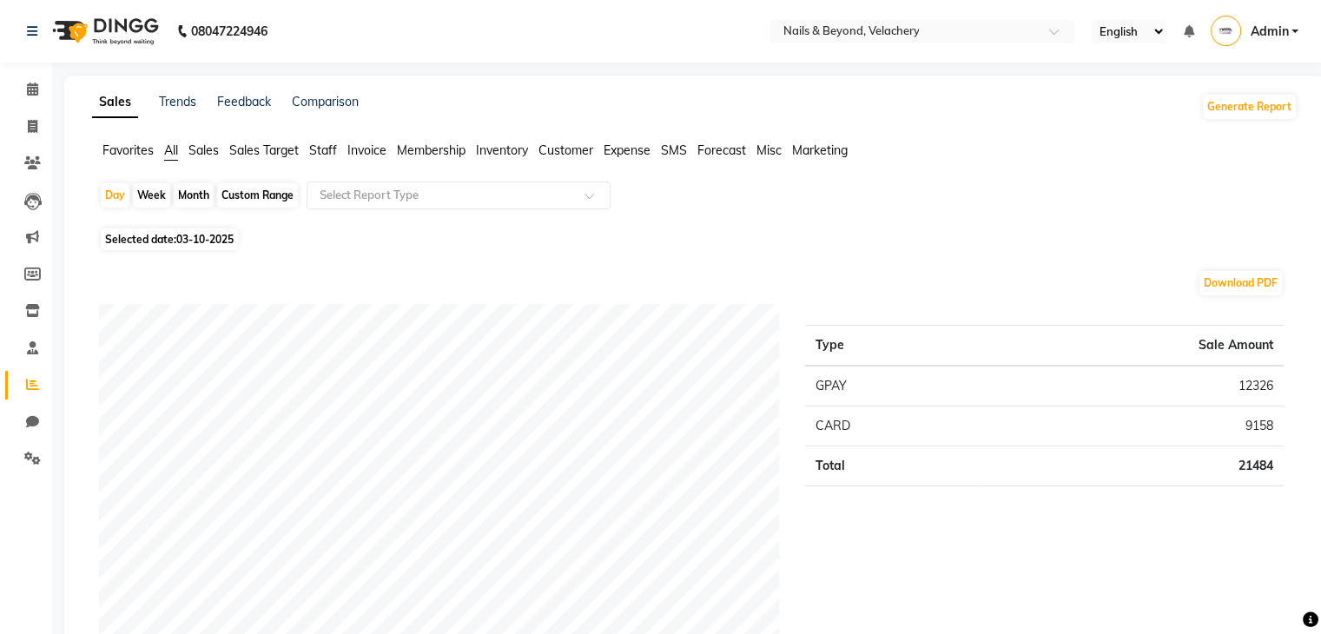
click at [209, 237] on span "03-10-2025" at bounding box center [204, 239] width 57 height 13
select select "10"
select select "2025"
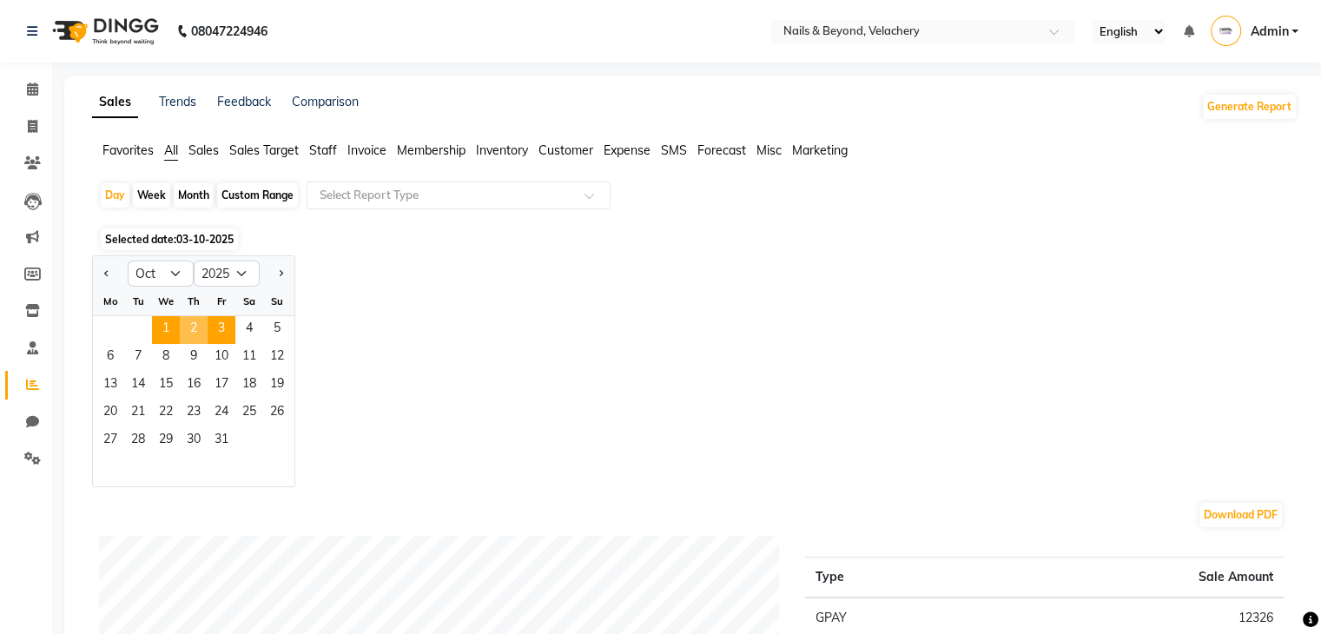
click at [175, 326] on span "1" at bounding box center [166, 330] width 28 height 28
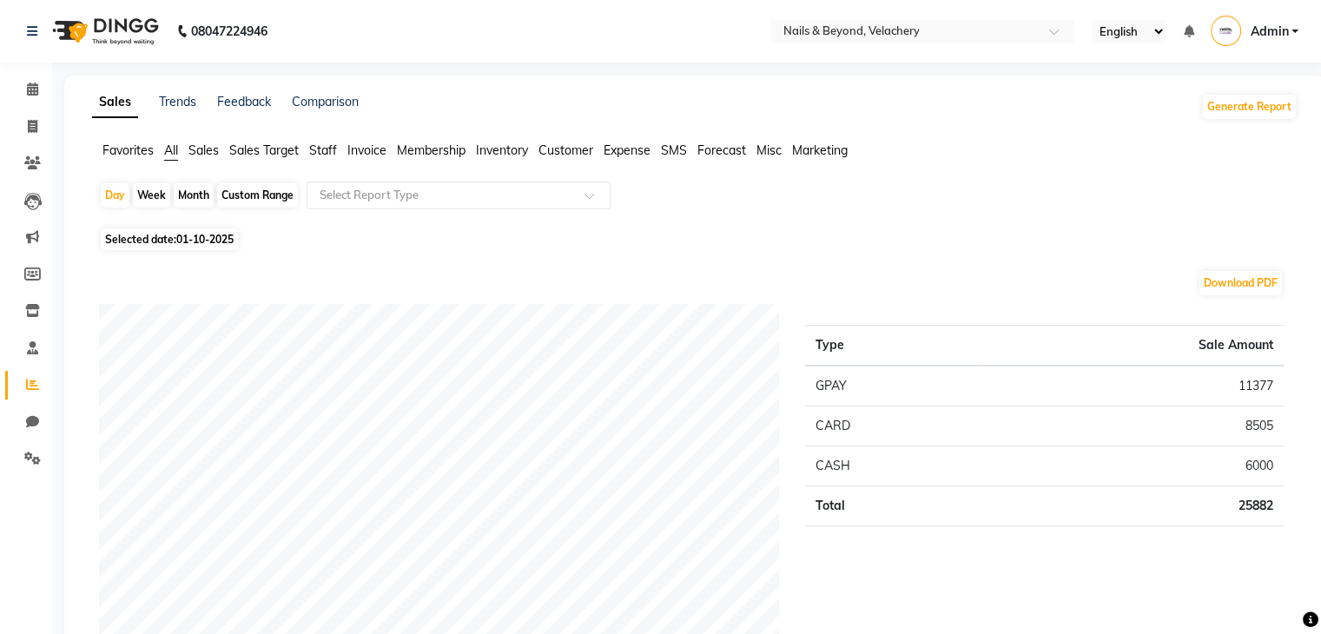
click at [219, 234] on span "01-10-2025" at bounding box center [204, 239] width 57 height 13
select select "10"
select select "2025"
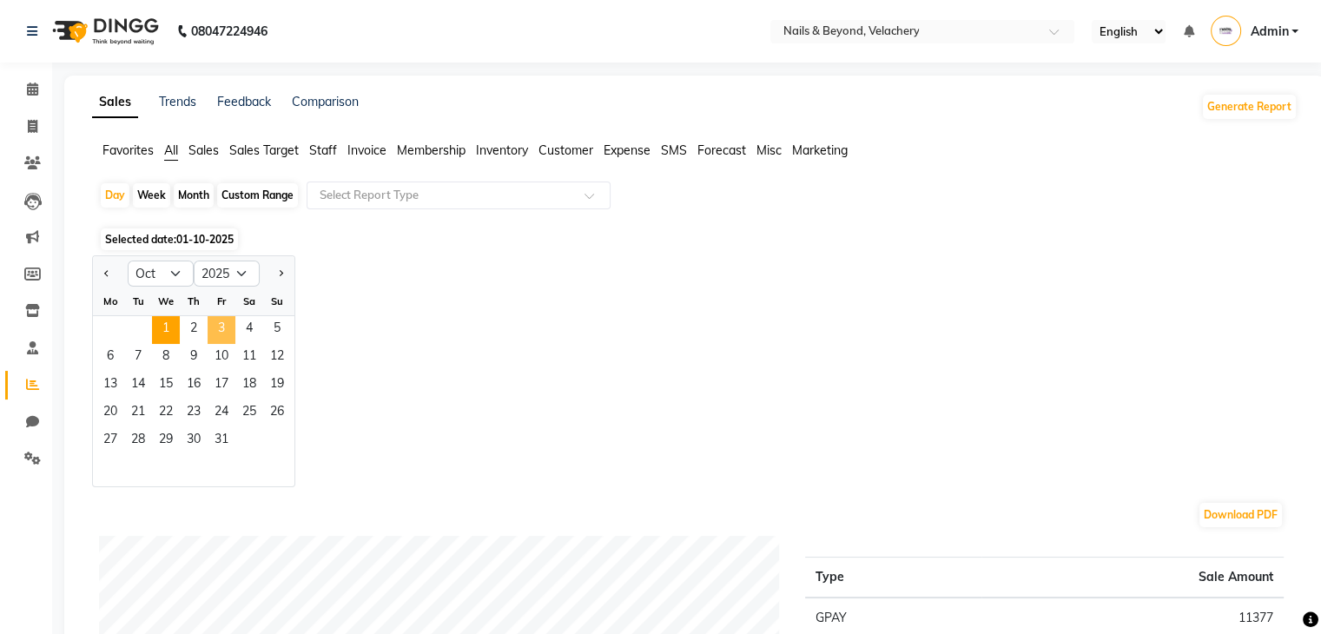
drag, startPoint x: 171, startPoint y: 338, endPoint x: 219, endPoint y: 338, distance: 47.8
click at [219, 338] on div "1 2 3 4 5" at bounding box center [193, 330] width 201 height 28
click at [219, 338] on span "3" at bounding box center [222, 330] width 28 height 28
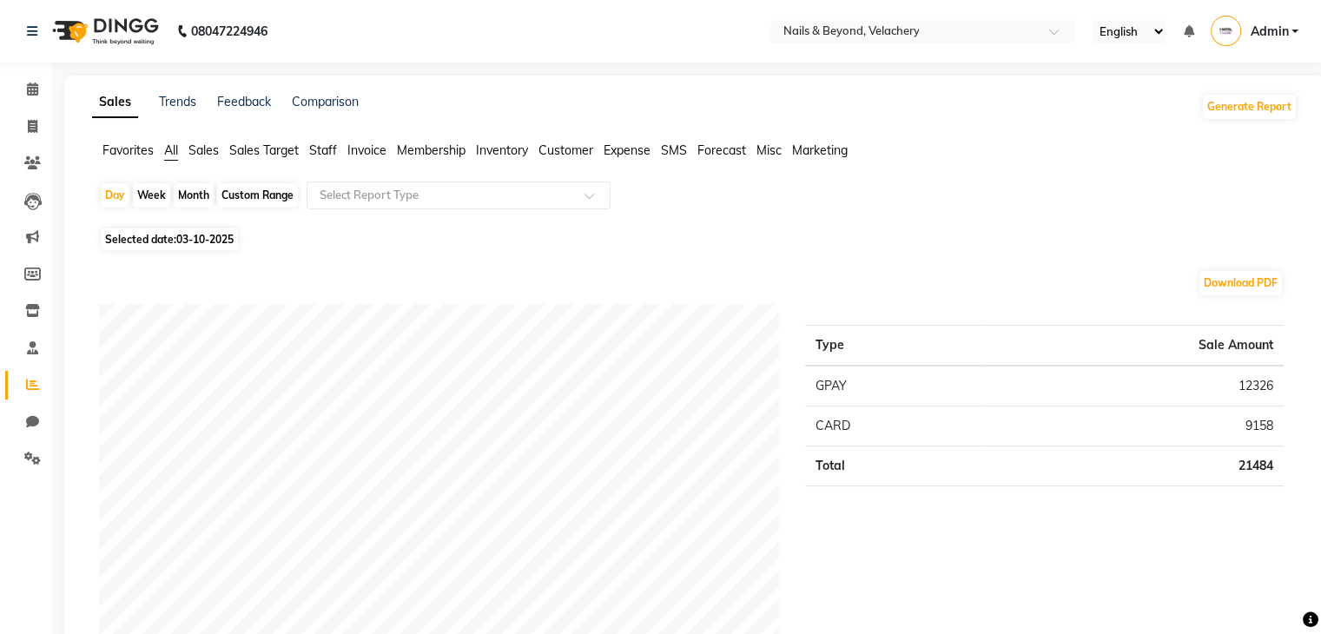
click at [212, 243] on span "03-10-2025" at bounding box center [204, 239] width 57 height 13
select select "10"
select select "2025"
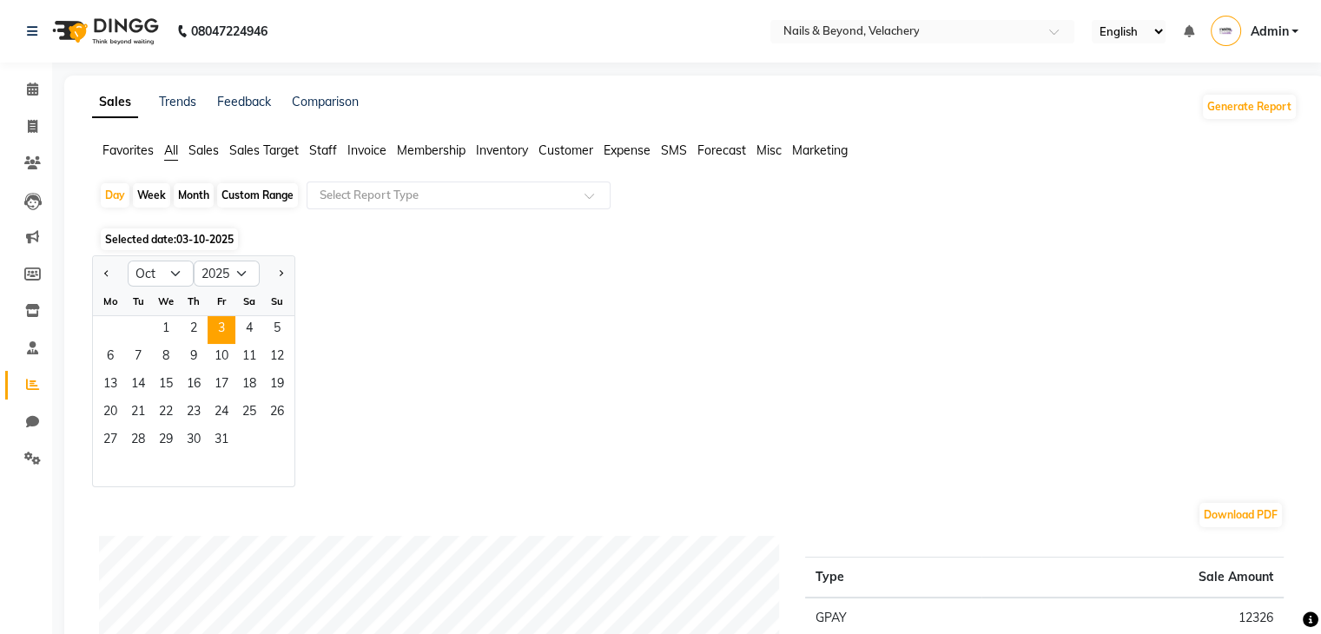
click at [157, 195] on div "Week" at bounding box center [151, 195] width 37 height 24
select select "10"
select select "2025"
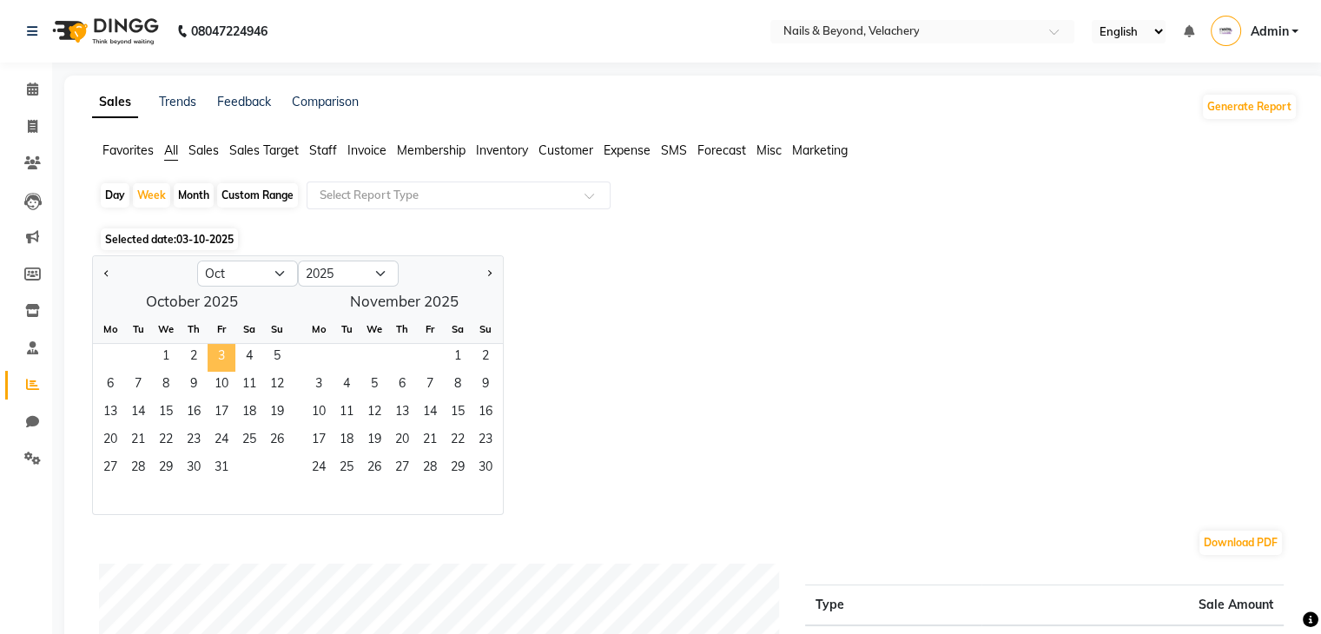
drag, startPoint x: 161, startPoint y: 358, endPoint x: 222, endPoint y: 348, distance: 62.4
click at [222, 348] on div "1 2 3 4 5" at bounding box center [192, 358] width 198 height 28
click at [665, 438] on div "Jan Feb Mar Apr May Jun [DATE] Aug Sep Oct Nov [DATE] 2016 2017 2018 2019 2020 …" at bounding box center [694, 385] width 1205 height 260
click at [39, 126] on span at bounding box center [32, 127] width 30 height 20
select select "service"
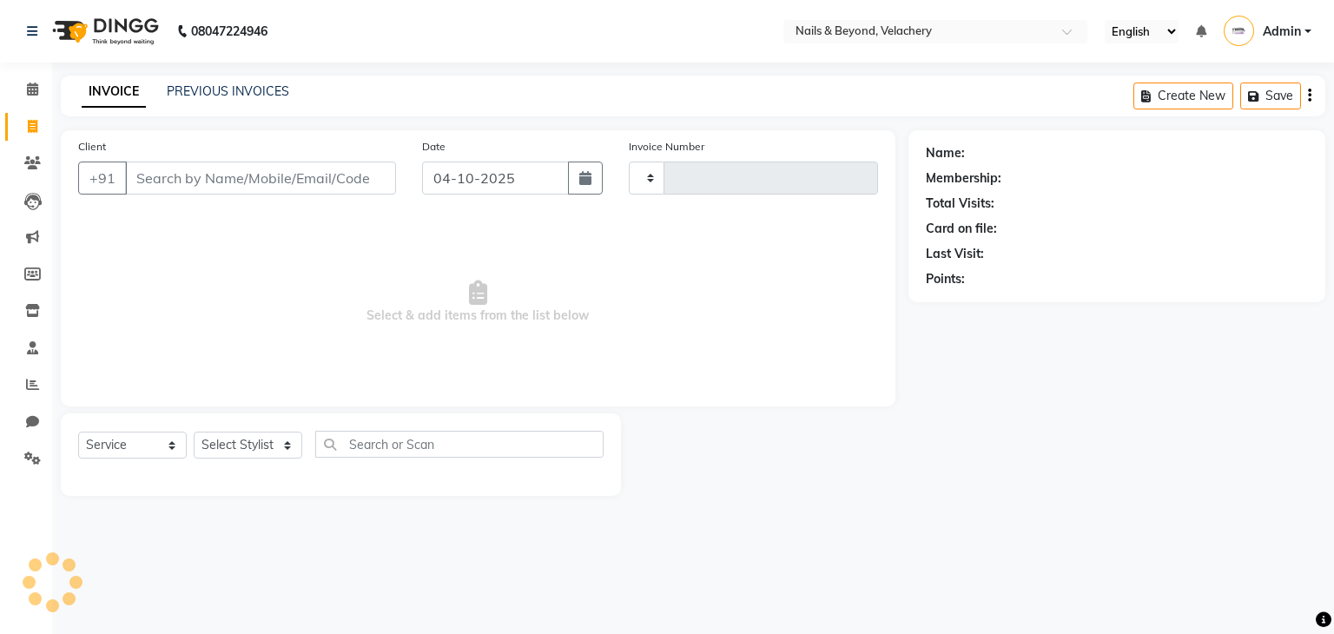
type input "2291"
select select "8978"
click at [239, 171] on input "Client" at bounding box center [260, 178] width 271 height 33
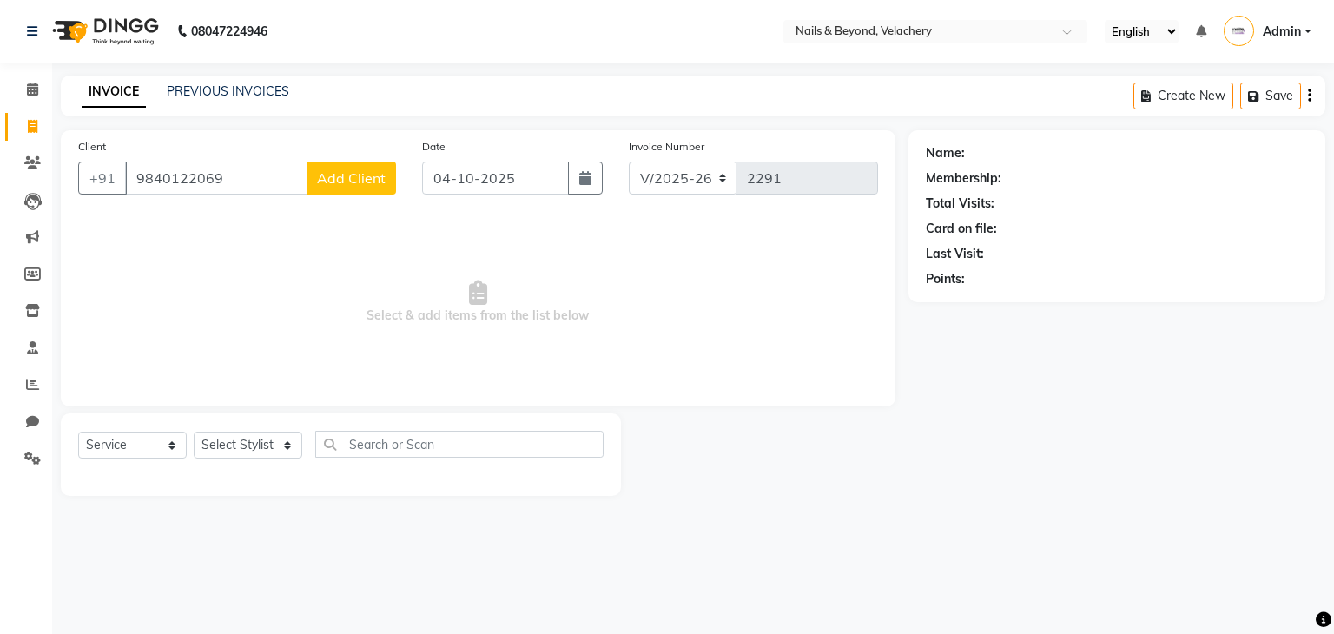
type input "9840122069"
click at [337, 176] on span "Add Client" at bounding box center [351, 177] width 69 height 17
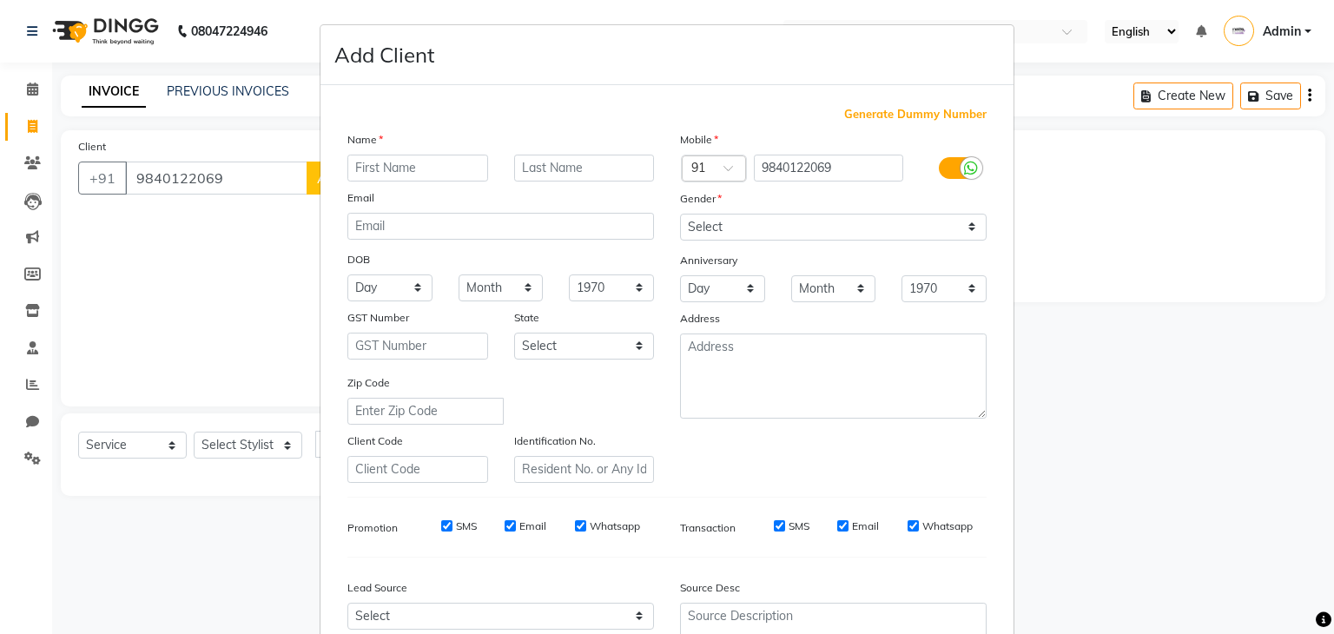
click at [396, 175] on input "text" at bounding box center [417, 168] width 141 height 27
type input "sabna"
click at [913, 230] on select "Select [DEMOGRAPHIC_DATA] [DEMOGRAPHIC_DATA] Other Prefer Not To Say" at bounding box center [833, 227] width 307 height 27
select select "[DEMOGRAPHIC_DATA]"
click at [680, 214] on select "Select [DEMOGRAPHIC_DATA] [DEMOGRAPHIC_DATA] Other Prefer Not To Say" at bounding box center [833, 227] width 307 height 27
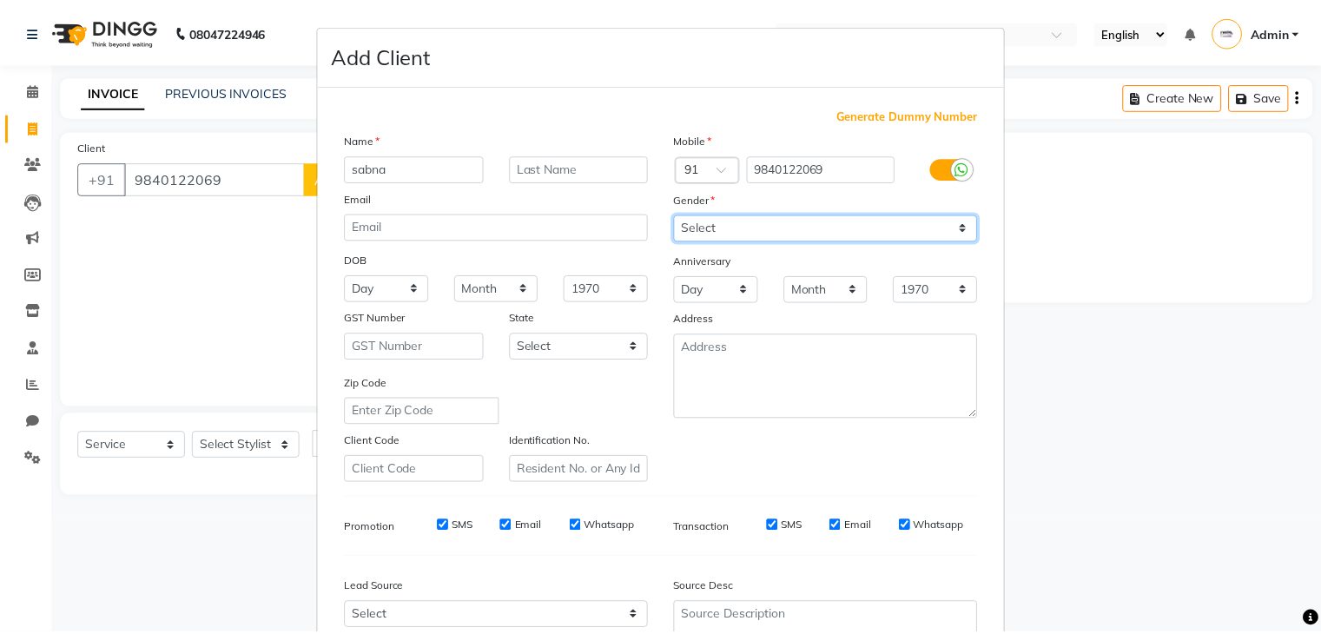
scroll to position [176, 0]
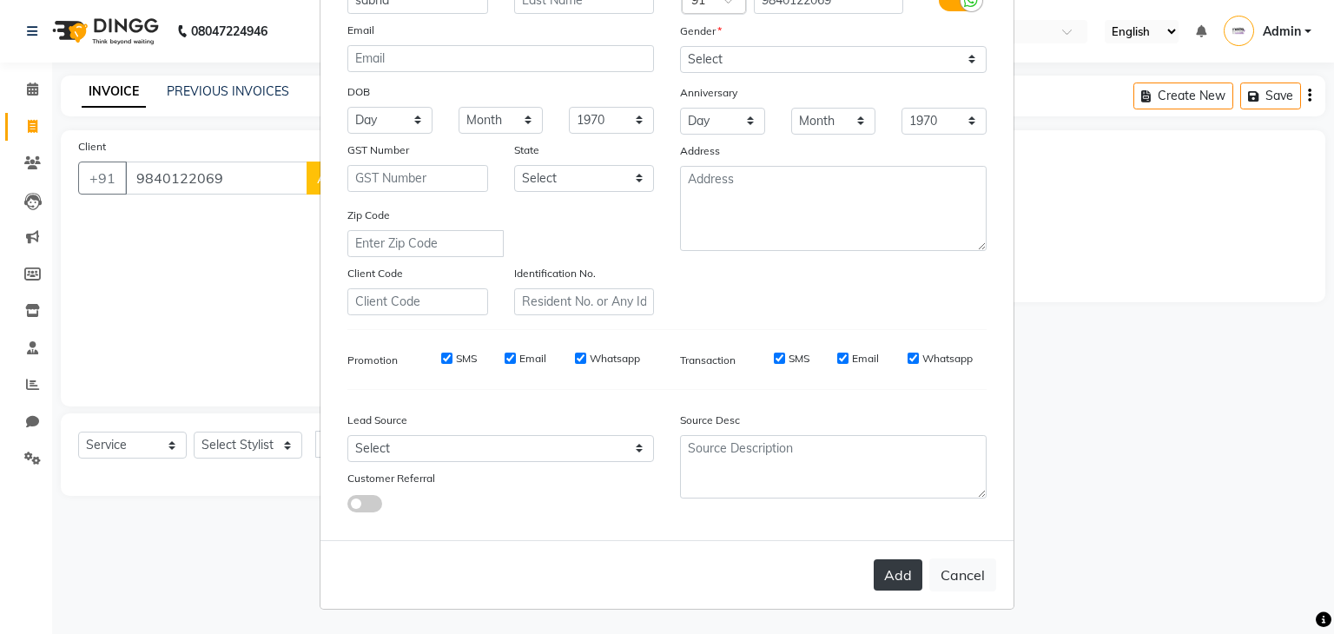
click at [893, 583] on button "Add" at bounding box center [898, 574] width 49 height 31
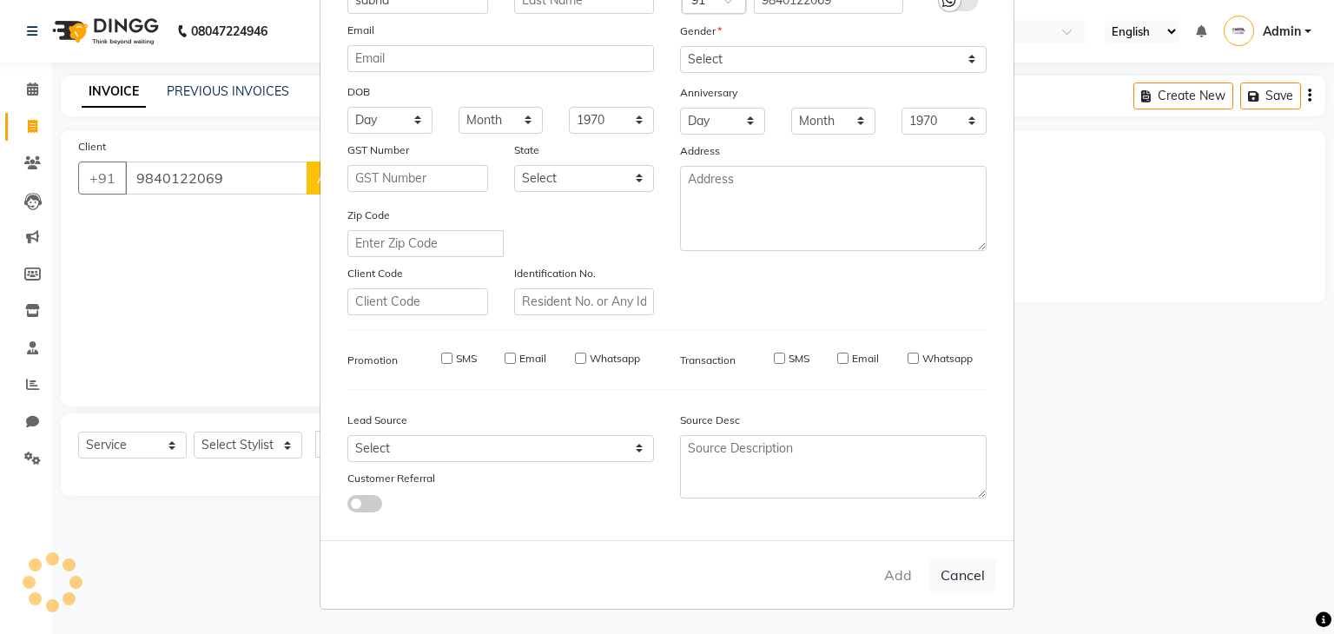
select select
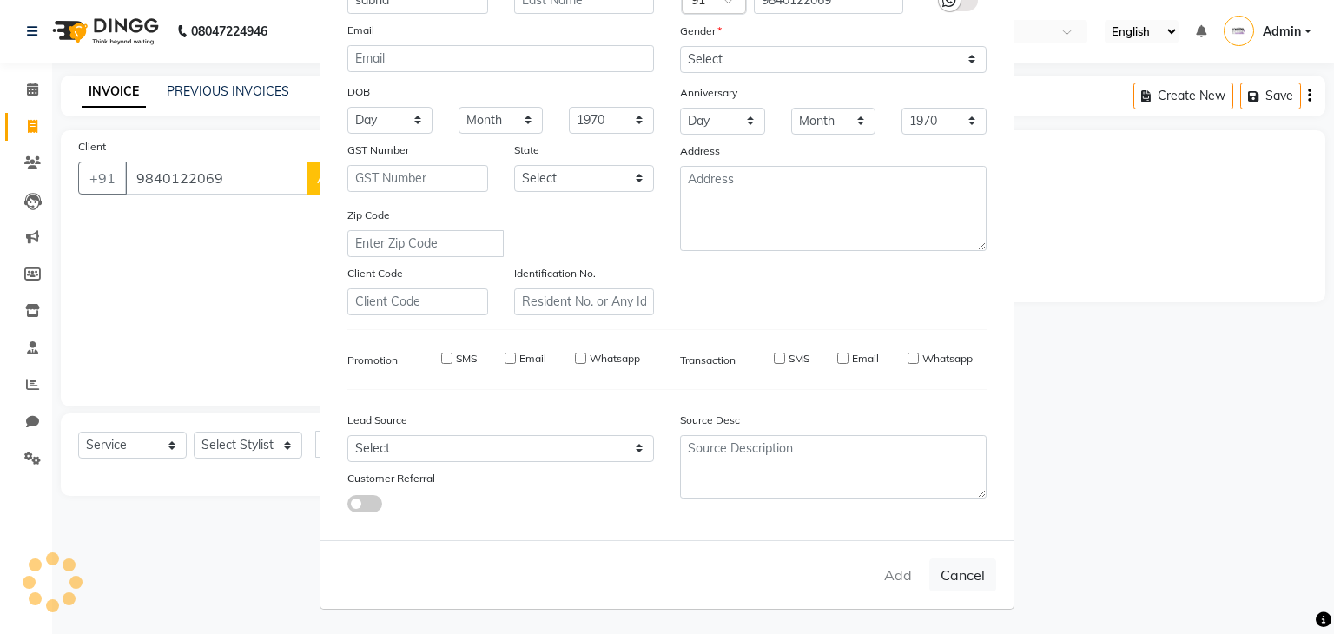
select select
checkbox input "false"
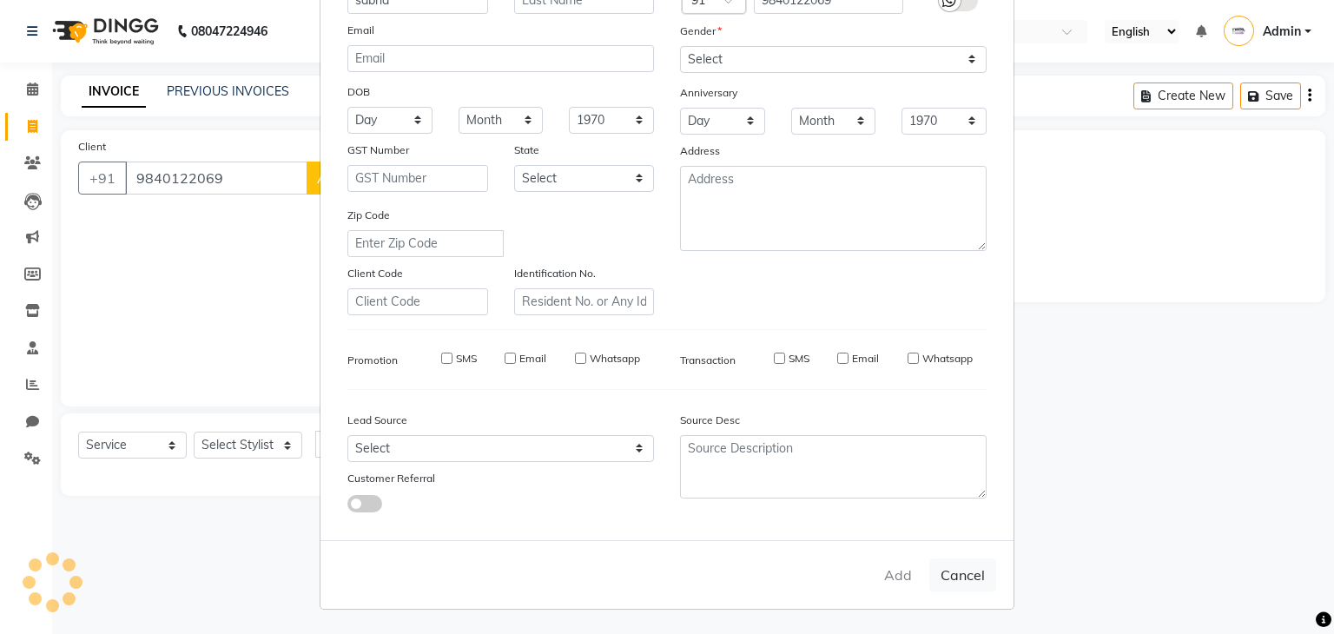
checkbox input "false"
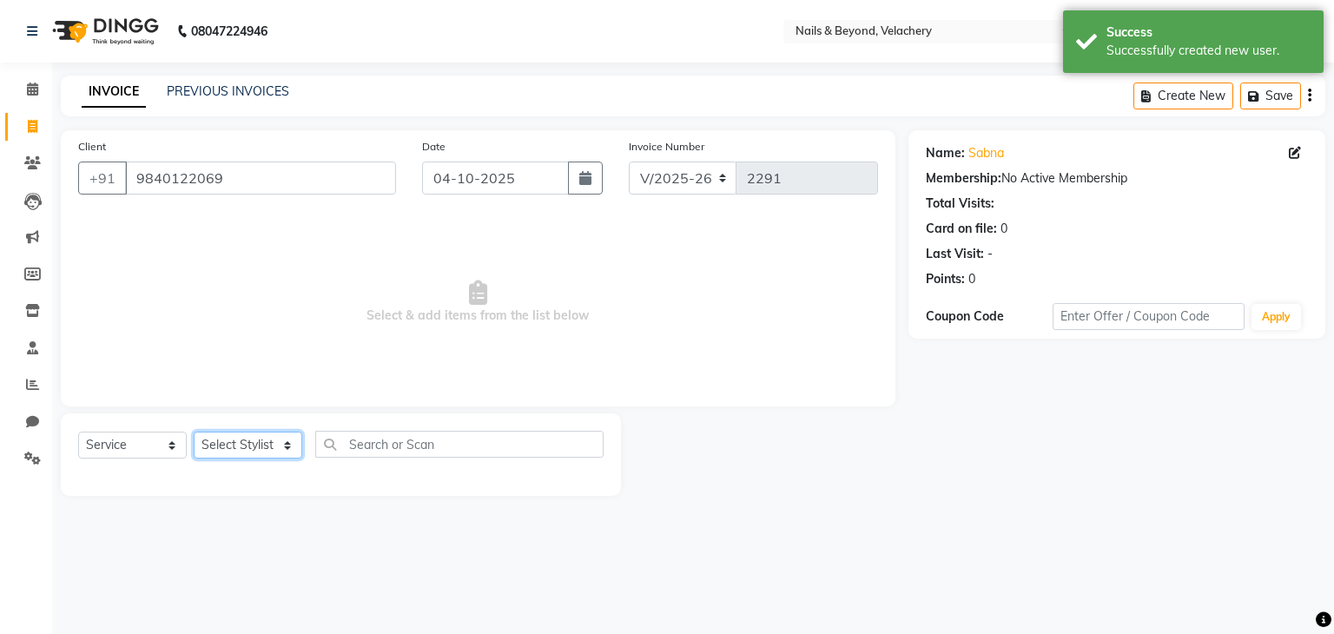
click at [284, 438] on select "Select Stylist [PERSON_NAME] [PERSON_NAME] JANGGINLIN Jothang Konyak [PERSON_NA…" at bounding box center [248, 445] width 109 height 27
select select "91197"
click at [194, 432] on select "Select Stylist [PERSON_NAME] [PERSON_NAME] JANGGINLIN Jothang Konyak [PERSON_NA…" at bounding box center [248, 445] width 109 height 27
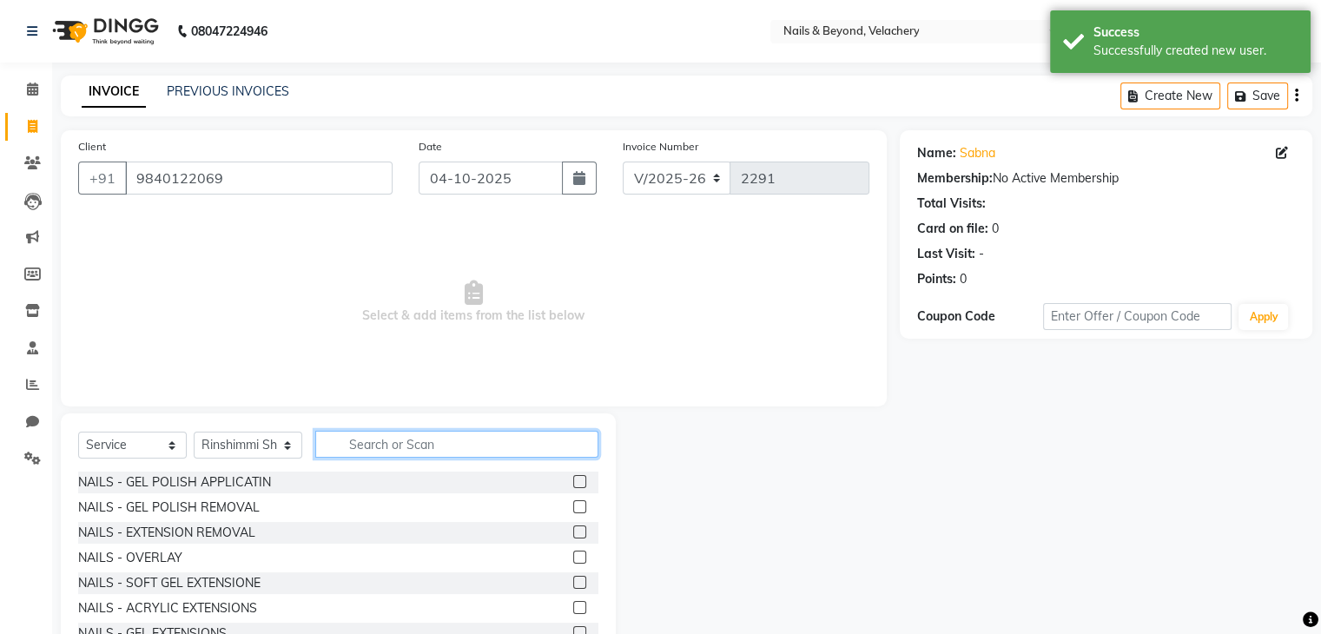
click at [385, 448] on input "text" at bounding box center [456, 444] width 283 height 27
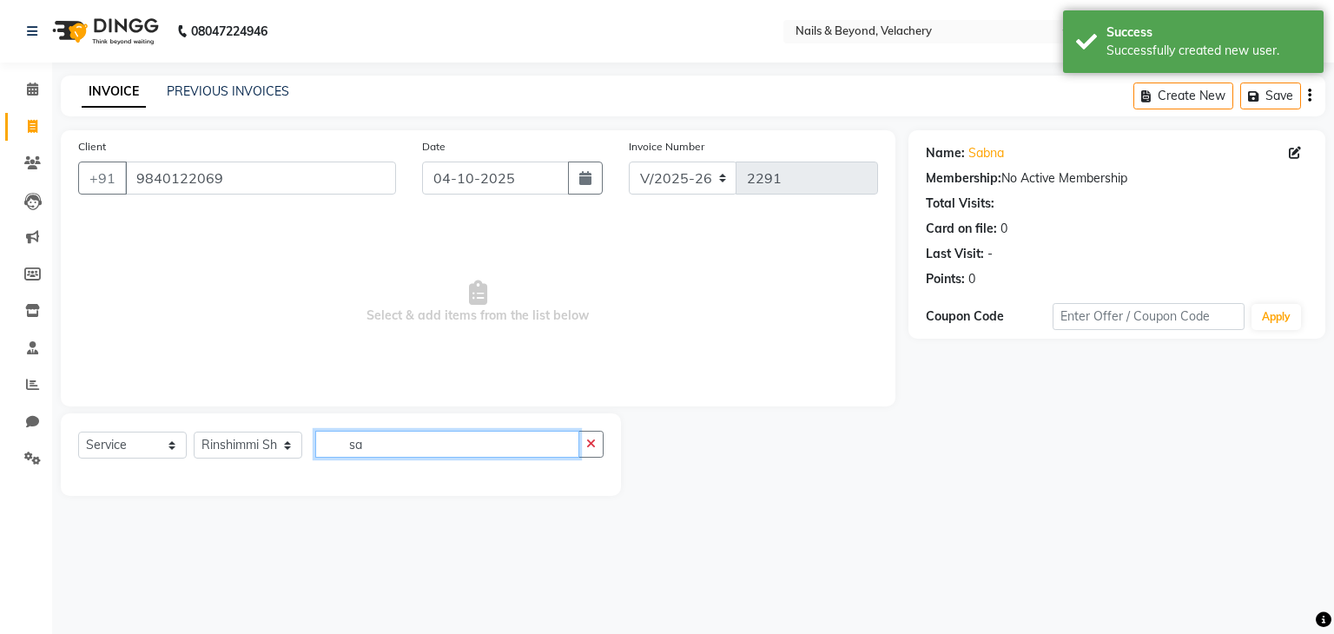
type input "s"
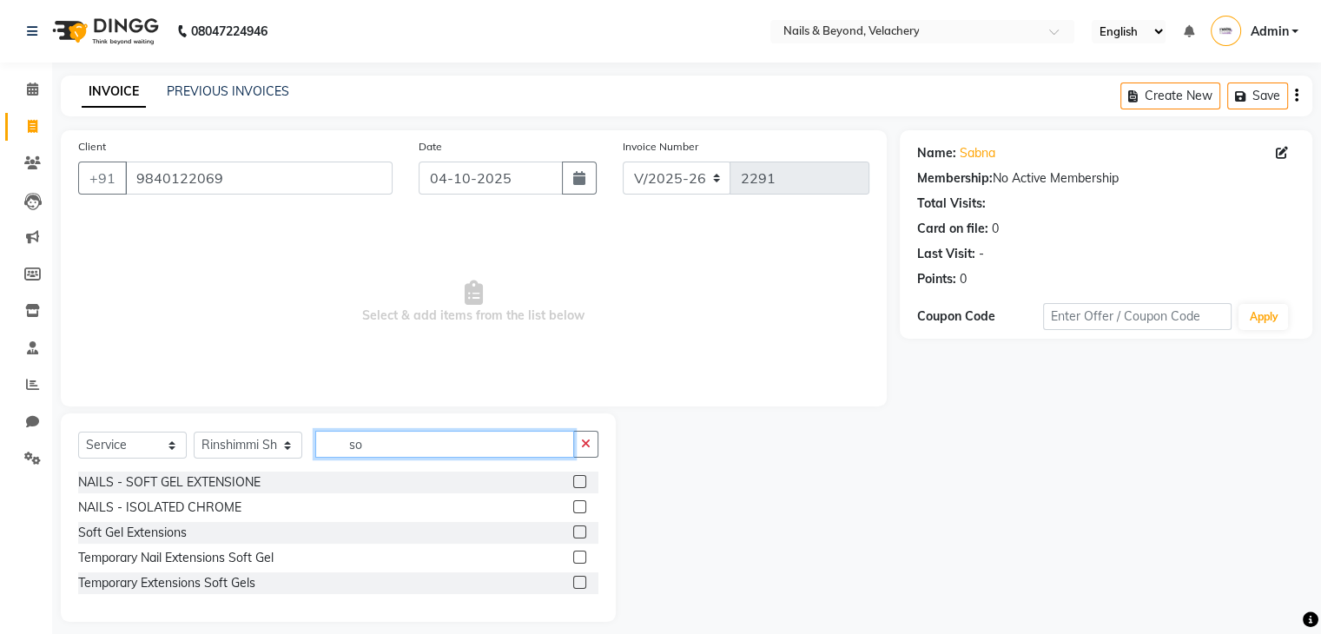
type input "so"
click at [579, 476] on label at bounding box center [579, 481] width 13 height 13
click at [579, 477] on input "checkbox" at bounding box center [578, 482] width 11 height 11
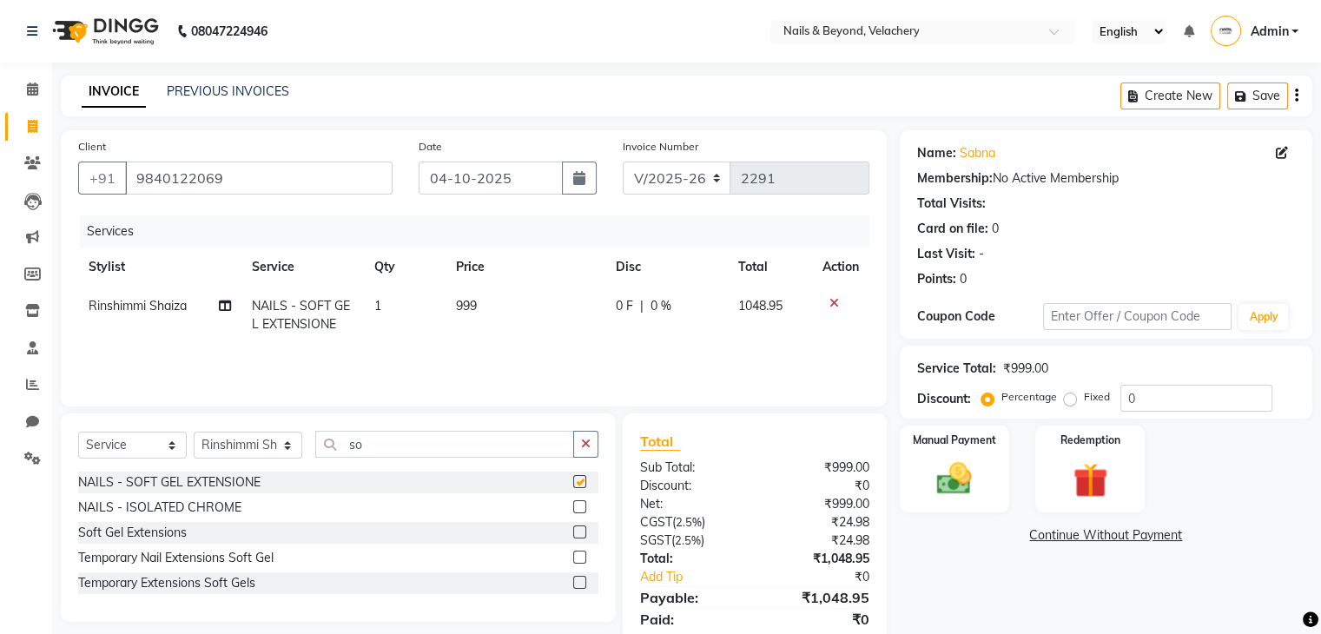
checkbox input "false"
click at [378, 444] on input "so" at bounding box center [444, 444] width 259 height 27
type input "s"
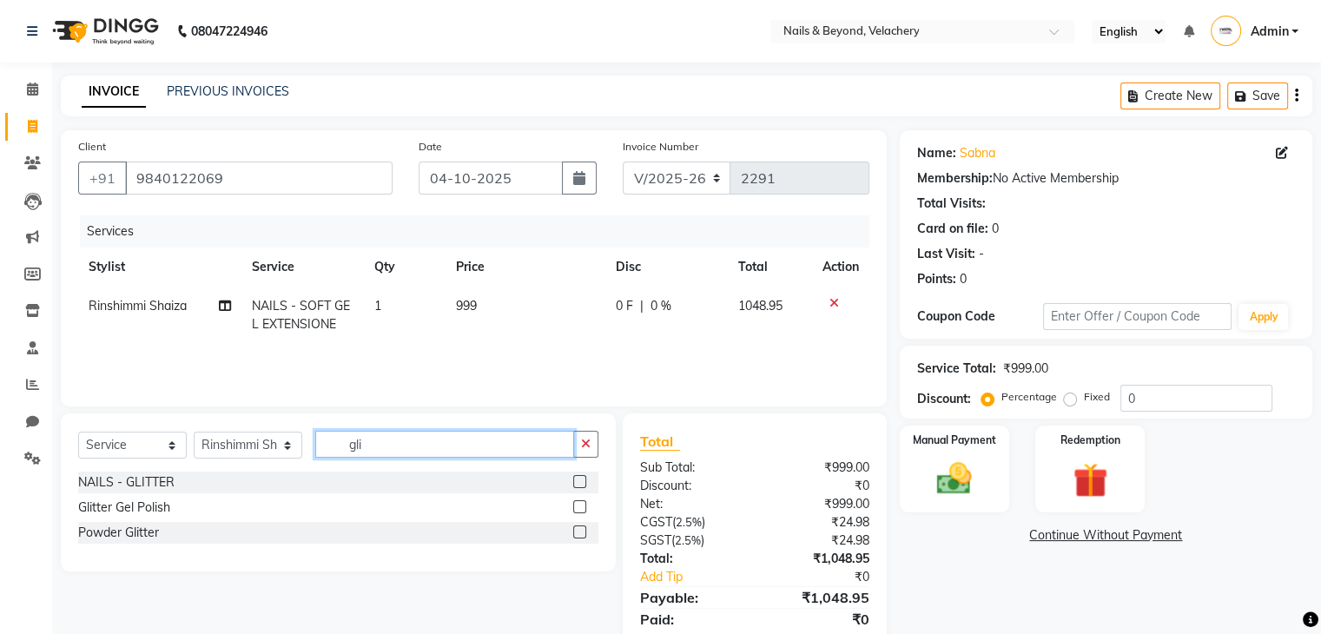
type input "gli"
click at [580, 509] on label at bounding box center [579, 506] width 13 height 13
click at [580, 509] on input "checkbox" at bounding box center [578, 507] width 11 height 11
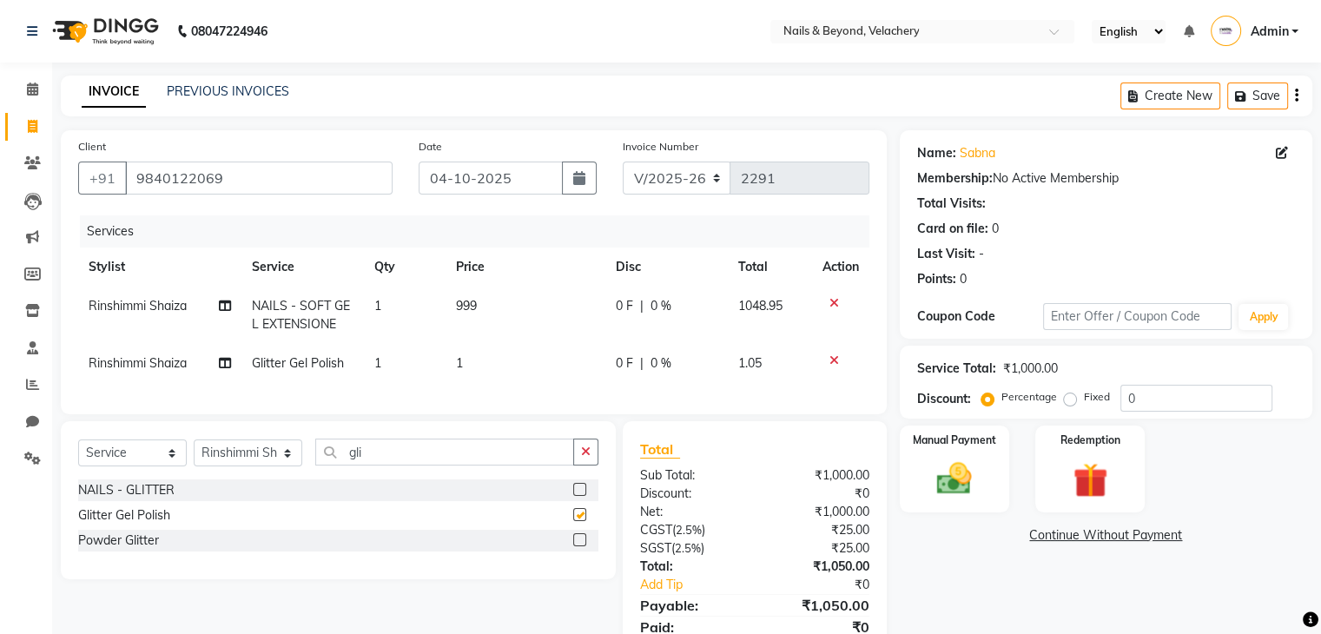
checkbox input "false"
click at [483, 360] on td "1" at bounding box center [525, 363] width 160 height 39
select select "91197"
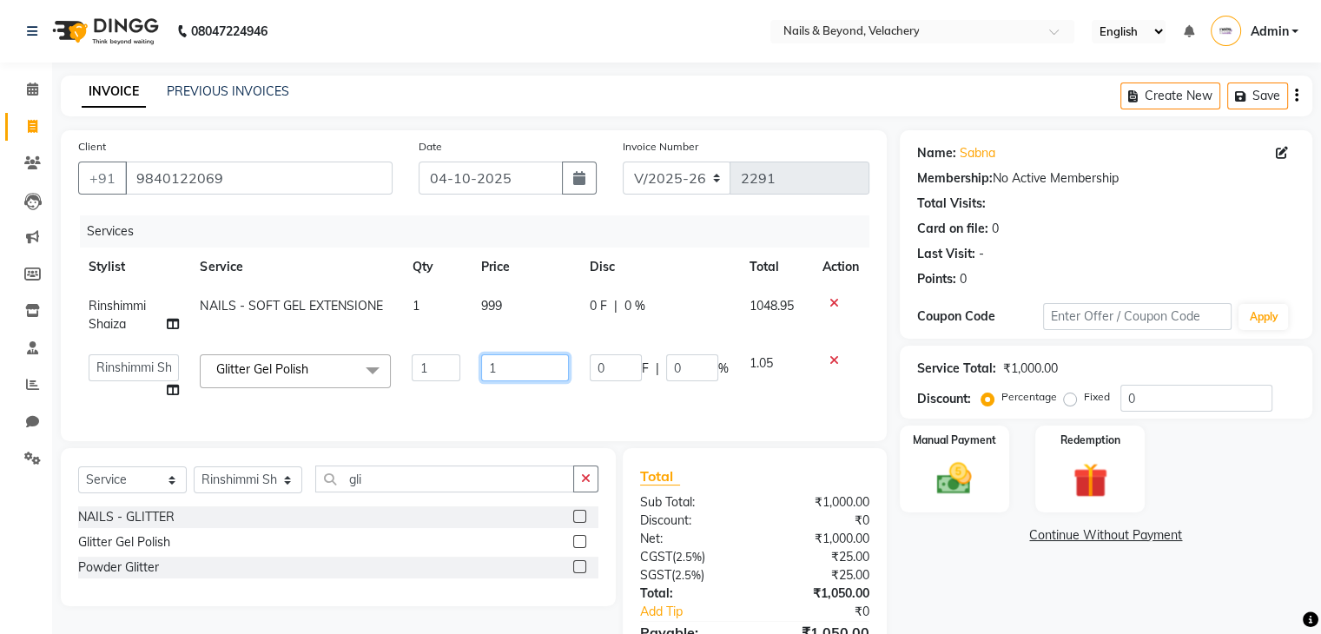
click at [504, 373] on input "1" at bounding box center [525, 367] width 88 height 27
type input "600"
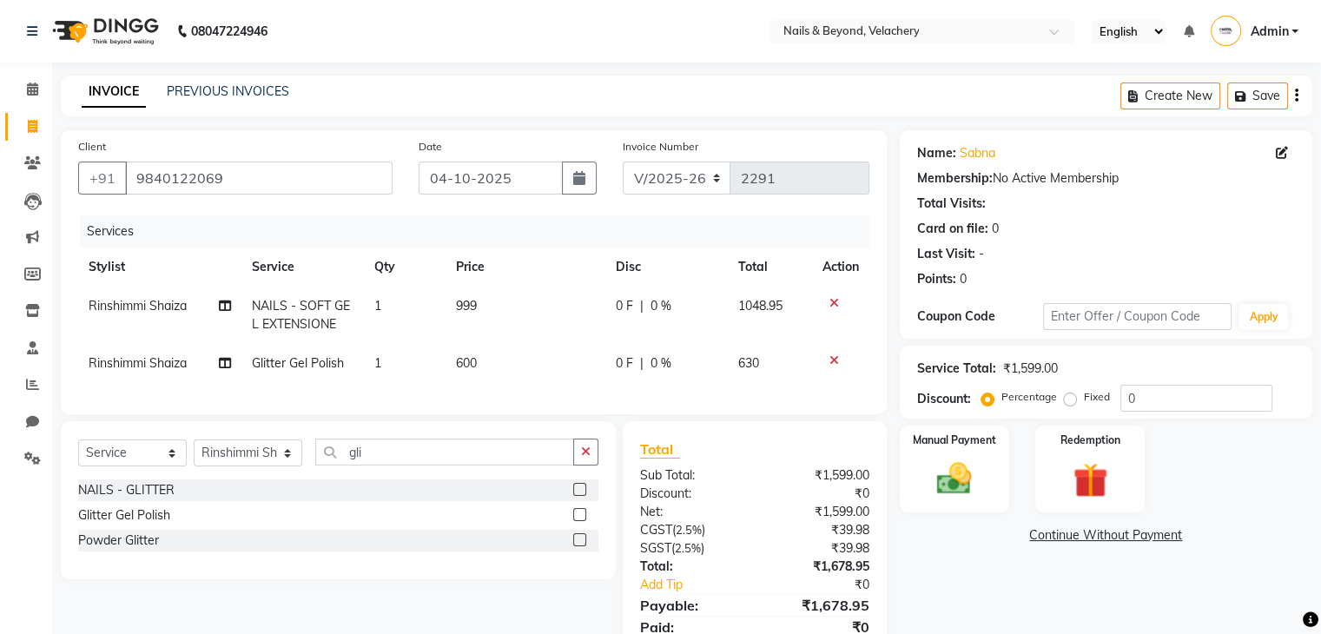
click at [539, 330] on td "999" at bounding box center [525, 315] width 160 height 57
select select "91197"
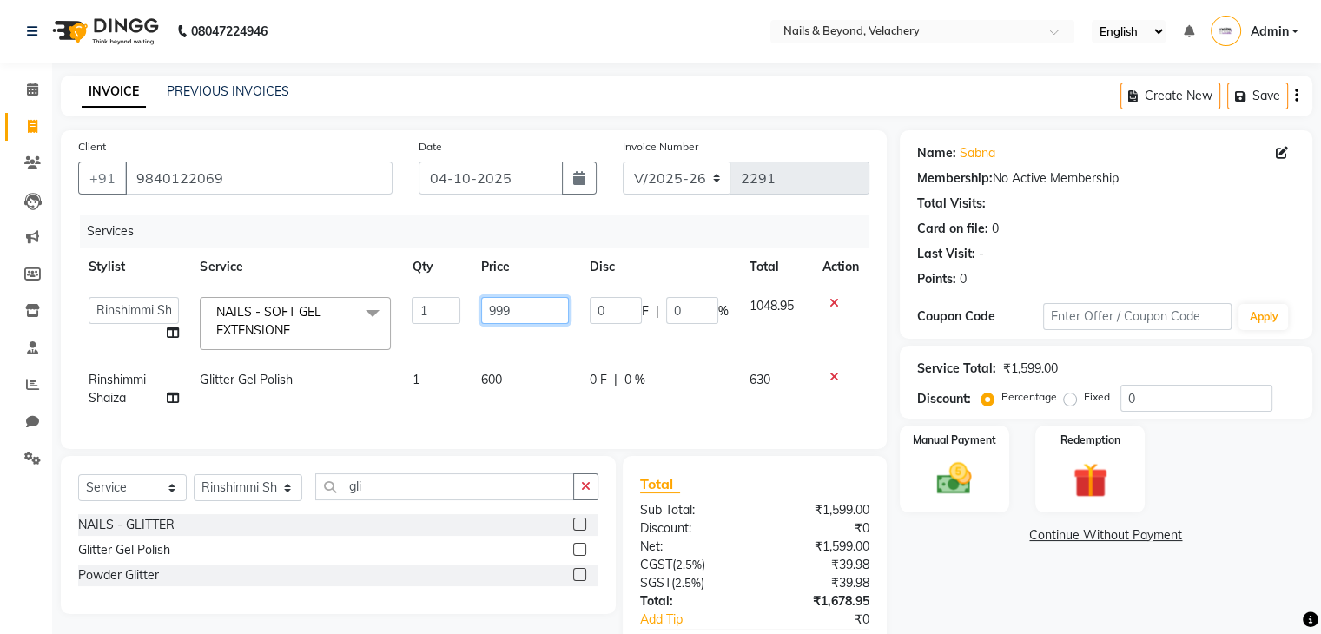
click at [511, 313] on input "999" at bounding box center [525, 310] width 88 height 27
type input "9"
type input "1000"
click at [526, 345] on tbody "[PERSON_NAME] [PERSON_NAME] JANGGINLIN Jothang Konyak [PERSON_NAME] NAT14633 Me…" at bounding box center [473, 352] width 791 height 131
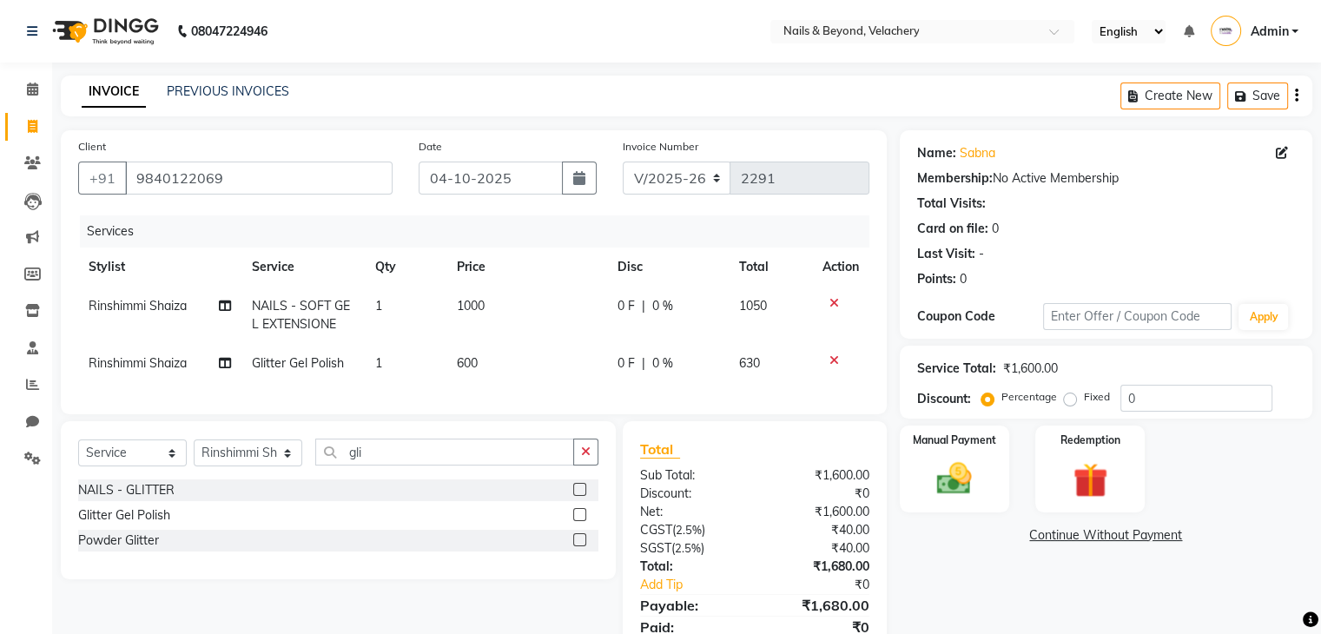
scroll to position [82, 0]
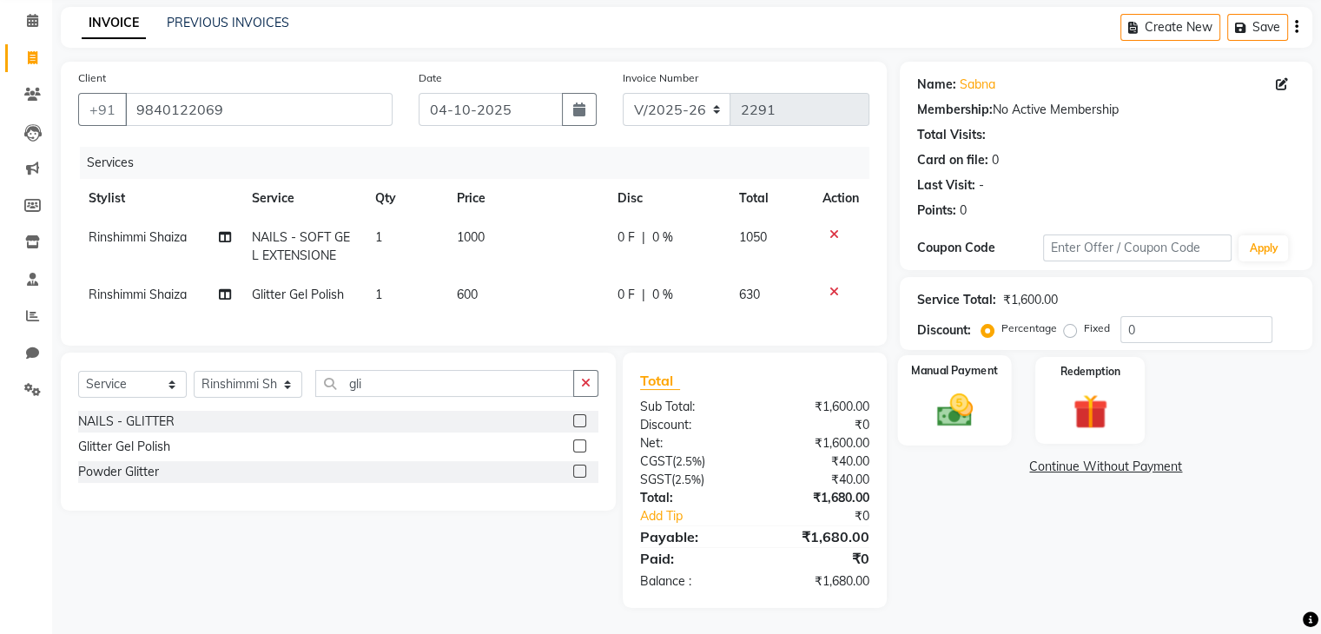
click at [951, 370] on div "Manual Payment" at bounding box center [954, 399] width 114 height 89
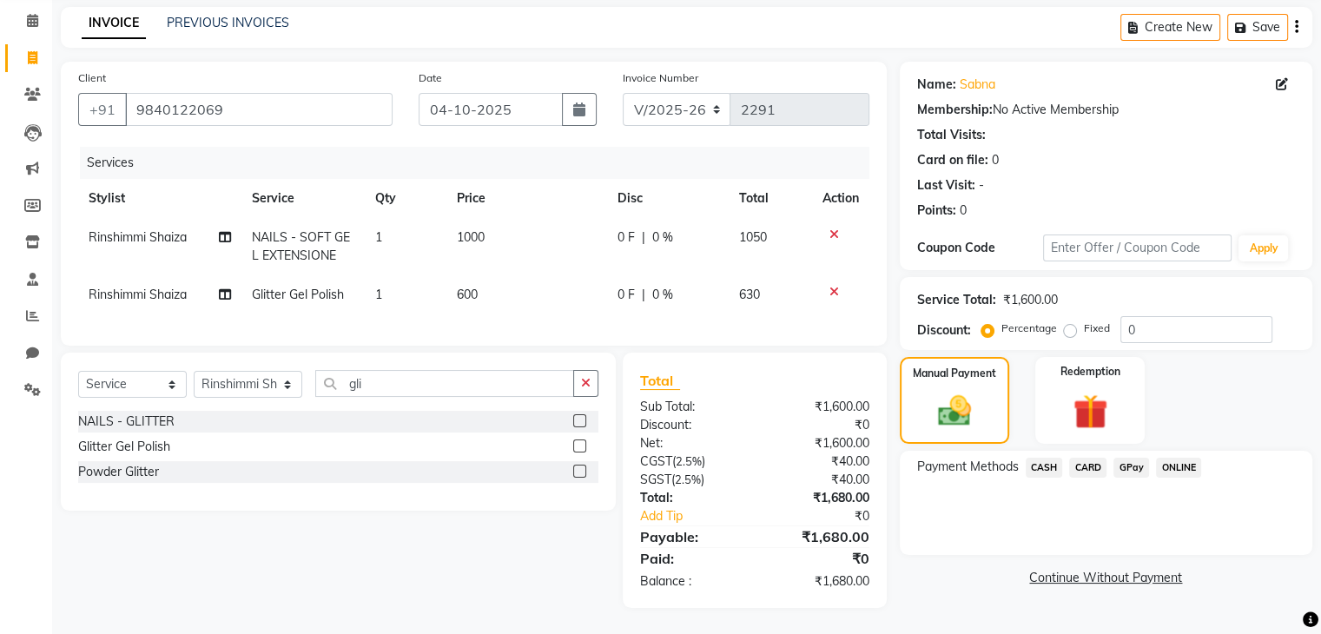
click at [1124, 458] on span "GPay" at bounding box center [1131, 468] width 36 height 20
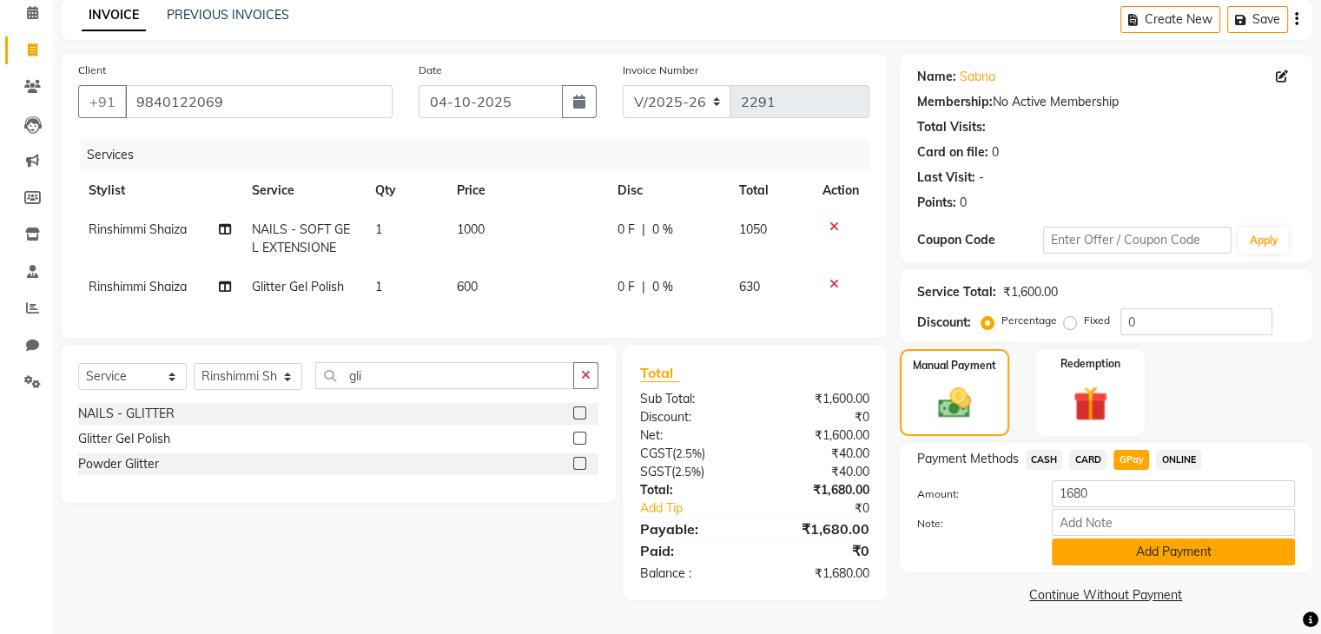
click at [1128, 557] on button "Add Payment" at bounding box center [1173, 551] width 243 height 27
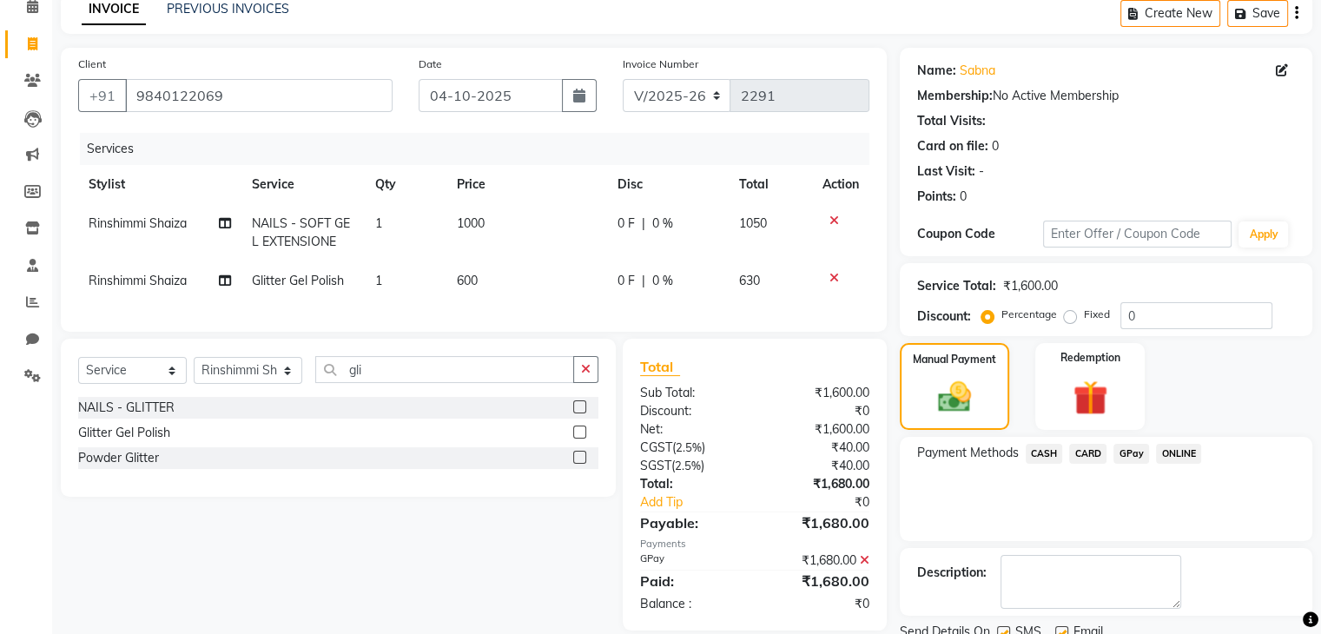
scroll to position [148, 0]
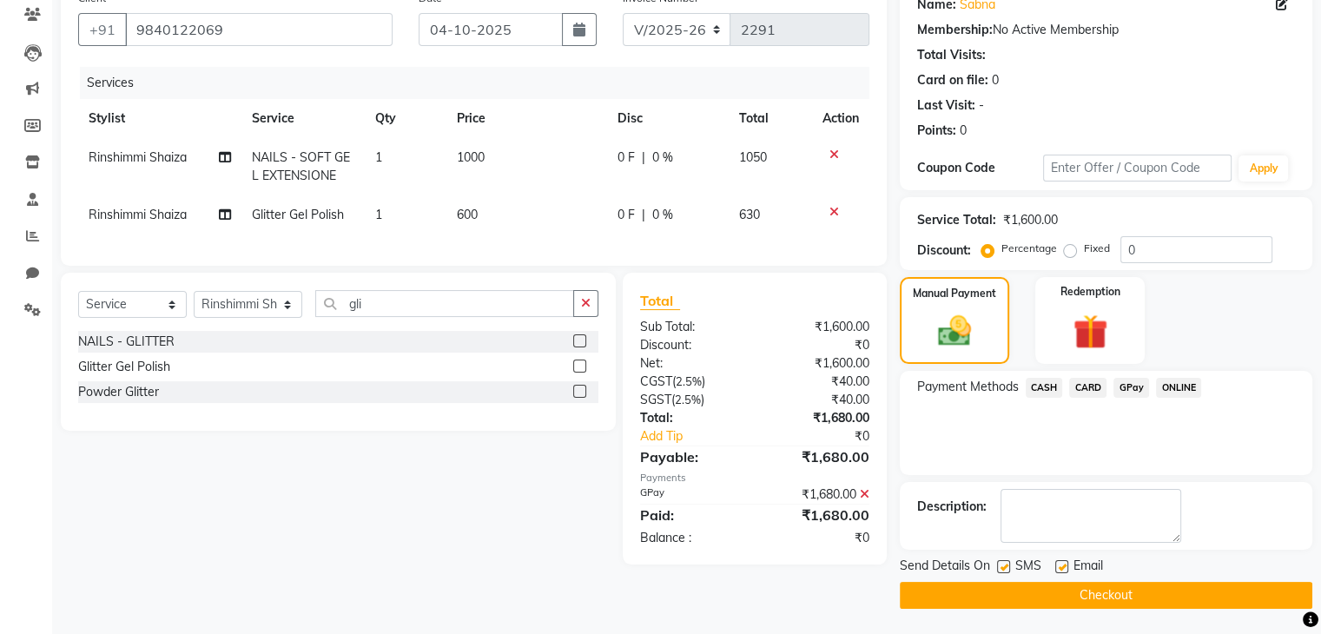
click at [1193, 591] on button "Checkout" at bounding box center [1106, 595] width 412 height 27
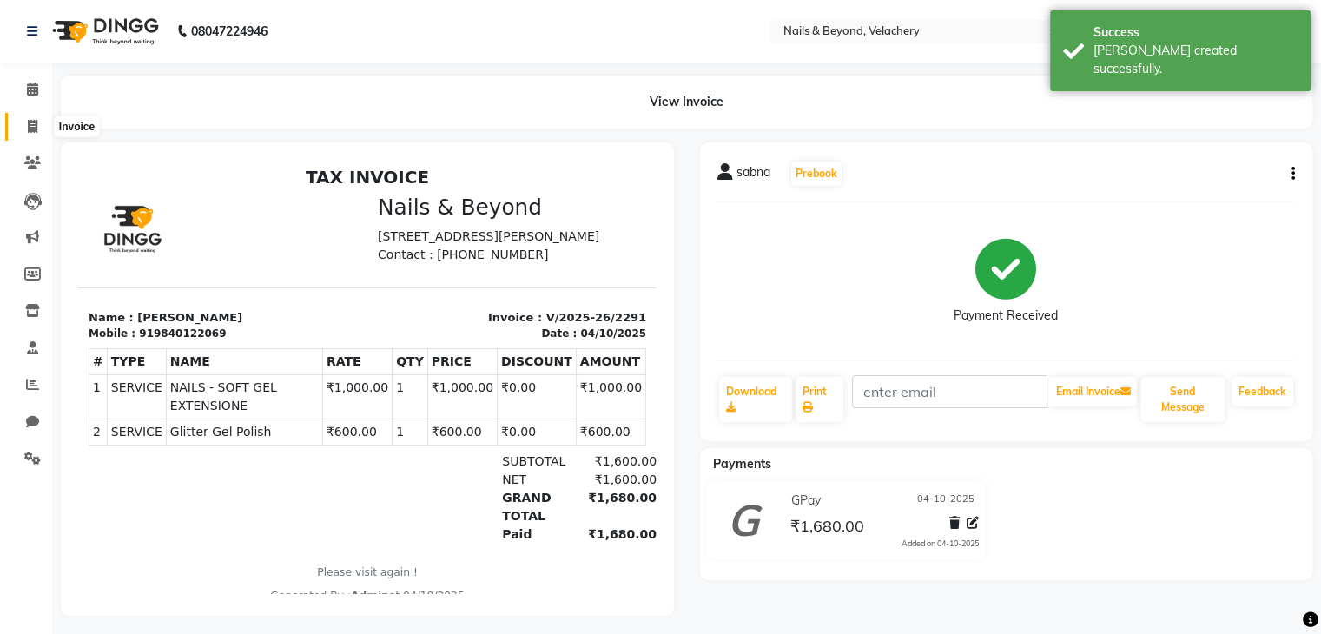
click at [37, 120] on span at bounding box center [32, 127] width 30 height 20
select select "service"
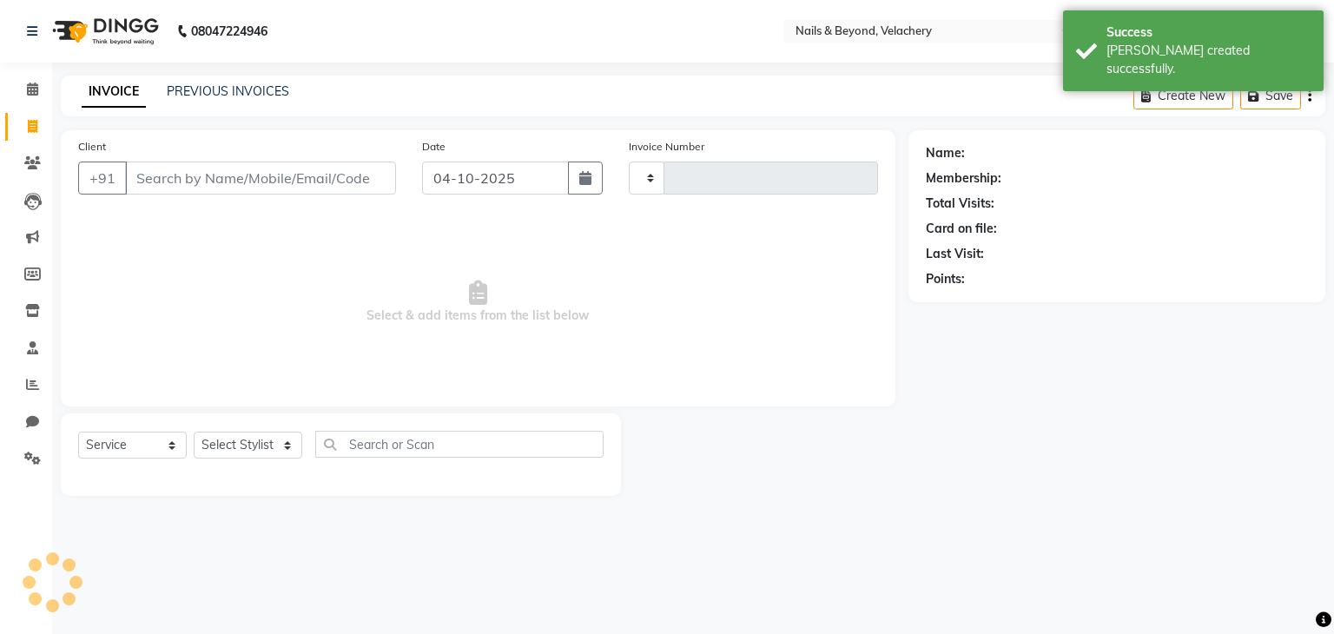
type input "2292"
select select "8978"
